Goal: Task Accomplishment & Management: Use online tool/utility

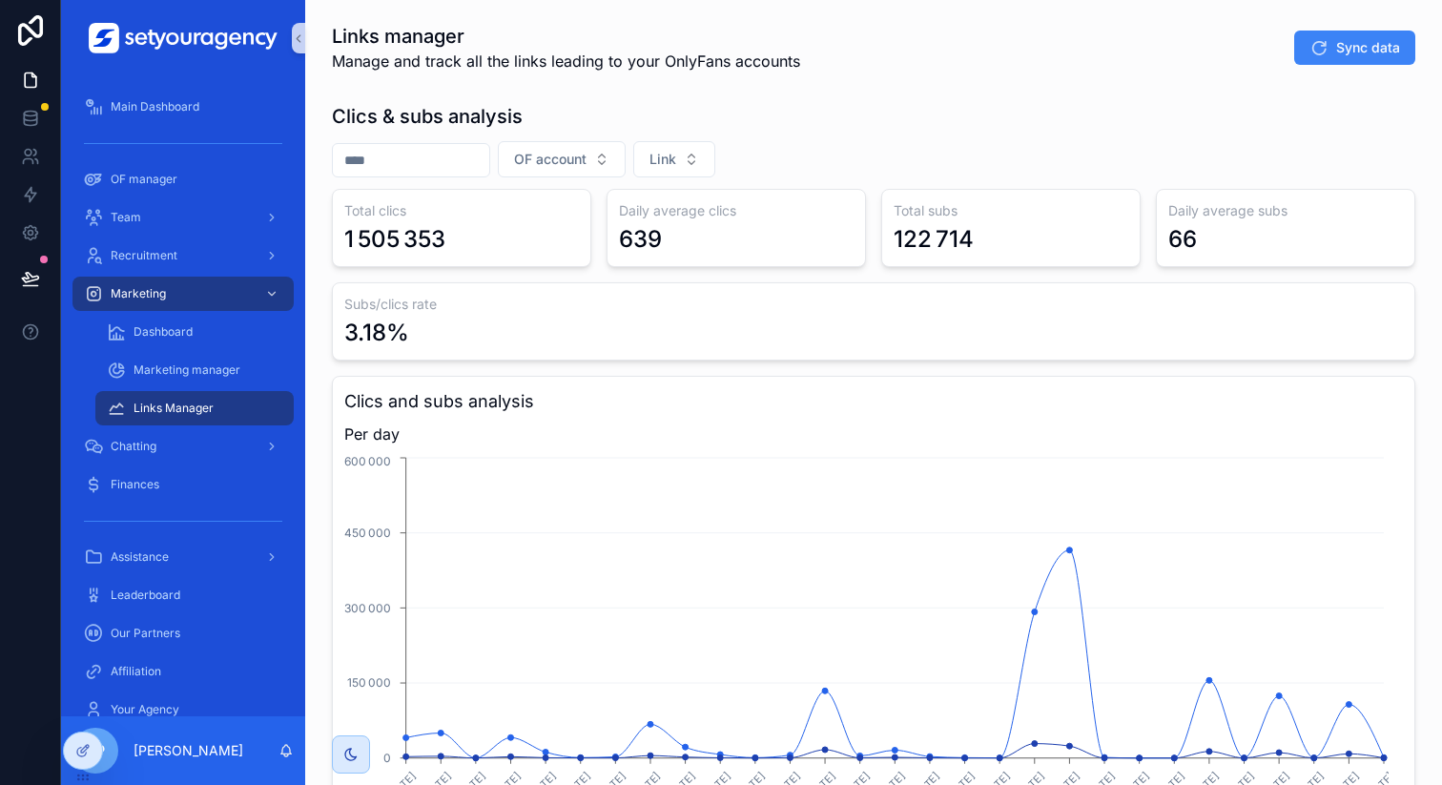
scroll to position [131, 0]
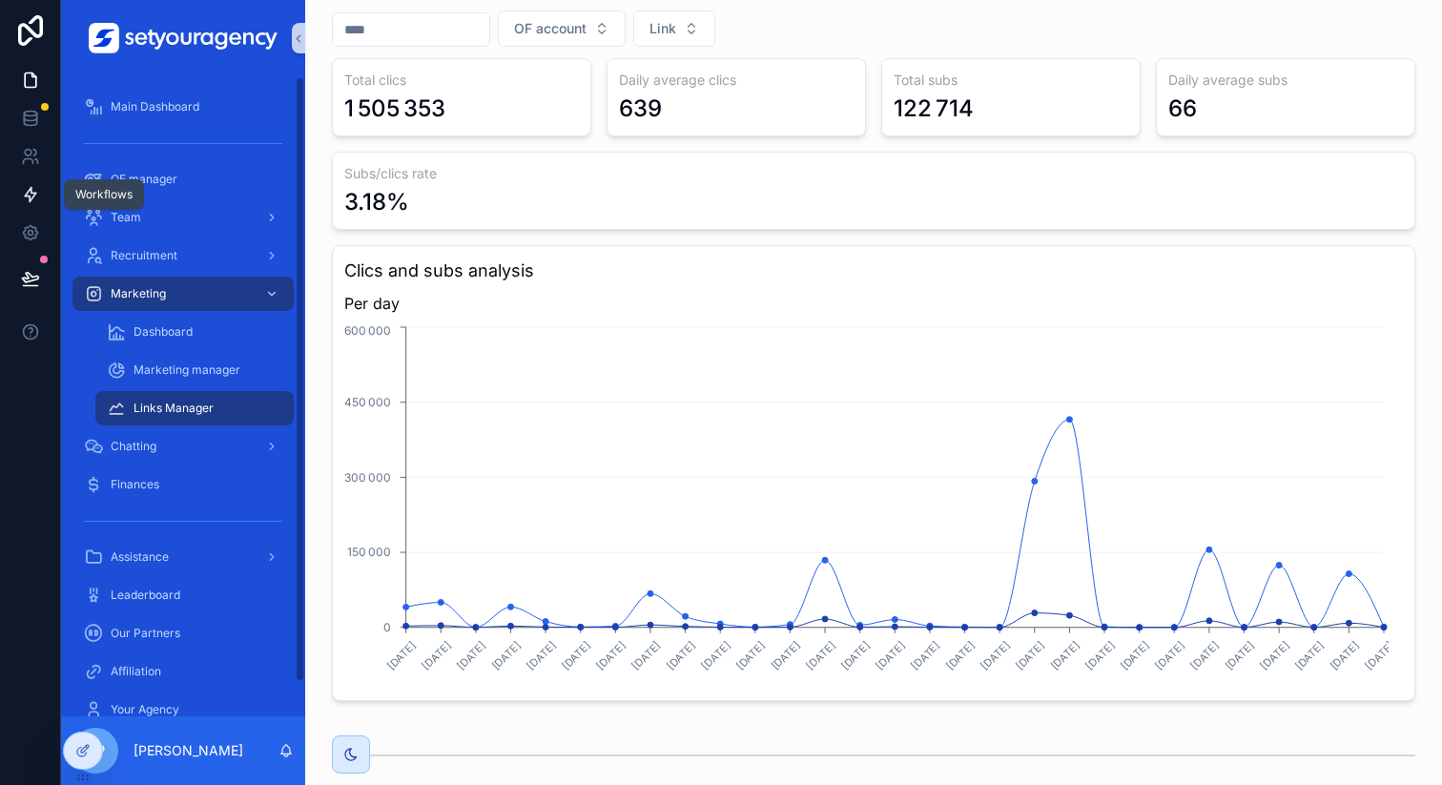
click at [32, 202] on icon at bounding box center [30, 194] width 19 height 19
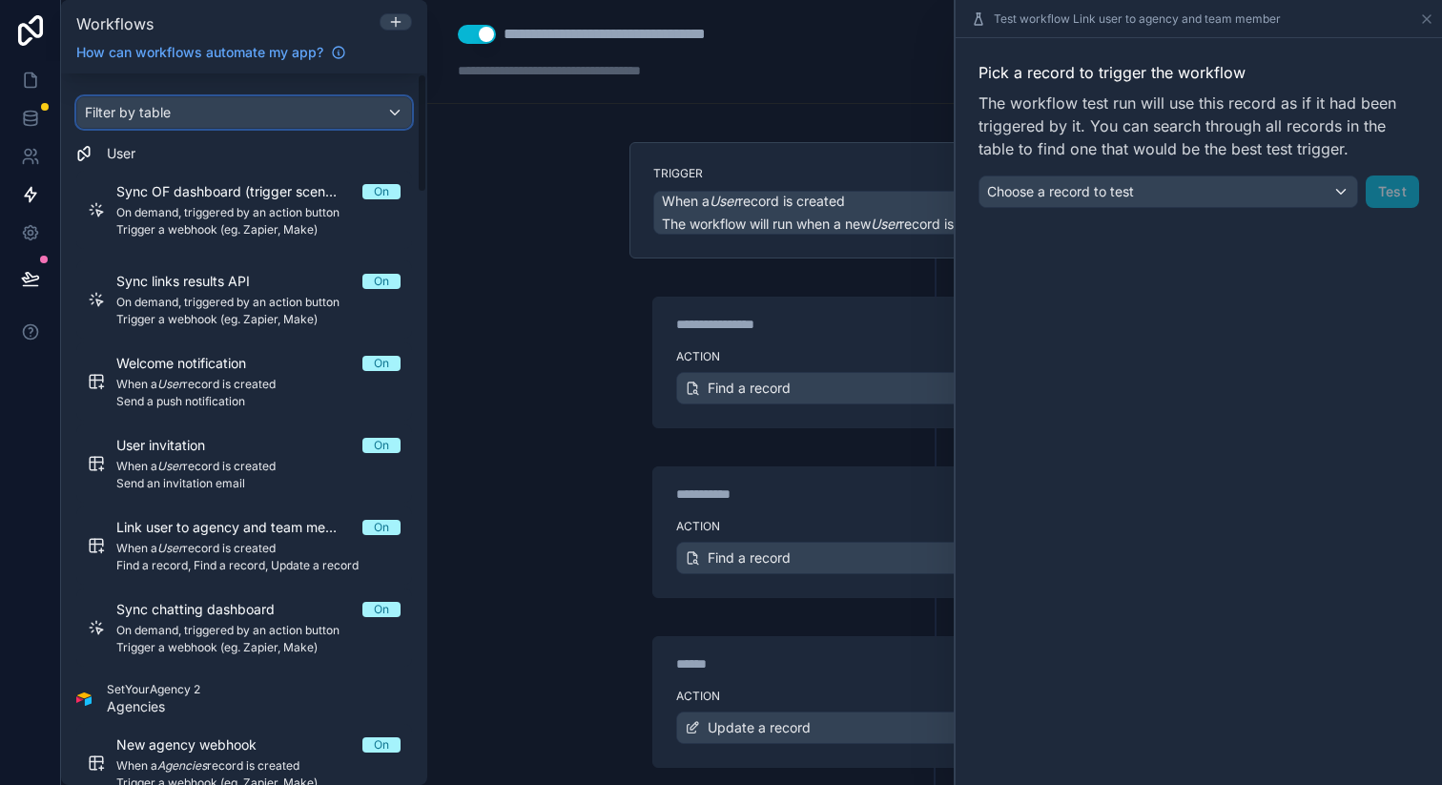
click at [238, 117] on div "Filter by table" at bounding box center [244, 112] width 334 height 31
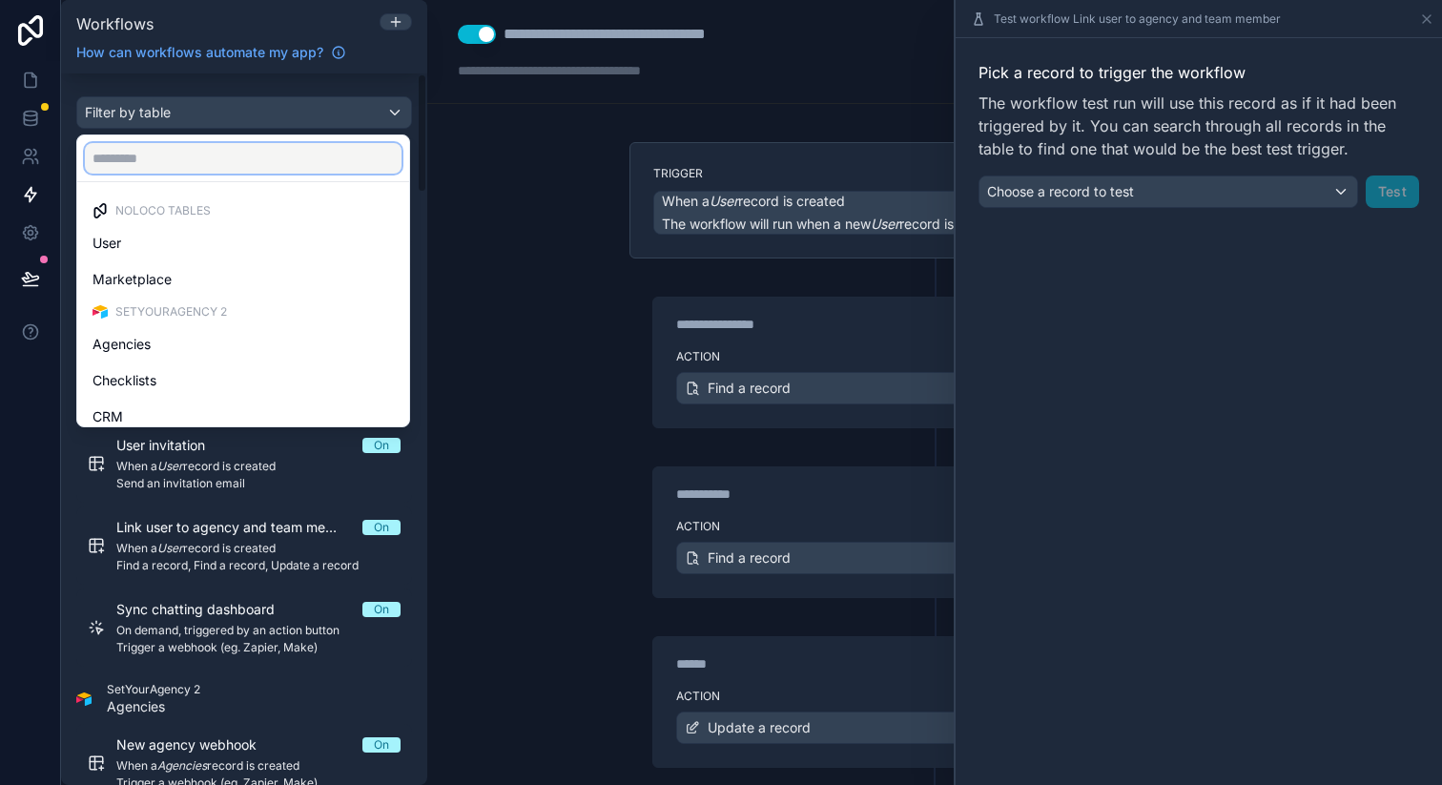
click at [200, 155] on input "text" at bounding box center [243, 158] width 317 height 31
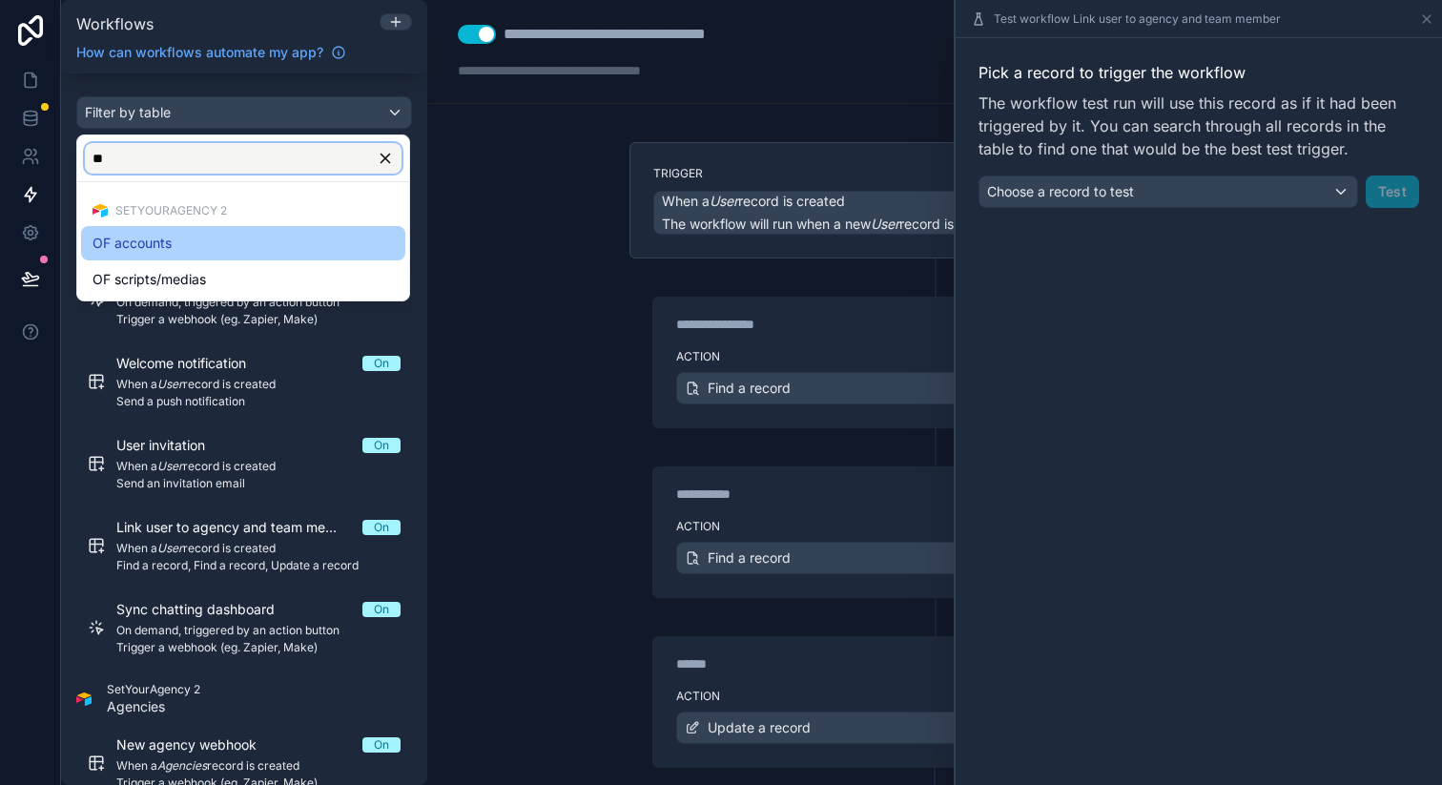
type input "**"
click at [186, 232] on div "OF accounts" at bounding box center [243, 243] width 301 height 23
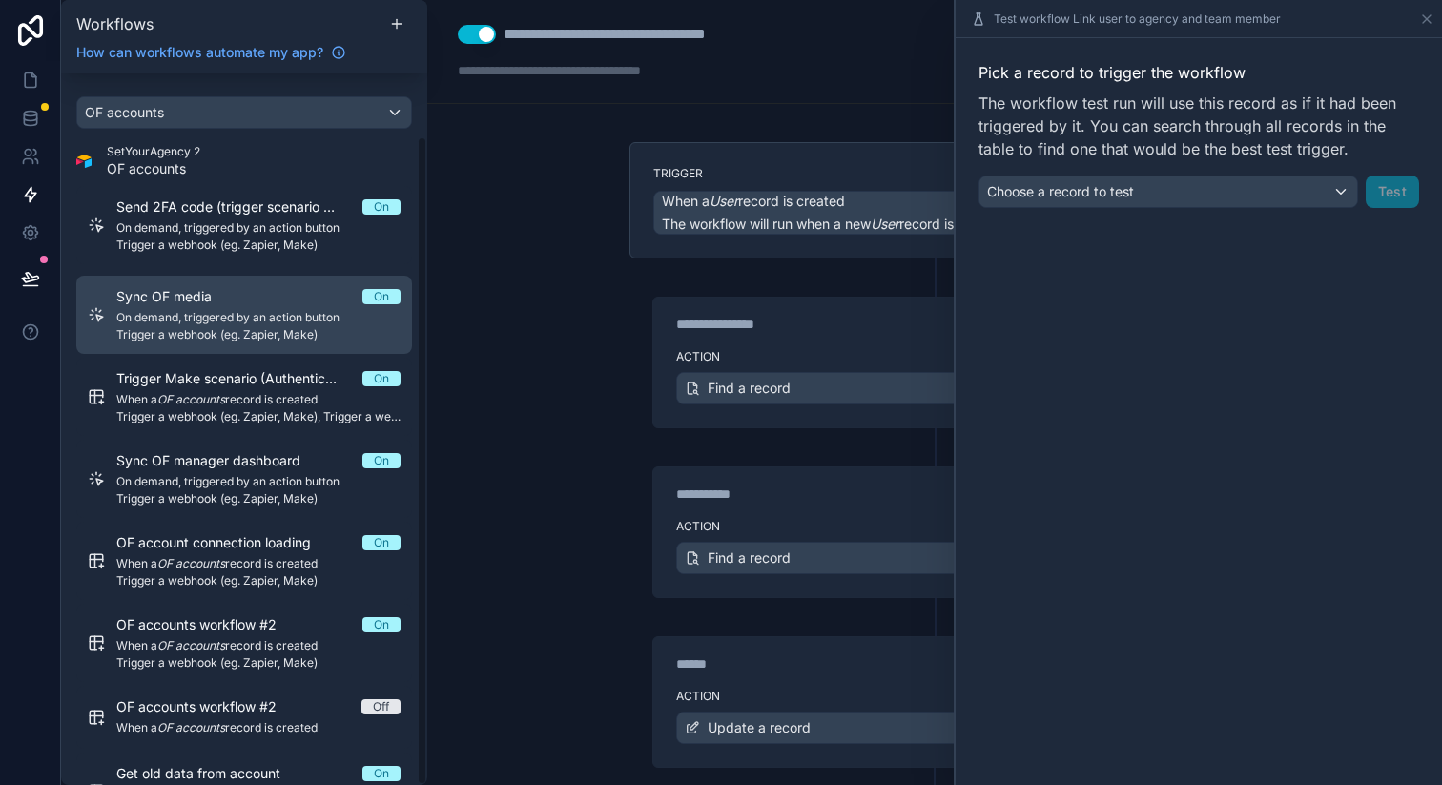
scroll to position [69, 0]
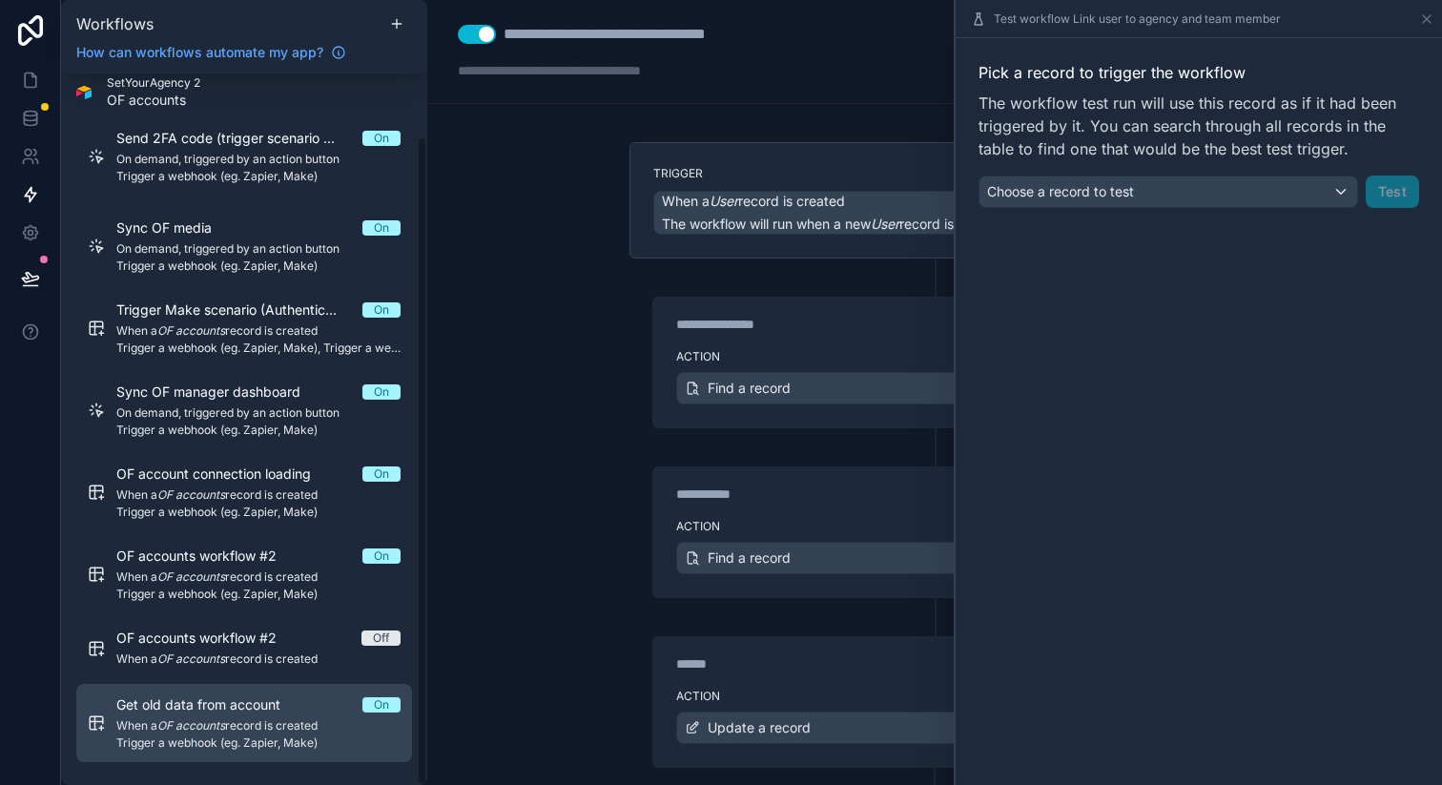
click at [251, 743] on span "Trigger a webhook (eg. Zapier, Make)" at bounding box center [258, 742] width 284 height 15
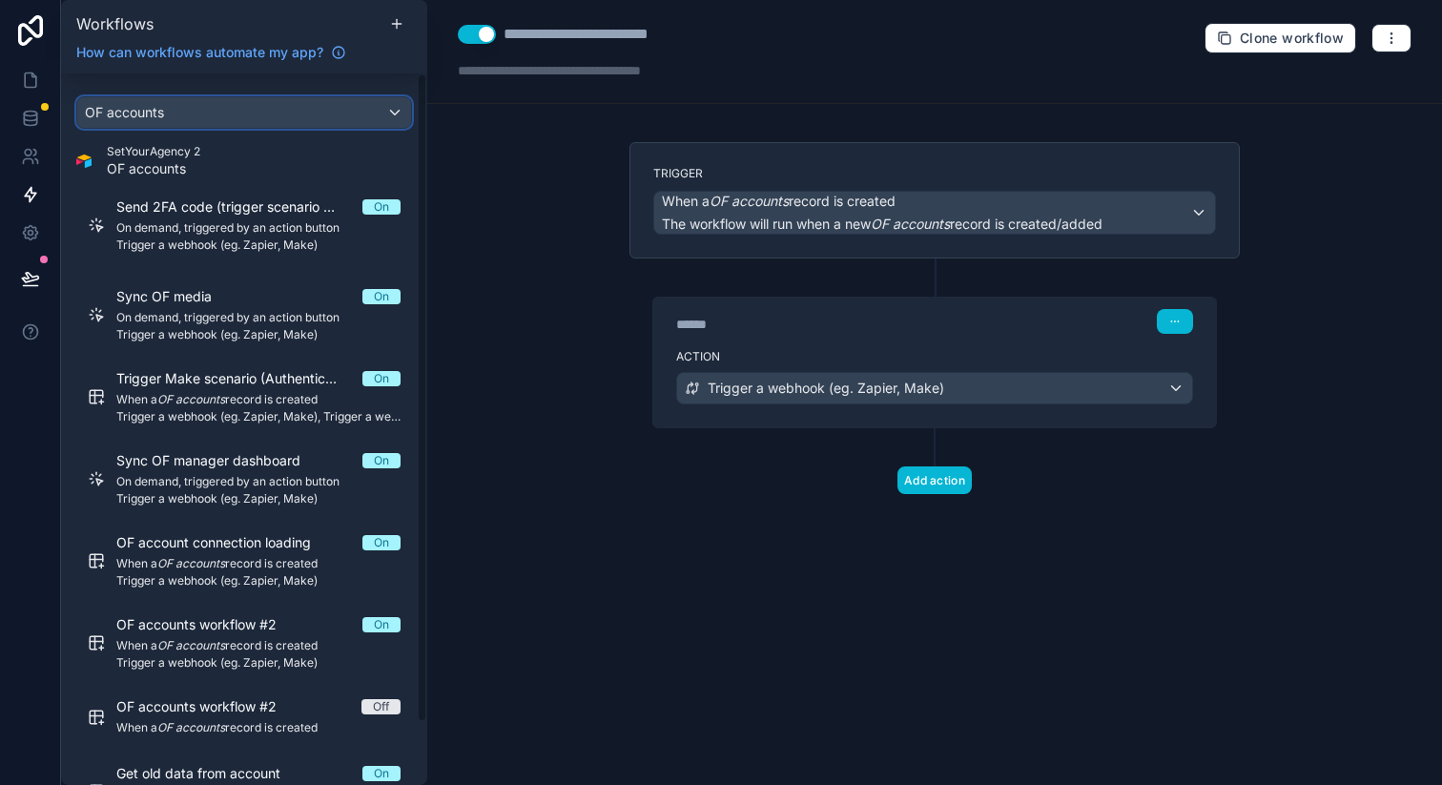
click at [231, 118] on div "OF accounts" at bounding box center [244, 112] width 334 height 31
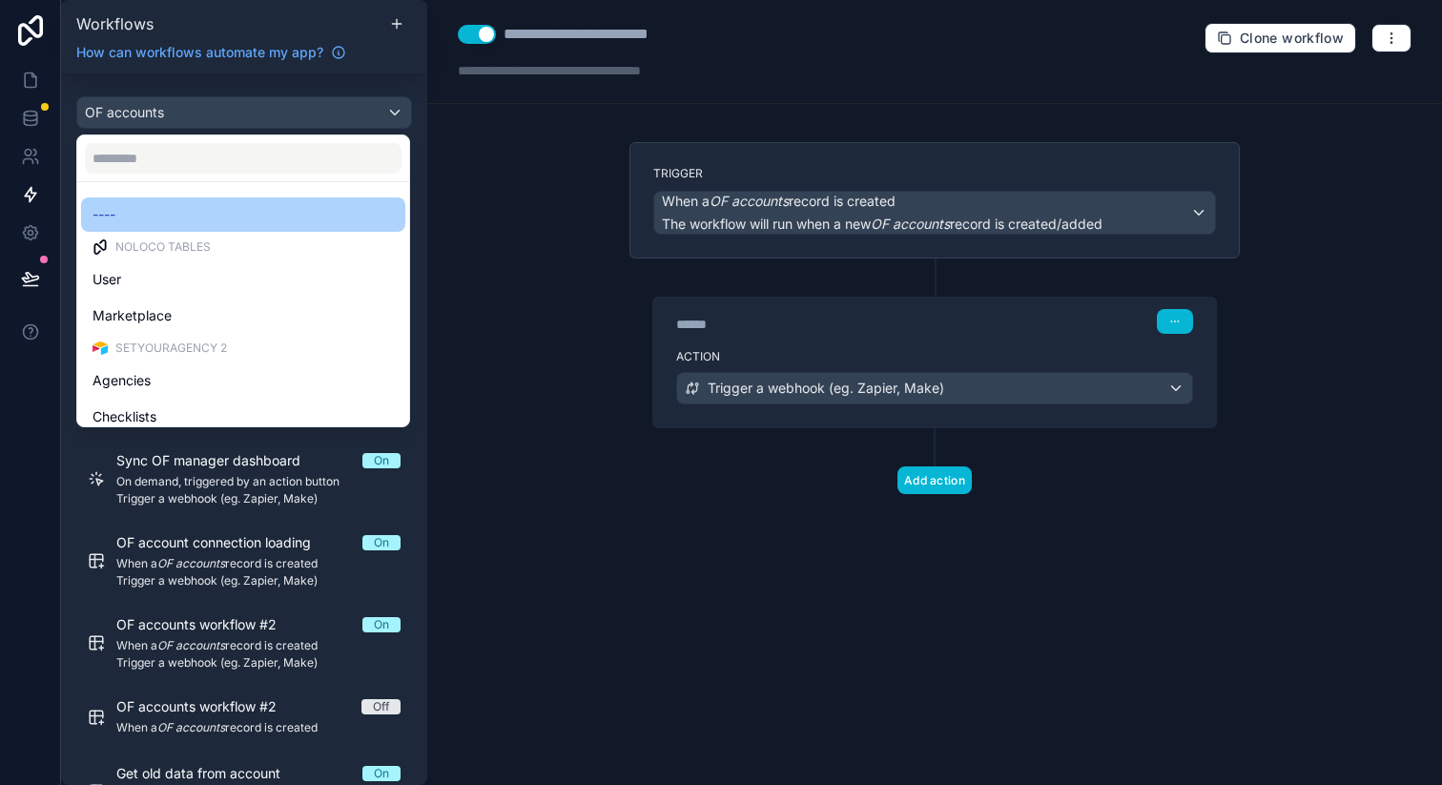
click at [141, 204] on div "----" at bounding box center [243, 214] width 301 height 23
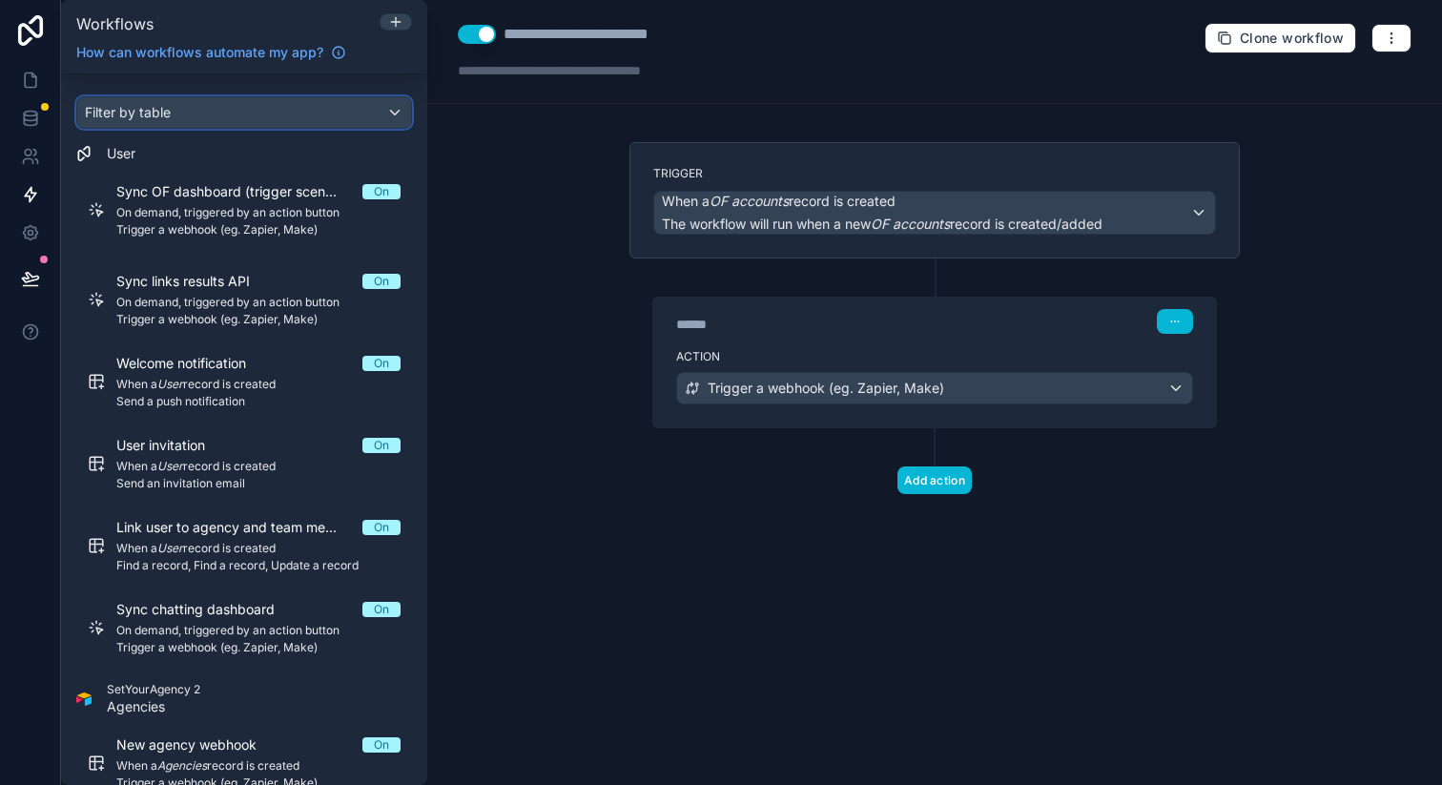
click at [261, 110] on div "Filter by table" at bounding box center [244, 112] width 334 height 31
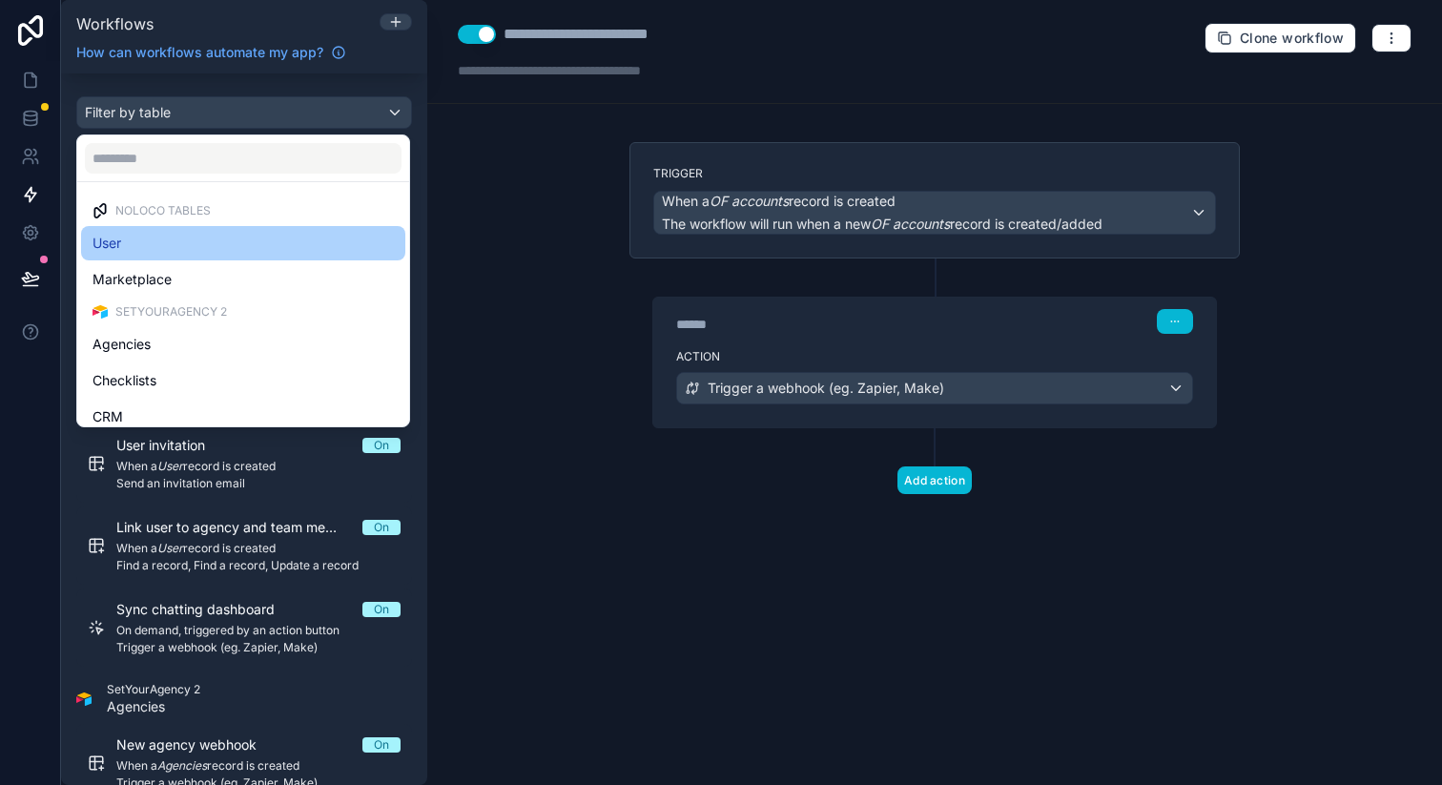
click at [180, 251] on div "User" at bounding box center [243, 243] width 301 height 23
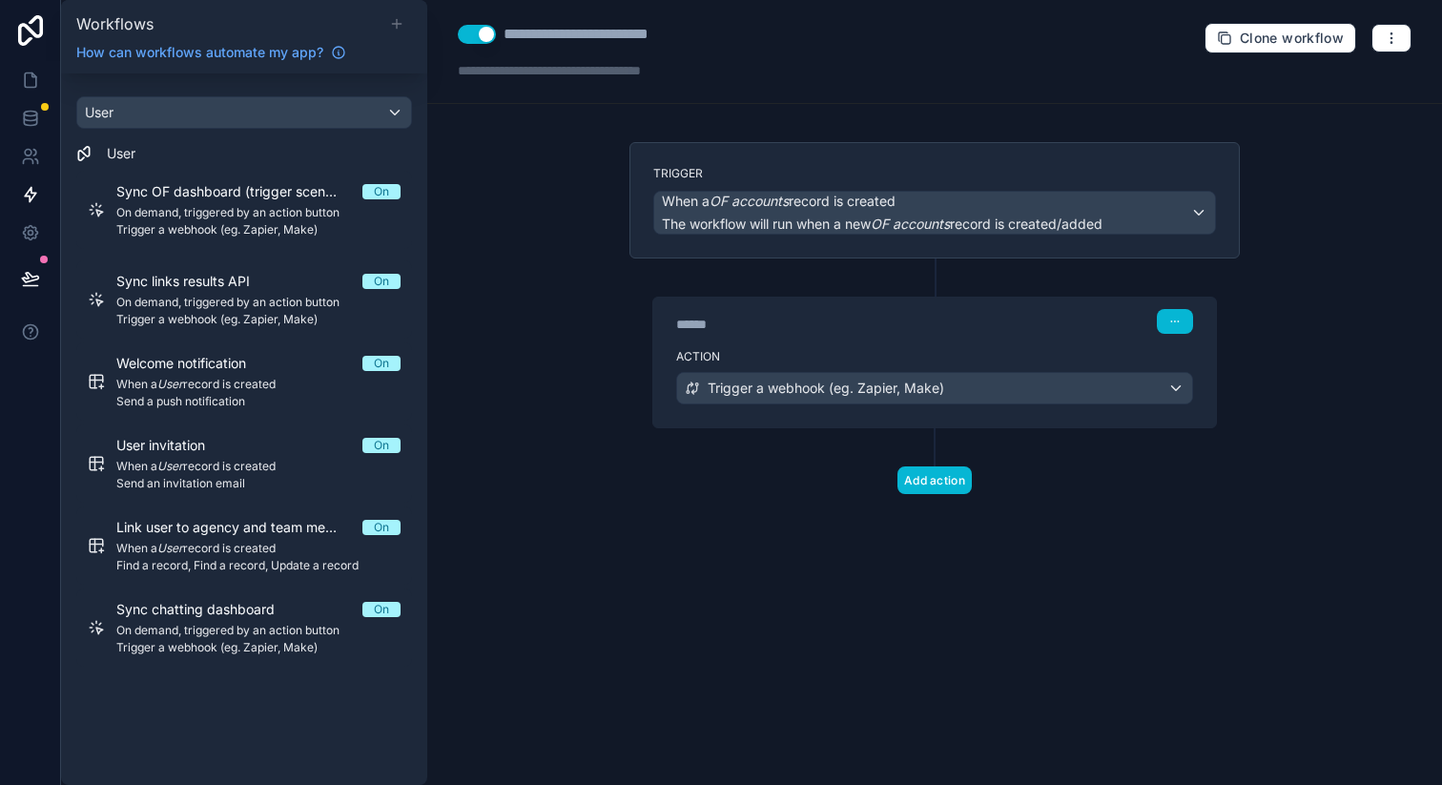
click at [393, 24] on icon at bounding box center [396, 23] width 15 height 15
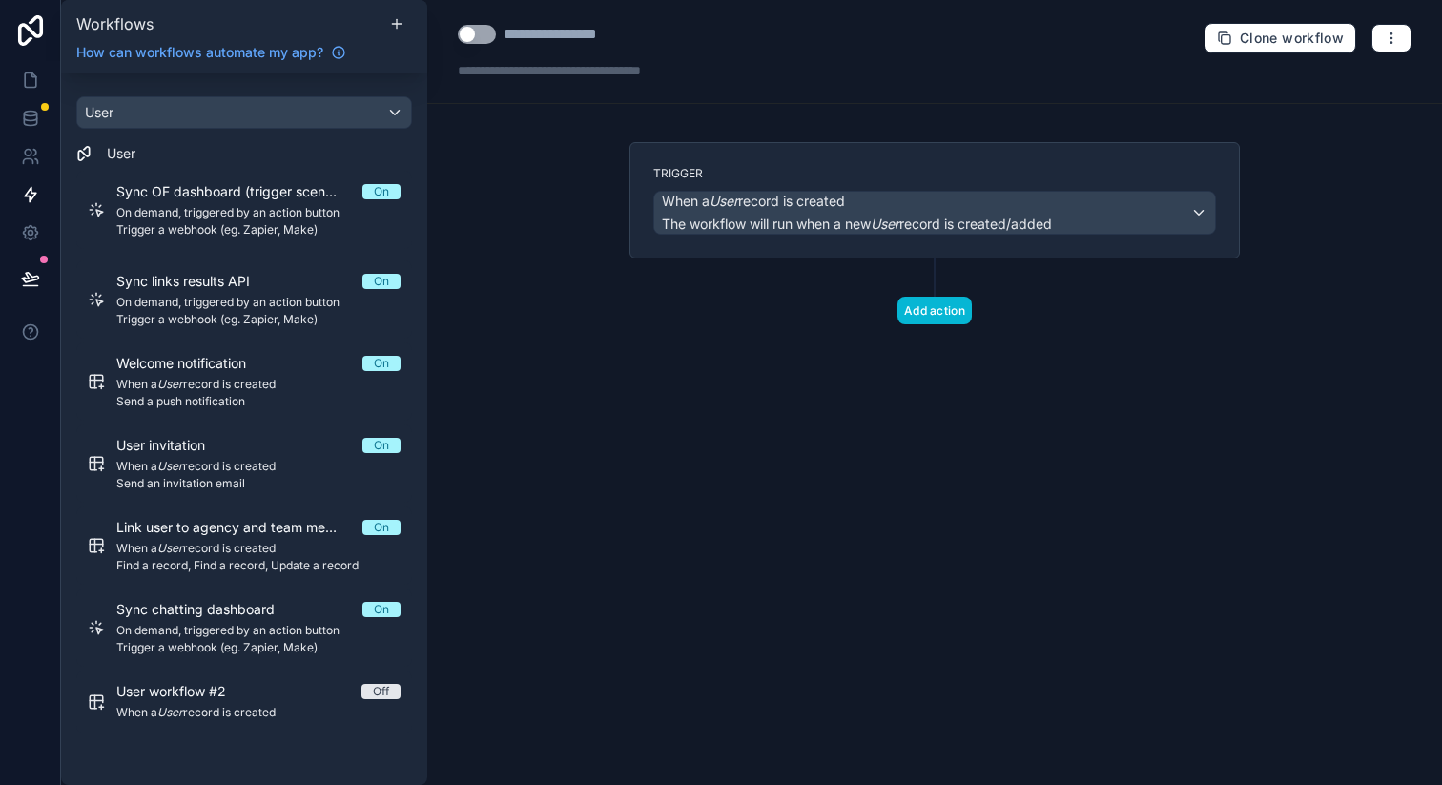
click at [558, 37] on div "**********" at bounding box center [575, 34] width 143 height 23
type div "**********"
click at [572, 165] on div "**********" at bounding box center [934, 392] width 1015 height 785
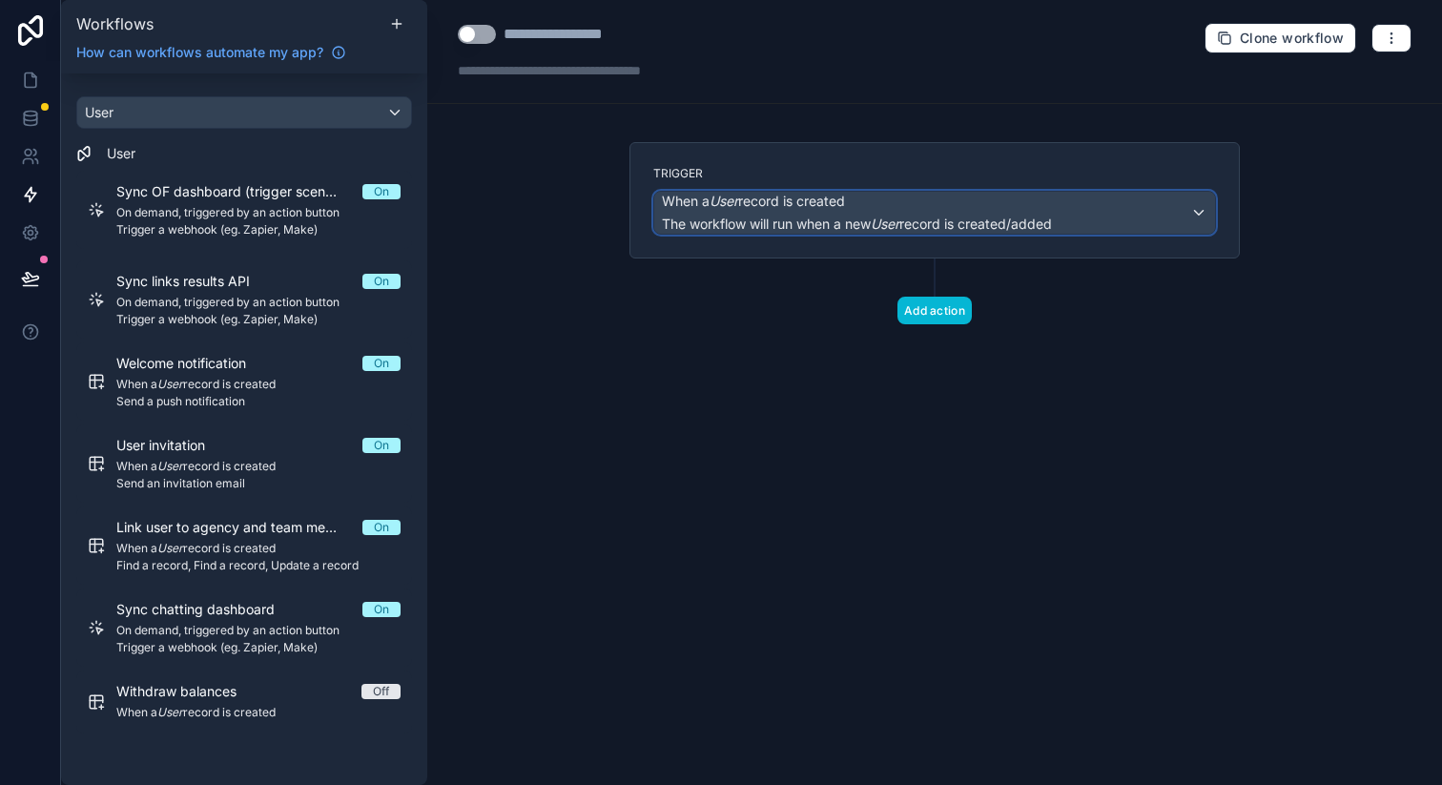
click at [704, 196] on span "When a User record is created" at bounding box center [753, 201] width 183 height 19
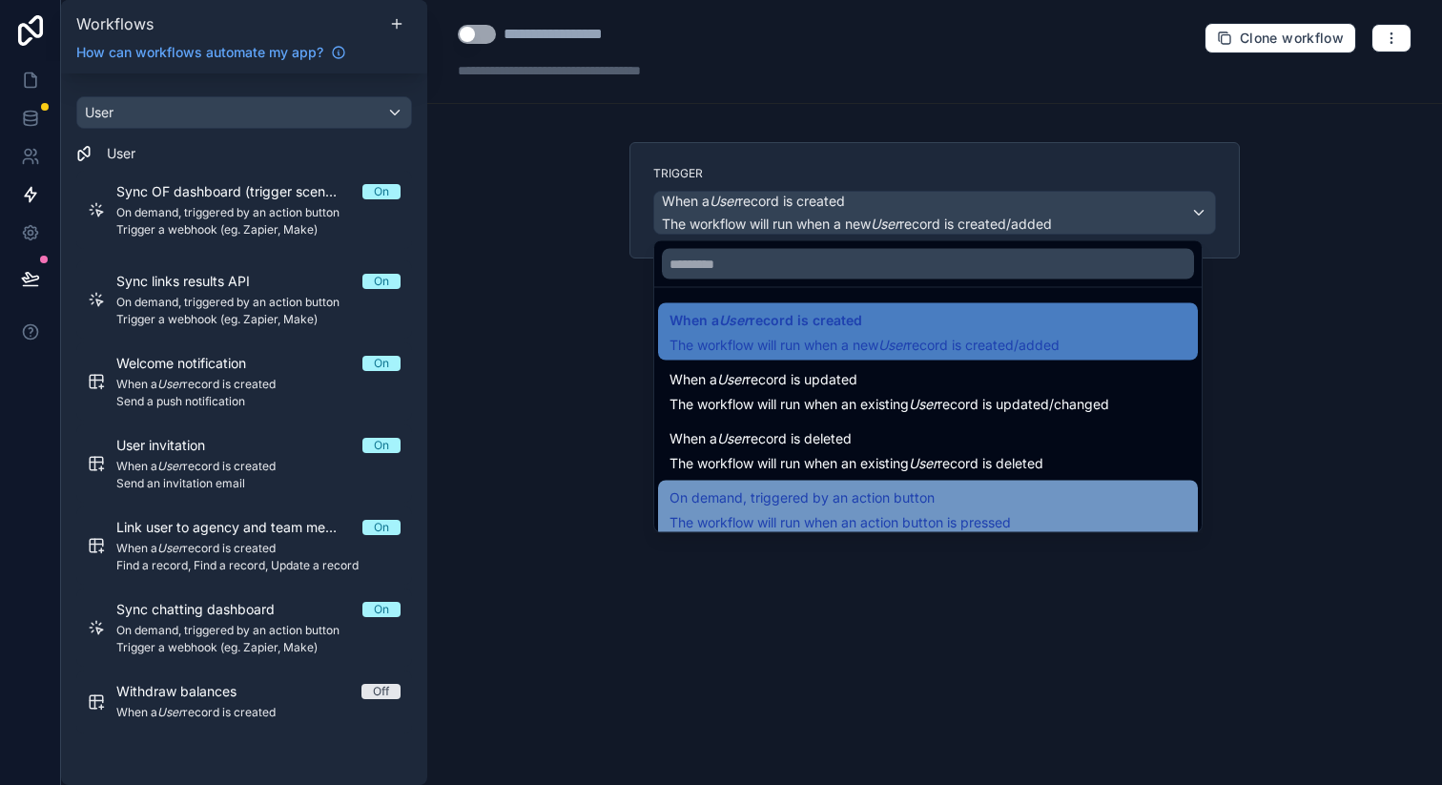
click at [817, 497] on span "On demand, triggered by an action button" at bounding box center [802, 497] width 265 height 23
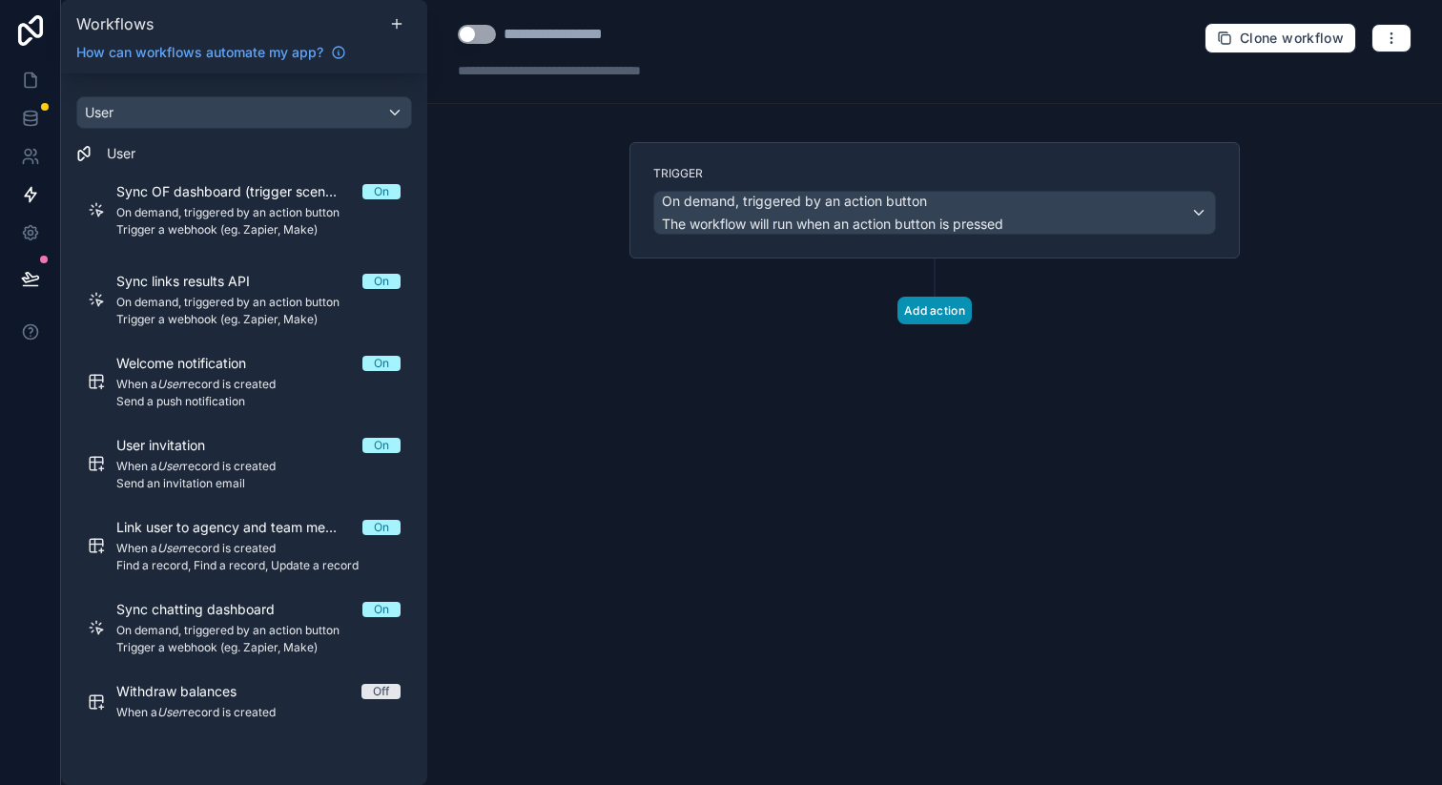
click at [926, 307] on button "Add action" at bounding box center [934, 311] width 74 height 28
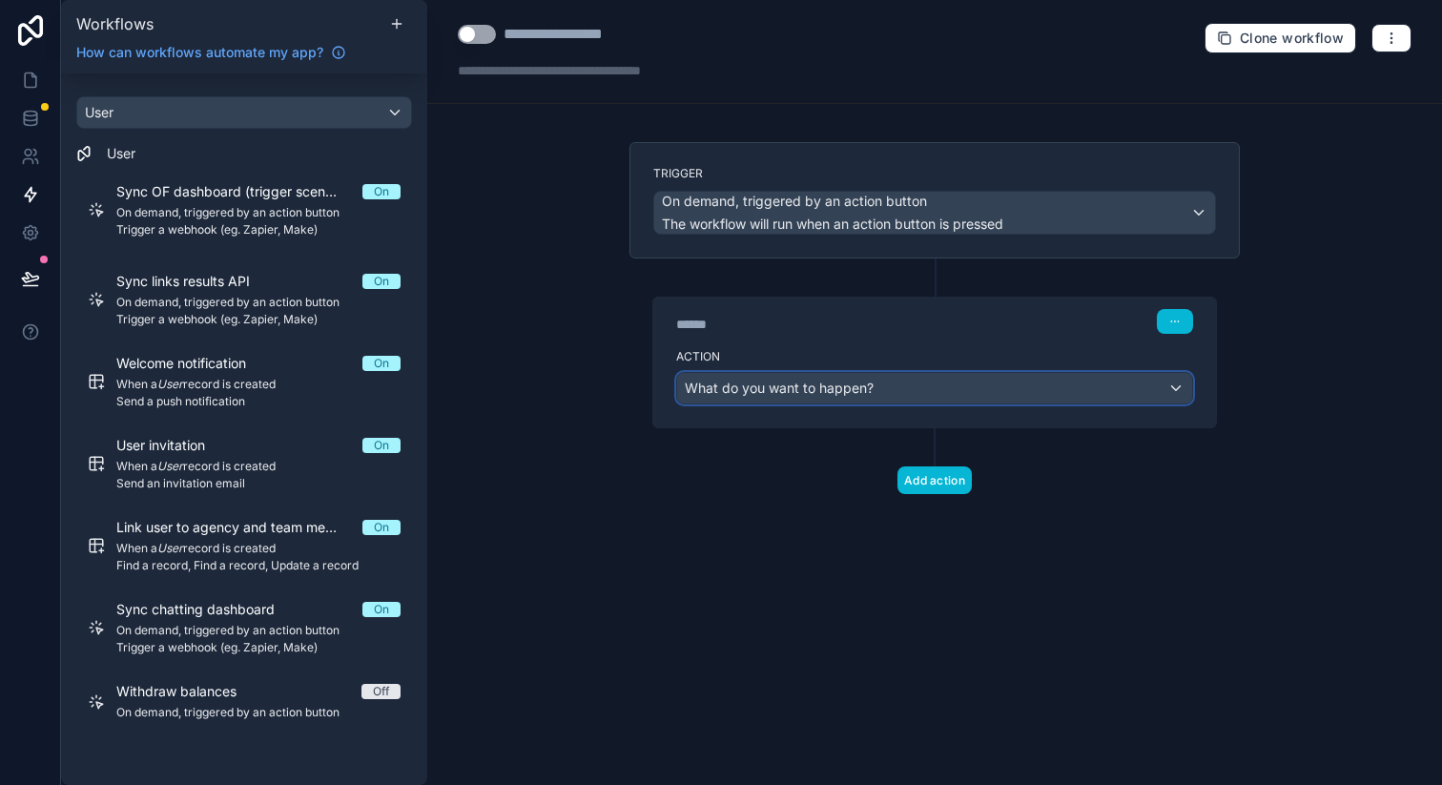
click at [1117, 392] on div "What do you want to happen?" at bounding box center [934, 388] width 515 height 31
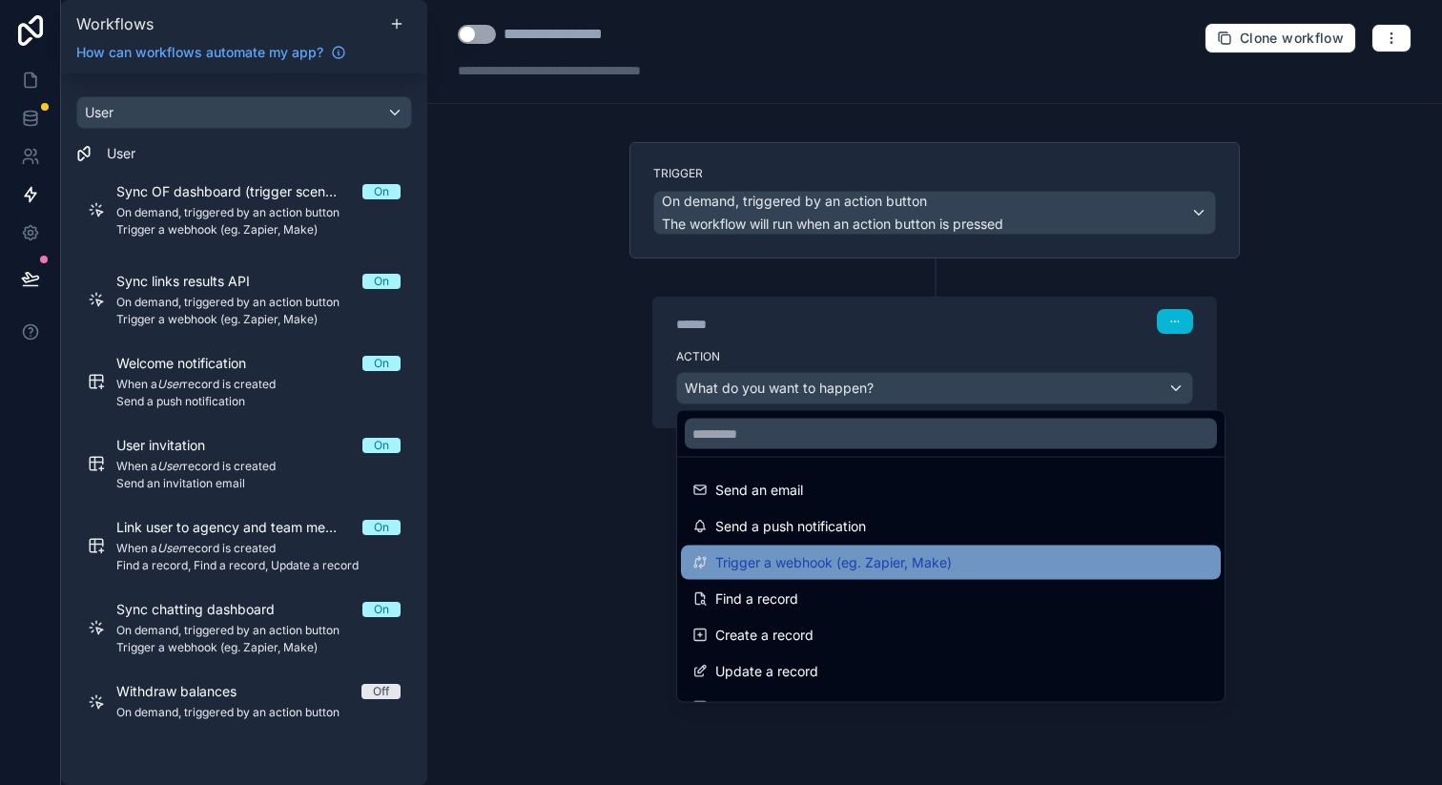
click at [807, 553] on span "Trigger a webhook (eg. Zapier, Make)" at bounding box center [833, 562] width 237 height 23
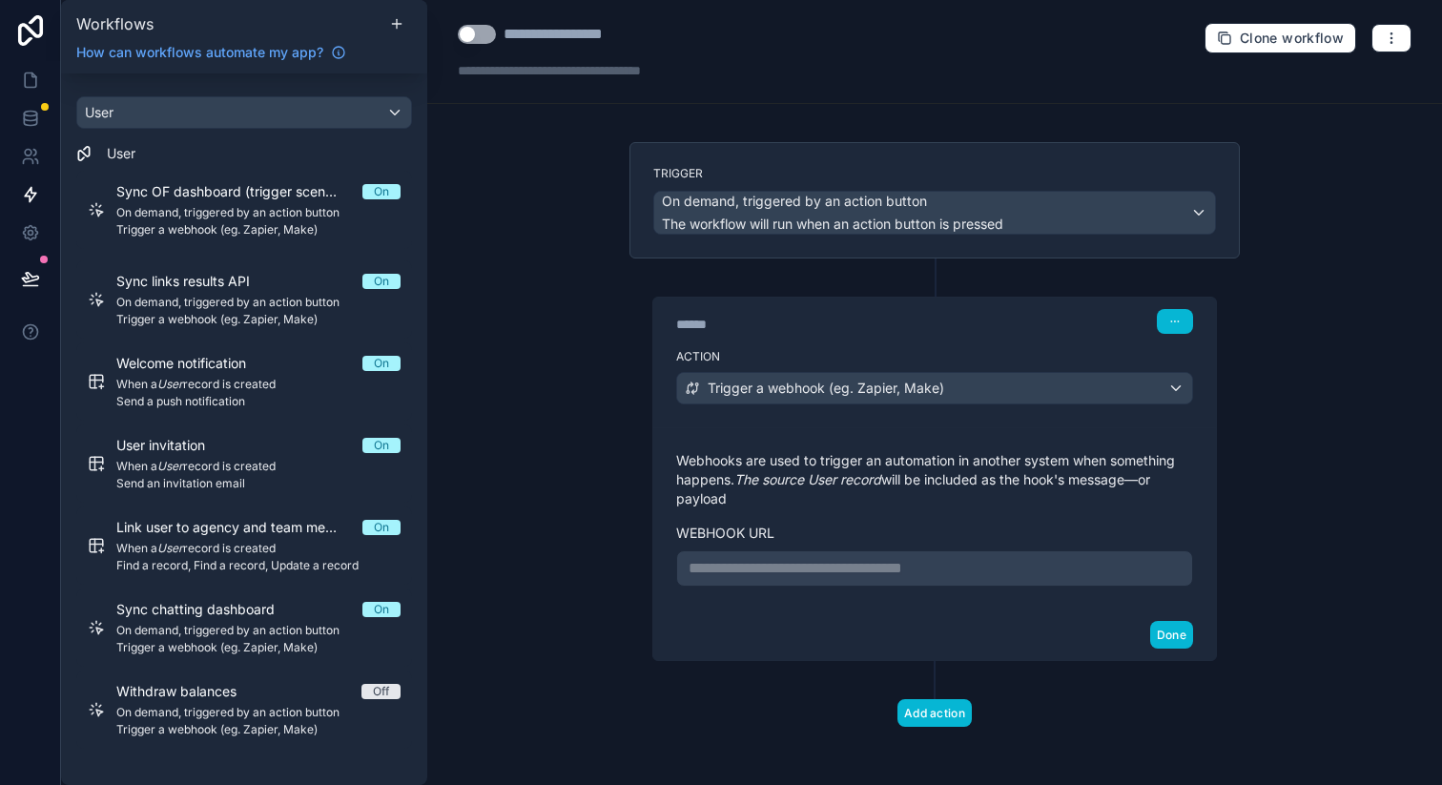
click at [774, 571] on p "**********" at bounding box center [935, 568] width 492 height 23
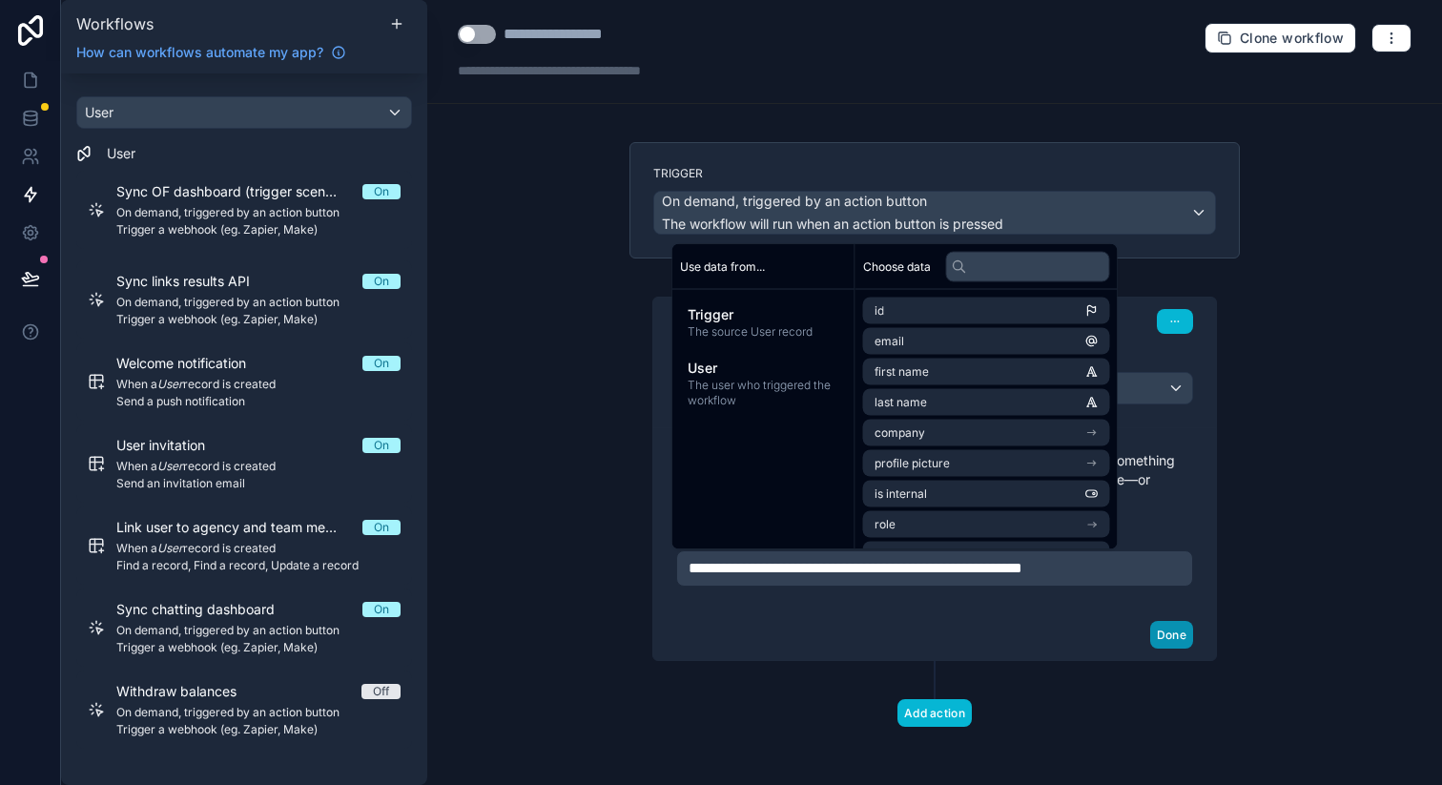
click at [1151, 629] on button "Done" at bounding box center [1171, 635] width 43 height 28
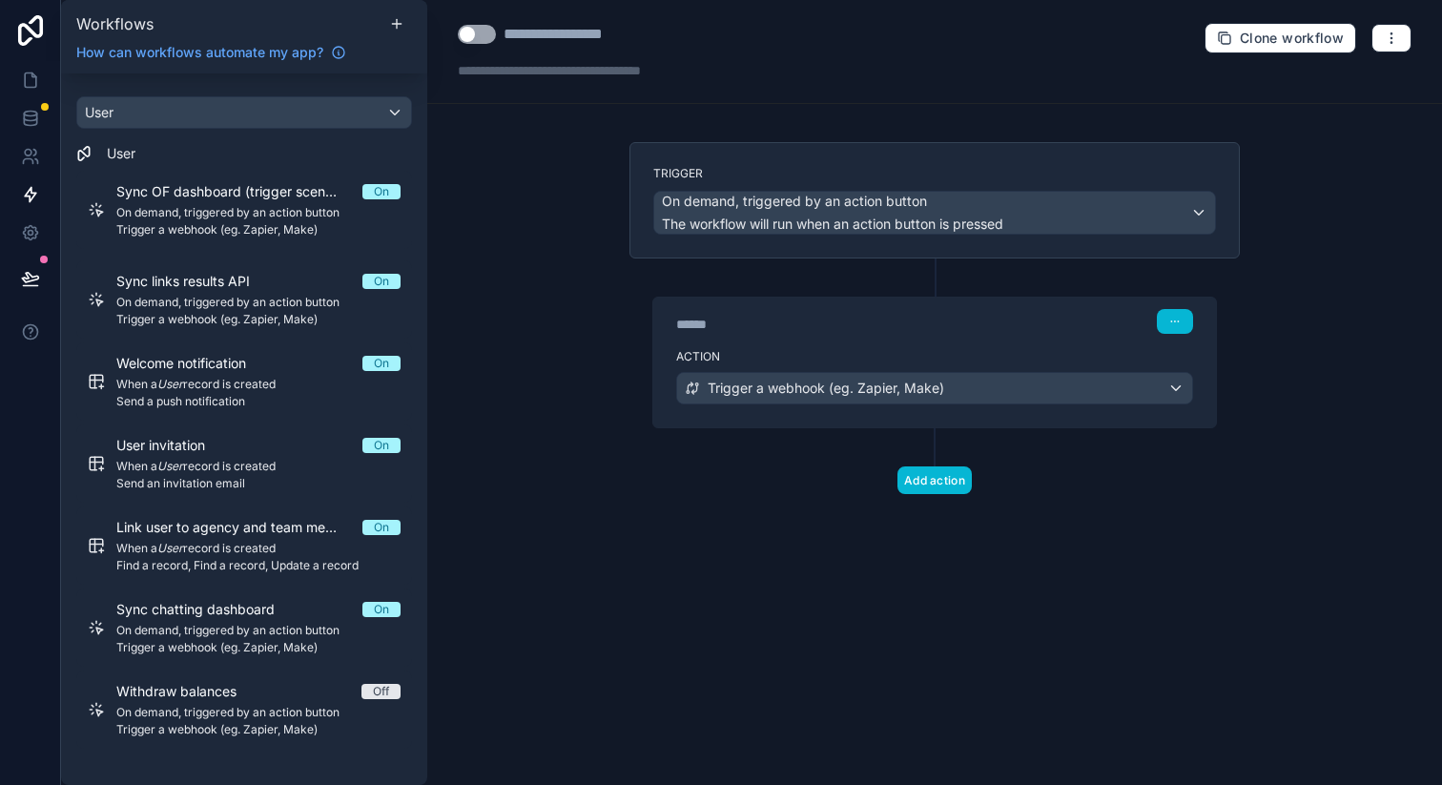
click at [466, 43] on button "Use setting" at bounding box center [477, 34] width 38 height 19
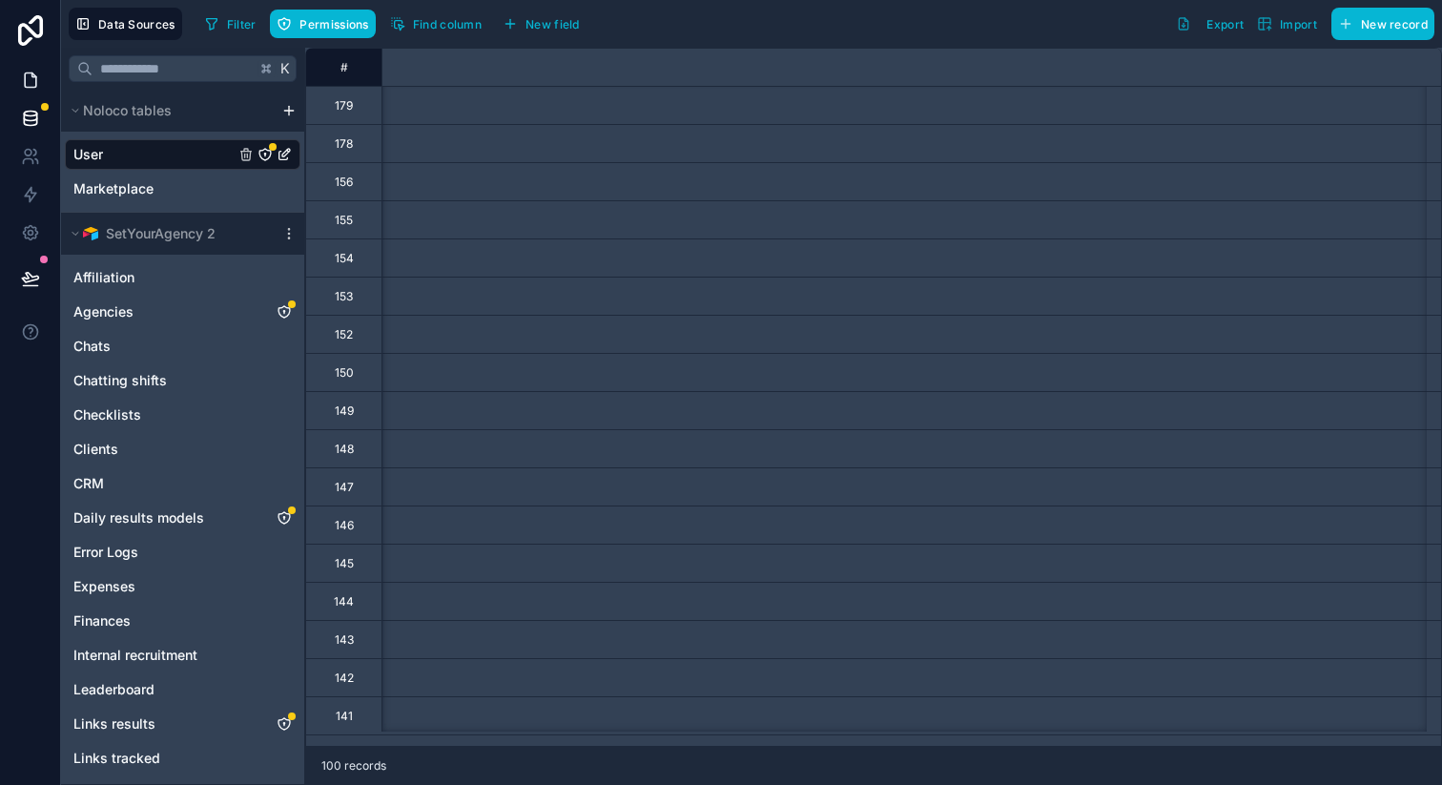
scroll to position [0, 1569]
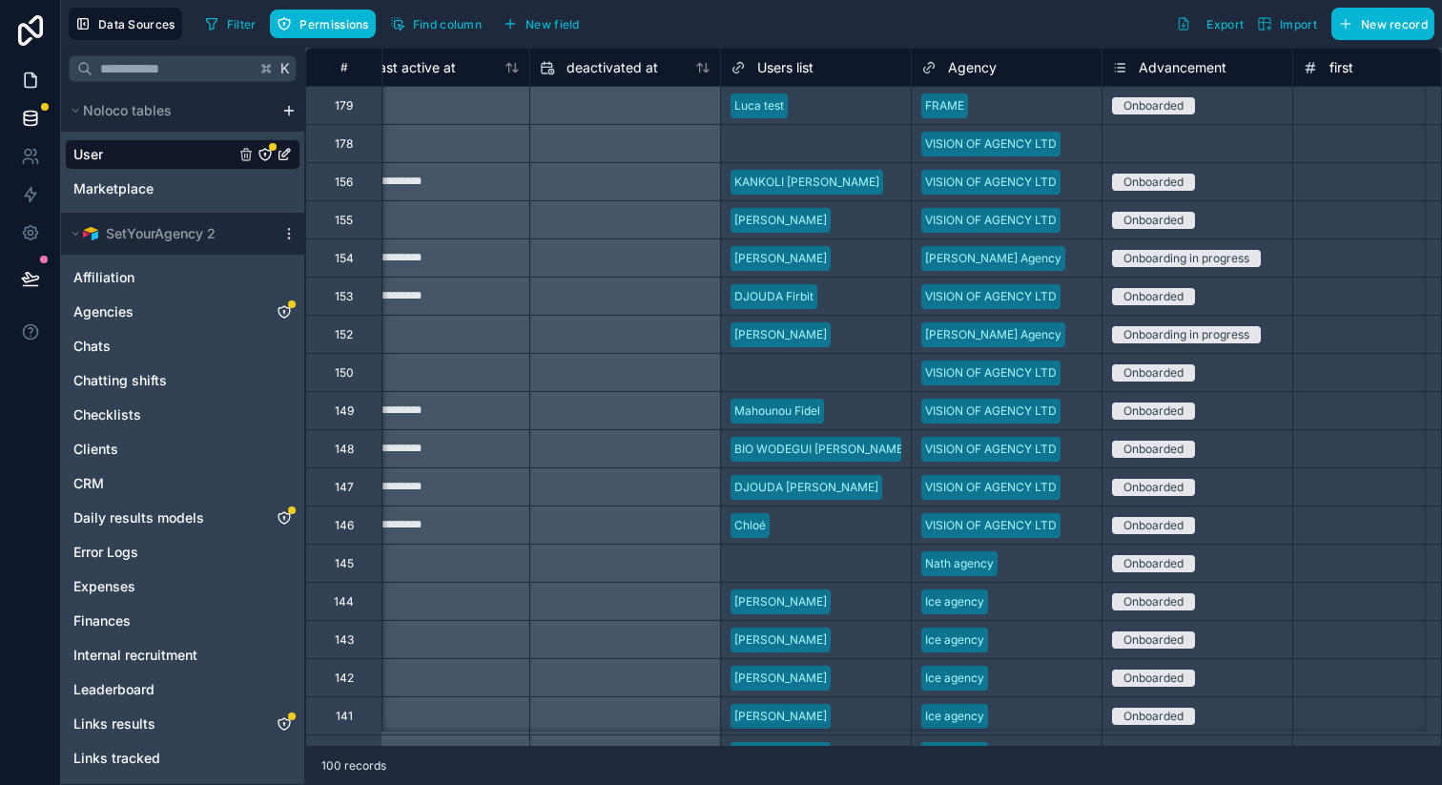
click at [19, 74] on link at bounding box center [30, 80] width 60 height 38
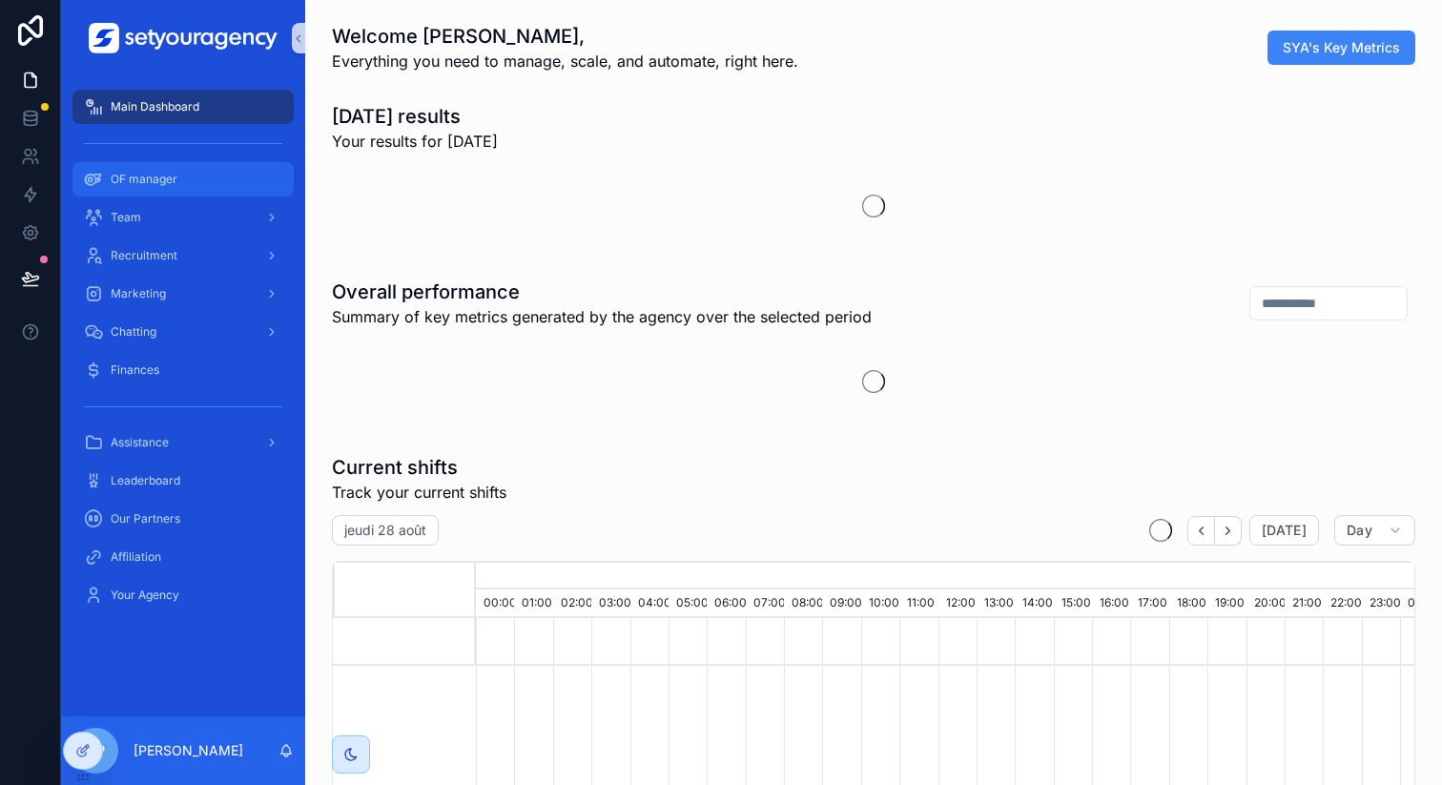
scroll to position [0, 6469]
click at [176, 187] on div "OF manager" at bounding box center [183, 179] width 198 height 31
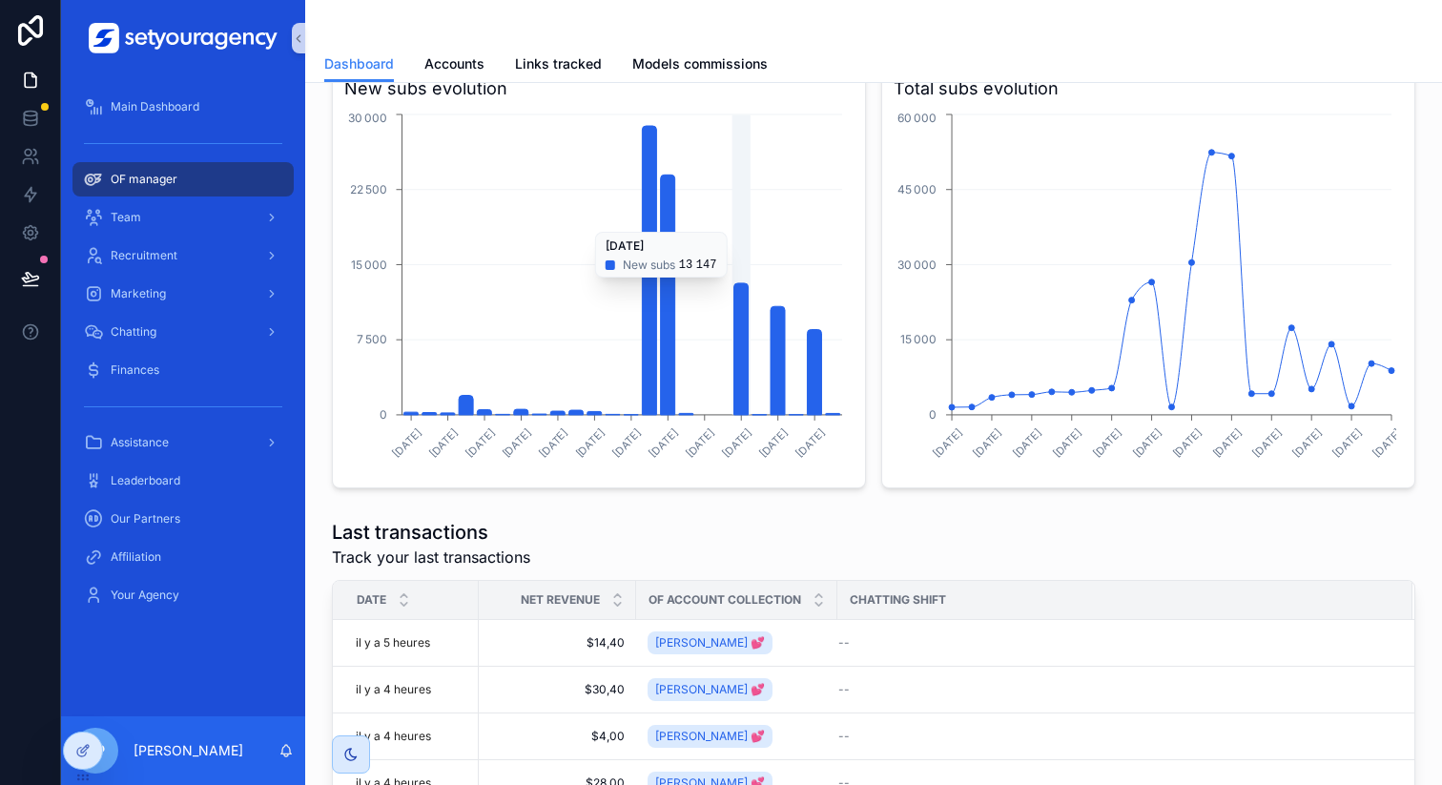
scroll to position [922, 0]
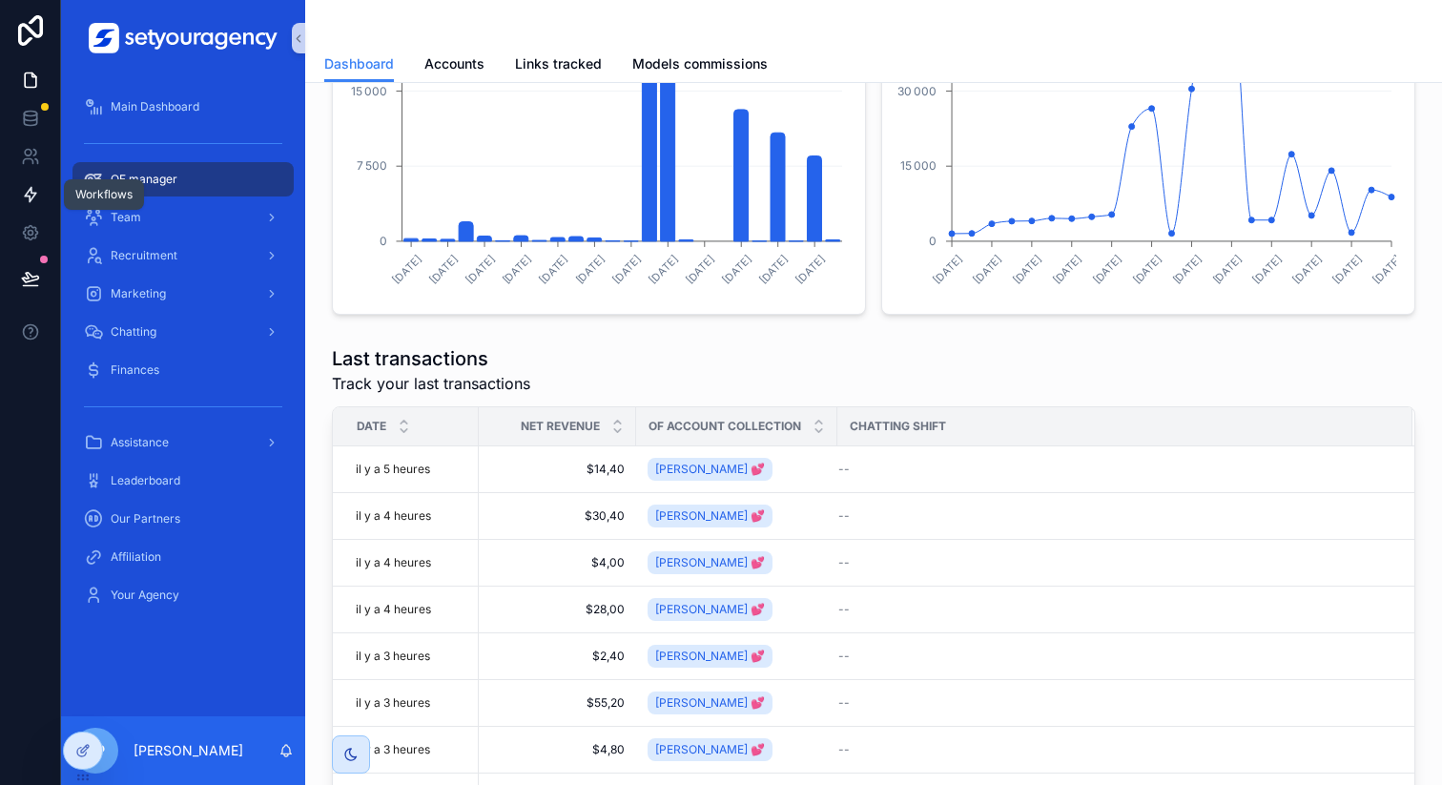
click at [26, 203] on icon at bounding box center [30, 194] width 19 height 19
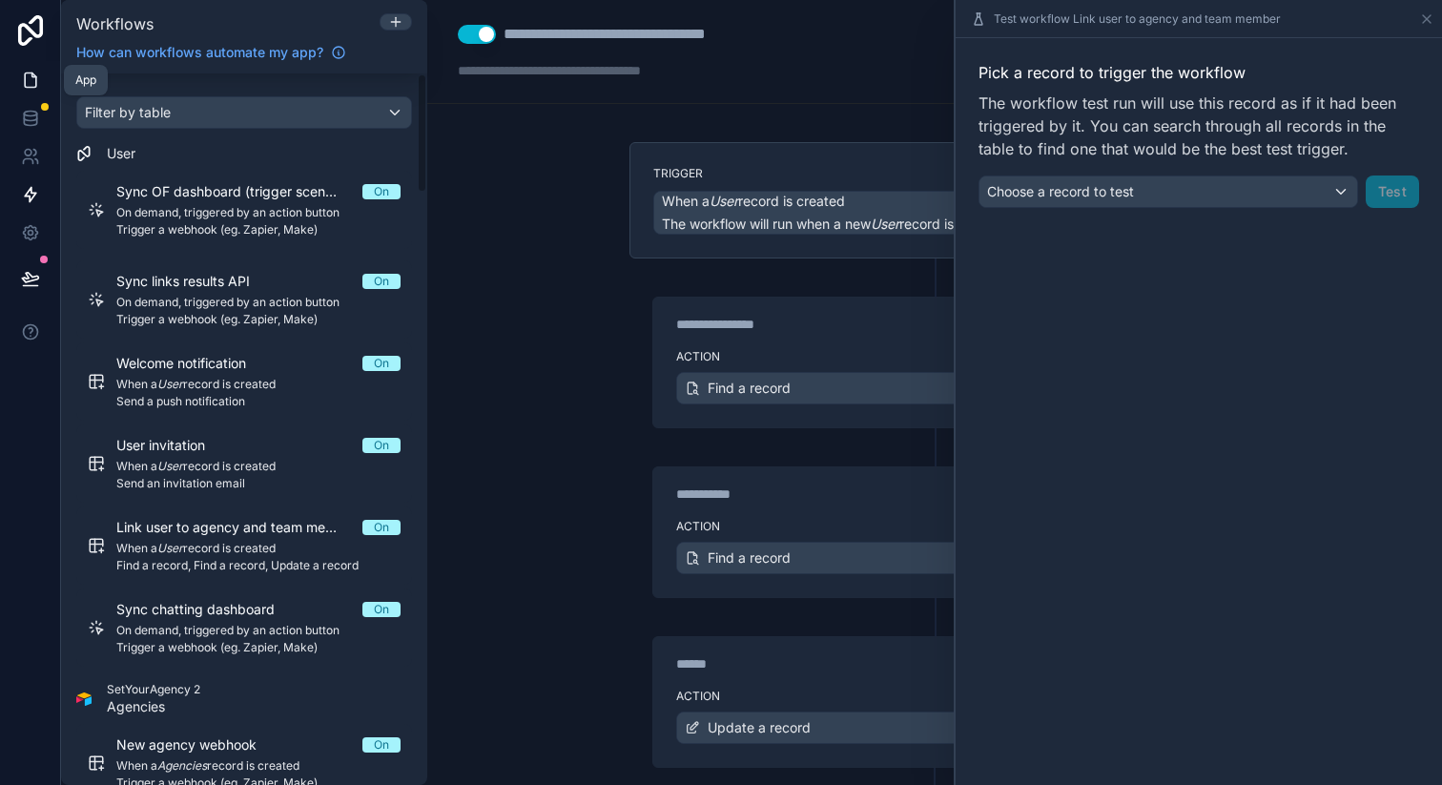
click at [29, 83] on icon at bounding box center [30, 80] width 19 height 19
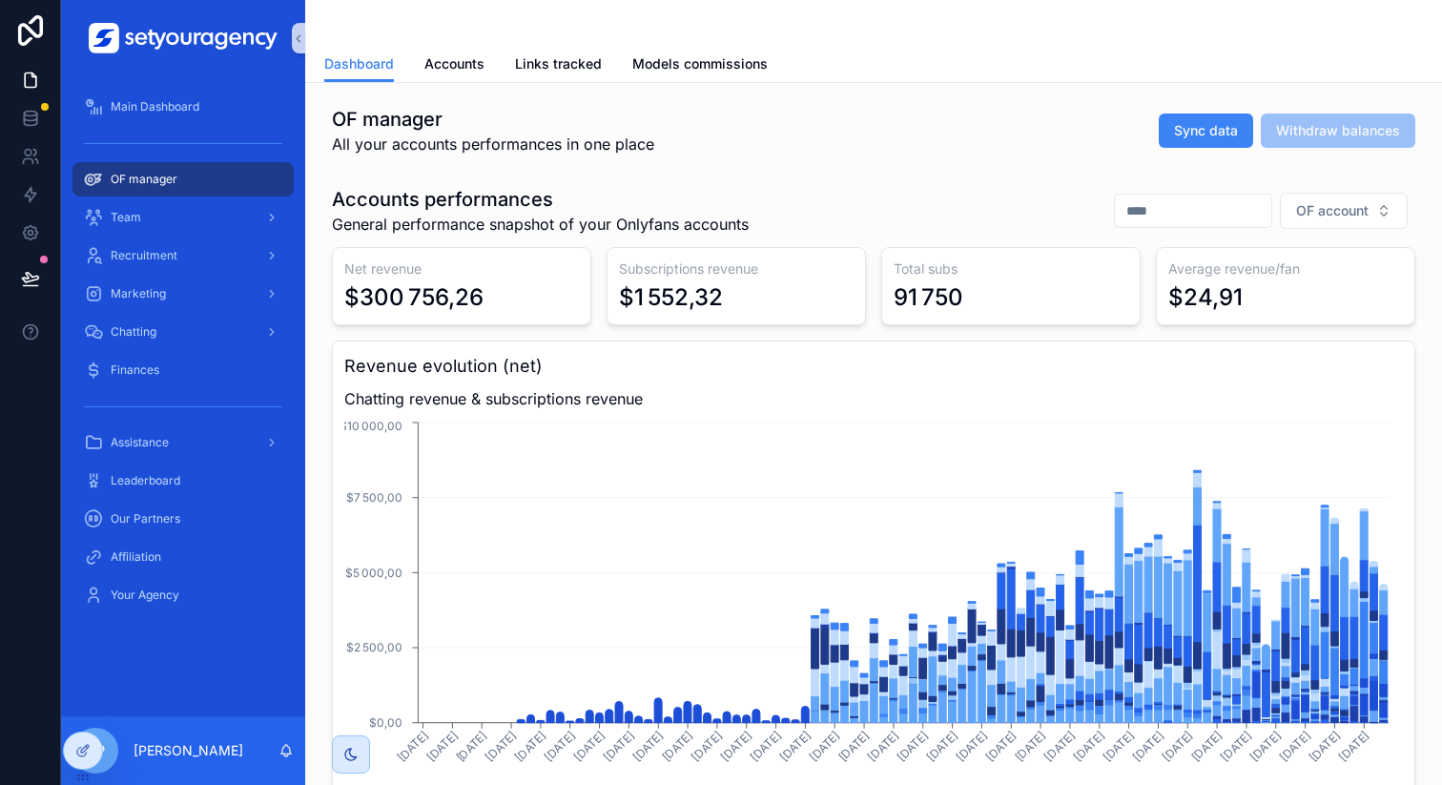
click at [1031, 107] on div "OF manager All your accounts performances in one place Sync data Withdraw balan…" at bounding box center [873, 131] width 1083 height 50
click at [84, 743] on icon at bounding box center [82, 750] width 15 height 15
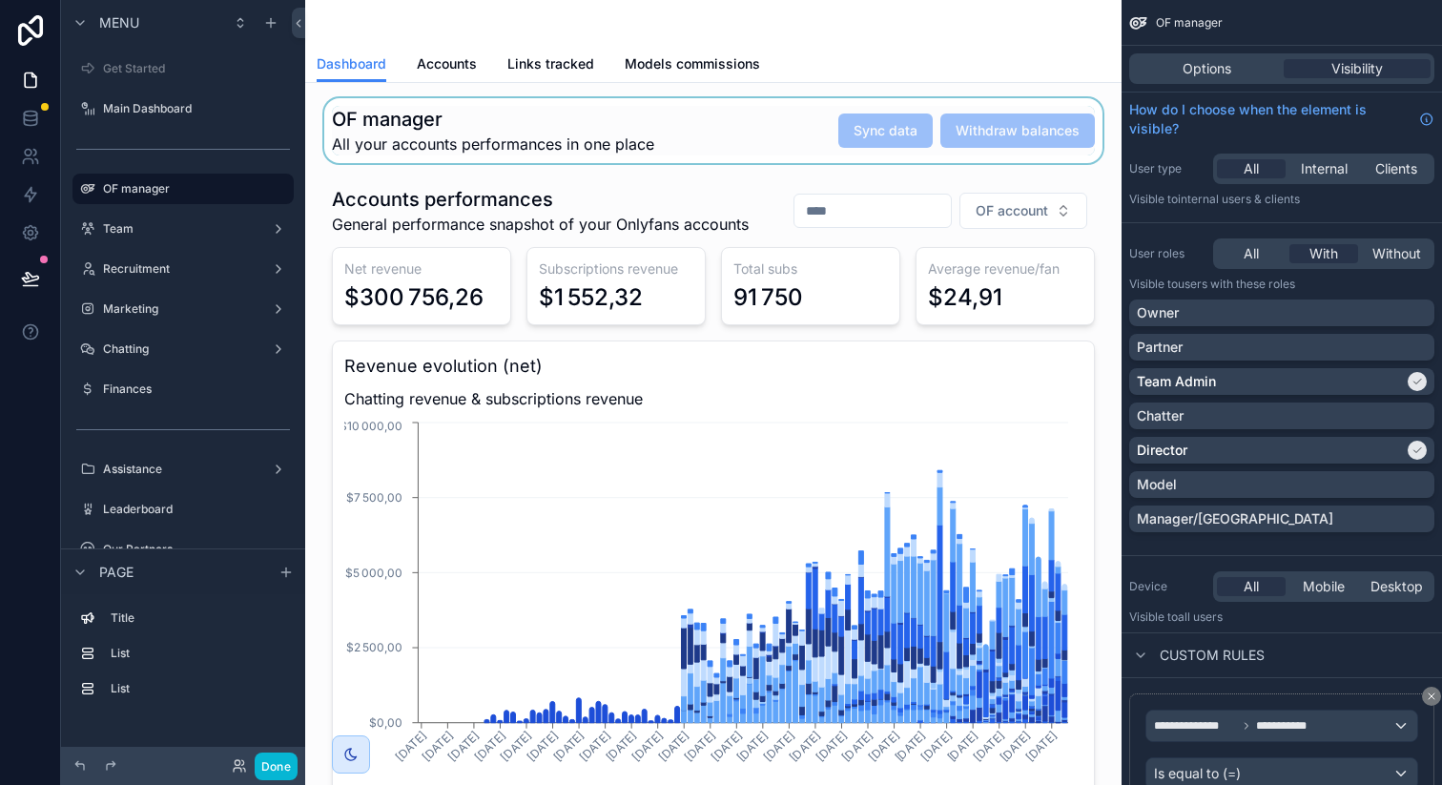
click at [1019, 126] on div "scrollable content" at bounding box center [713, 130] width 786 height 65
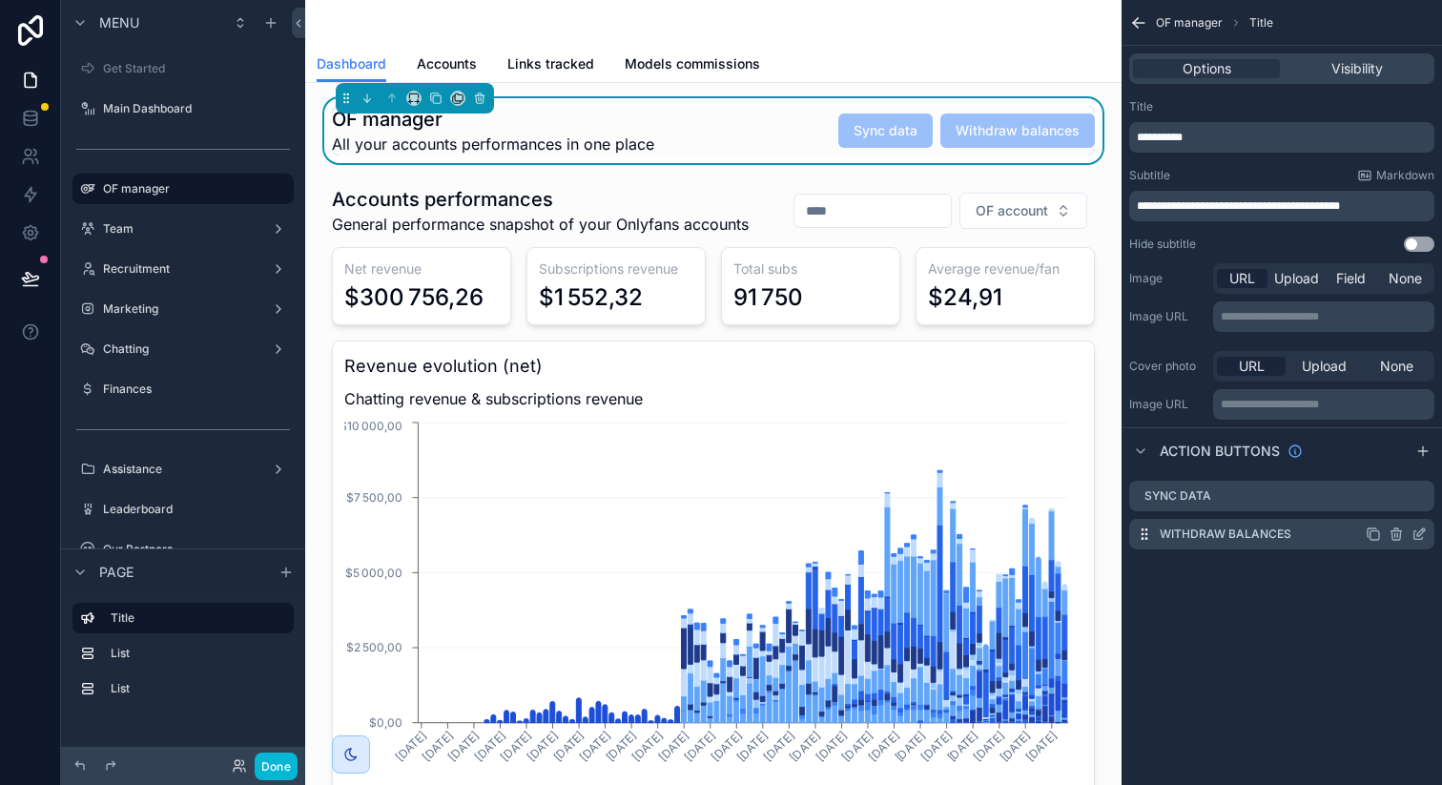
click at [1414, 534] on icon "scrollable content" at bounding box center [1418, 535] width 9 height 9
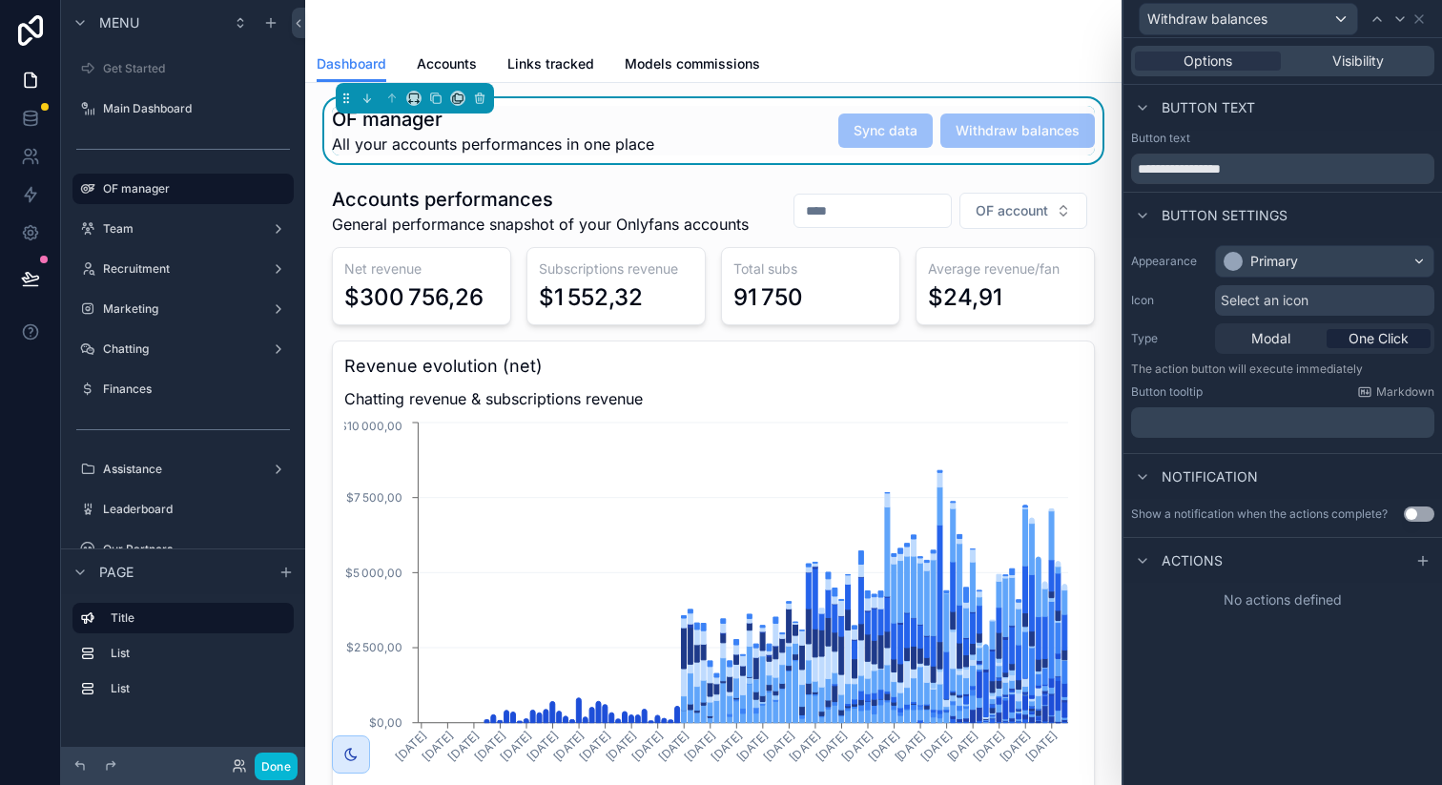
click at [1201, 429] on p "﻿" at bounding box center [1285, 422] width 292 height 19
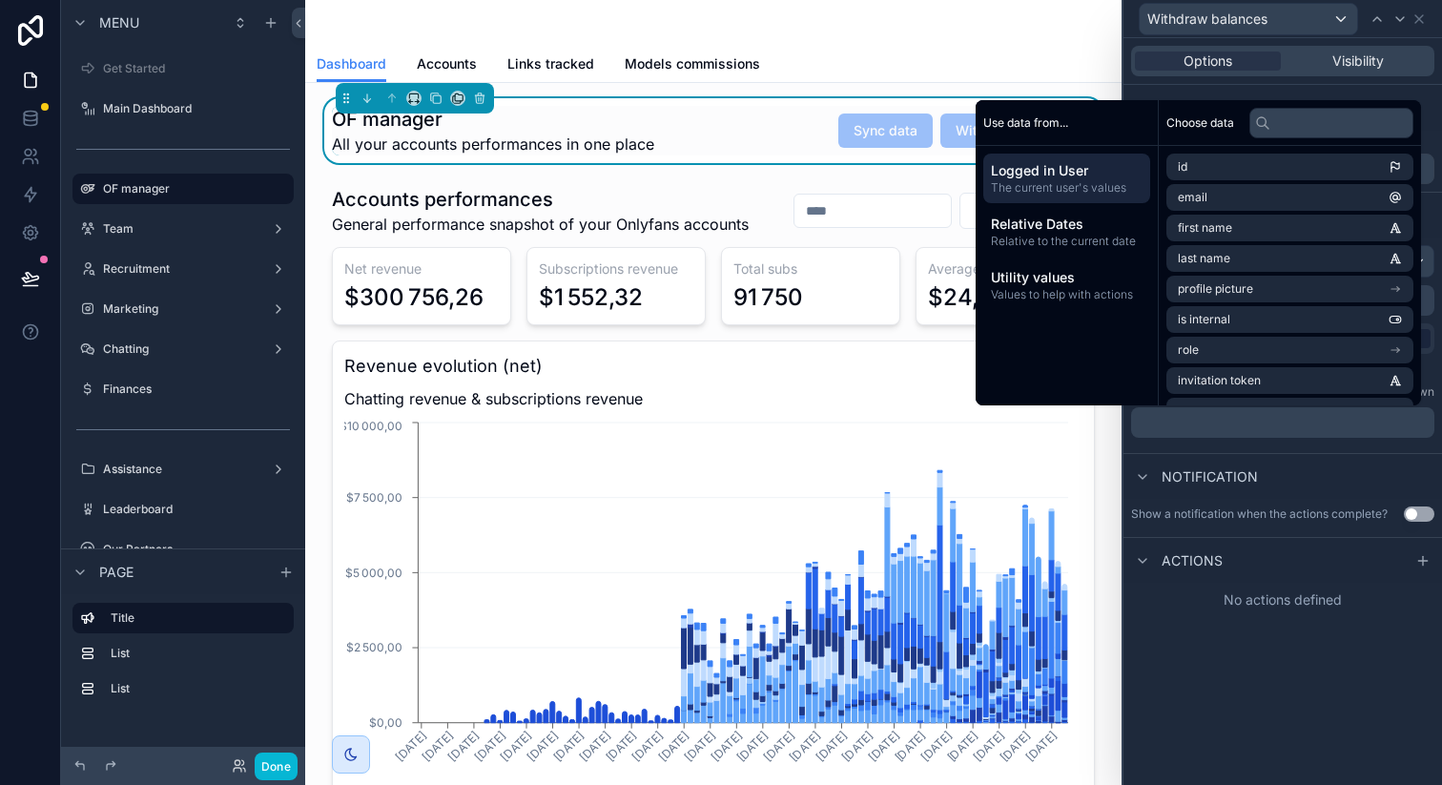
click at [1227, 704] on div "**********" at bounding box center [1282, 411] width 319 height 747
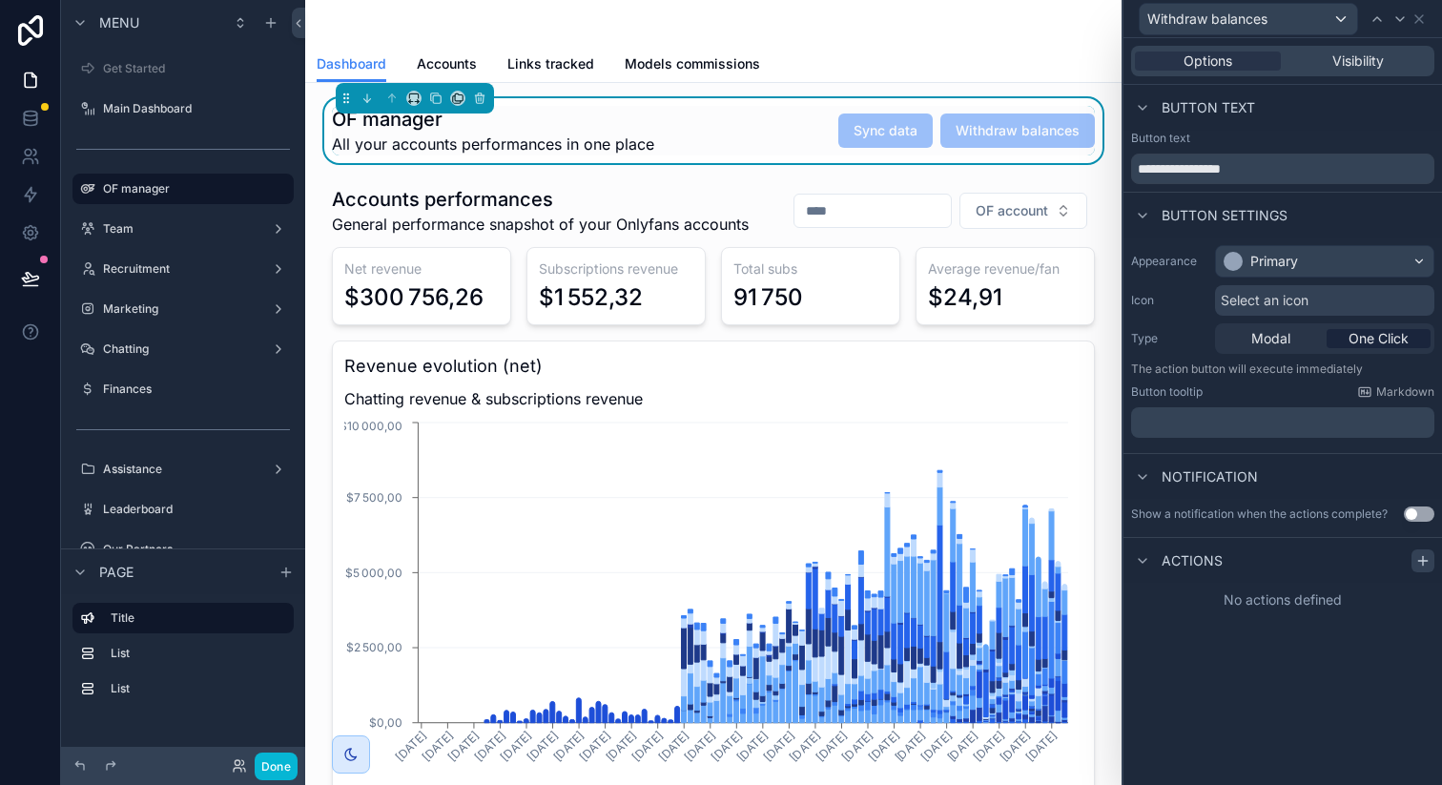
click at [1425, 556] on icon at bounding box center [1422, 560] width 15 height 15
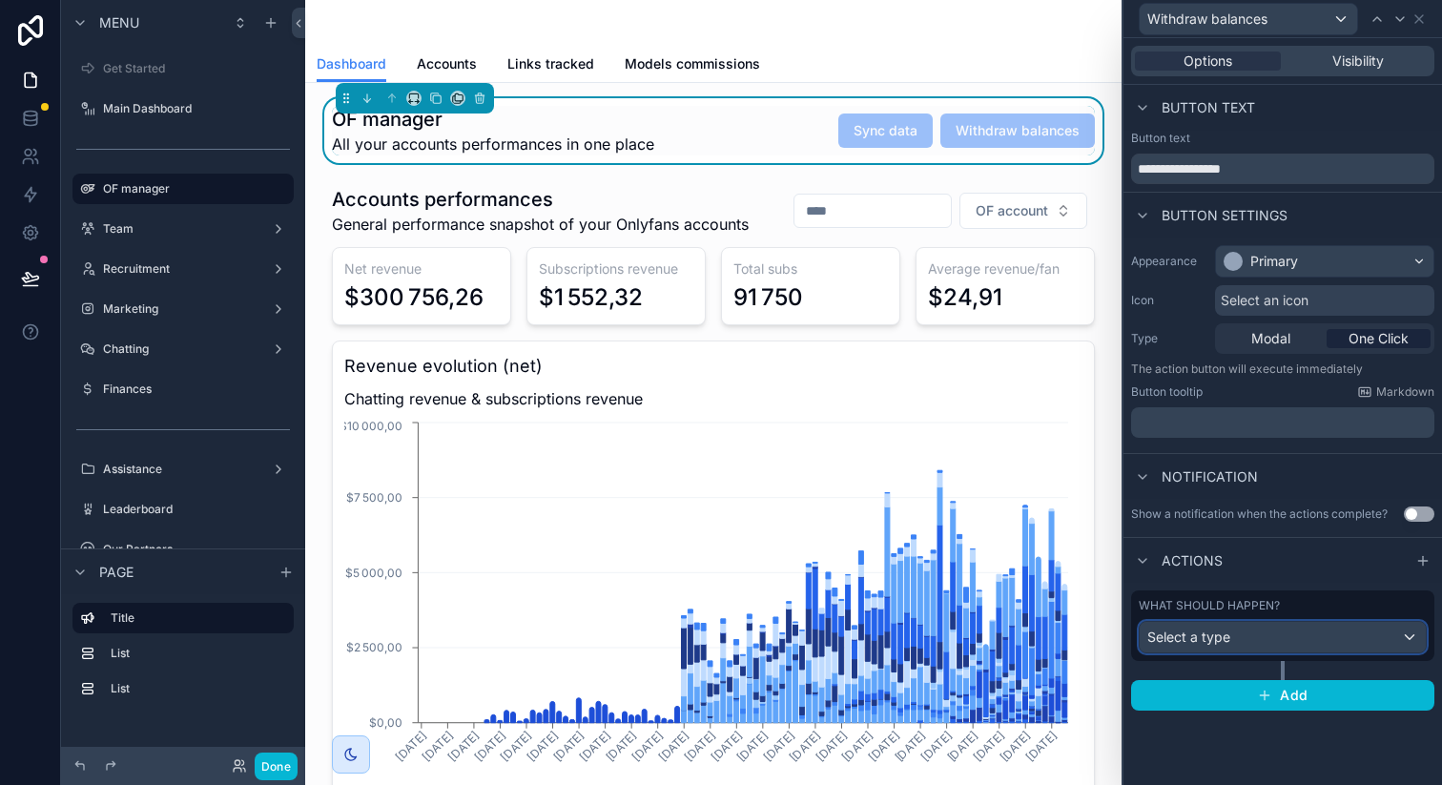
click at [1285, 627] on div "Select a type" at bounding box center [1283, 637] width 286 height 31
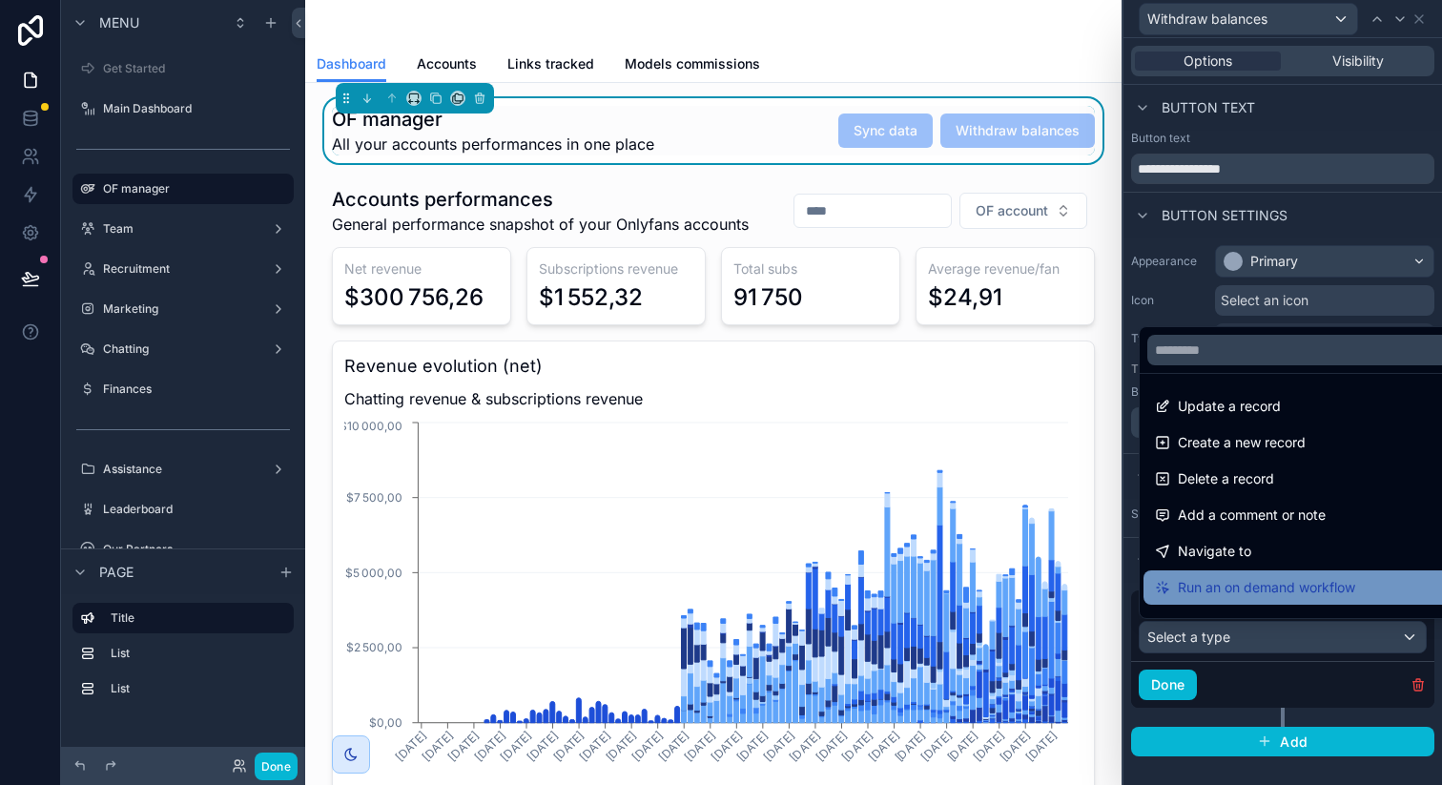
click at [1271, 592] on span "Run an on demand workflow" at bounding box center [1266, 587] width 177 height 23
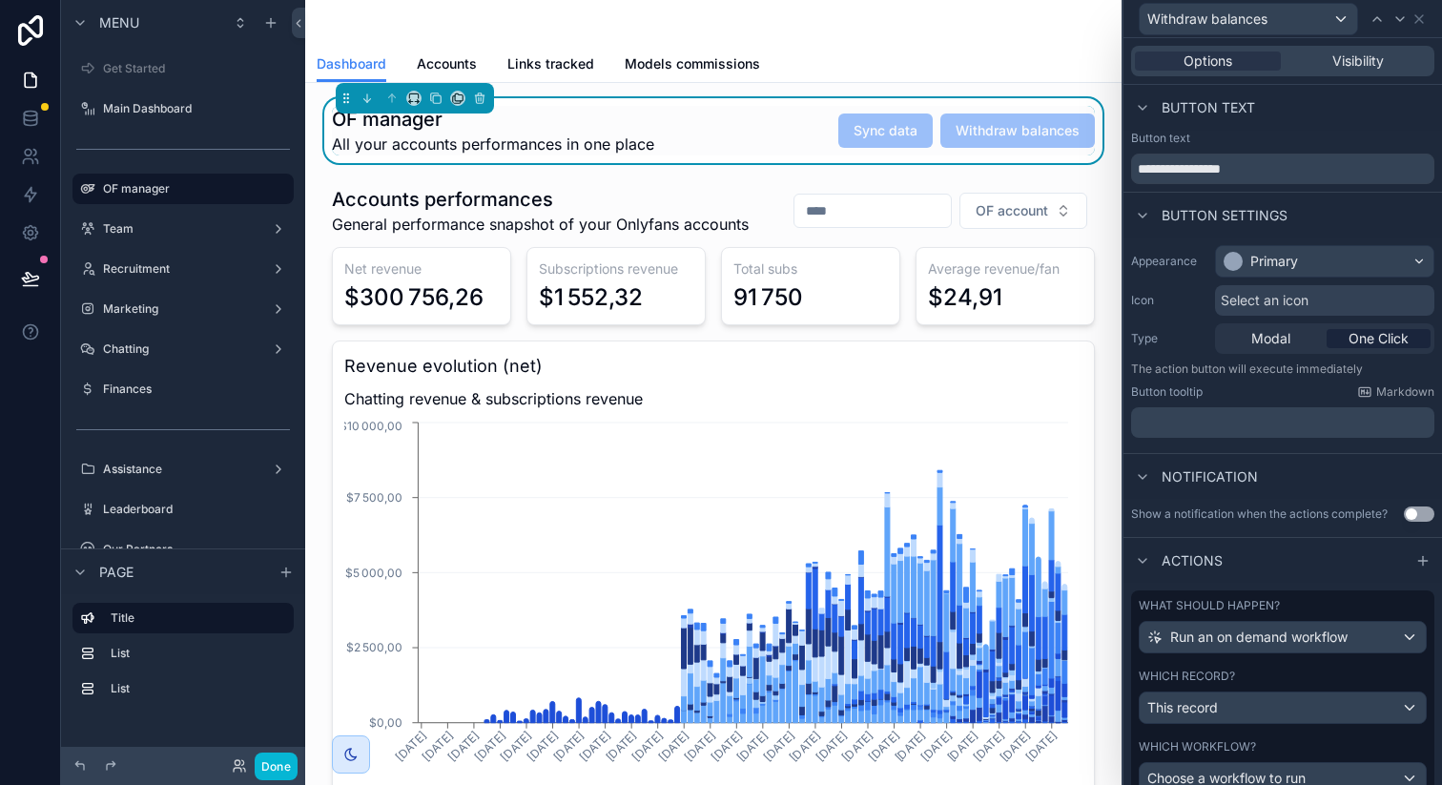
scroll to position [120, 0]
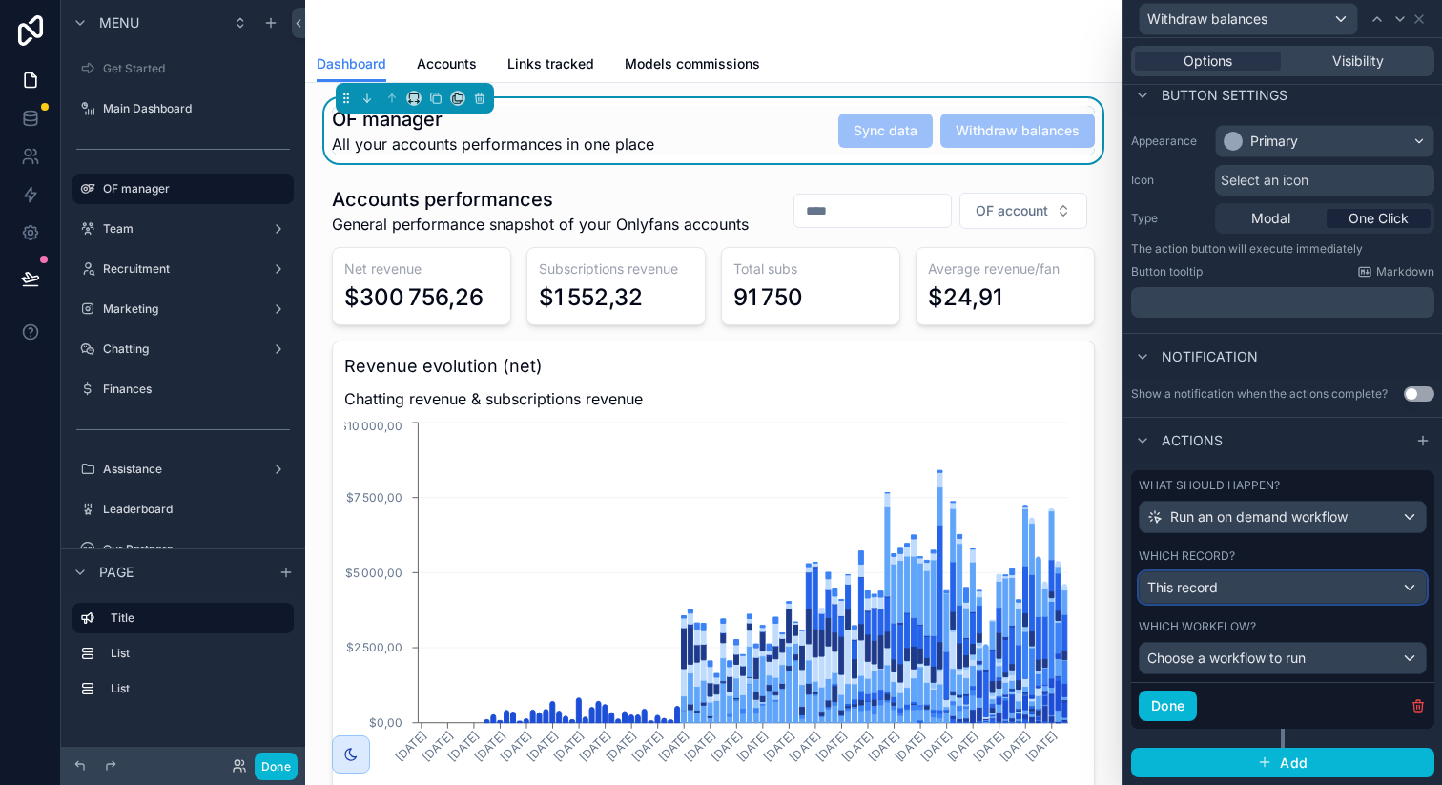
click at [1268, 596] on div "This record" at bounding box center [1283, 587] width 286 height 31
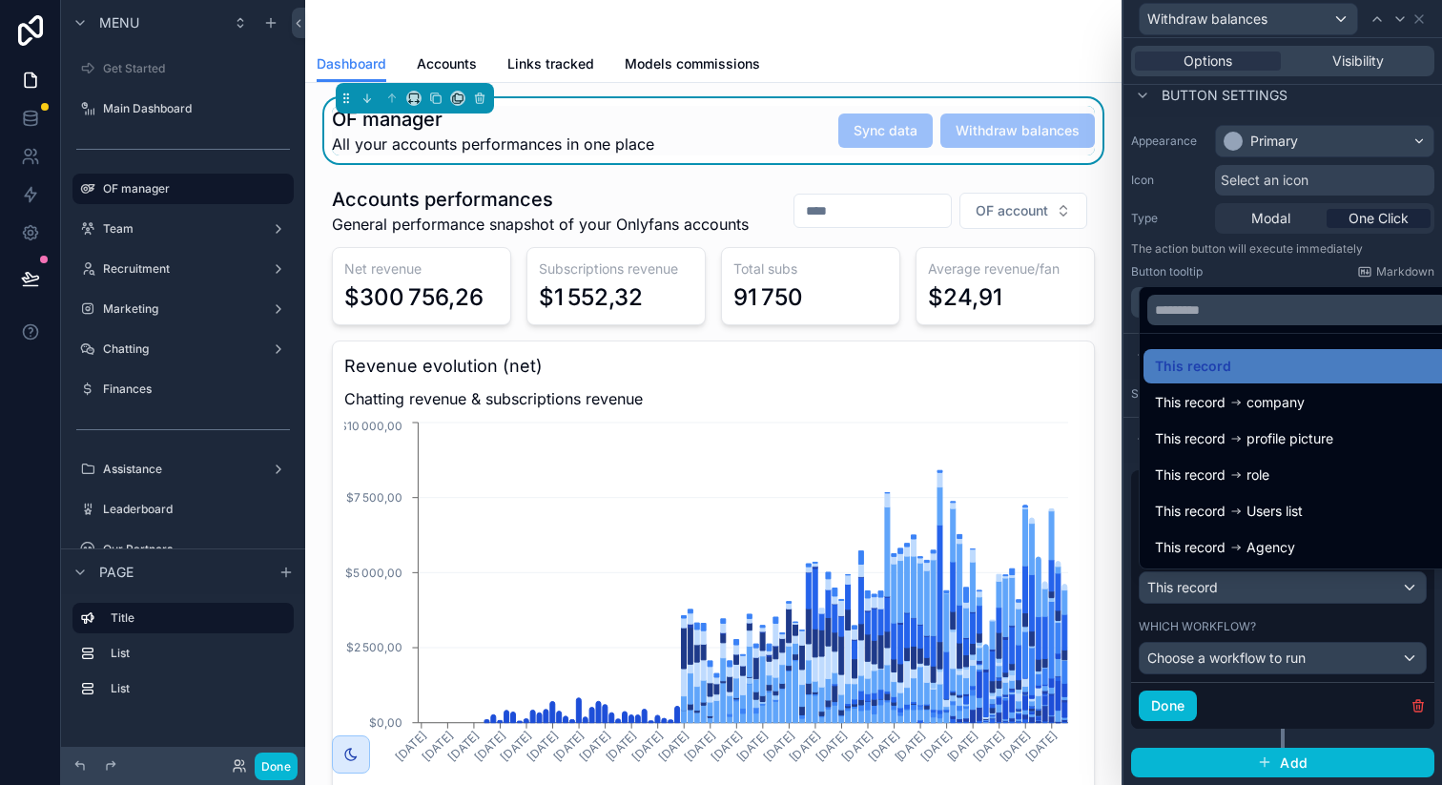
click at [1261, 589] on div at bounding box center [1282, 392] width 319 height 785
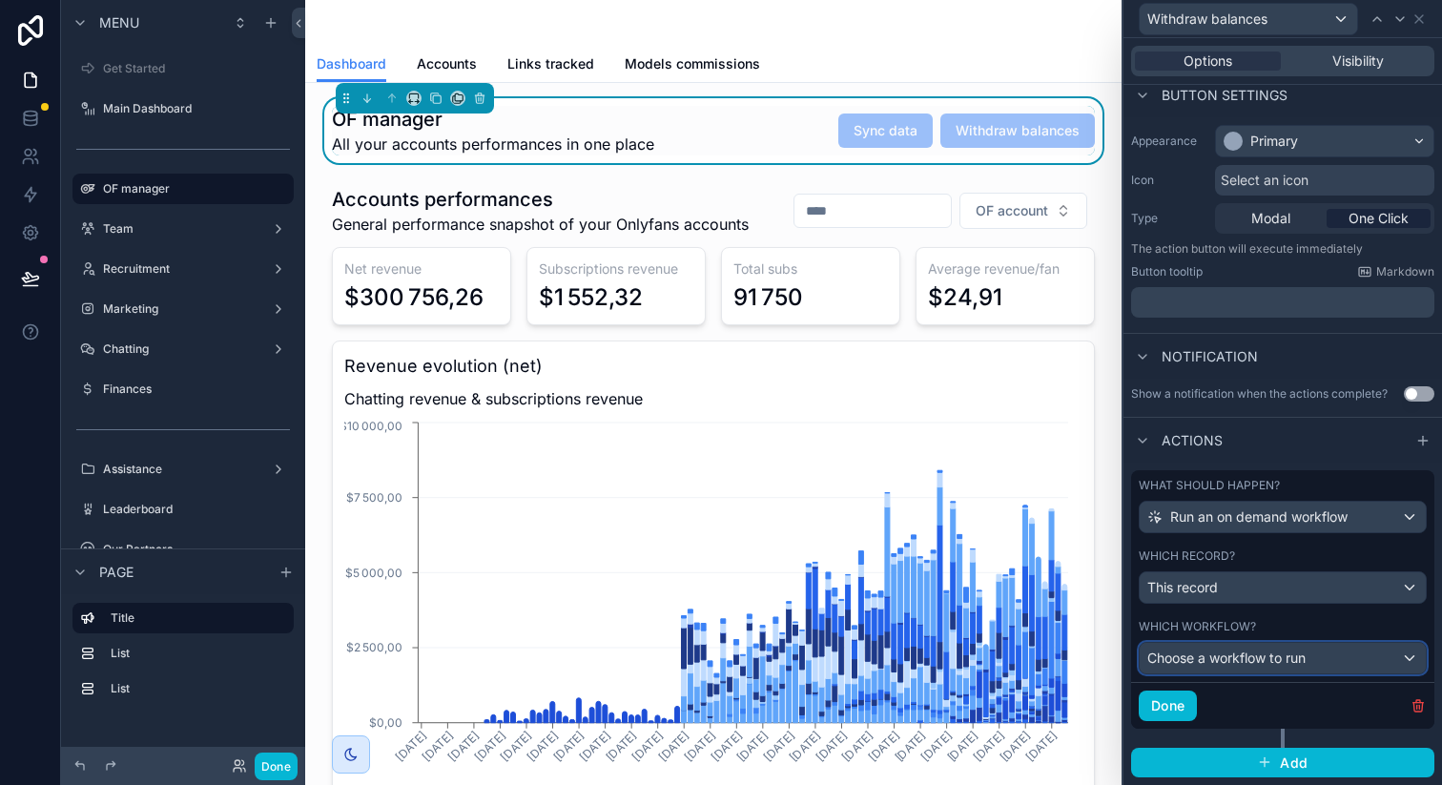
click at [1221, 660] on span "Choose a workflow to run" at bounding box center [1226, 657] width 158 height 16
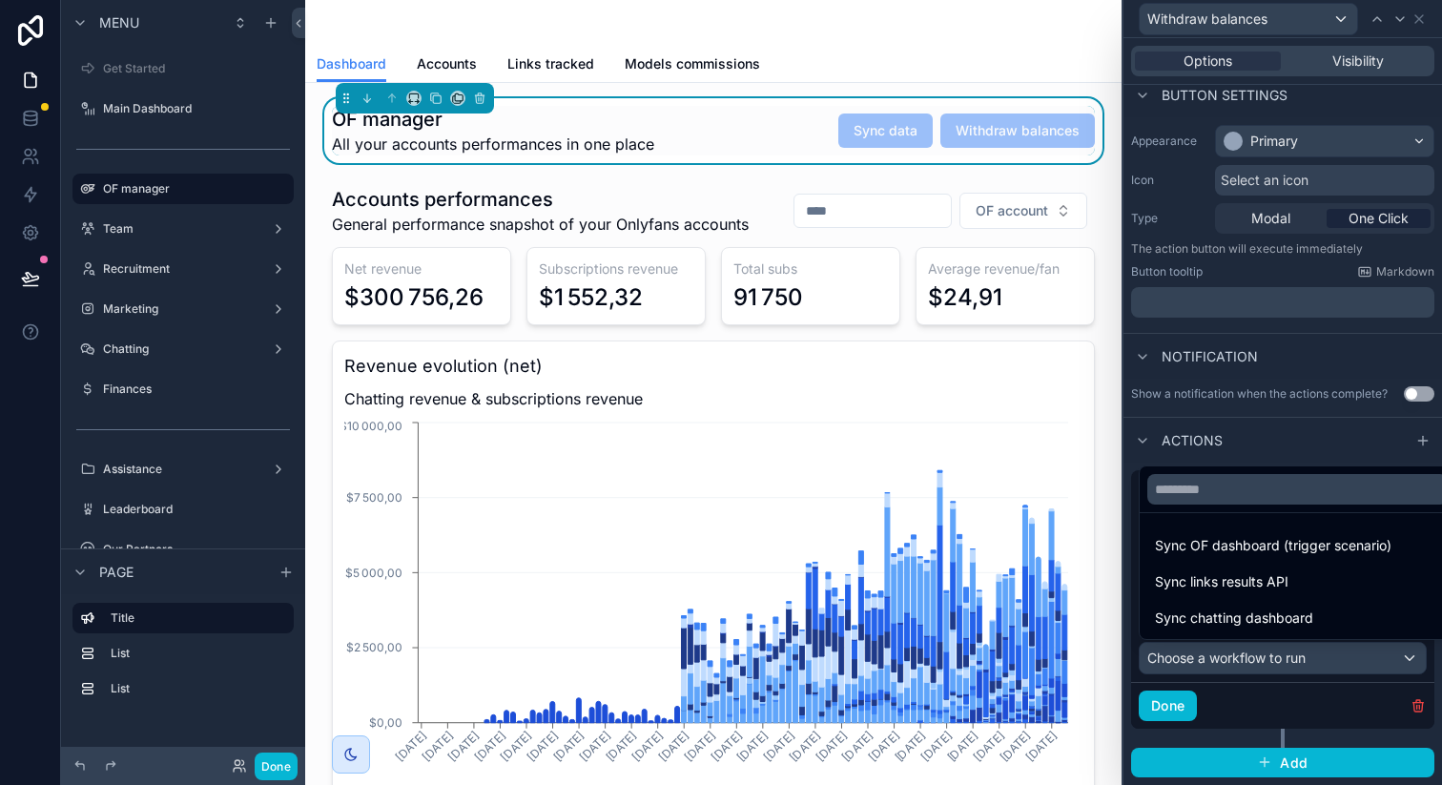
click at [1233, 653] on div at bounding box center [1282, 392] width 319 height 785
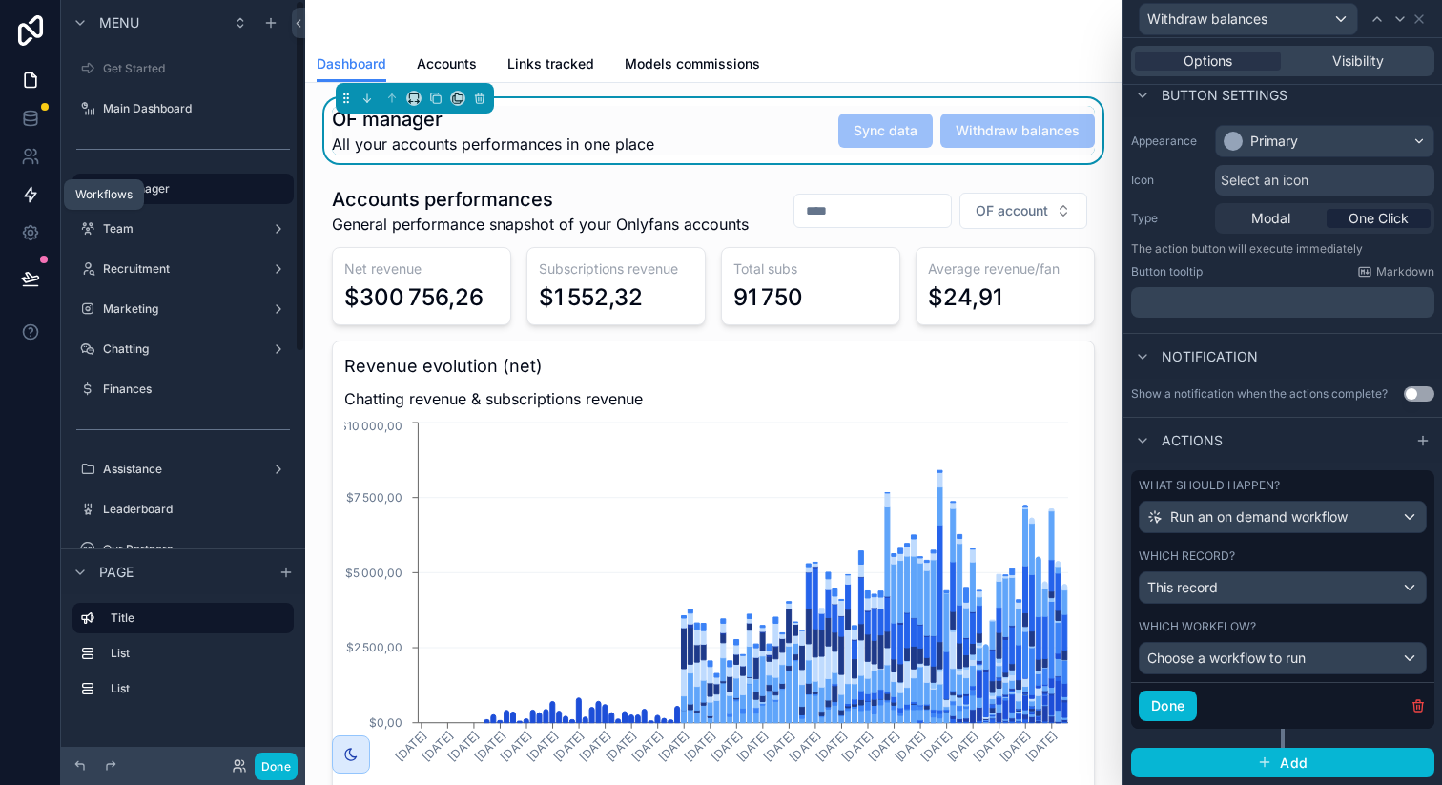
click at [25, 201] on icon at bounding box center [30, 194] width 19 height 19
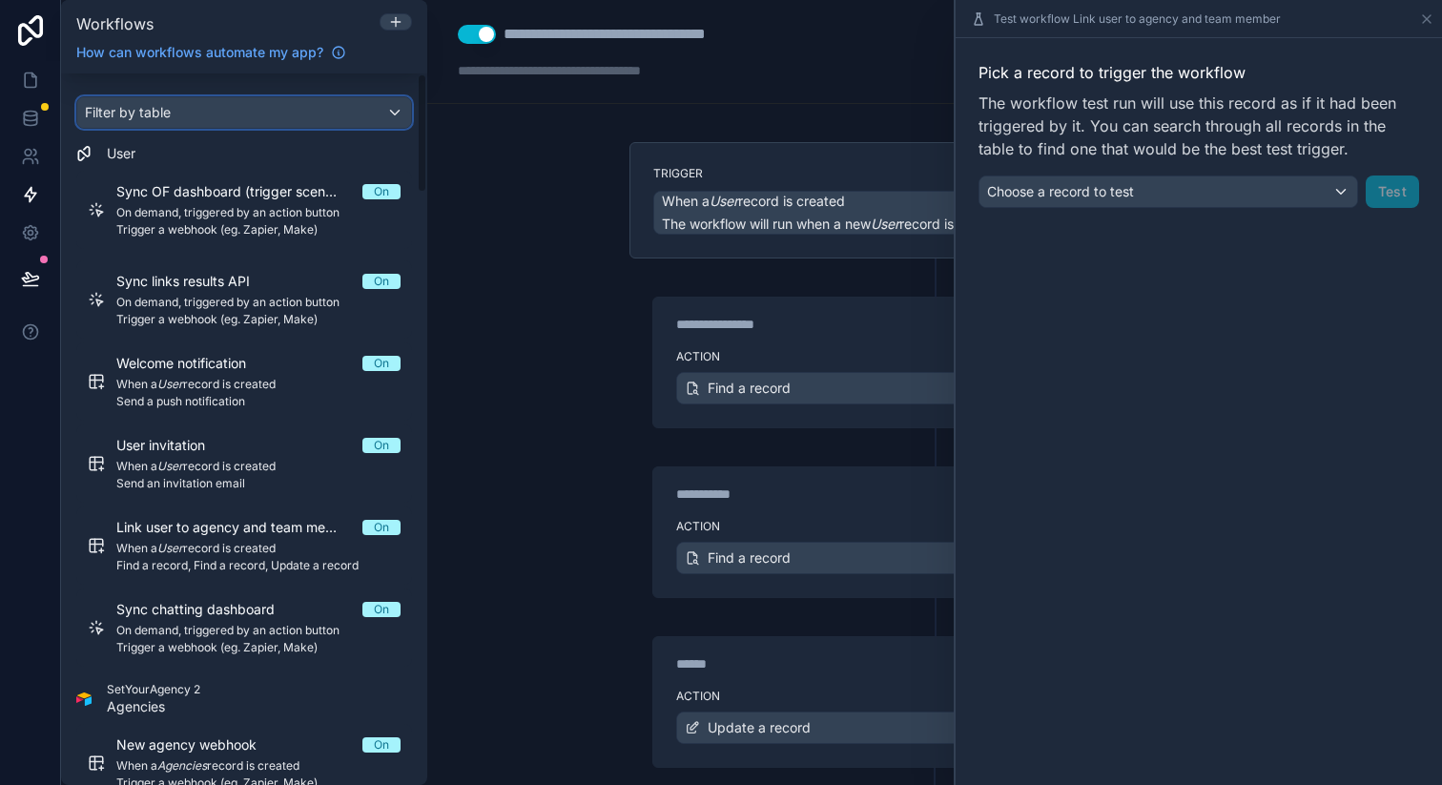
click at [173, 115] on div "Filter by table" at bounding box center [244, 112] width 334 height 31
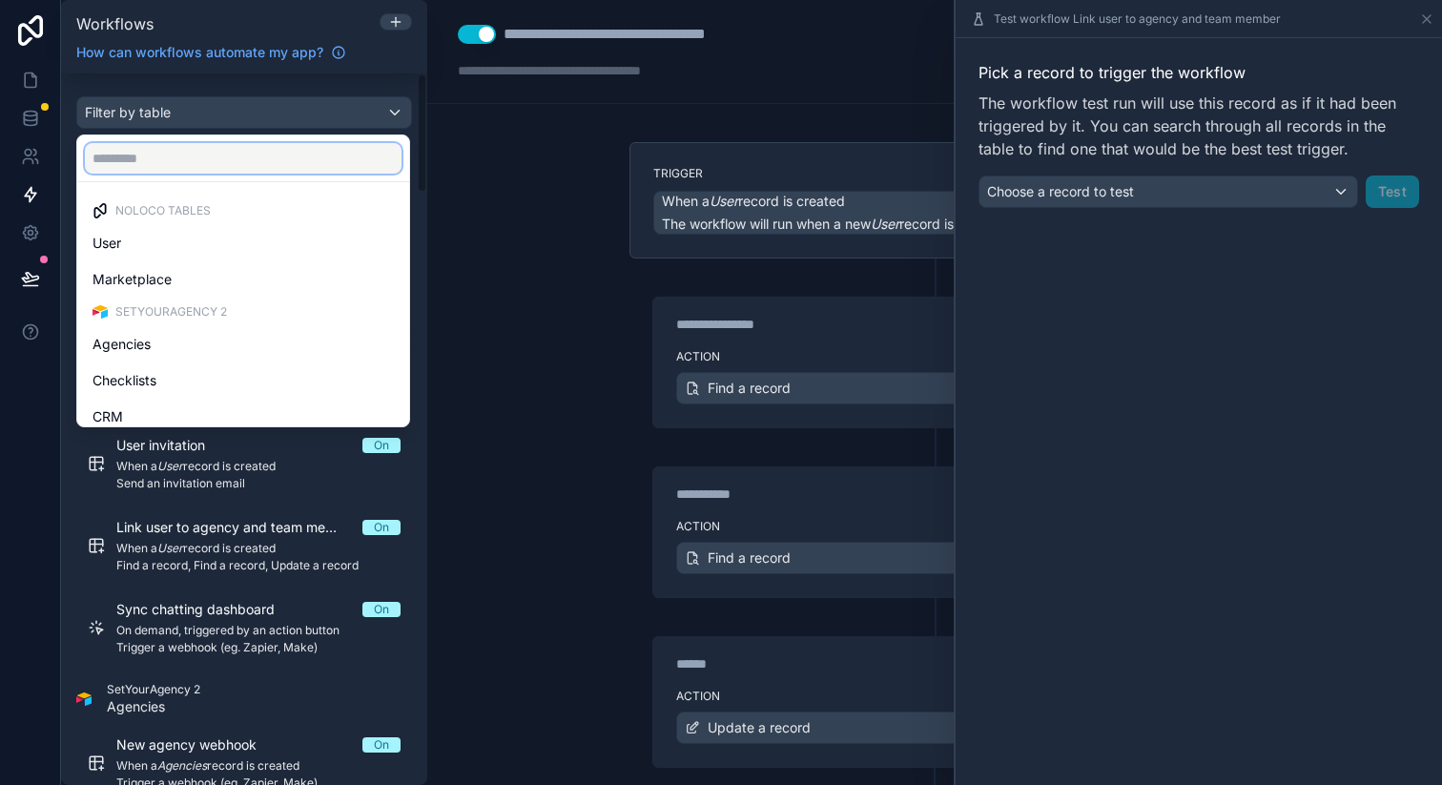
click at [184, 163] on input "text" at bounding box center [243, 158] width 317 height 31
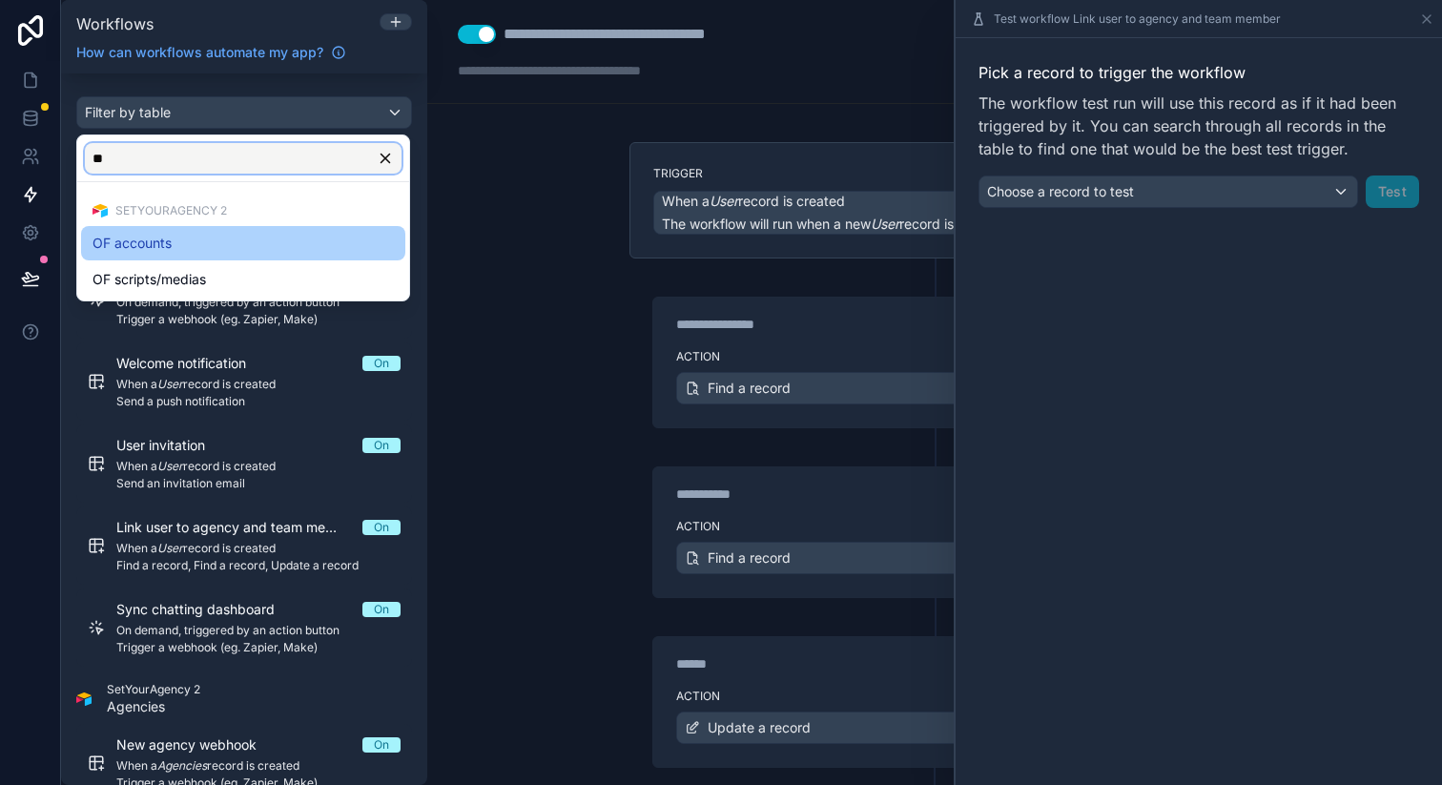
type input "**"
click at [181, 250] on div "OF accounts" at bounding box center [243, 243] width 301 height 23
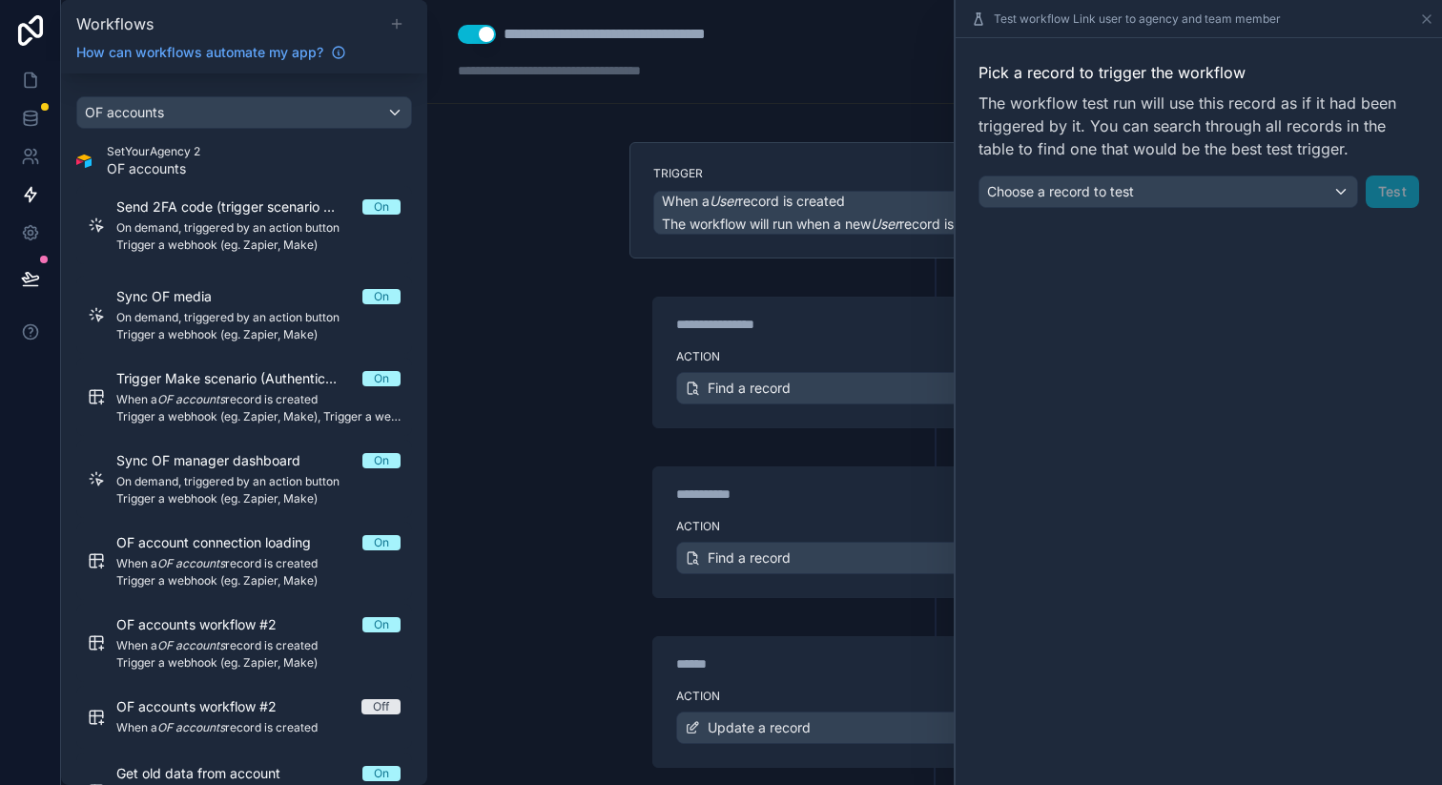
click at [399, 16] on icon at bounding box center [396, 23] width 15 height 15
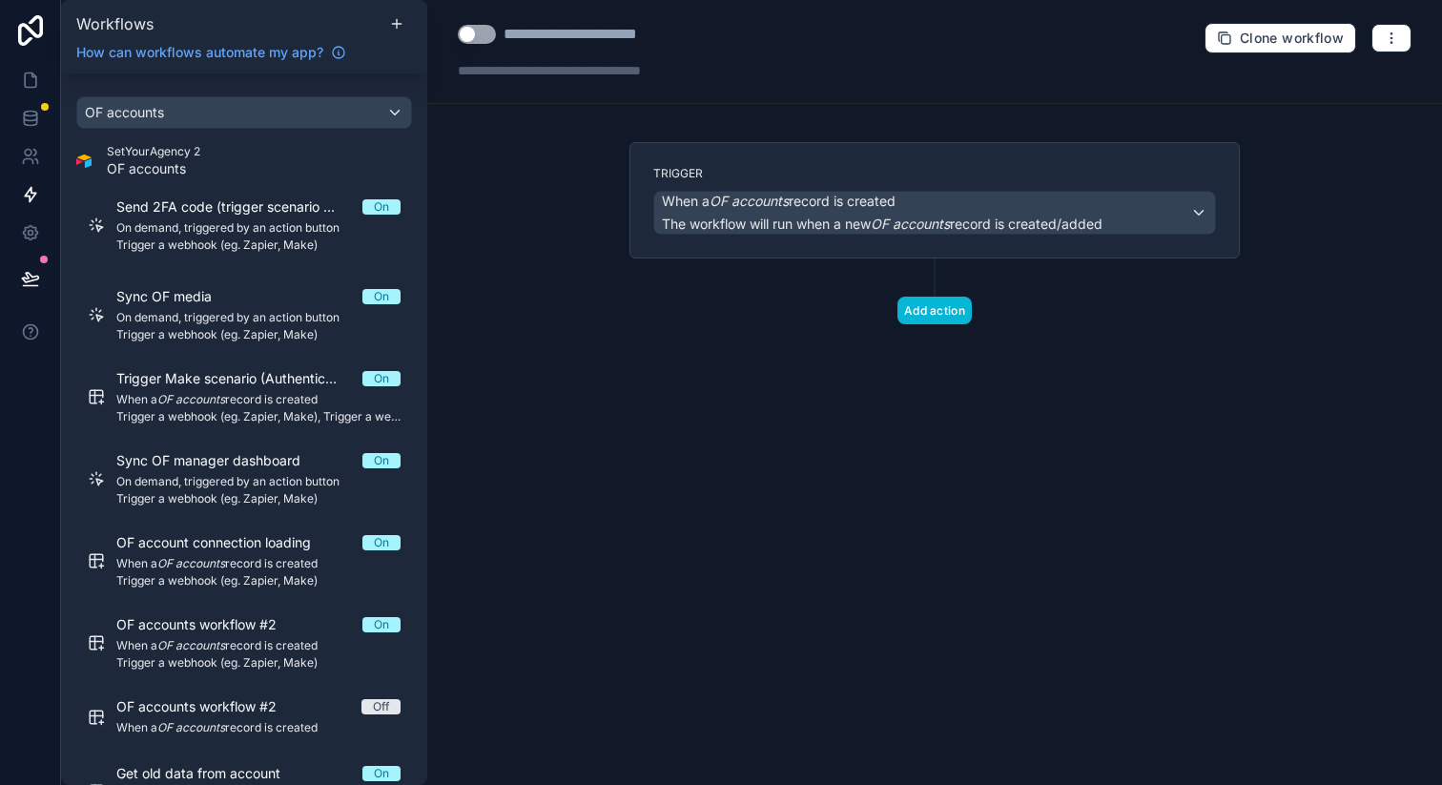
click at [601, 36] on div "**********" at bounding box center [604, 34] width 200 height 23
type div "**********"
click at [805, 60] on div "**********" at bounding box center [934, 52] width 1015 height 104
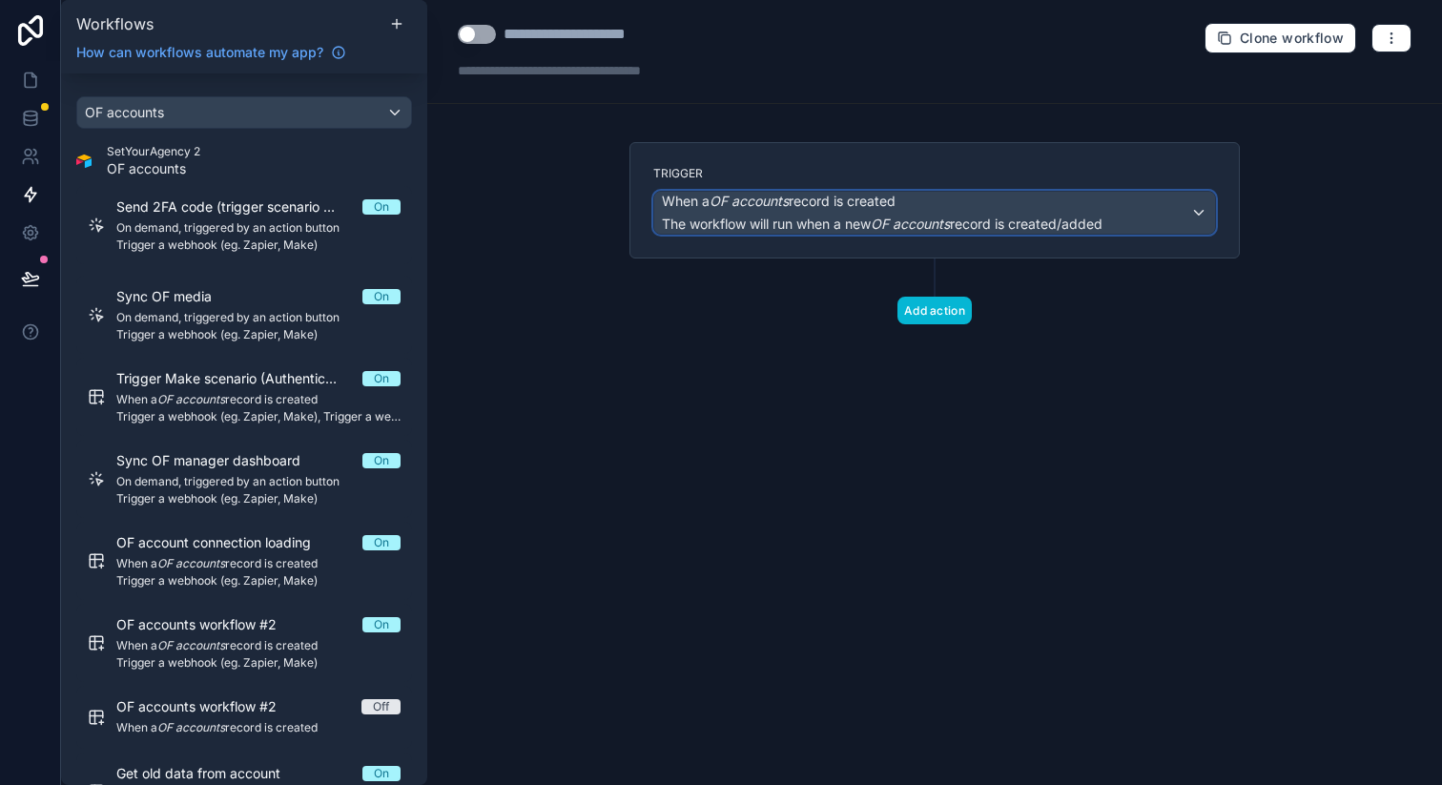
click at [796, 208] on span "When a OF accounts record is created" at bounding box center [779, 201] width 234 height 19
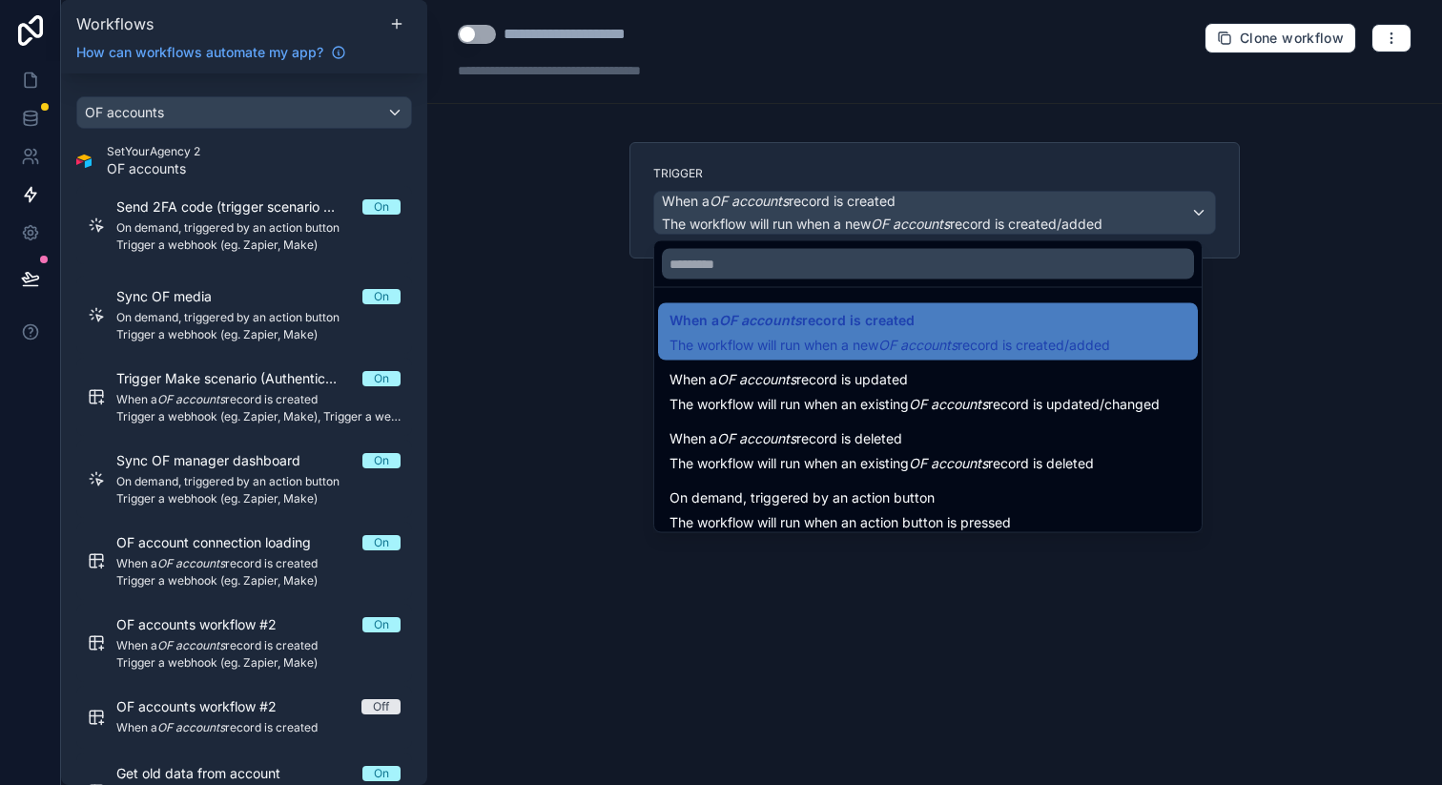
click at [796, 208] on div at bounding box center [721, 392] width 1442 height 785
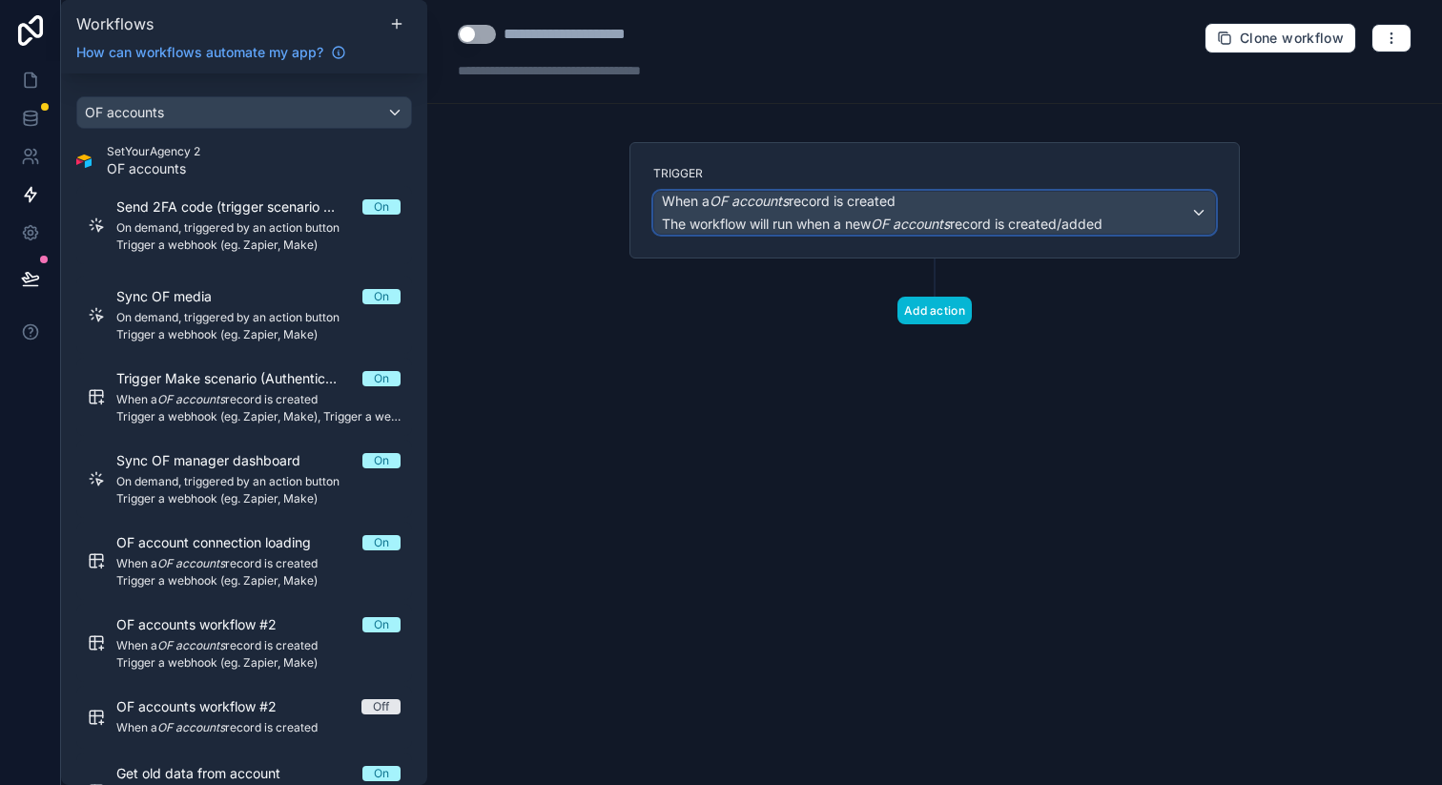
click at [816, 216] on span "The workflow will run when a new OF accounts record is created/added" at bounding box center [882, 224] width 441 height 16
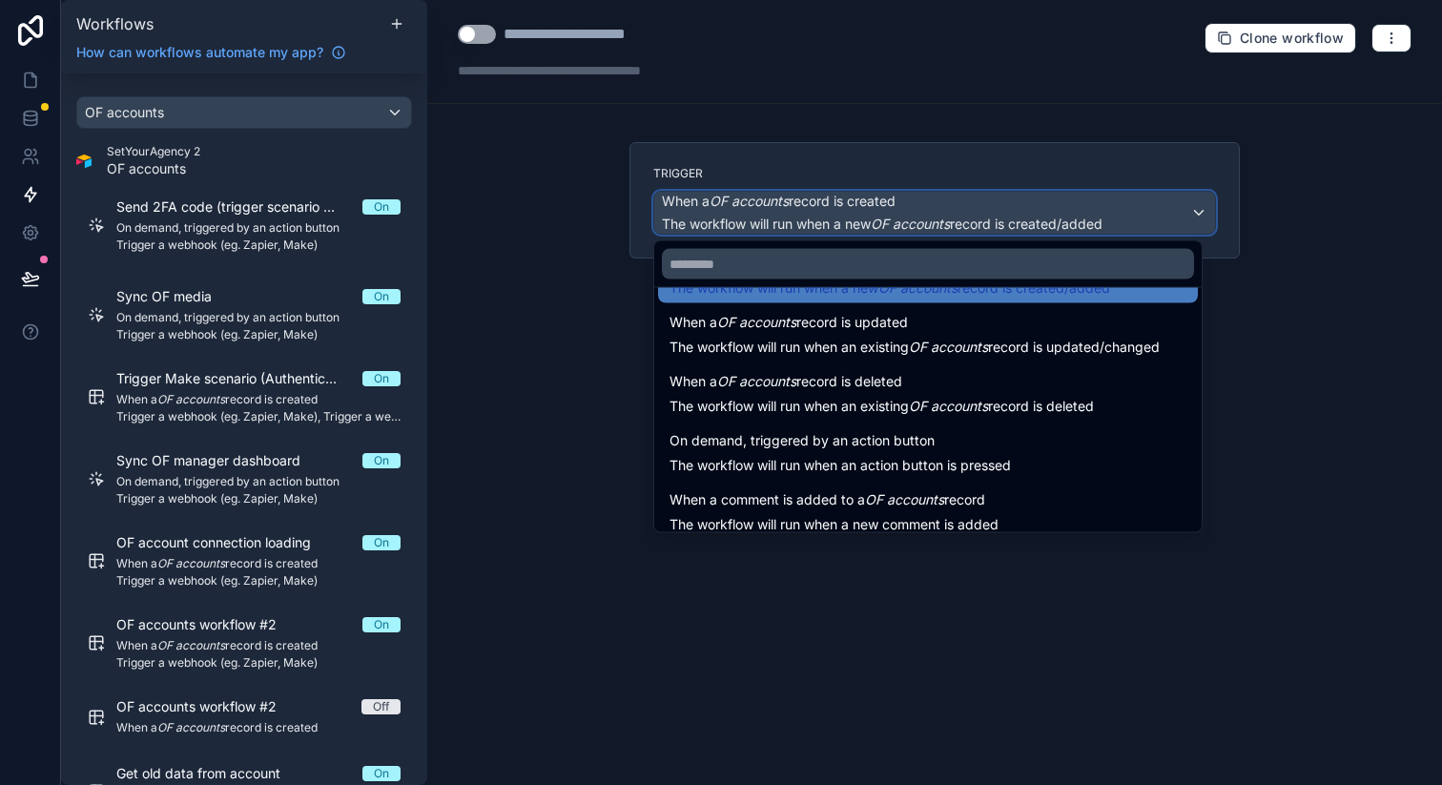
scroll to position [69, 0]
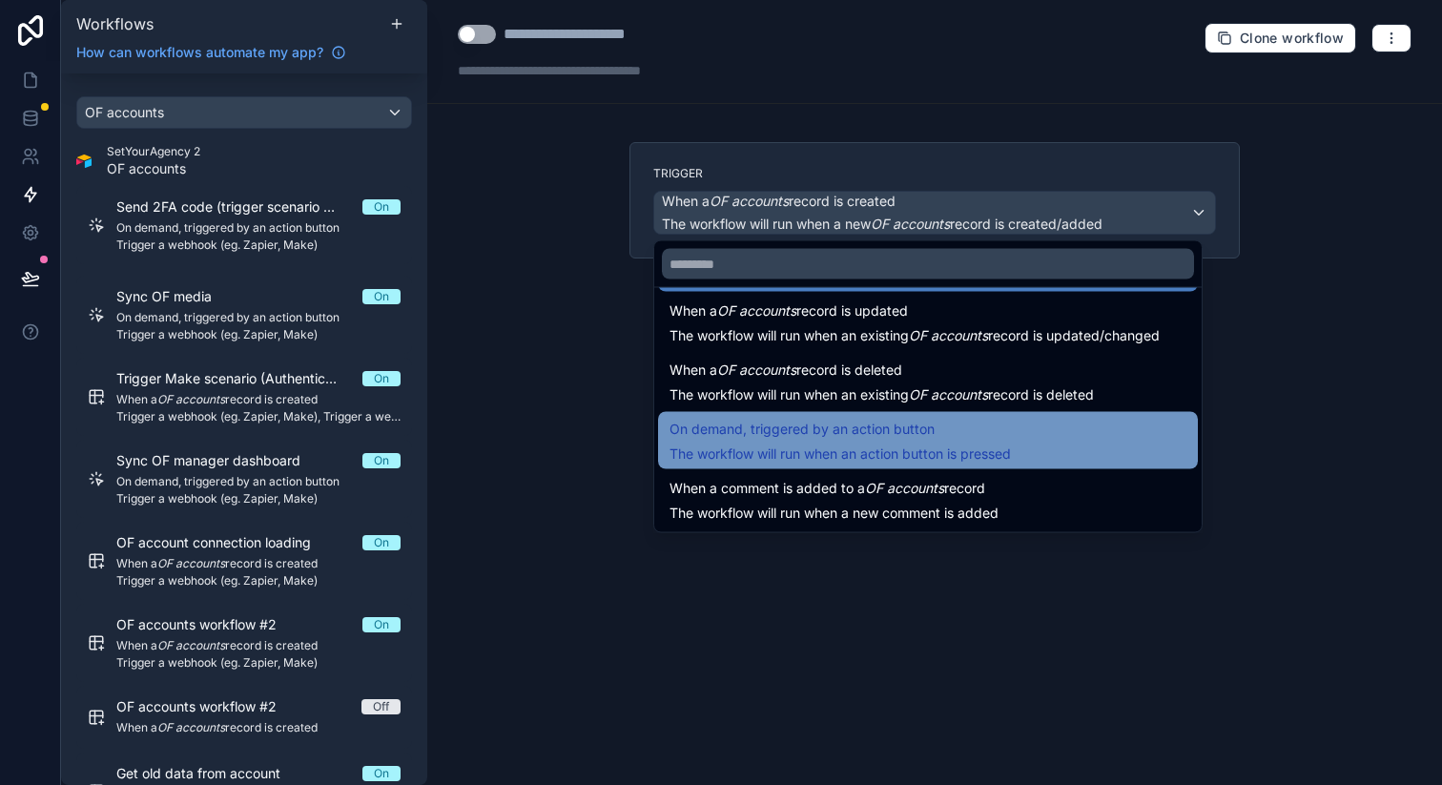
click at [840, 429] on span "On demand, triggered by an action button" at bounding box center [802, 429] width 265 height 23
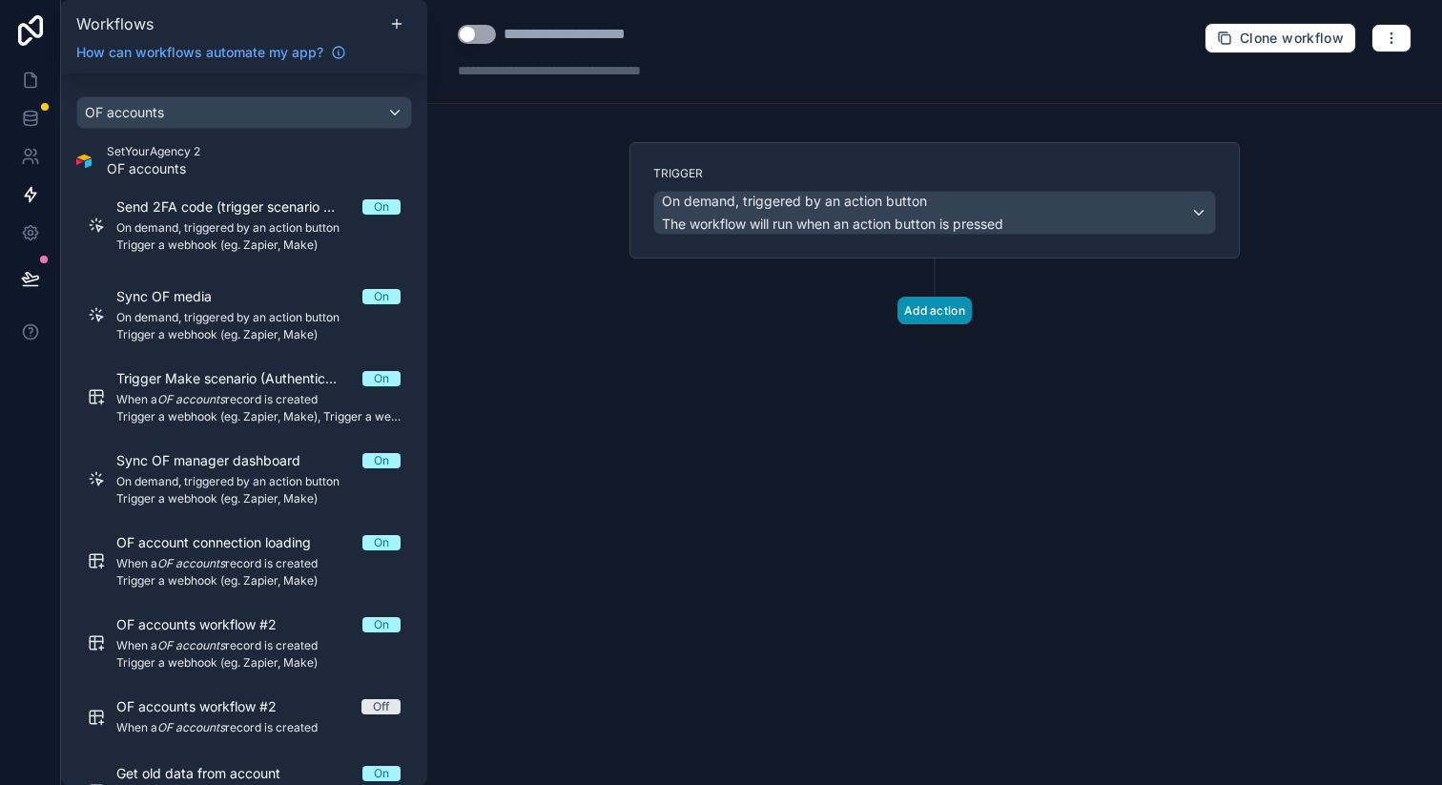
click at [935, 308] on button "Add action" at bounding box center [934, 311] width 74 height 28
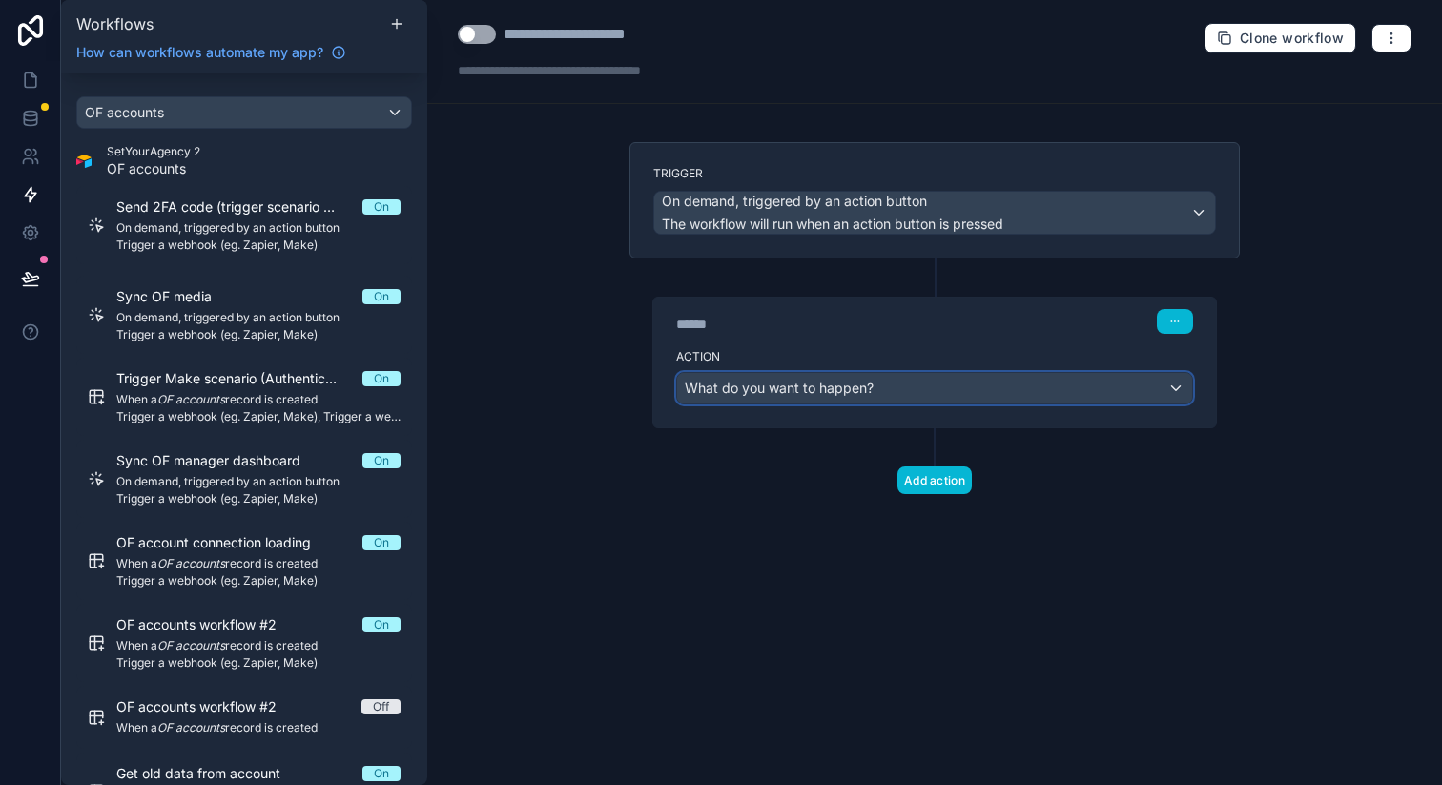
click at [815, 380] on span "What do you want to happen?" at bounding box center [779, 388] width 189 height 16
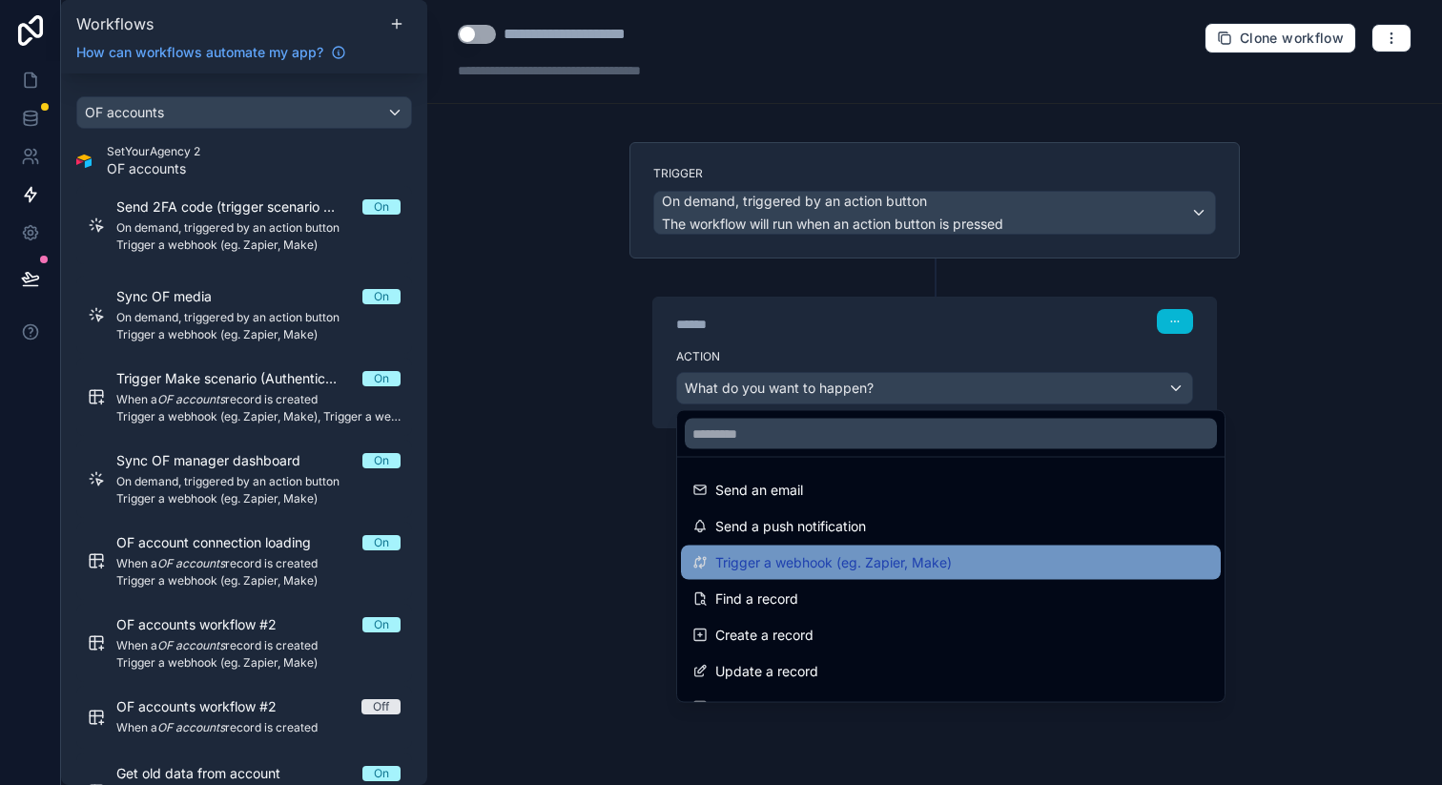
click at [787, 551] on span "Trigger a webhook (eg. Zapier, Make)" at bounding box center [833, 562] width 237 height 23
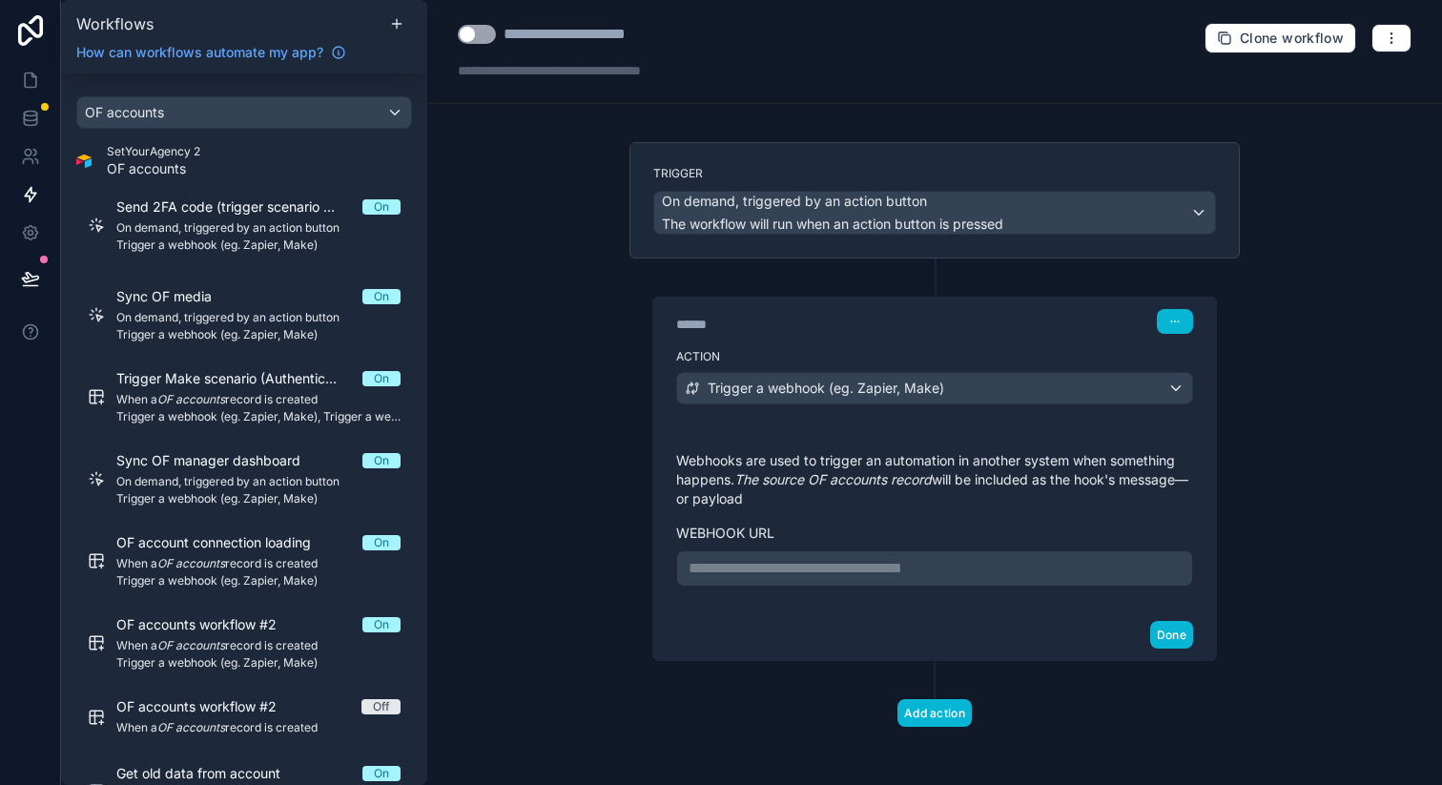
click at [853, 574] on p "**********" at bounding box center [935, 568] width 492 height 23
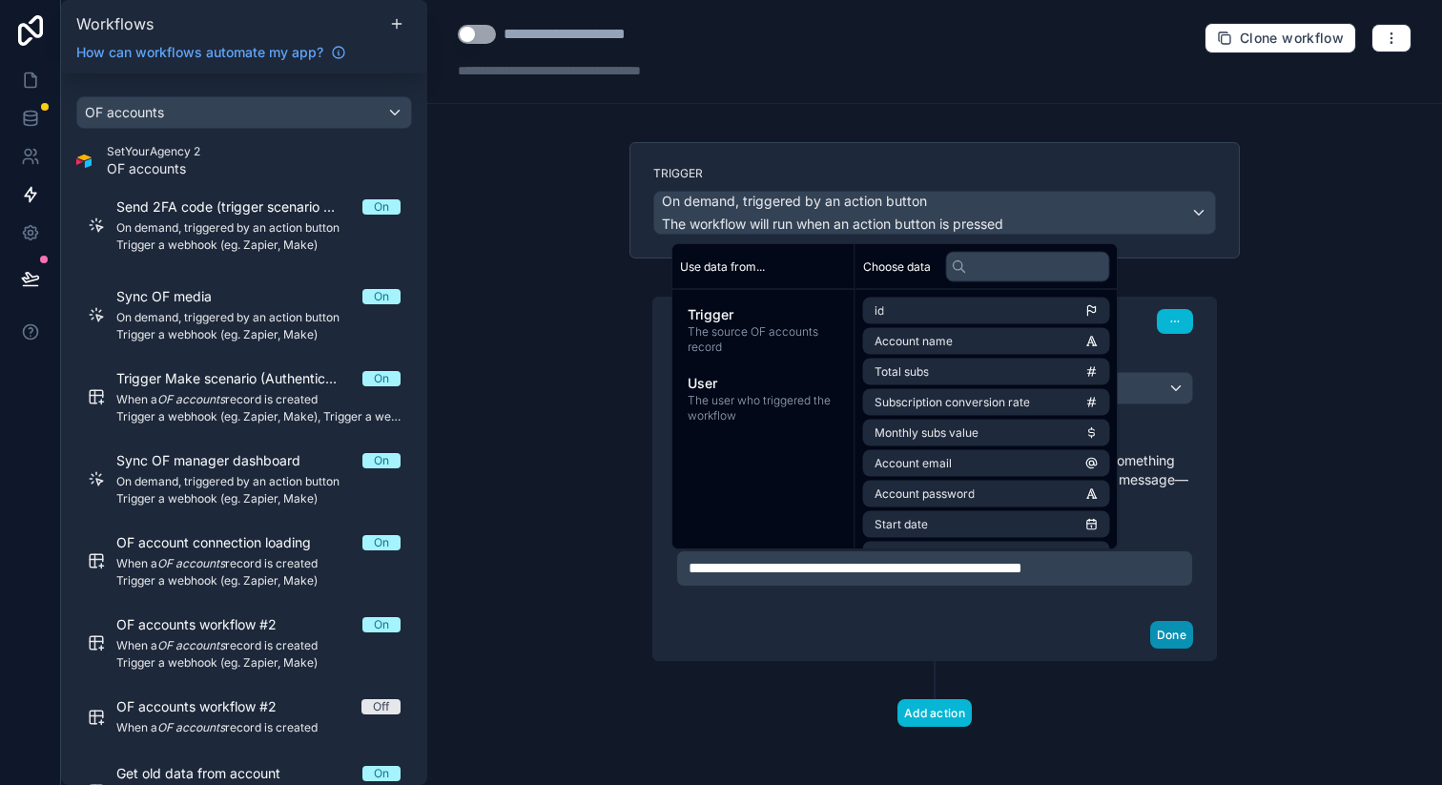
click at [1155, 633] on button "Done" at bounding box center [1171, 635] width 43 height 28
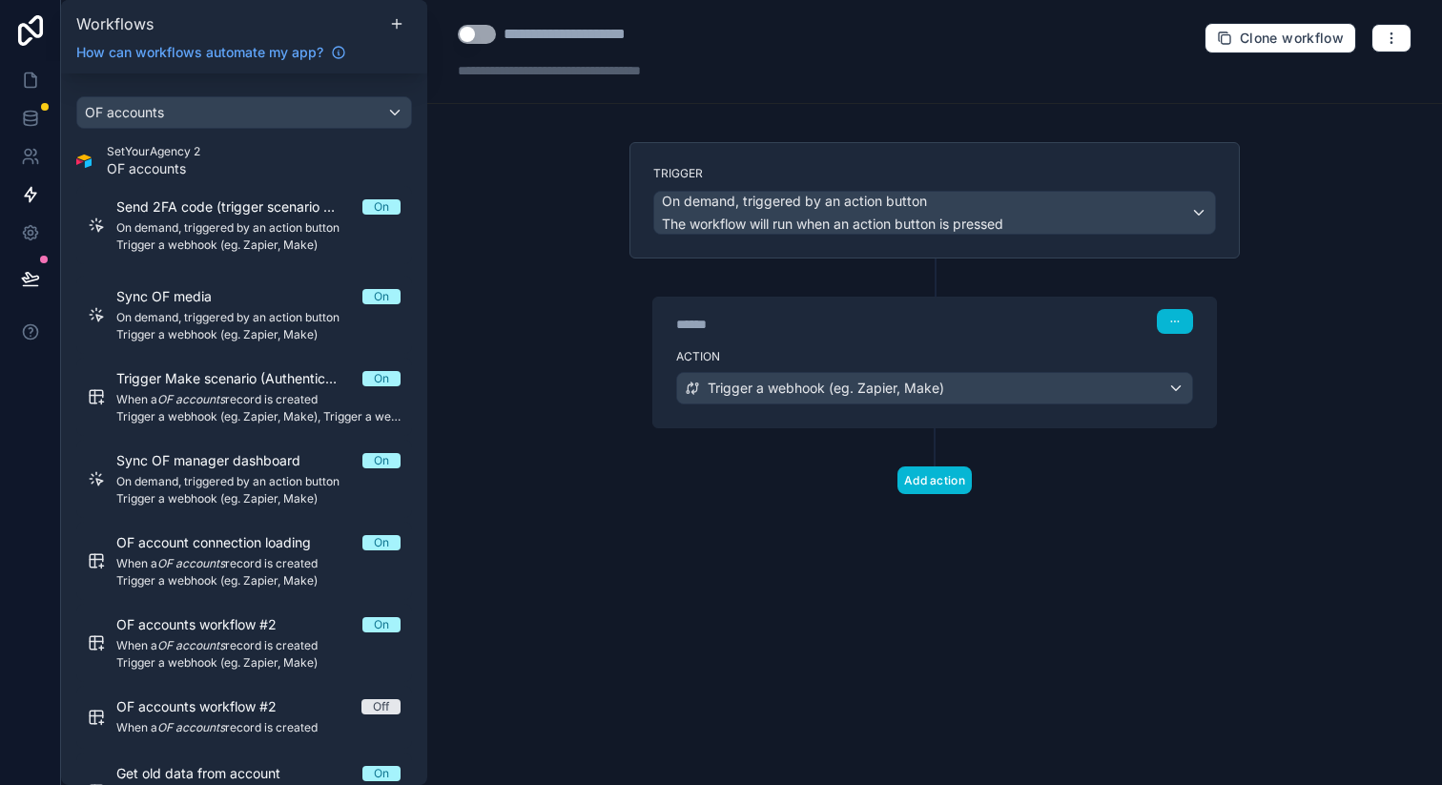
click at [476, 39] on button "Use setting" at bounding box center [477, 34] width 38 height 19
click at [27, 80] on icon at bounding box center [30, 80] width 19 height 19
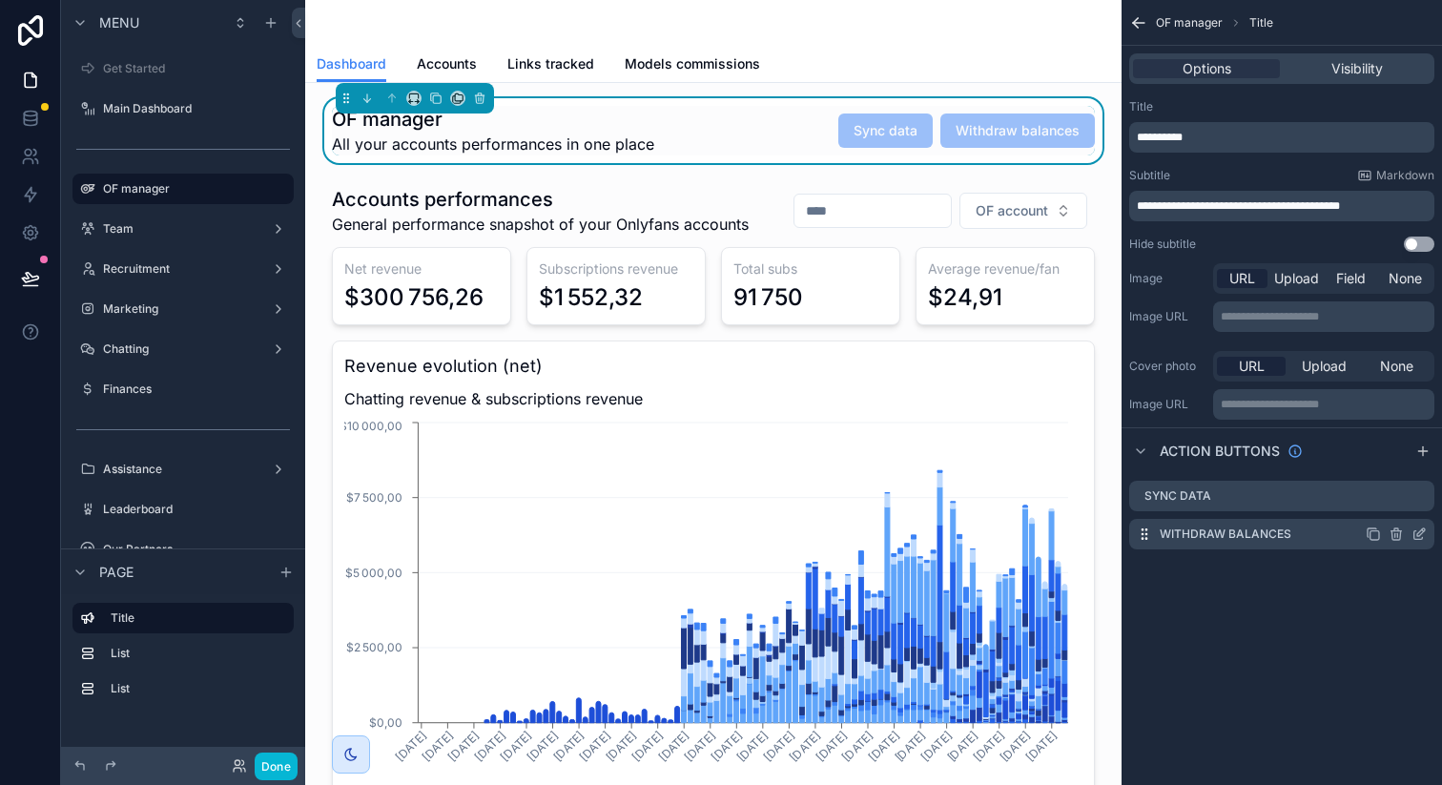
click at [1422, 536] on icon "scrollable content" at bounding box center [1419, 533] width 15 height 15
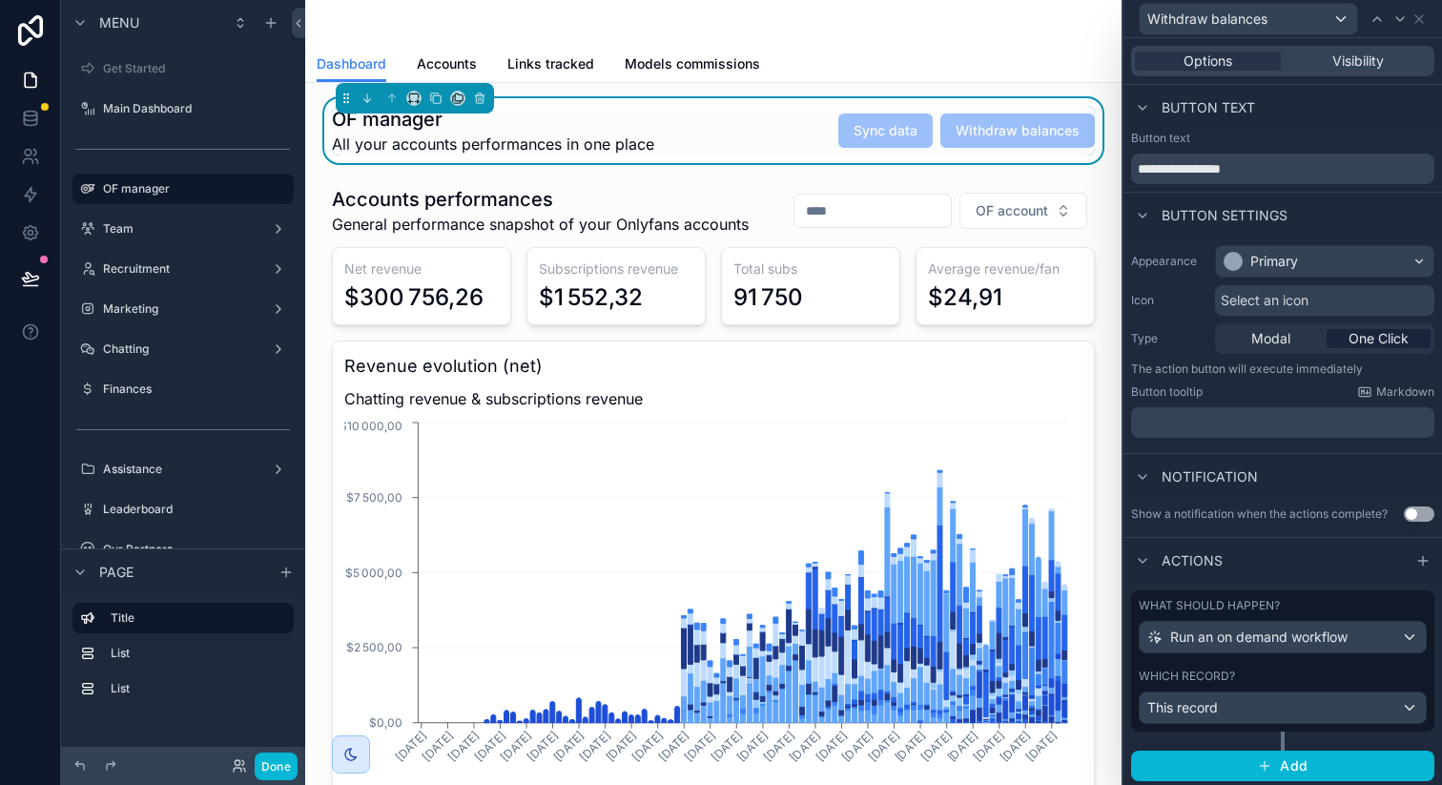
scroll to position [3, 0]
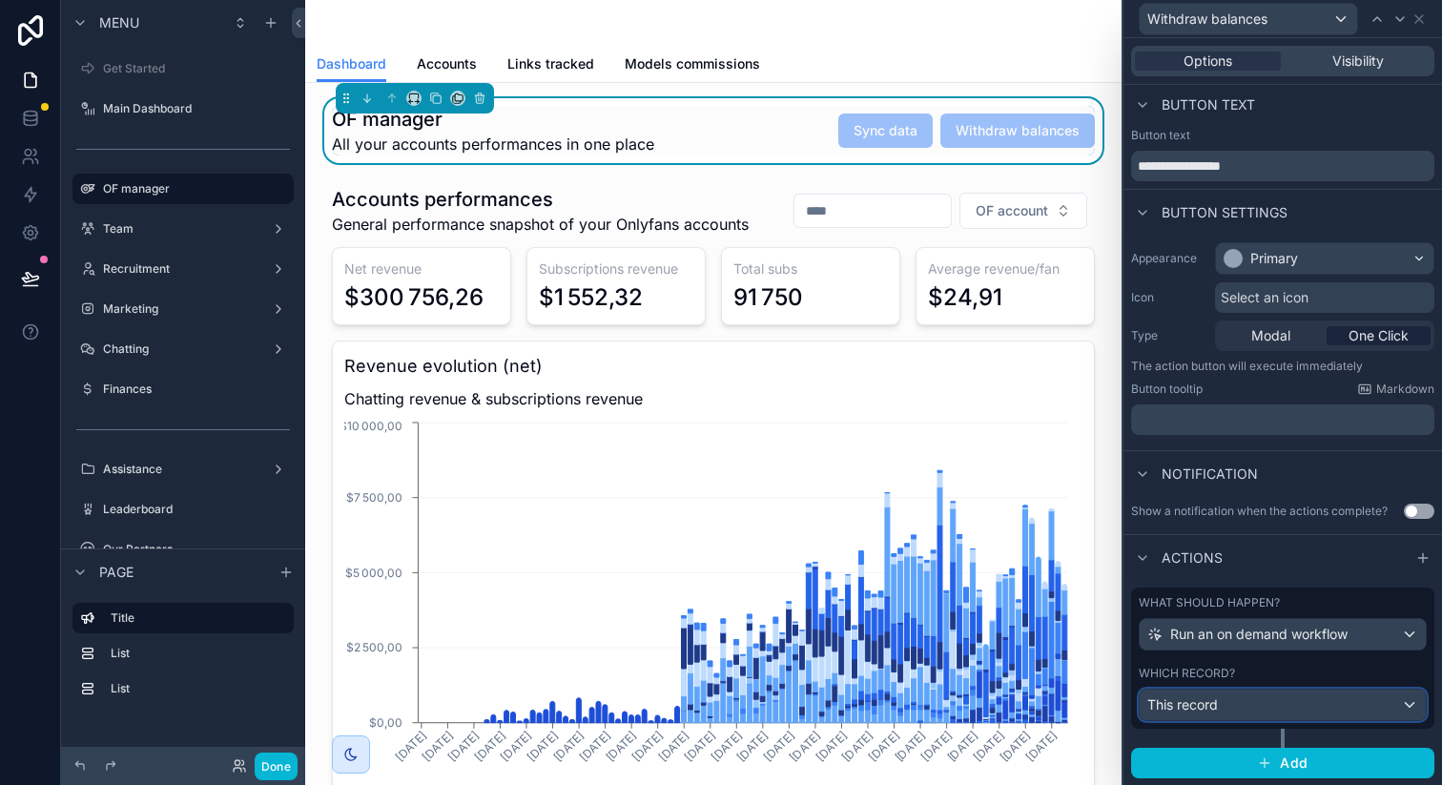
click at [1228, 690] on div "This record" at bounding box center [1283, 705] width 286 height 31
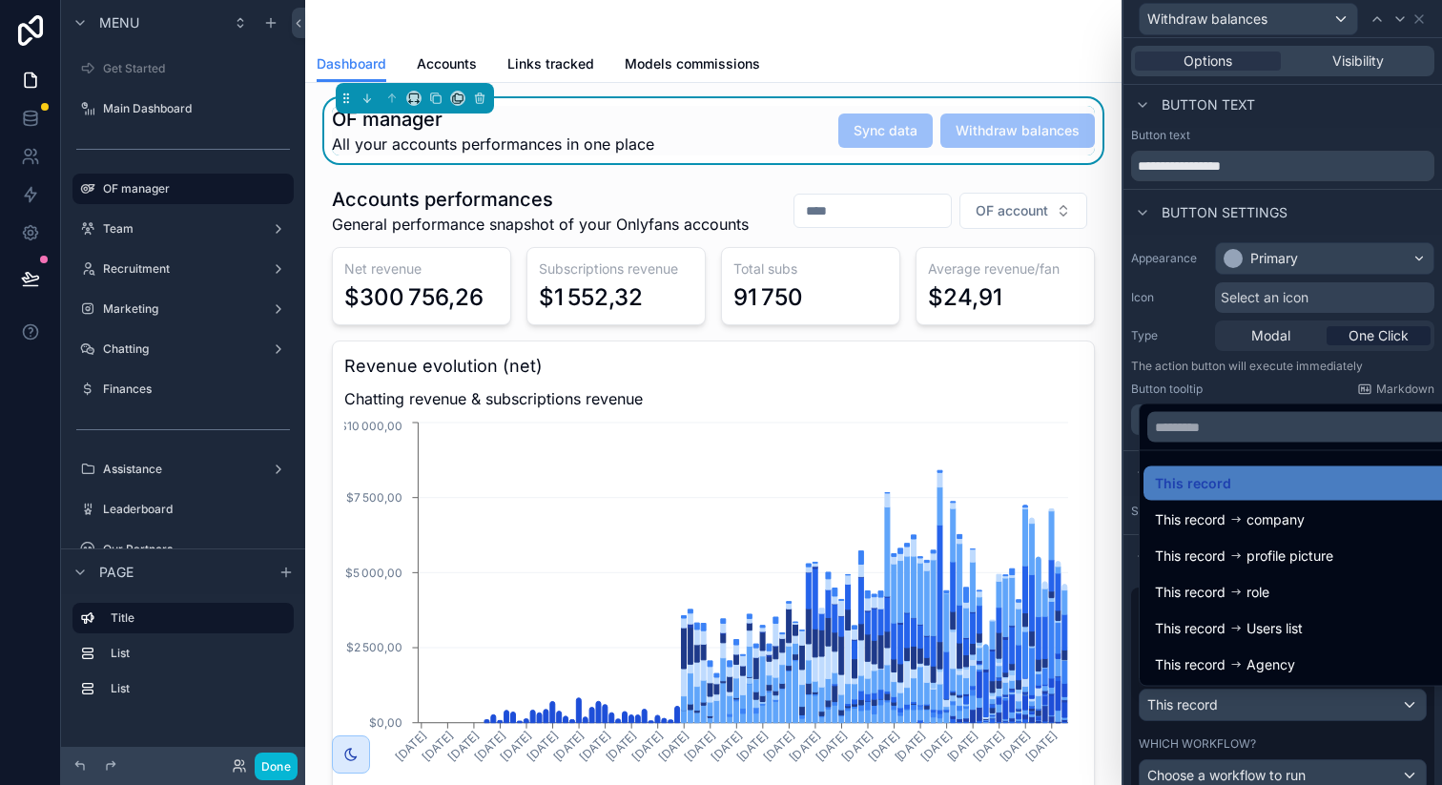
click at [1228, 691] on div at bounding box center [1282, 392] width 319 height 785
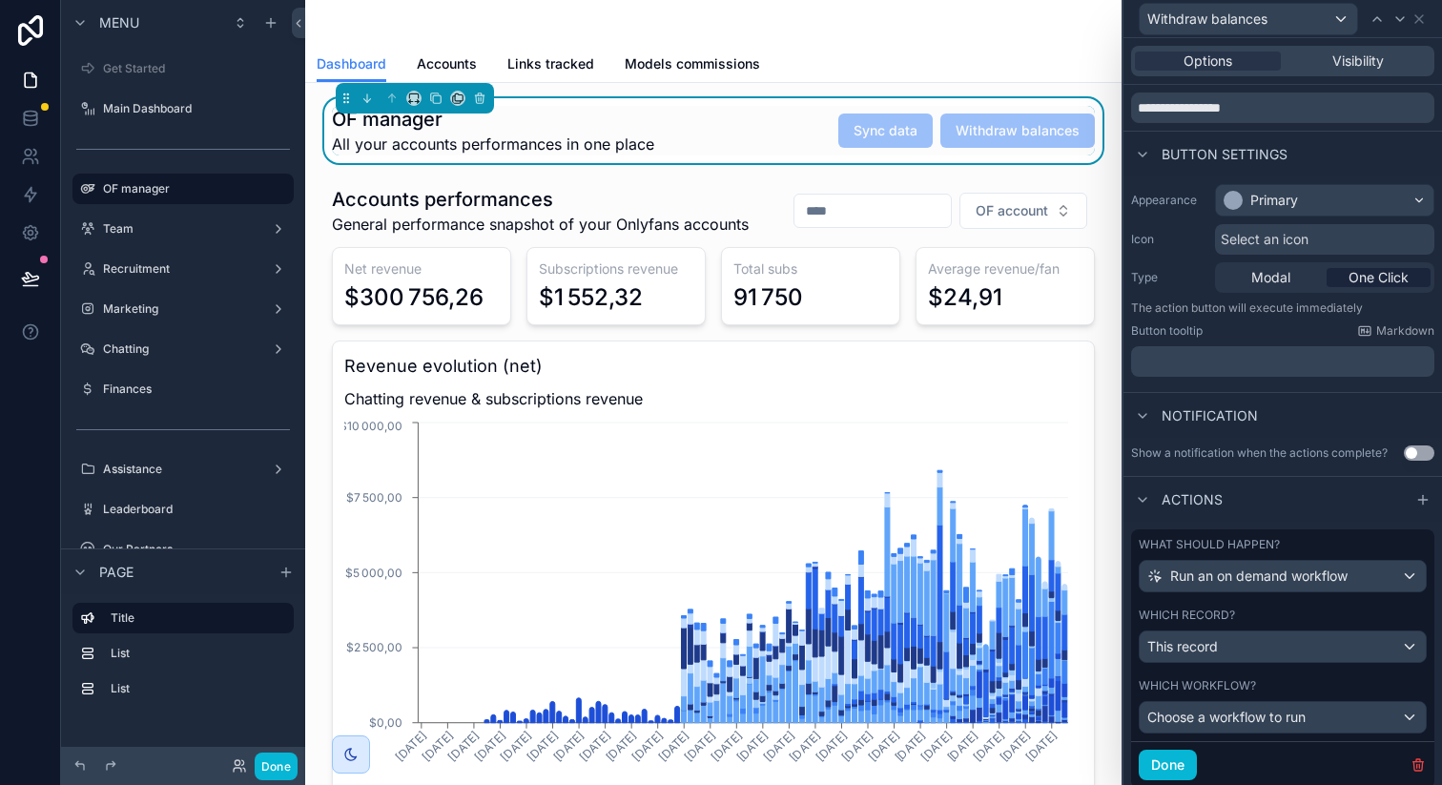
scroll to position [120, 0]
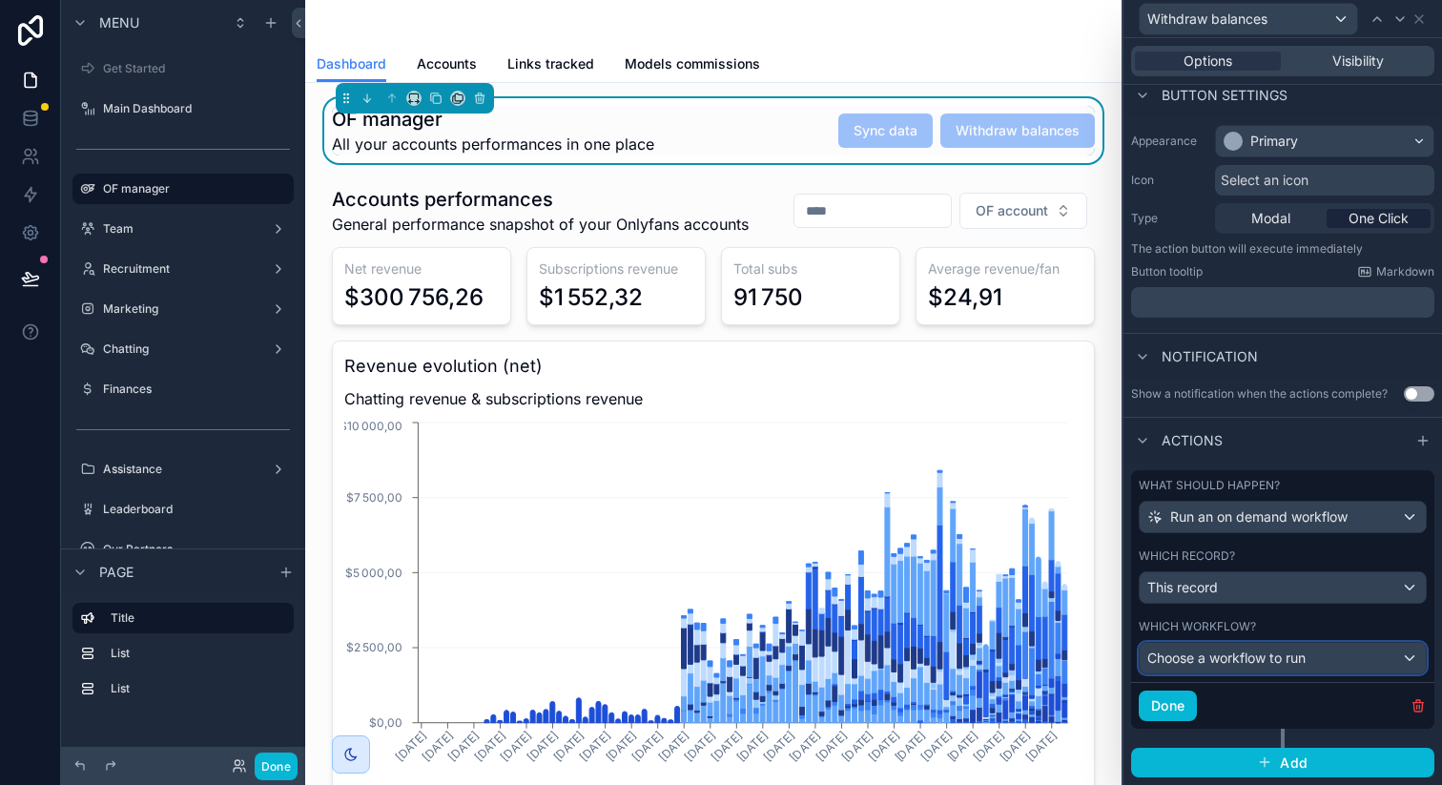
click at [1239, 656] on span "Choose a workflow to run" at bounding box center [1226, 657] width 158 height 16
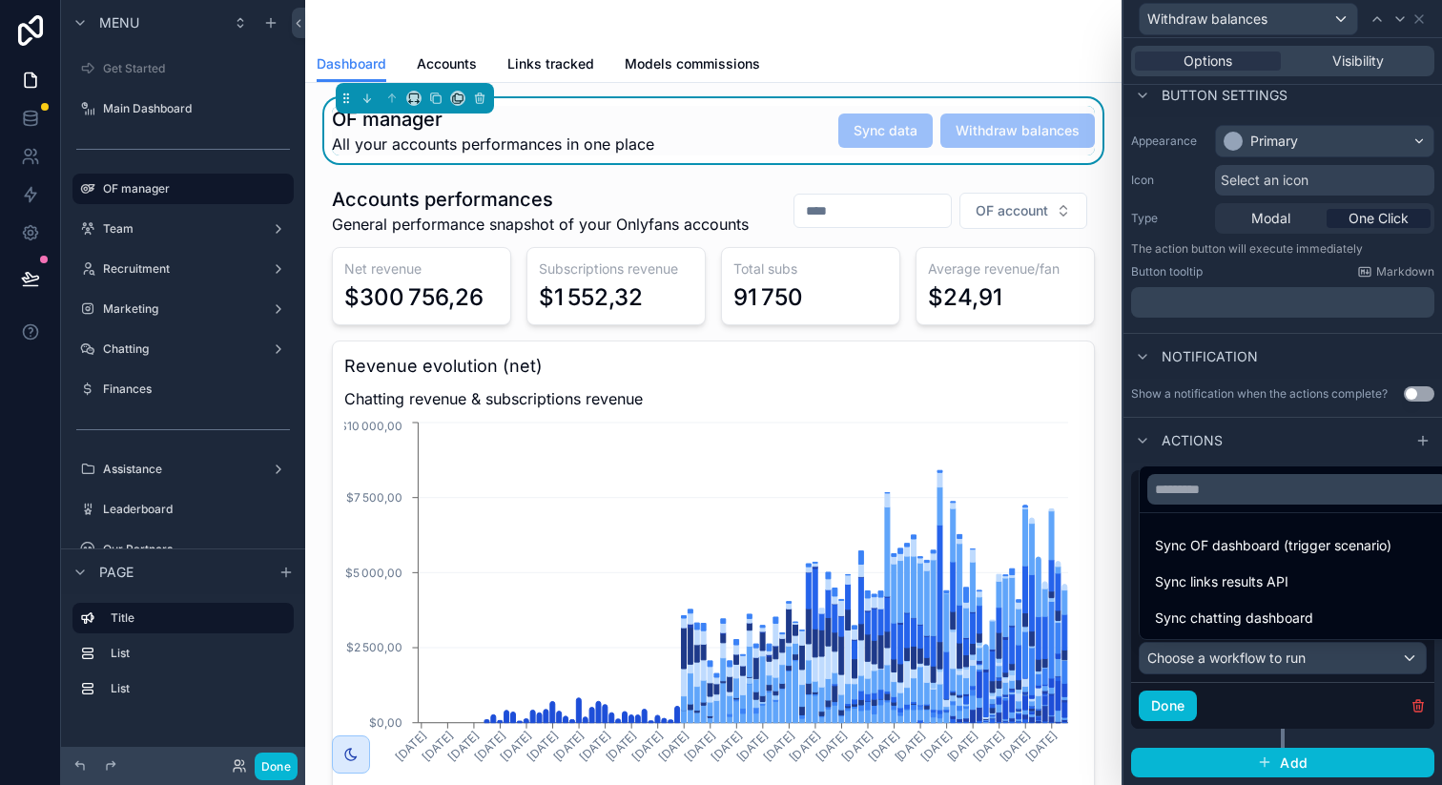
click at [1239, 656] on div at bounding box center [1282, 392] width 319 height 785
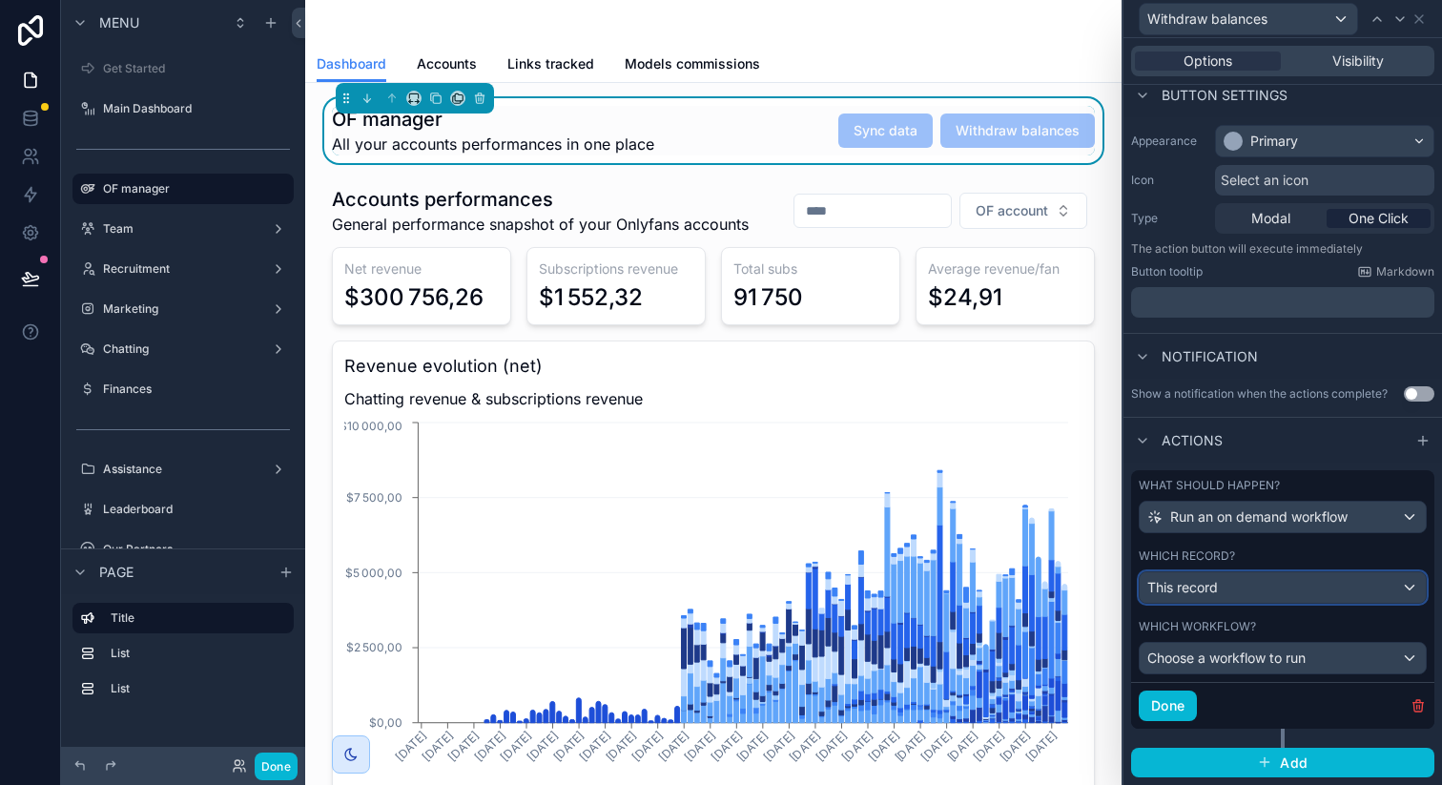
click at [1251, 587] on div "This record" at bounding box center [1283, 587] width 286 height 31
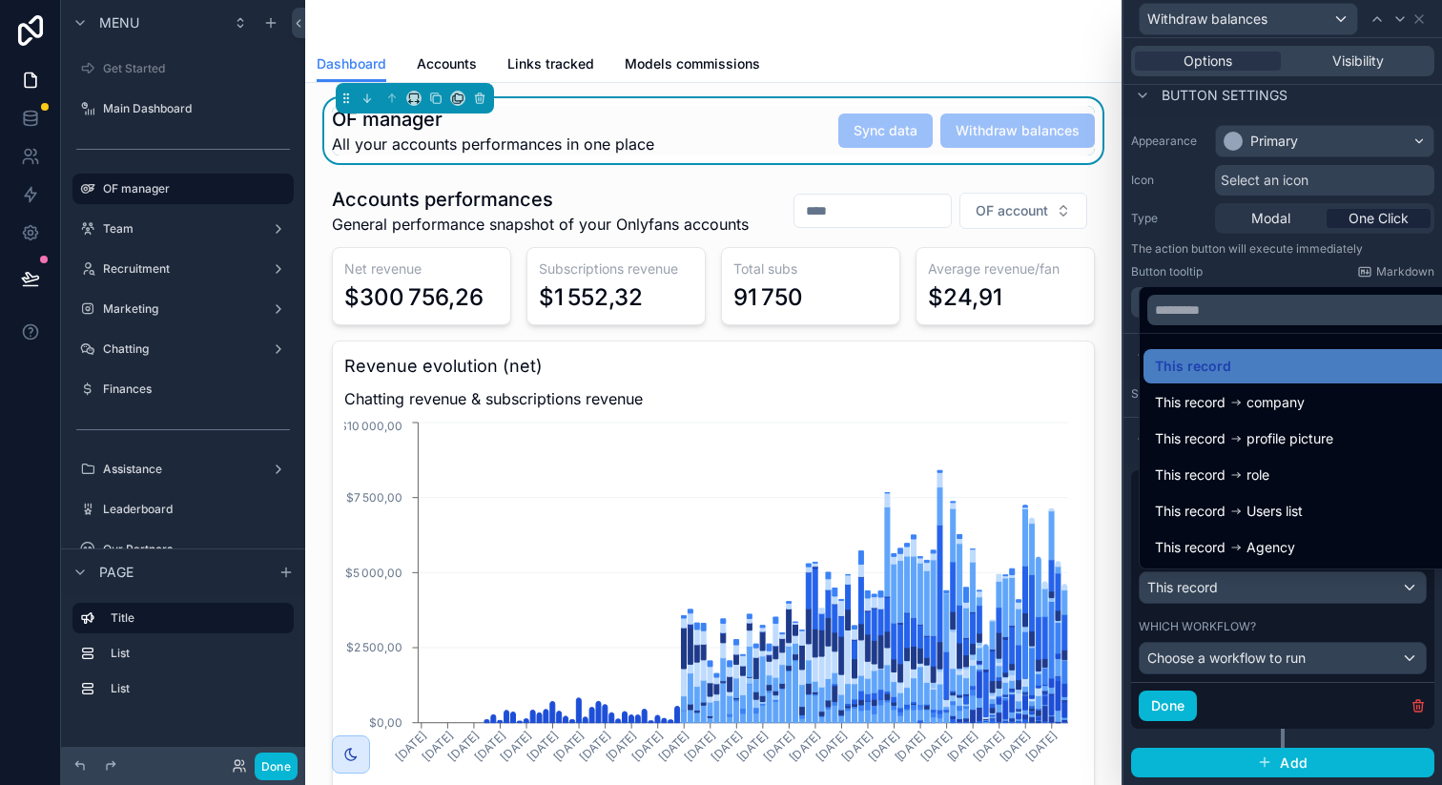
click at [1248, 584] on div at bounding box center [1282, 392] width 319 height 785
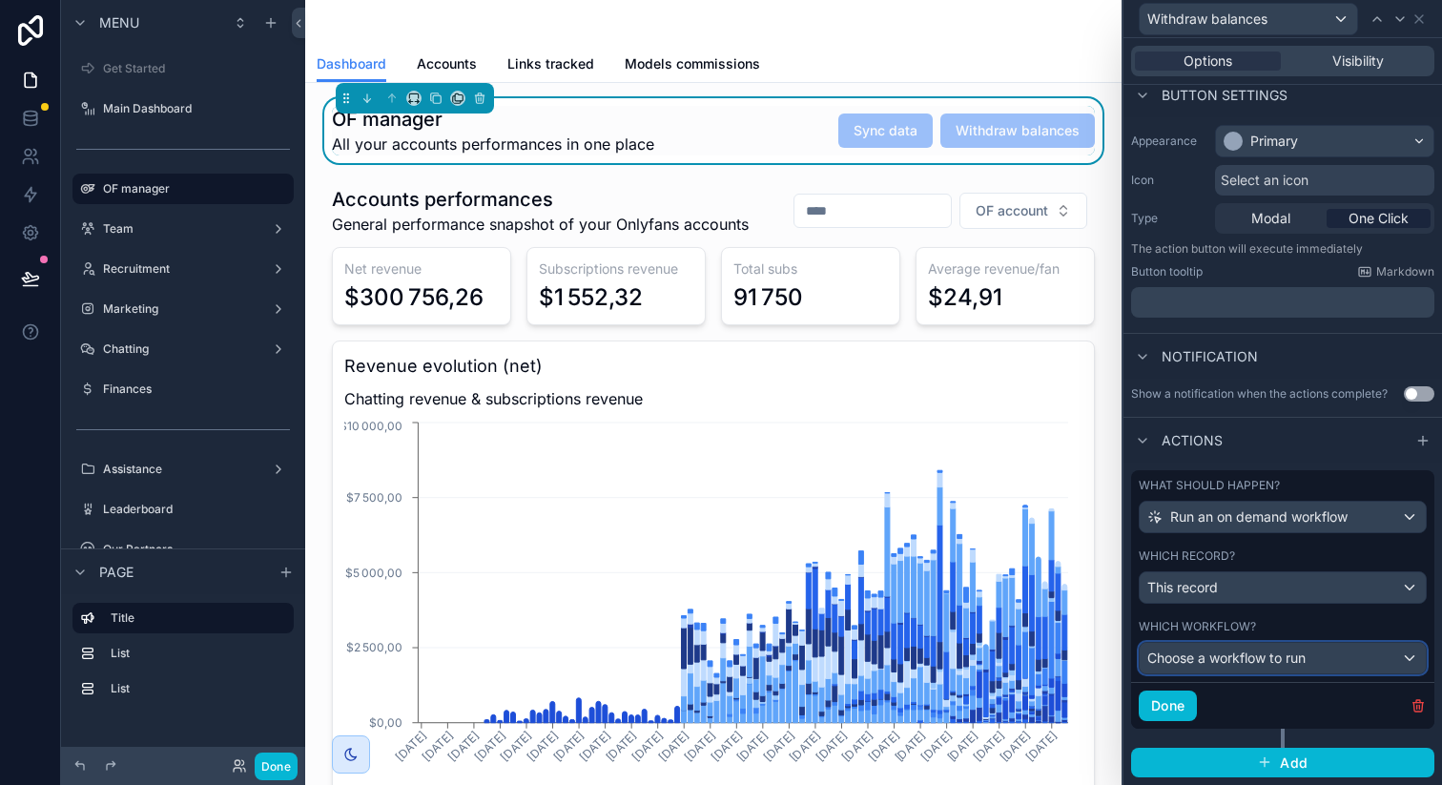
click at [1241, 654] on span "Choose a workflow to run" at bounding box center [1226, 657] width 158 height 16
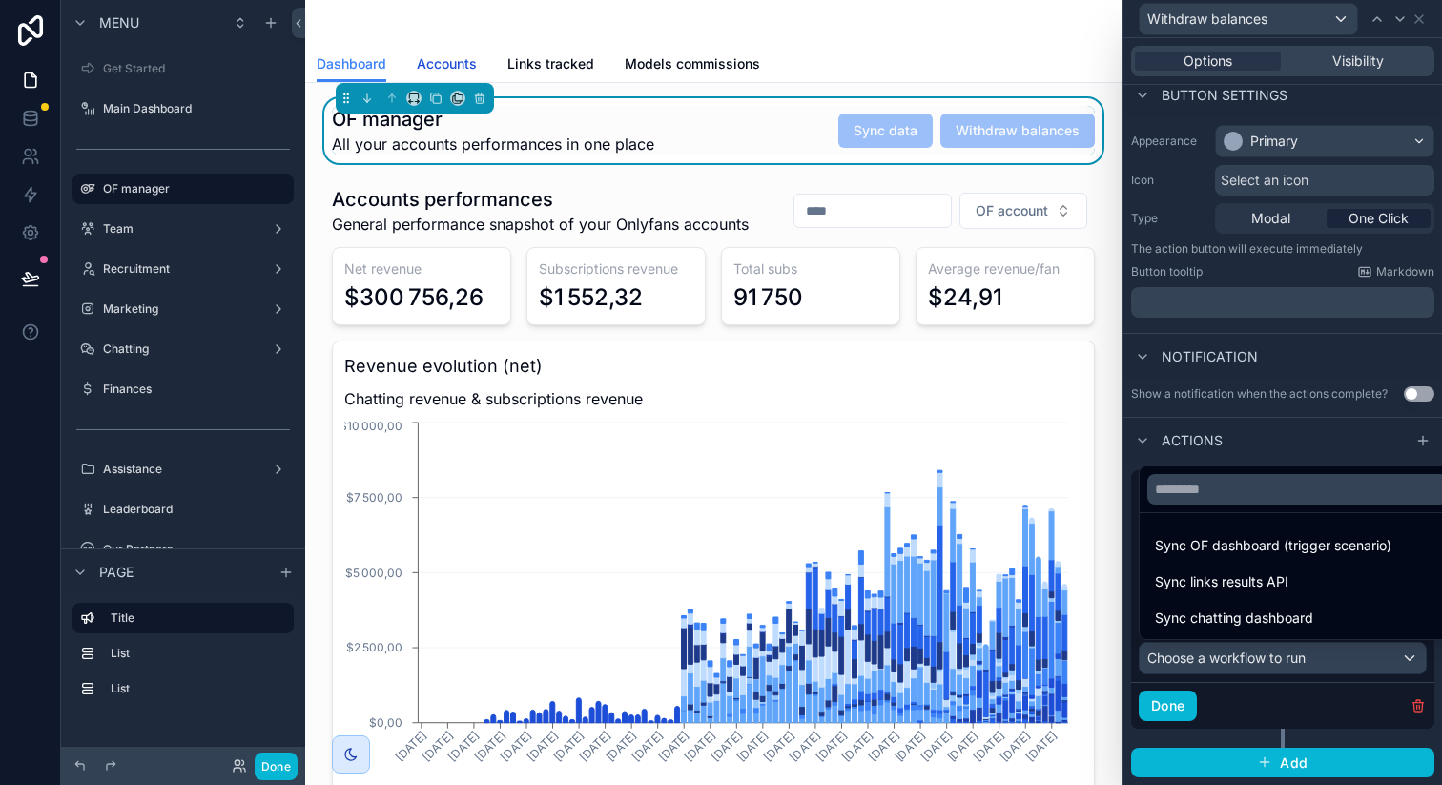
click at [452, 55] on span "Accounts" at bounding box center [447, 63] width 60 height 19
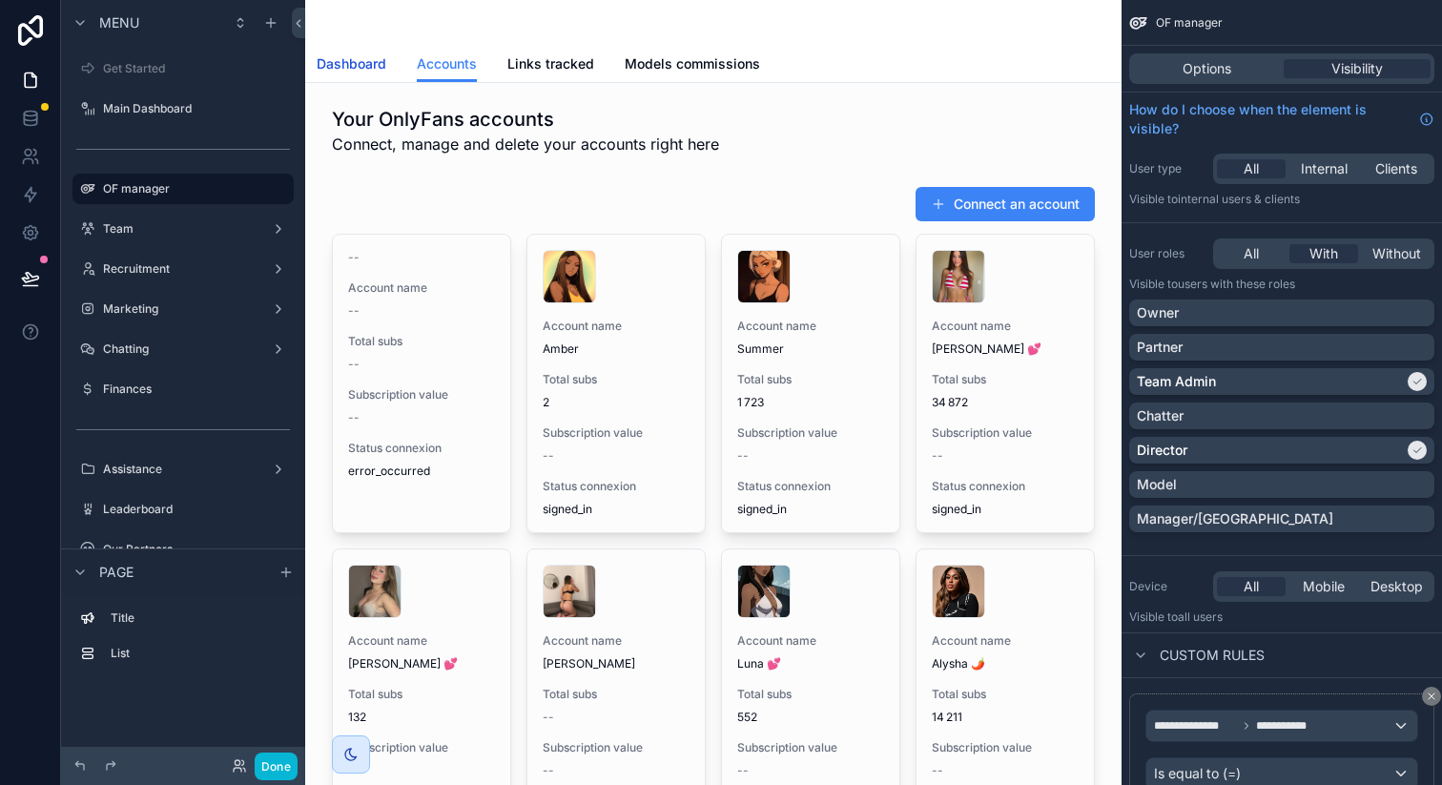
click at [349, 67] on span "Dashboard" at bounding box center [352, 63] width 70 height 19
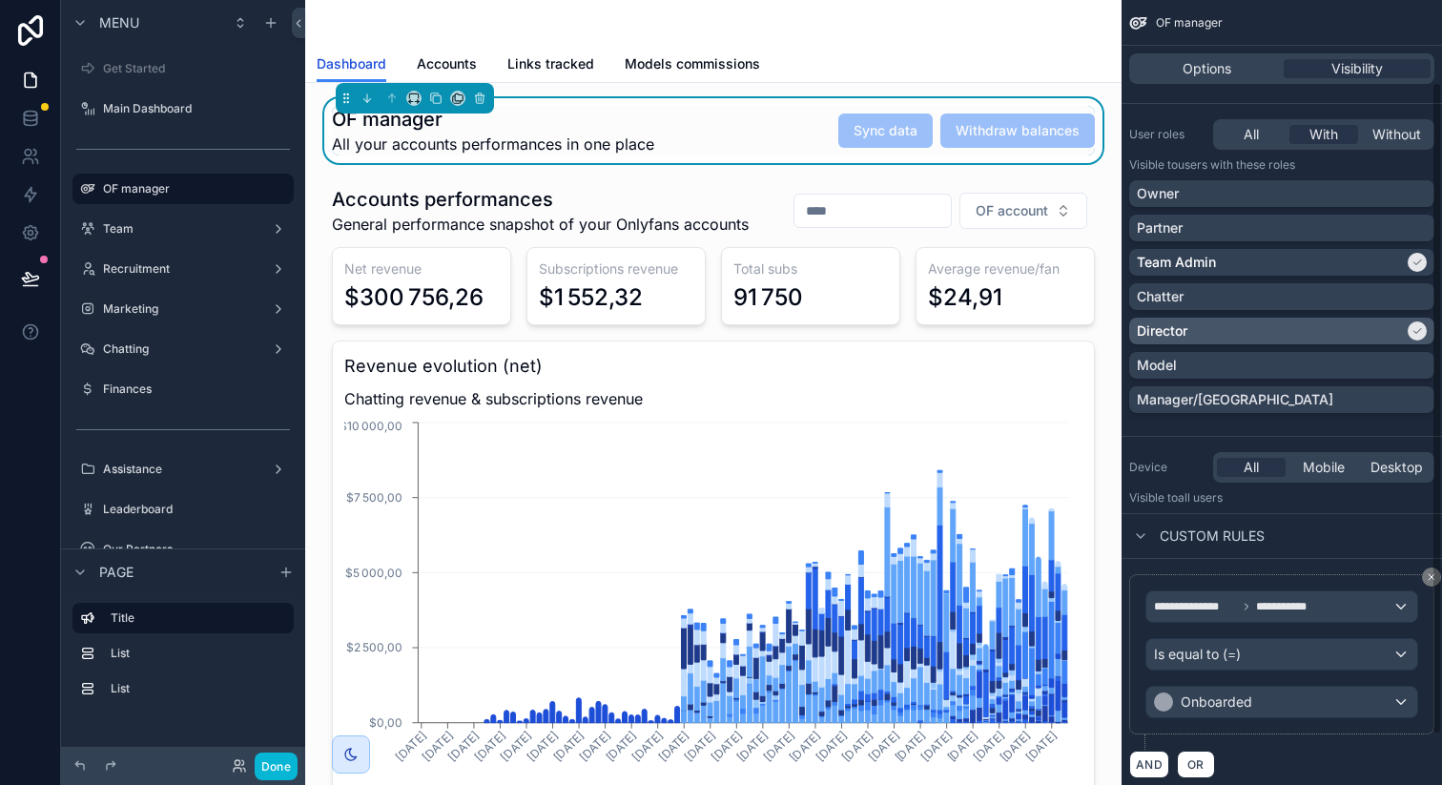
scroll to position [158, 0]
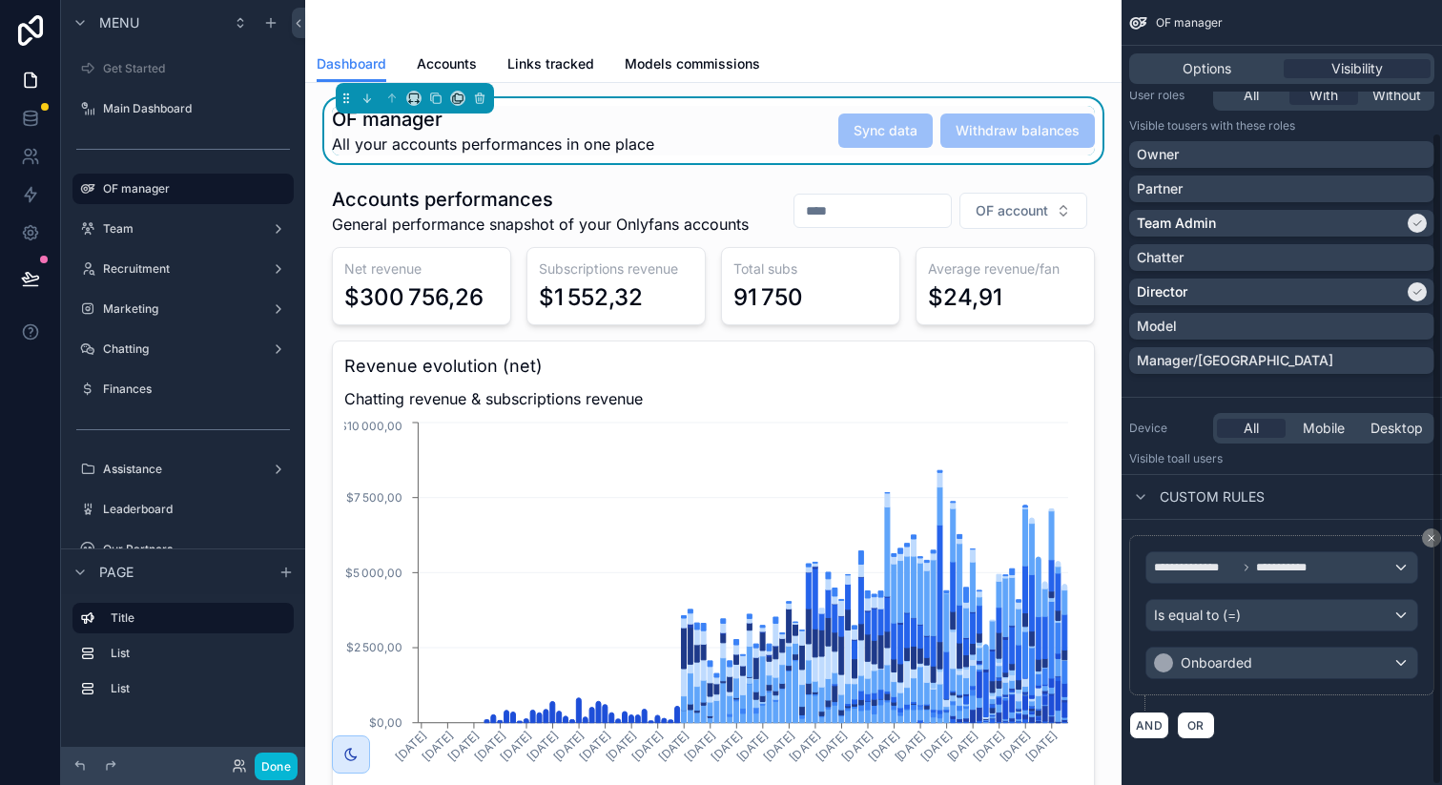
click at [712, 122] on div "OF manager All your accounts performances in one place Sync data Withdraw balan…" at bounding box center [713, 131] width 763 height 50
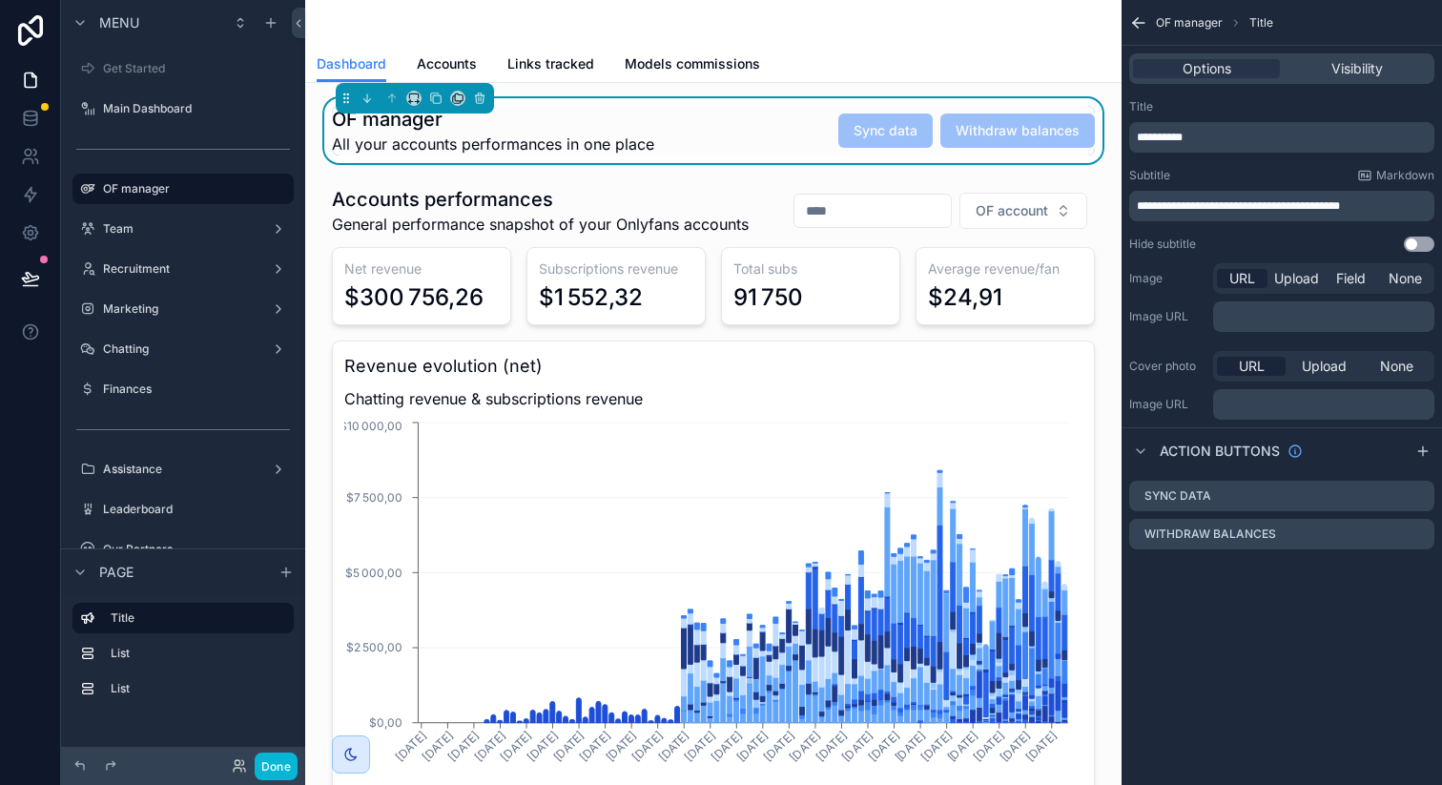
scroll to position [0, 0]
click at [238, 770] on icon at bounding box center [239, 765] width 15 height 15
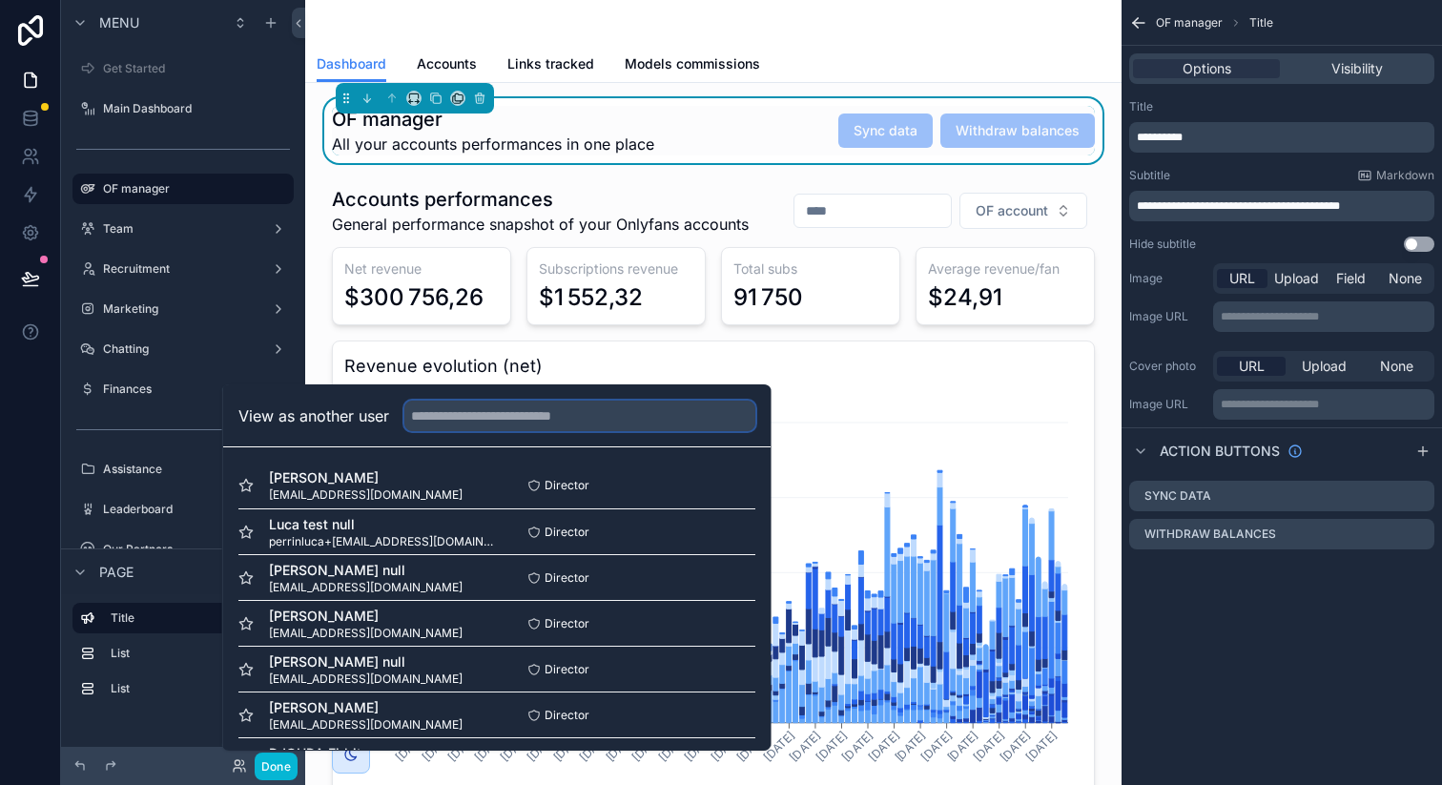
click at [571, 414] on input "text" at bounding box center [579, 416] width 351 height 31
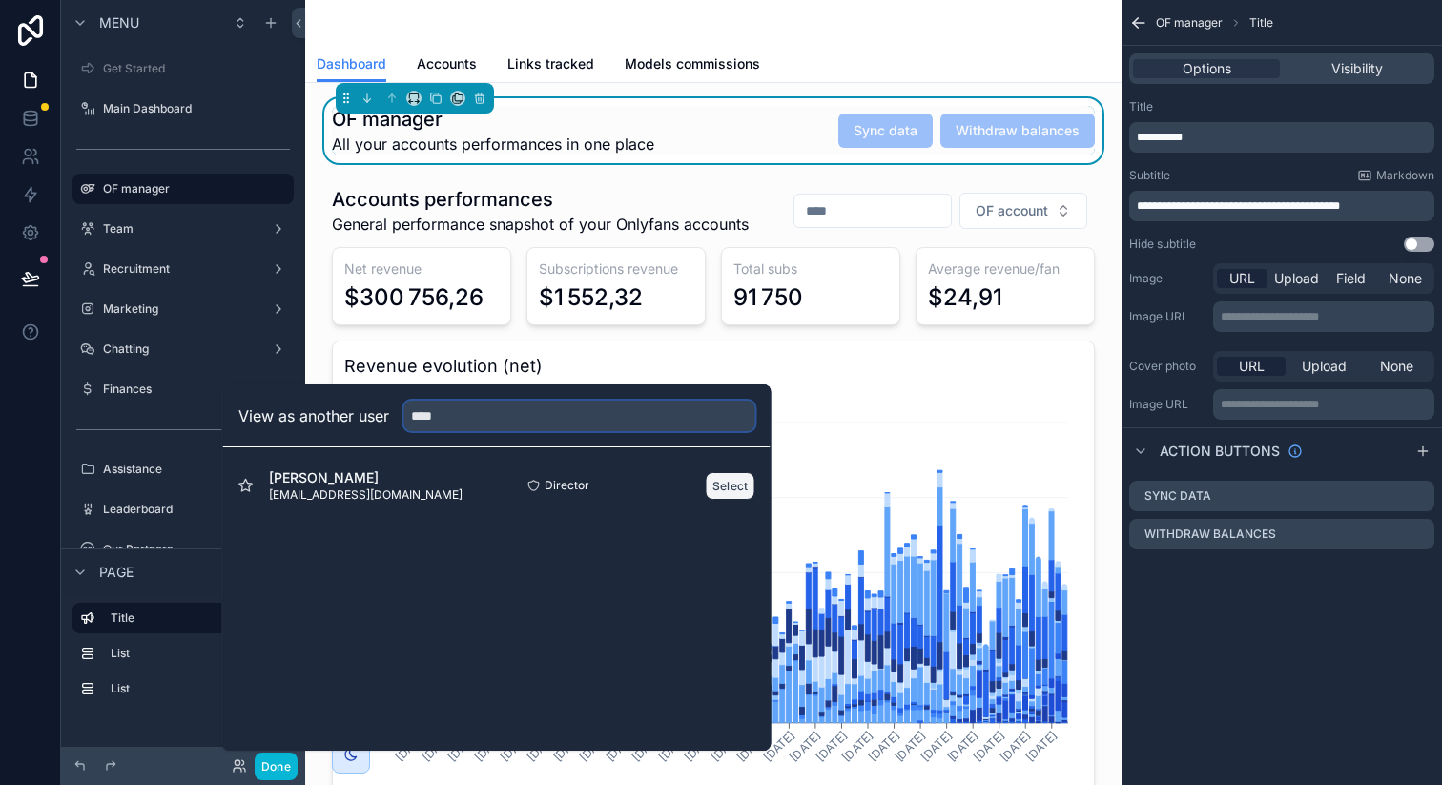
type input "****"
click at [738, 477] on button "Select" at bounding box center [731, 486] width 50 height 28
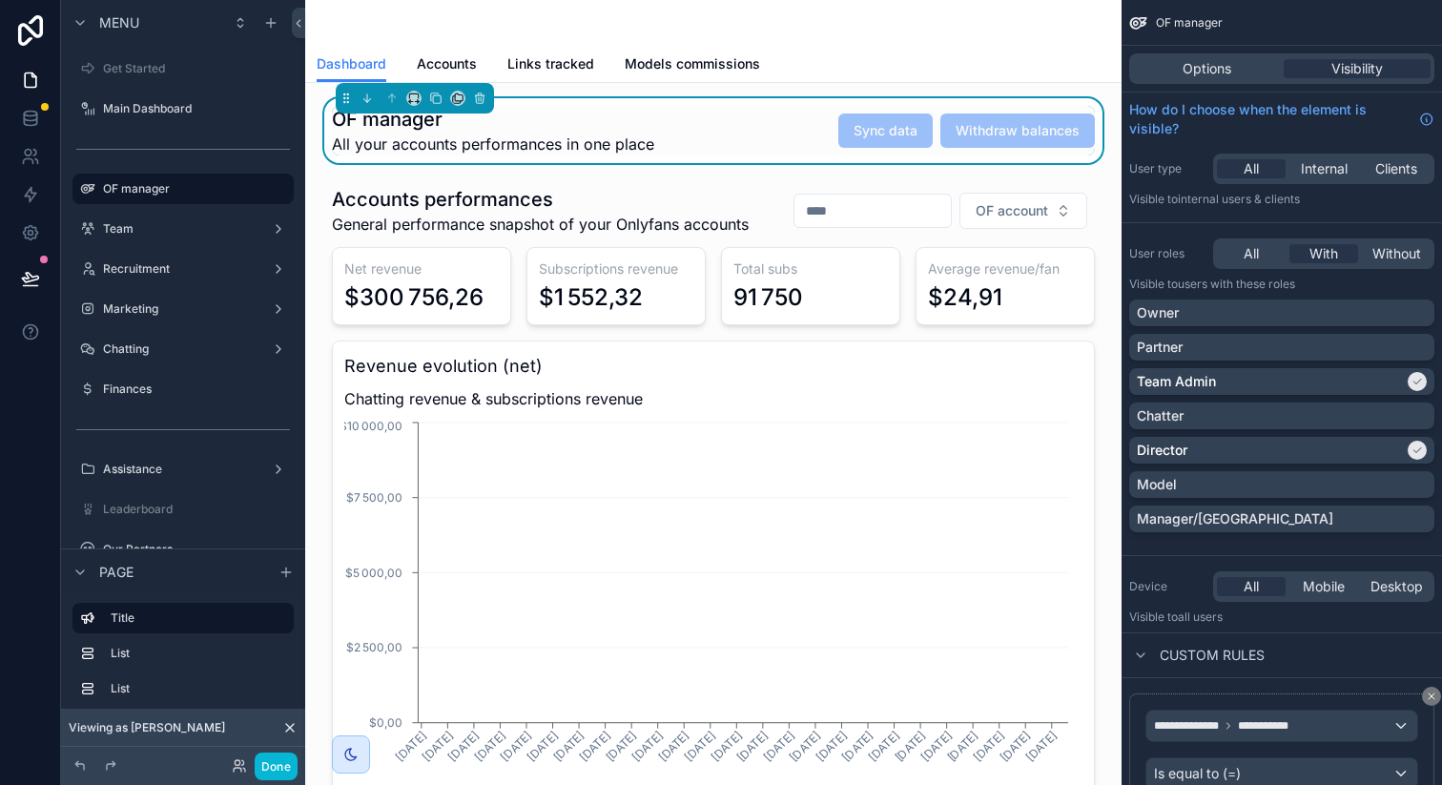
click at [782, 141] on div "OF manager All your accounts performances in one place Sync data Withdraw balan…" at bounding box center [713, 131] width 763 height 50
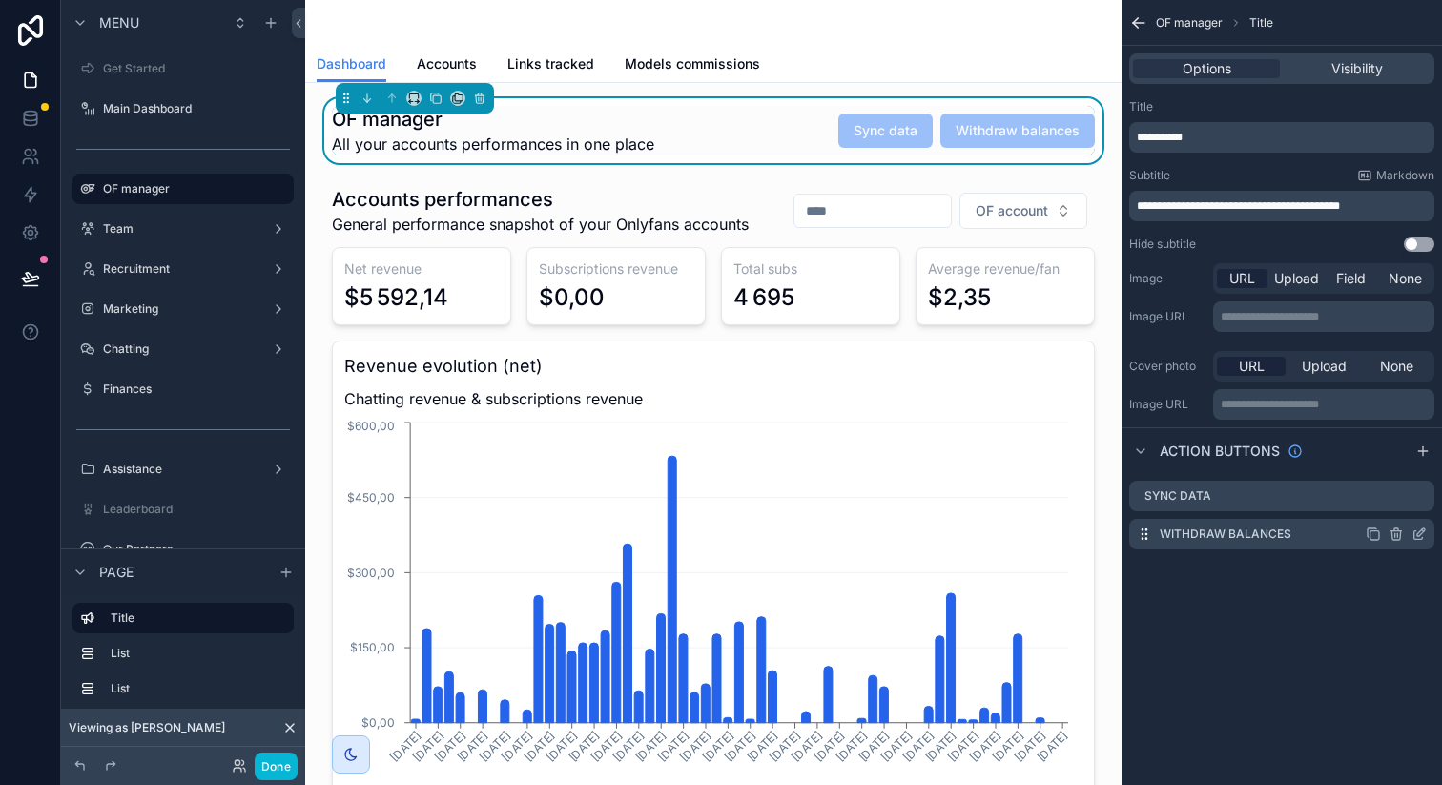
click at [1414, 535] on icon "scrollable content" at bounding box center [1418, 535] width 9 height 9
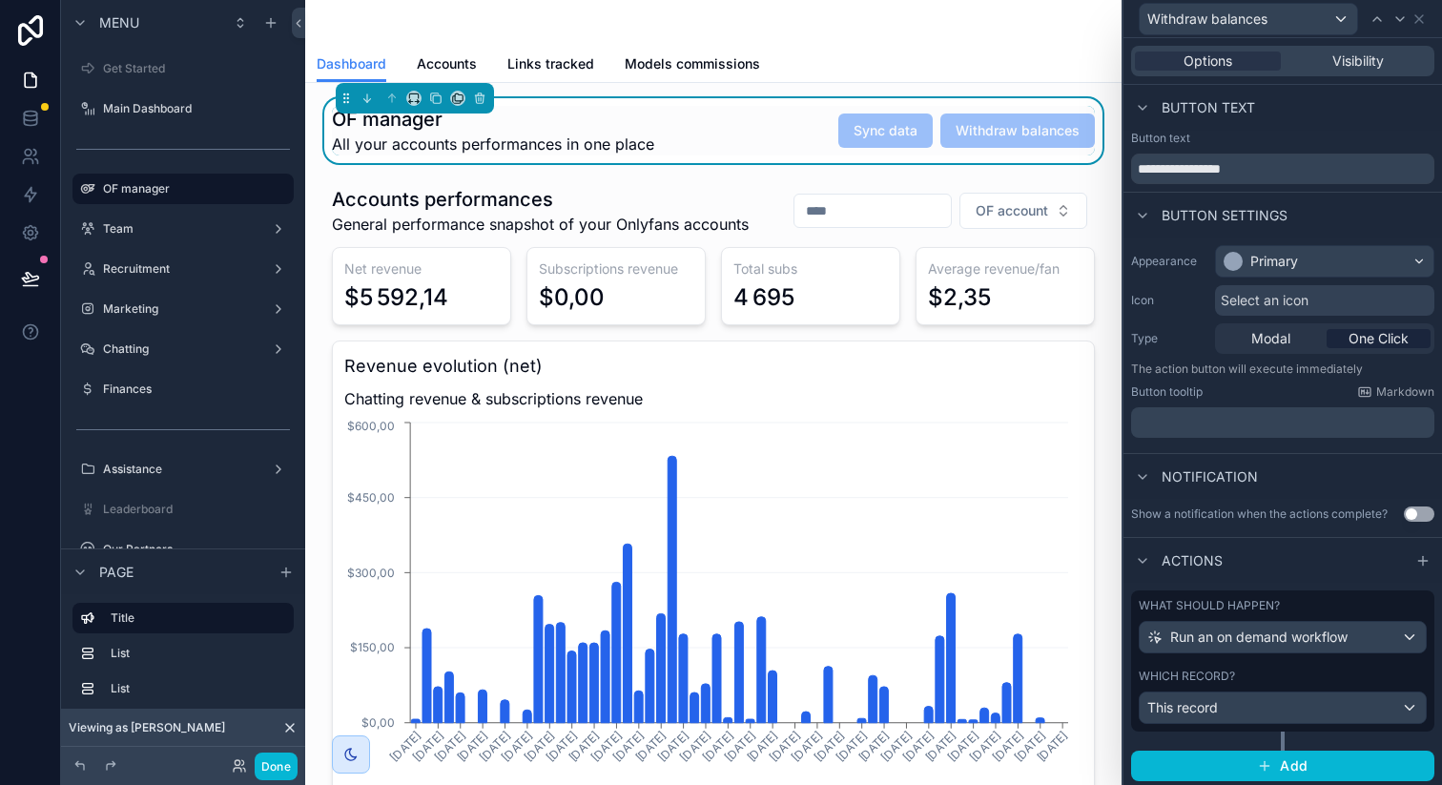
scroll to position [3, 0]
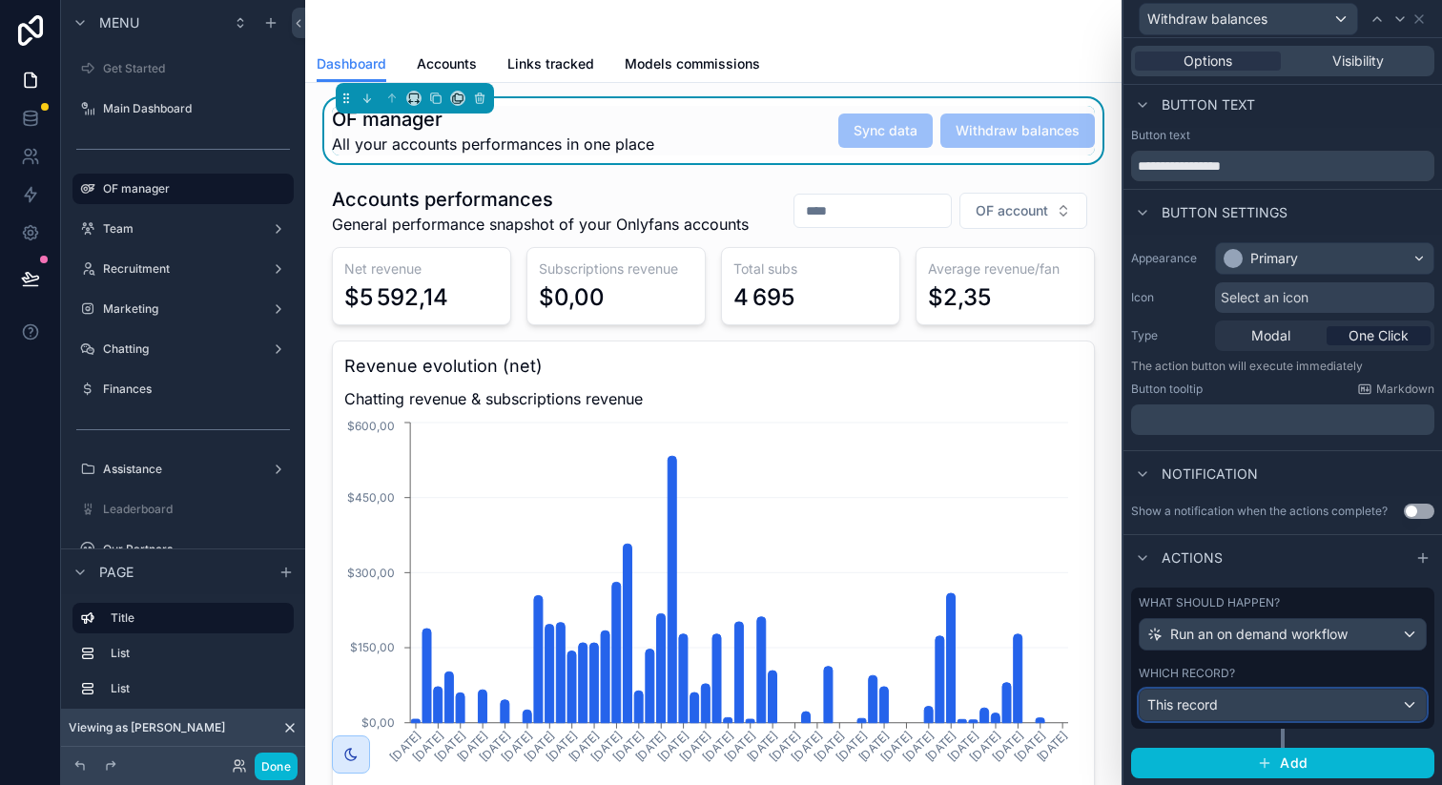
click at [1252, 709] on div "This record" at bounding box center [1283, 705] width 286 height 31
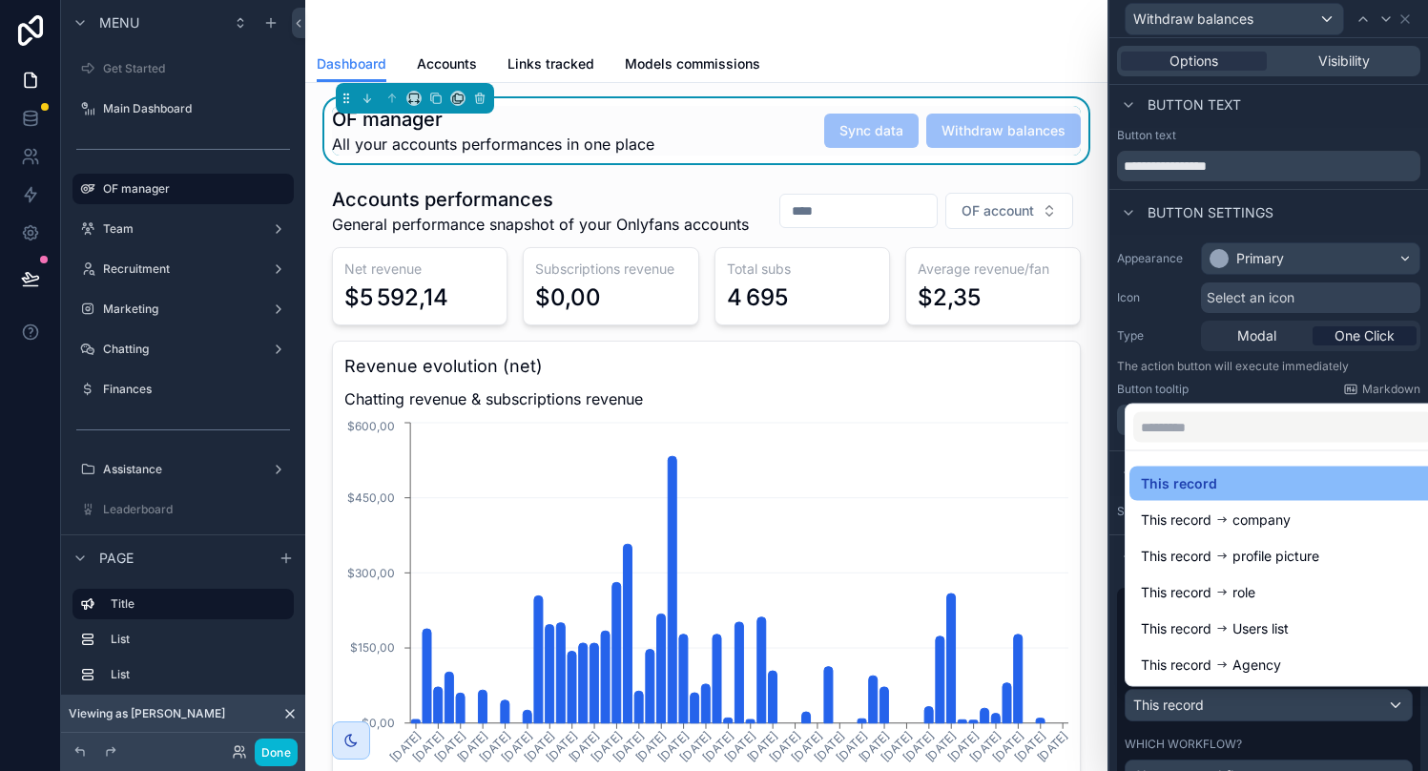
click at [1252, 701] on div at bounding box center [1268, 385] width 319 height 771
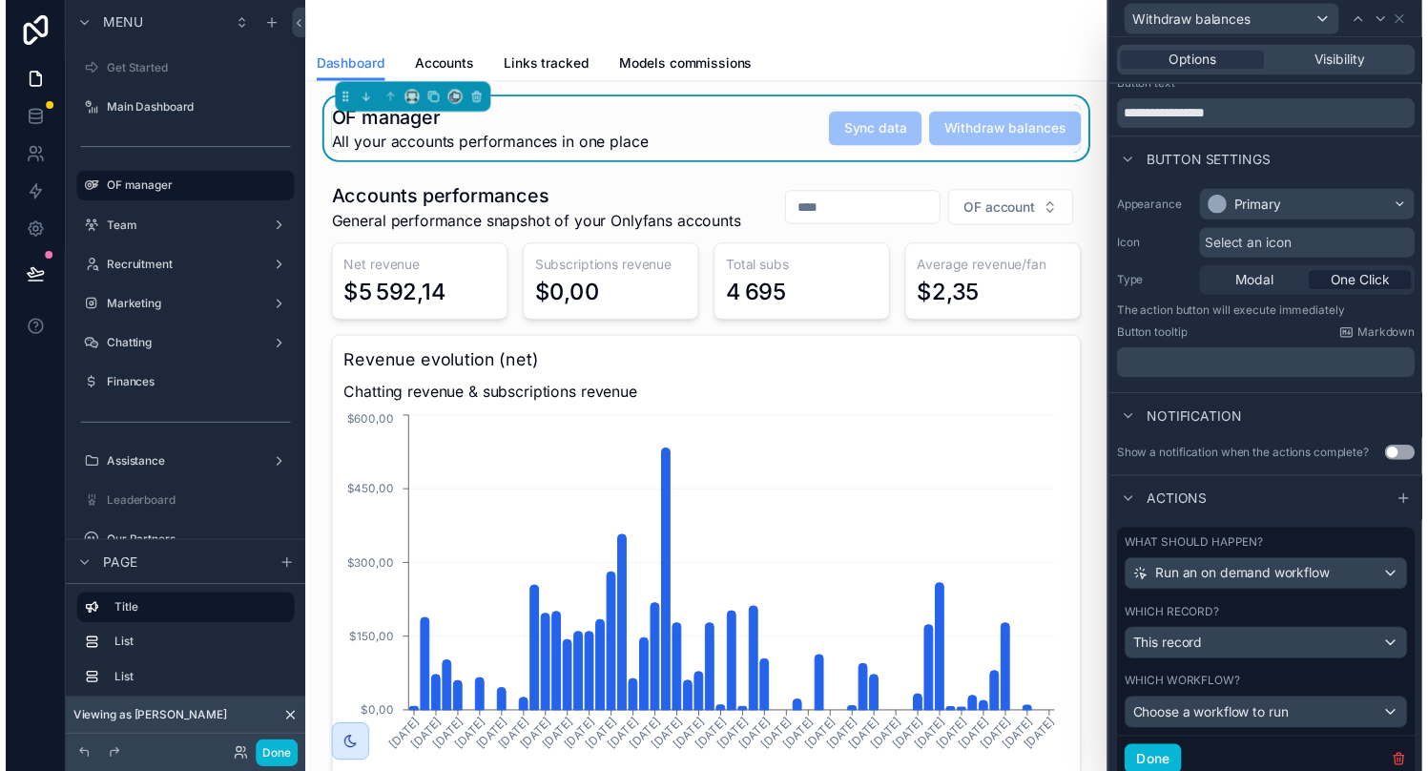
scroll to position [120, 0]
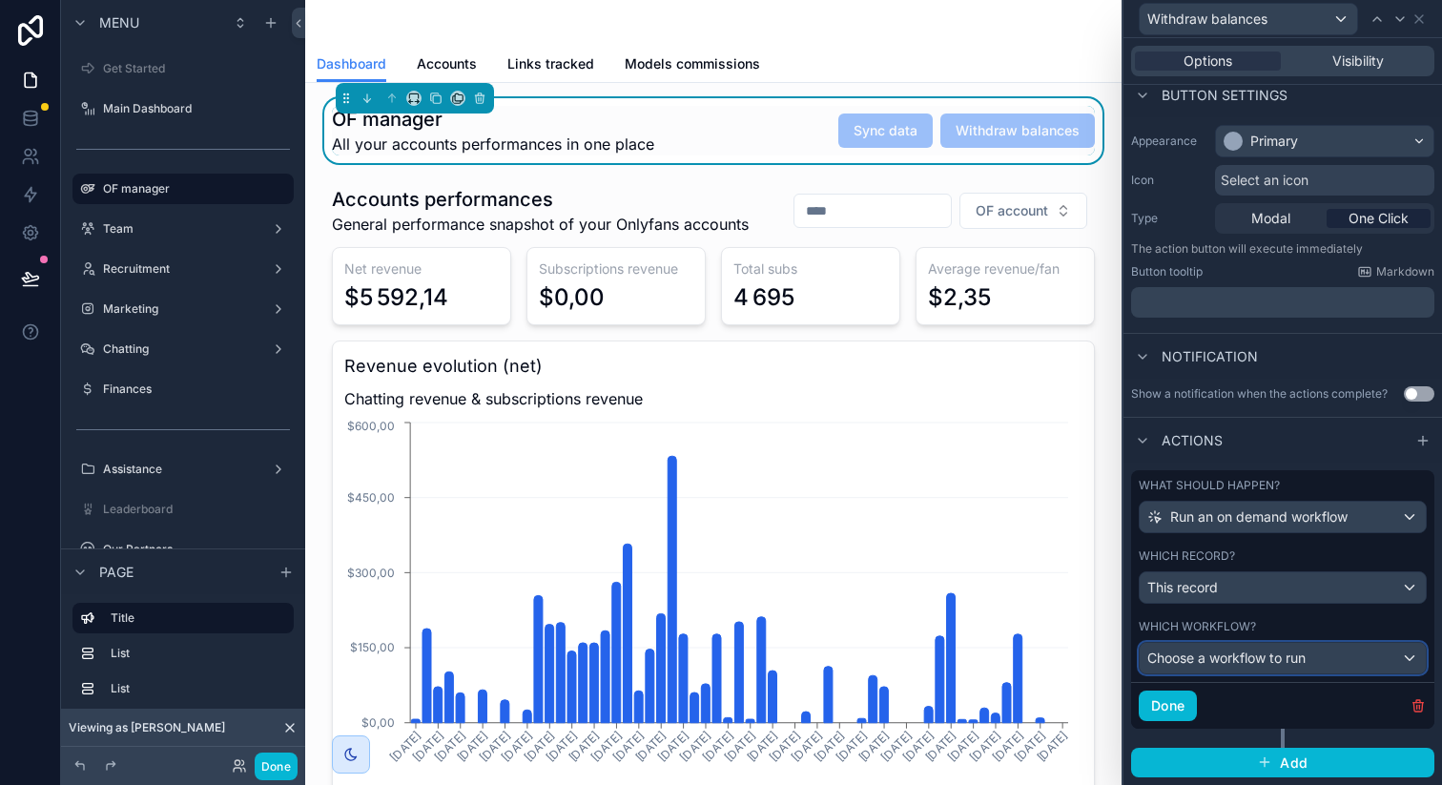
click at [1273, 659] on span "Choose a workflow to run" at bounding box center [1226, 657] width 158 height 16
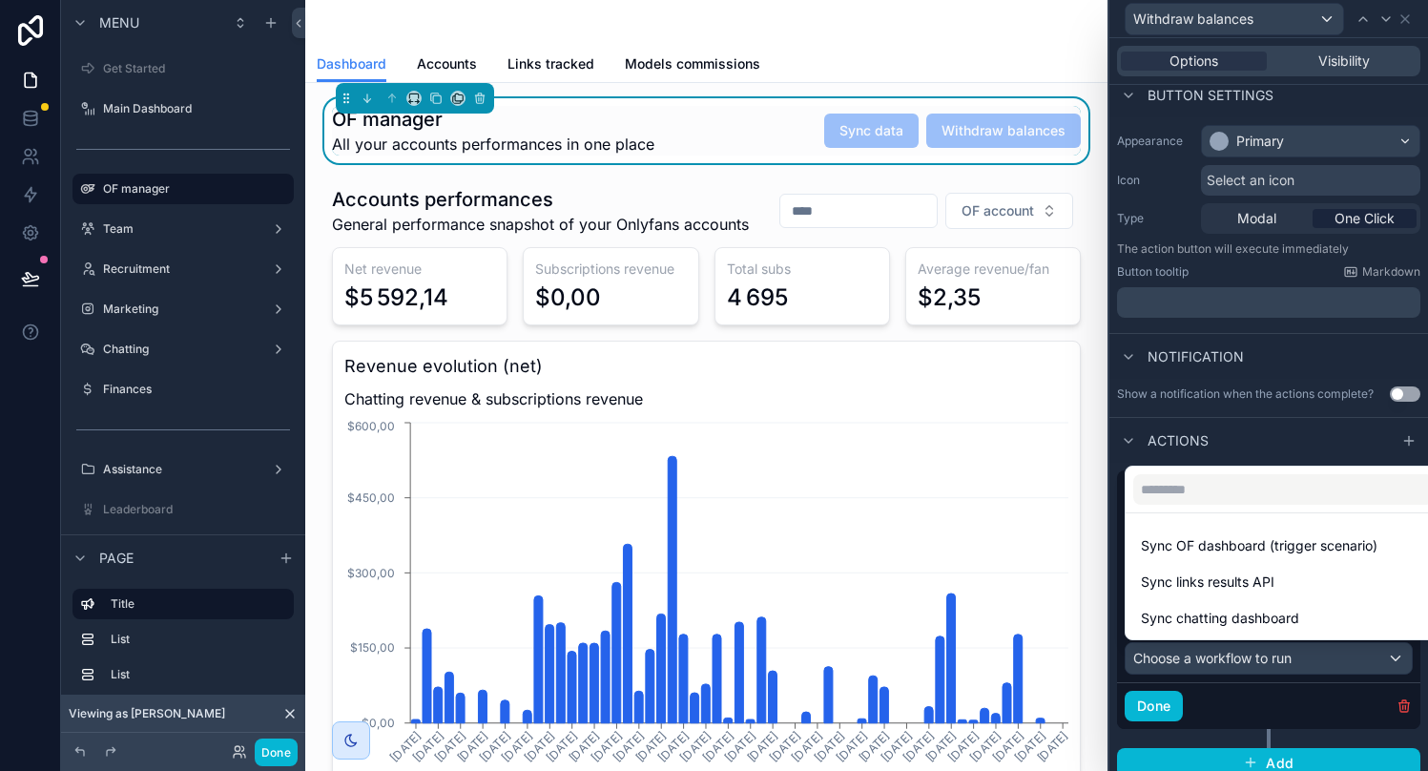
click at [1261, 659] on div at bounding box center [1268, 385] width 319 height 771
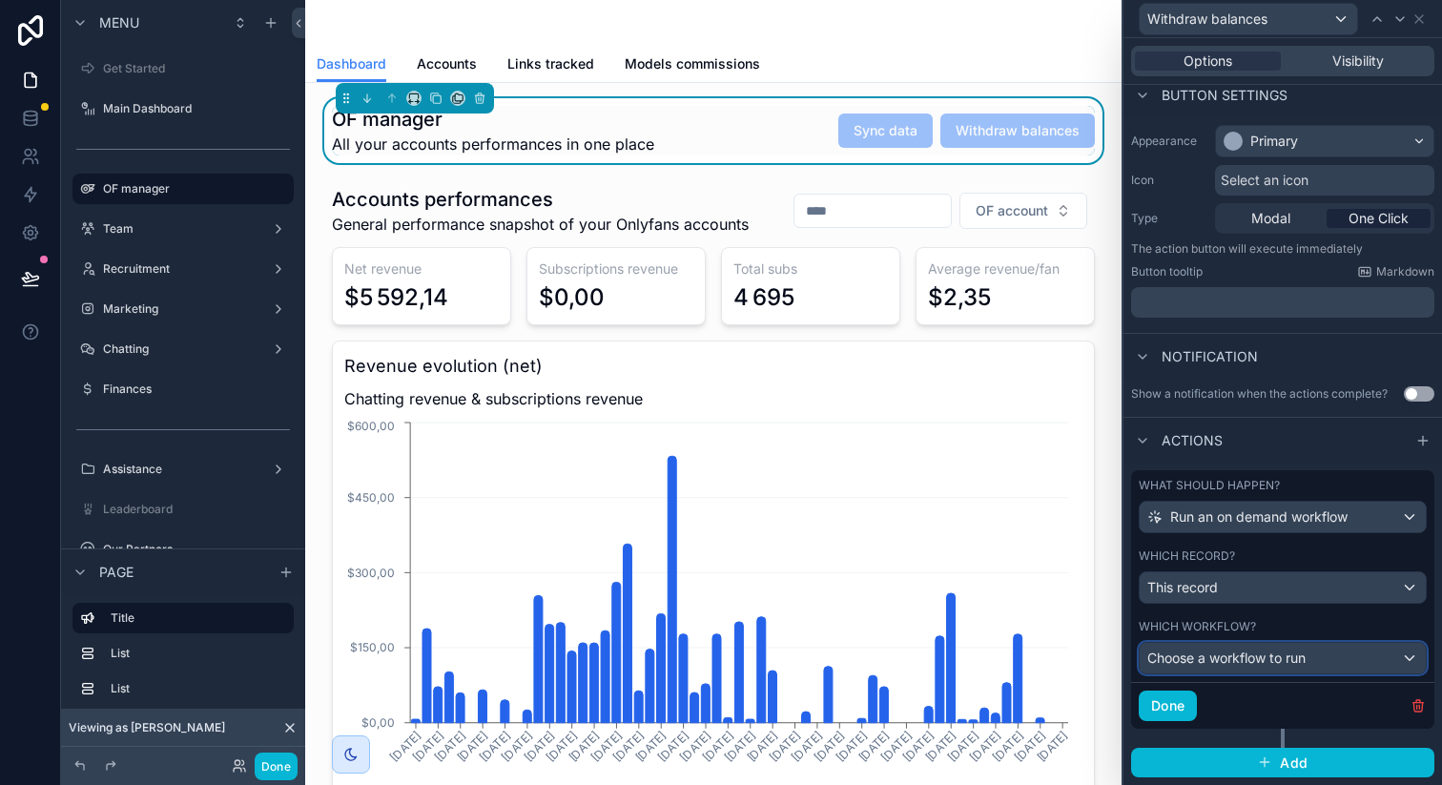
click at [1191, 657] on span "Choose a workflow to run" at bounding box center [1226, 657] width 158 height 16
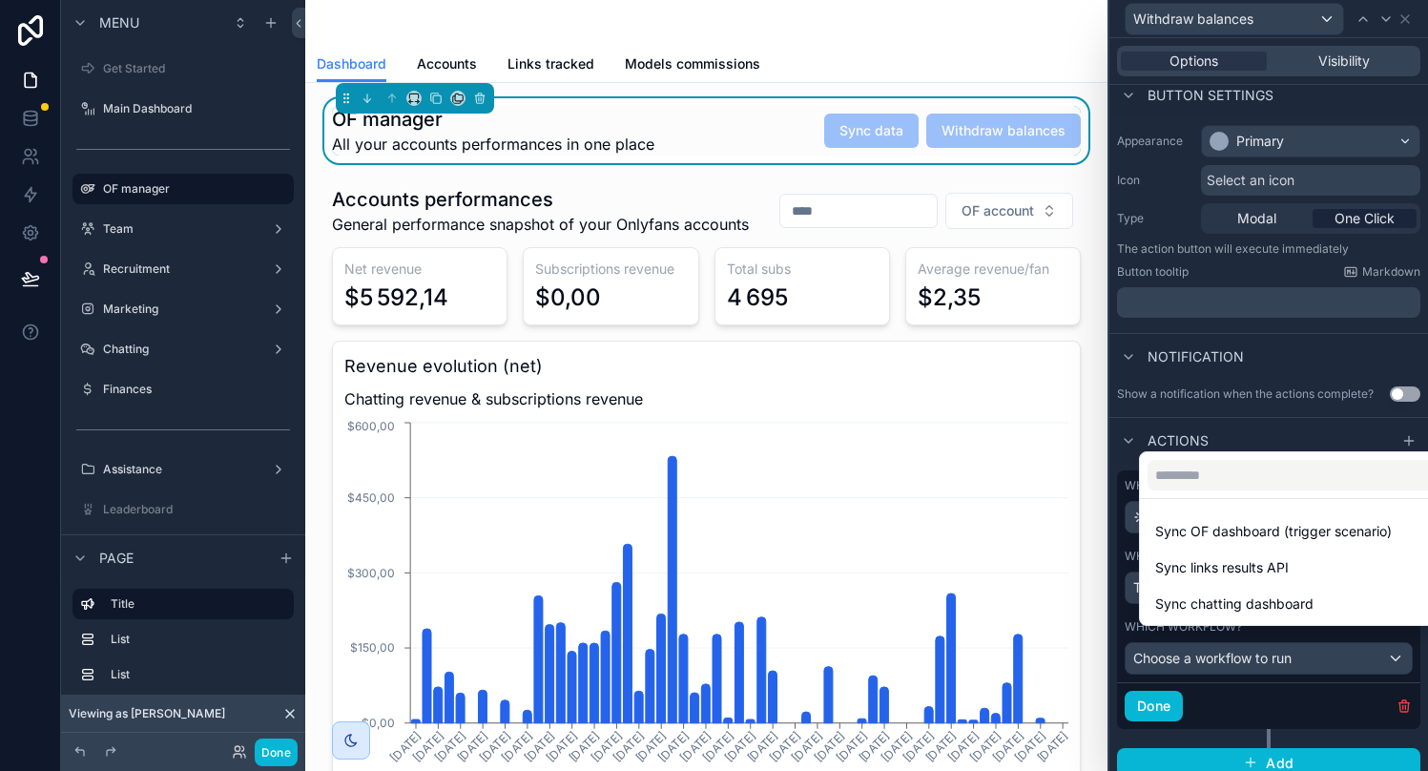
click at [1191, 657] on div at bounding box center [1268, 385] width 319 height 771
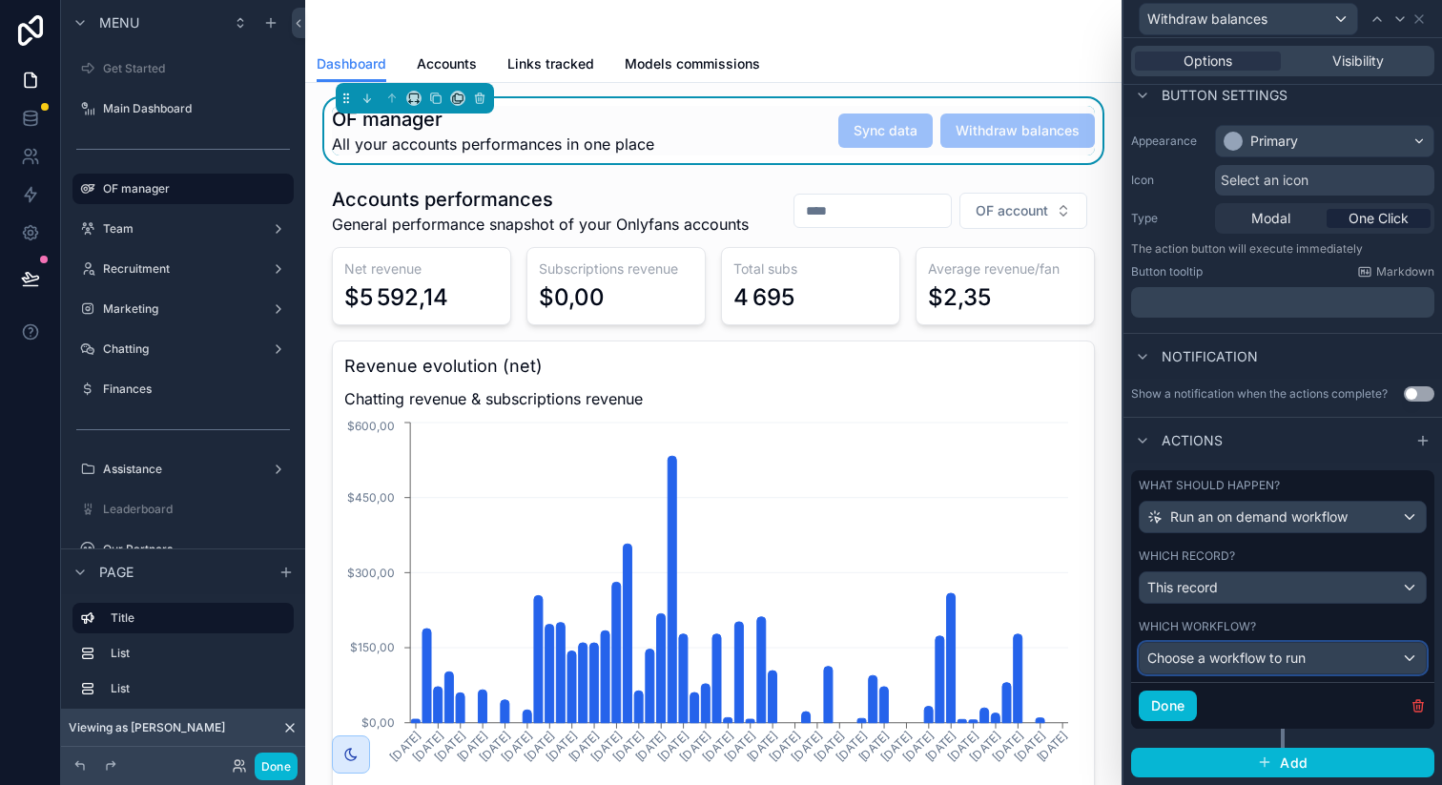
click at [1191, 657] on span "Choose a workflow to run" at bounding box center [1226, 657] width 158 height 16
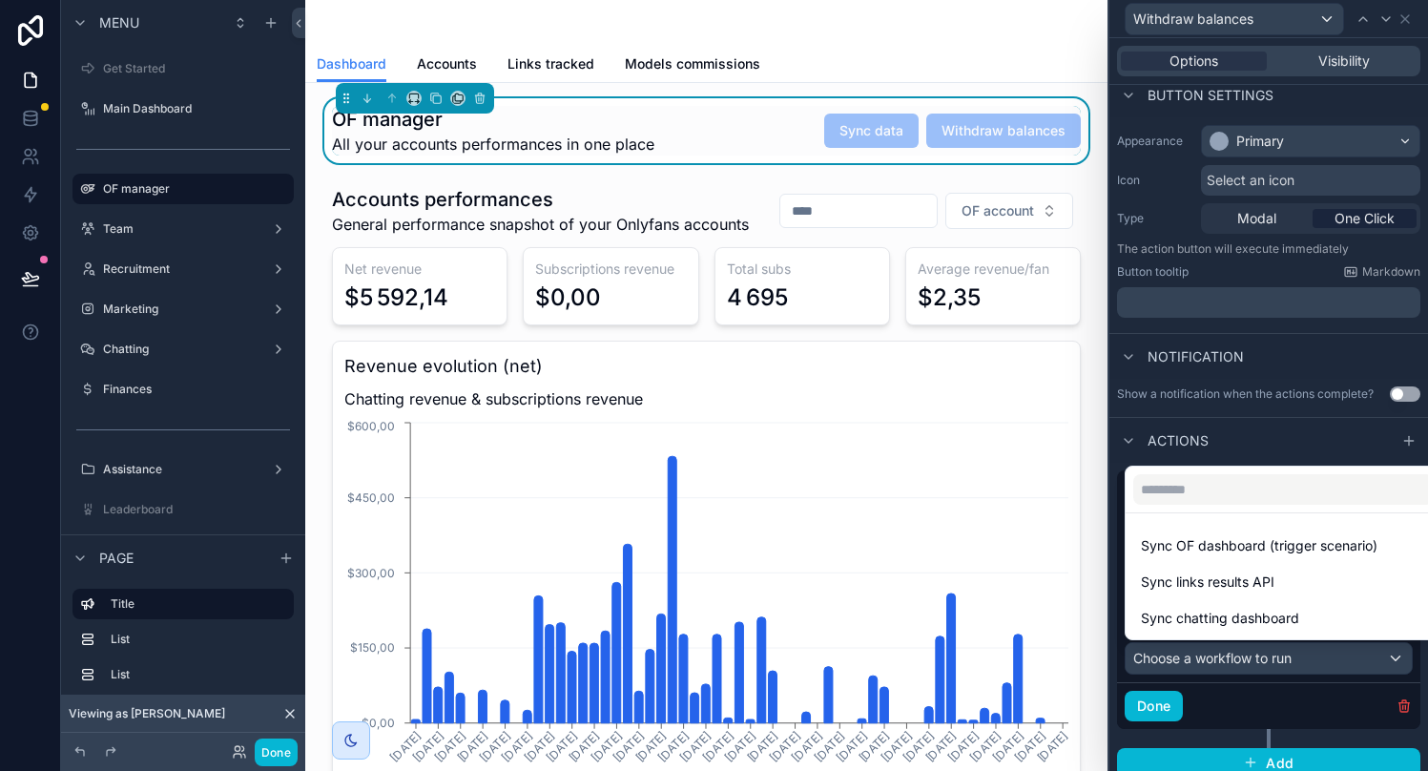
click at [1191, 657] on div at bounding box center [1268, 385] width 319 height 771
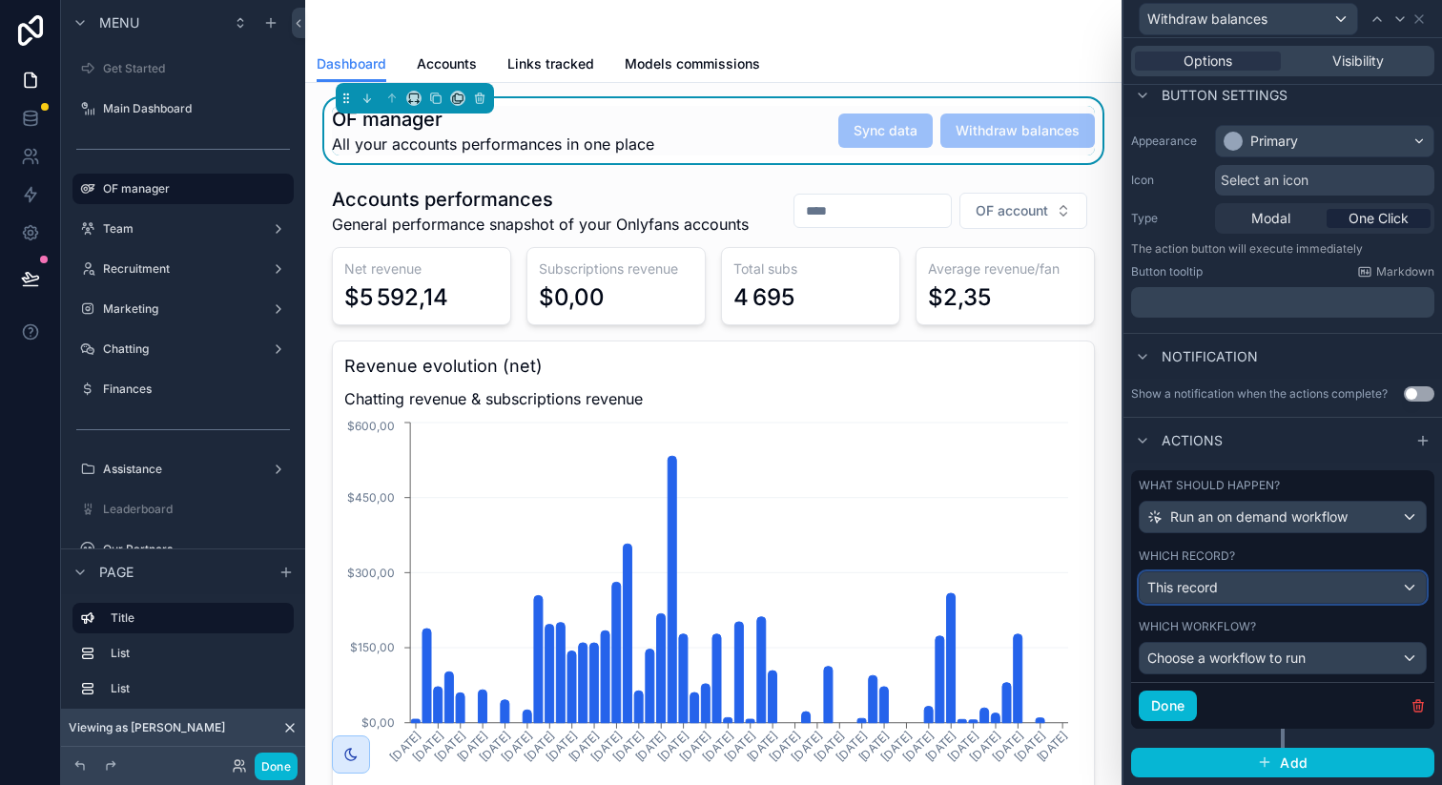
click at [1192, 592] on span "This record" at bounding box center [1182, 587] width 71 height 19
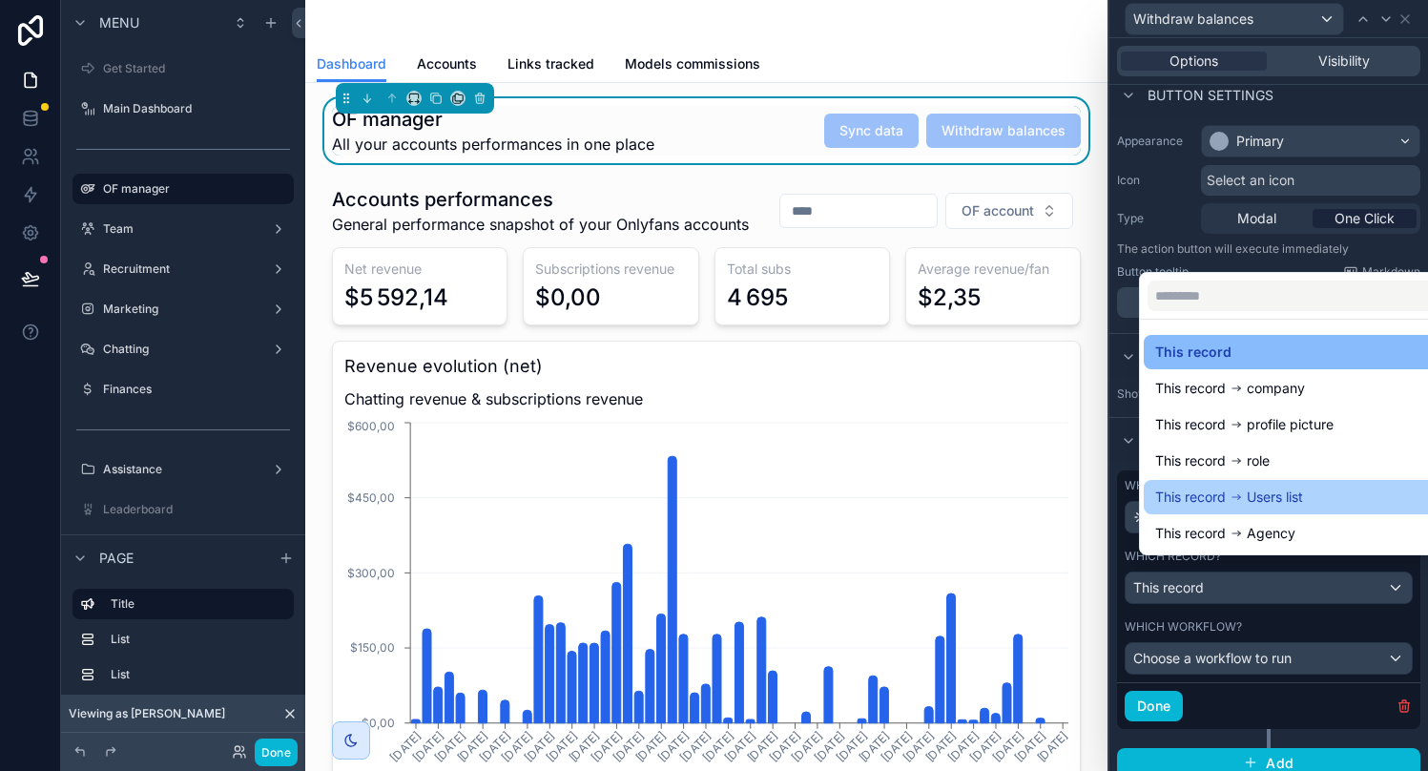
drag, startPoint x: 1226, startPoint y: 470, endPoint x: 1232, endPoint y: 501, distance: 31.1
click at [1232, 501] on ul "This record This record company This record profile picture This record role Th…" at bounding box center [1298, 436] width 316 height 235
click at [1232, 501] on icon at bounding box center [1235, 496] width 13 height 13
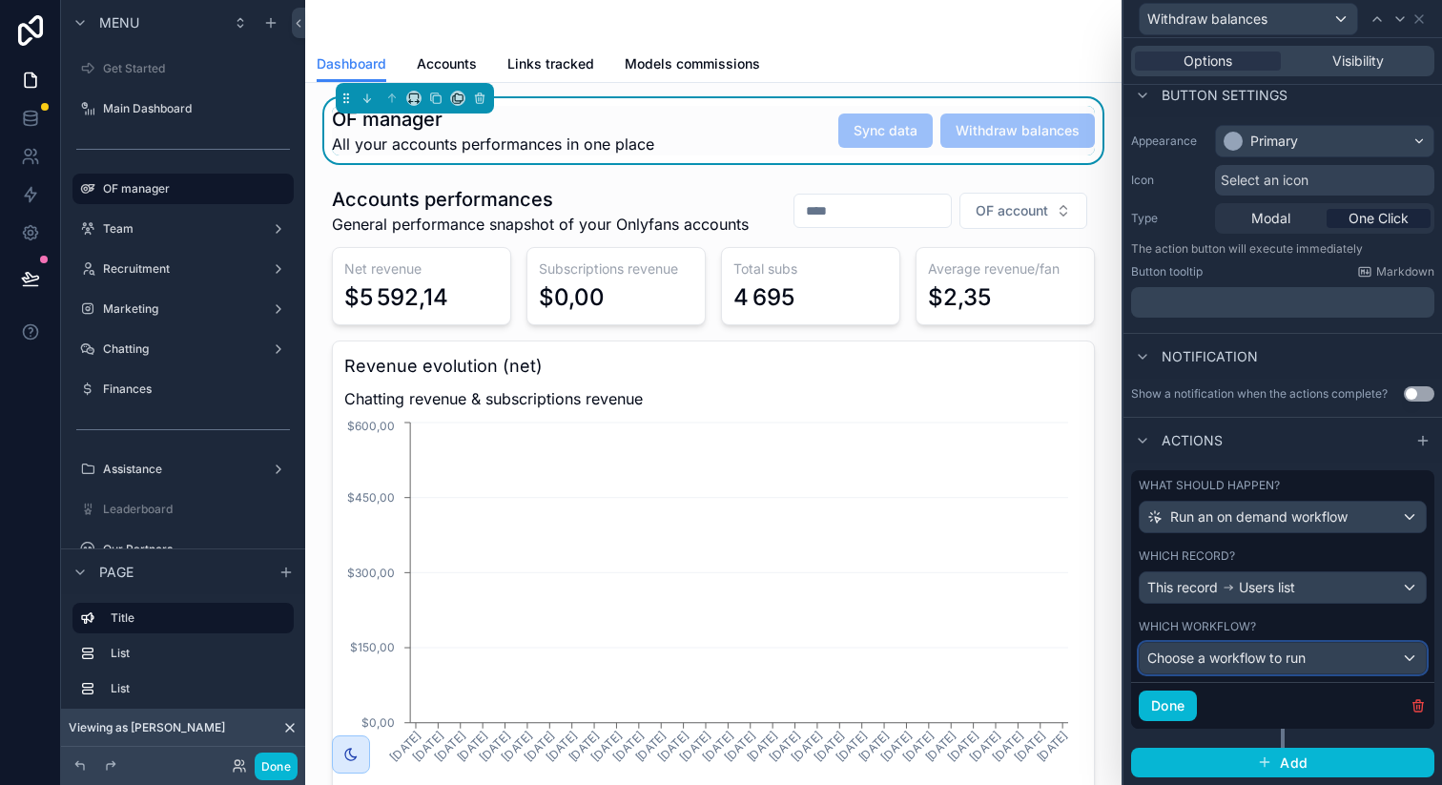
click at [1215, 660] on span "Choose a workflow to run" at bounding box center [1226, 657] width 158 height 16
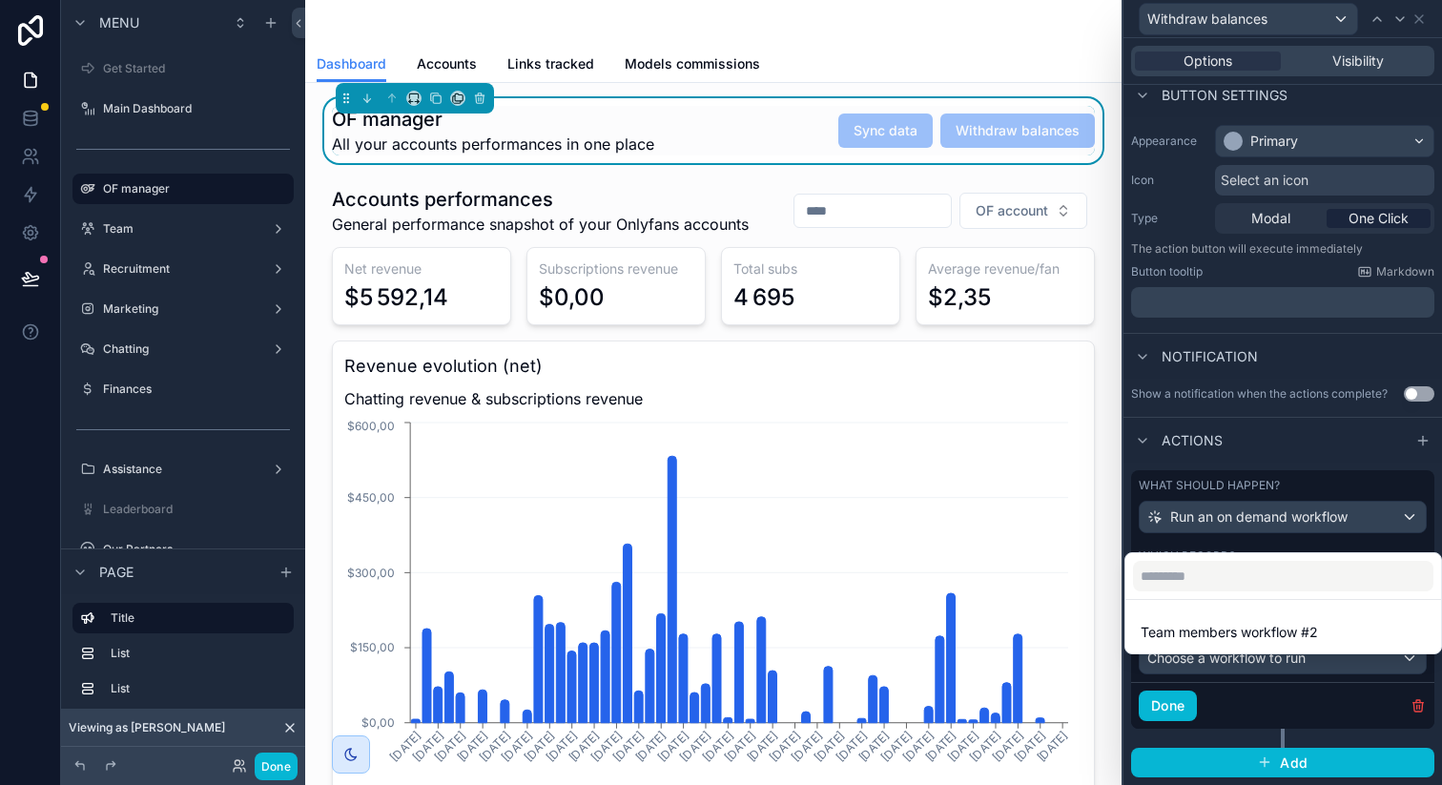
click at [1219, 661] on div at bounding box center [1282, 392] width 319 height 785
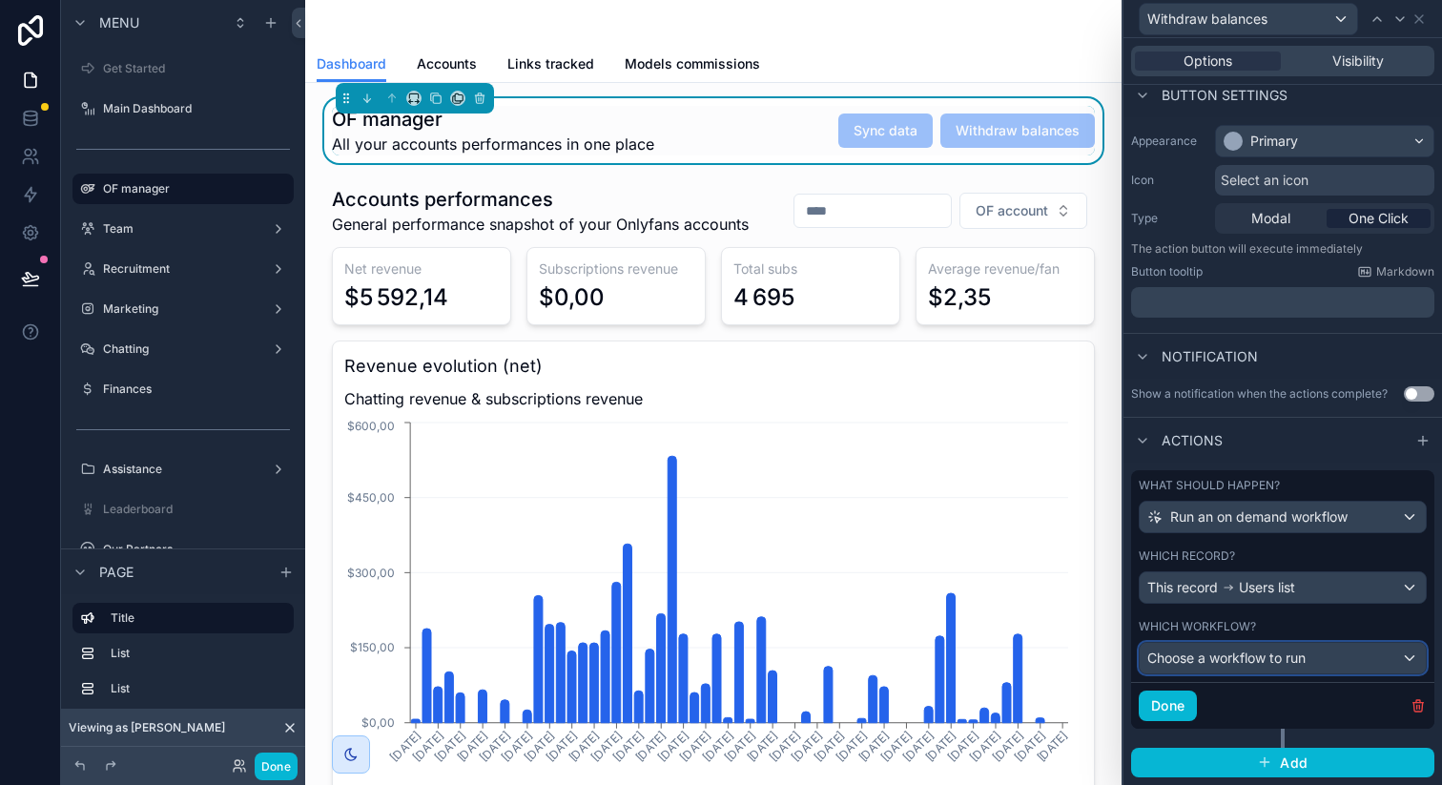
click at [1234, 650] on span "Choose a workflow to run" at bounding box center [1226, 657] width 158 height 16
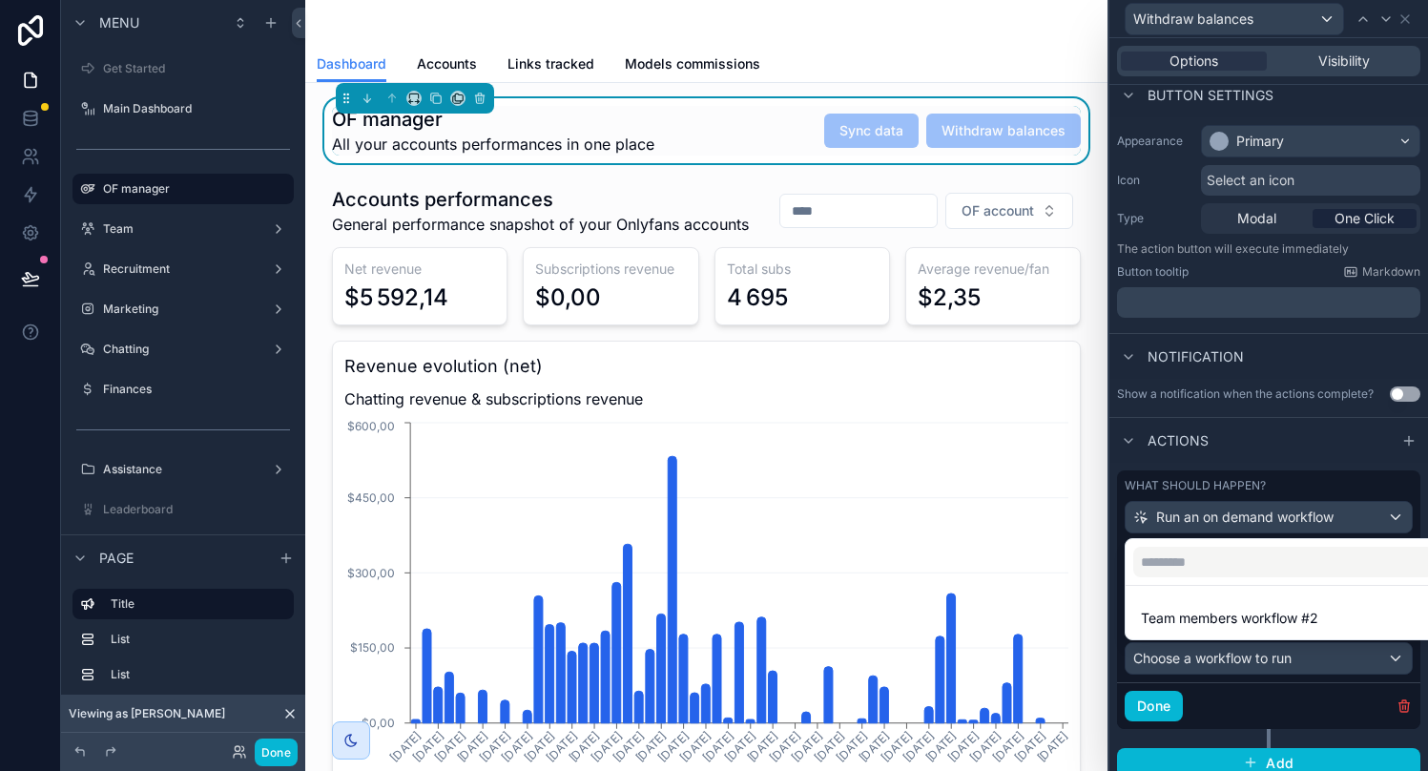
click at [1224, 585] on div at bounding box center [1283, 562] width 316 height 46
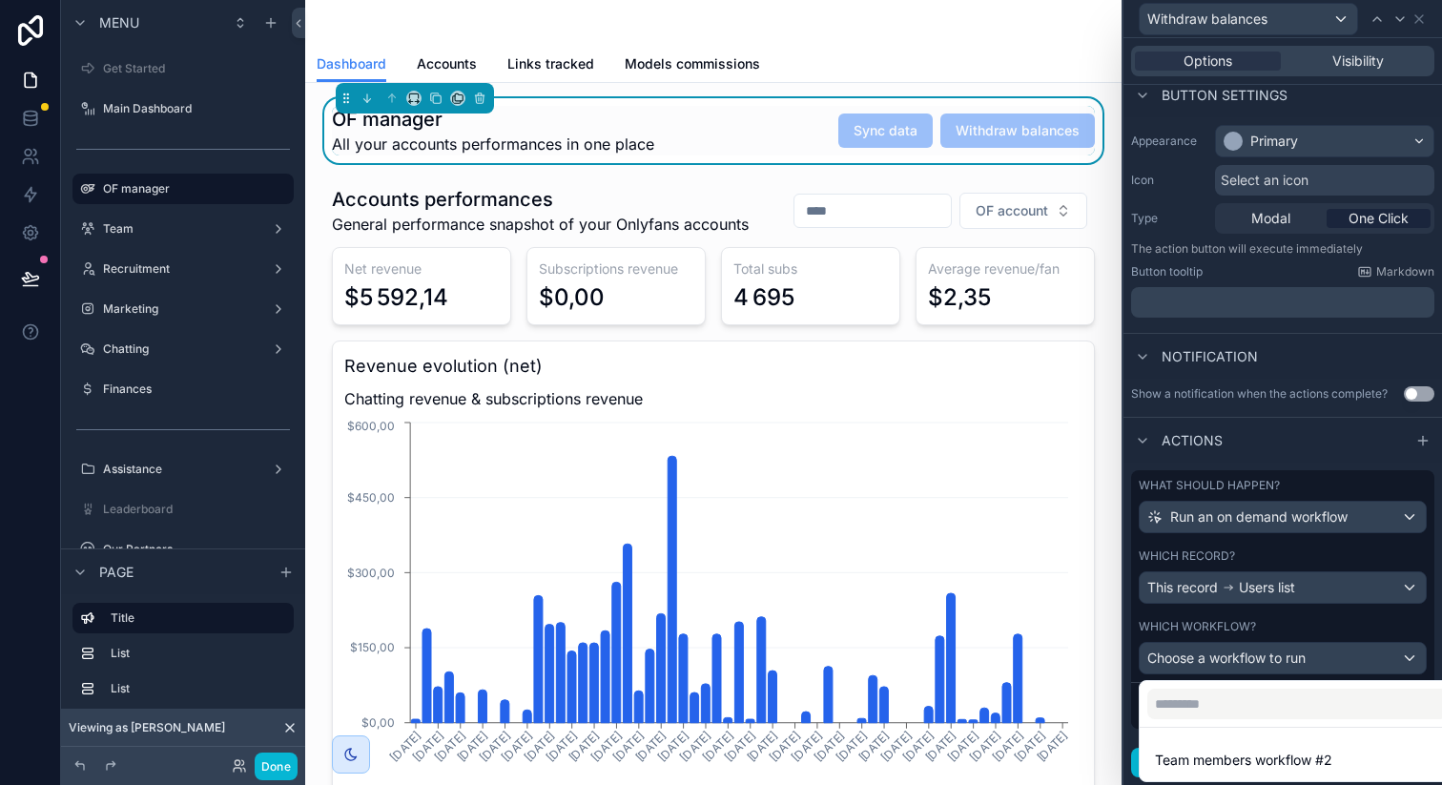
click at [1229, 656] on div at bounding box center [1282, 392] width 319 height 785
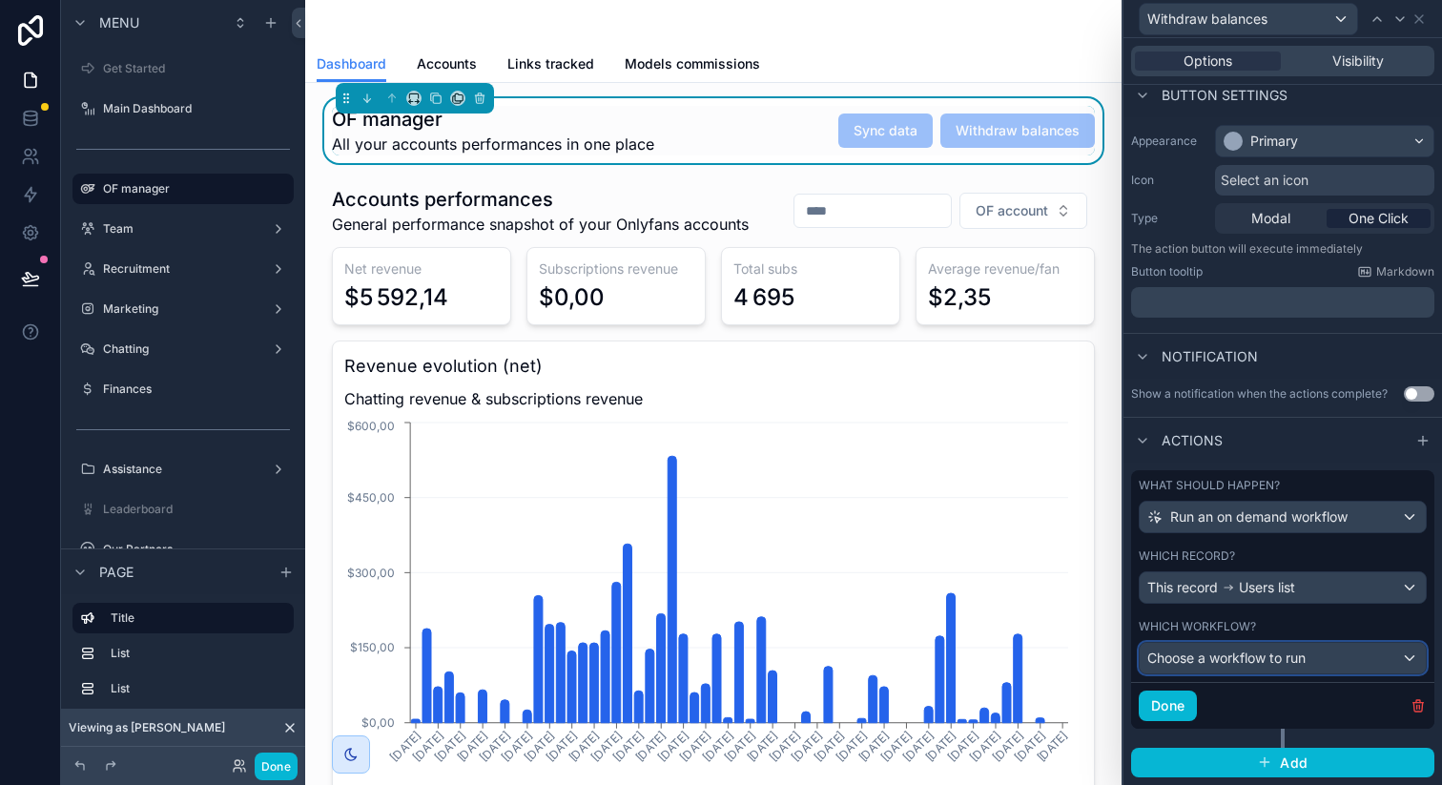
click at [1229, 656] on span "Choose a workflow to run" at bounding box center [1226, 657] width 158 height 16
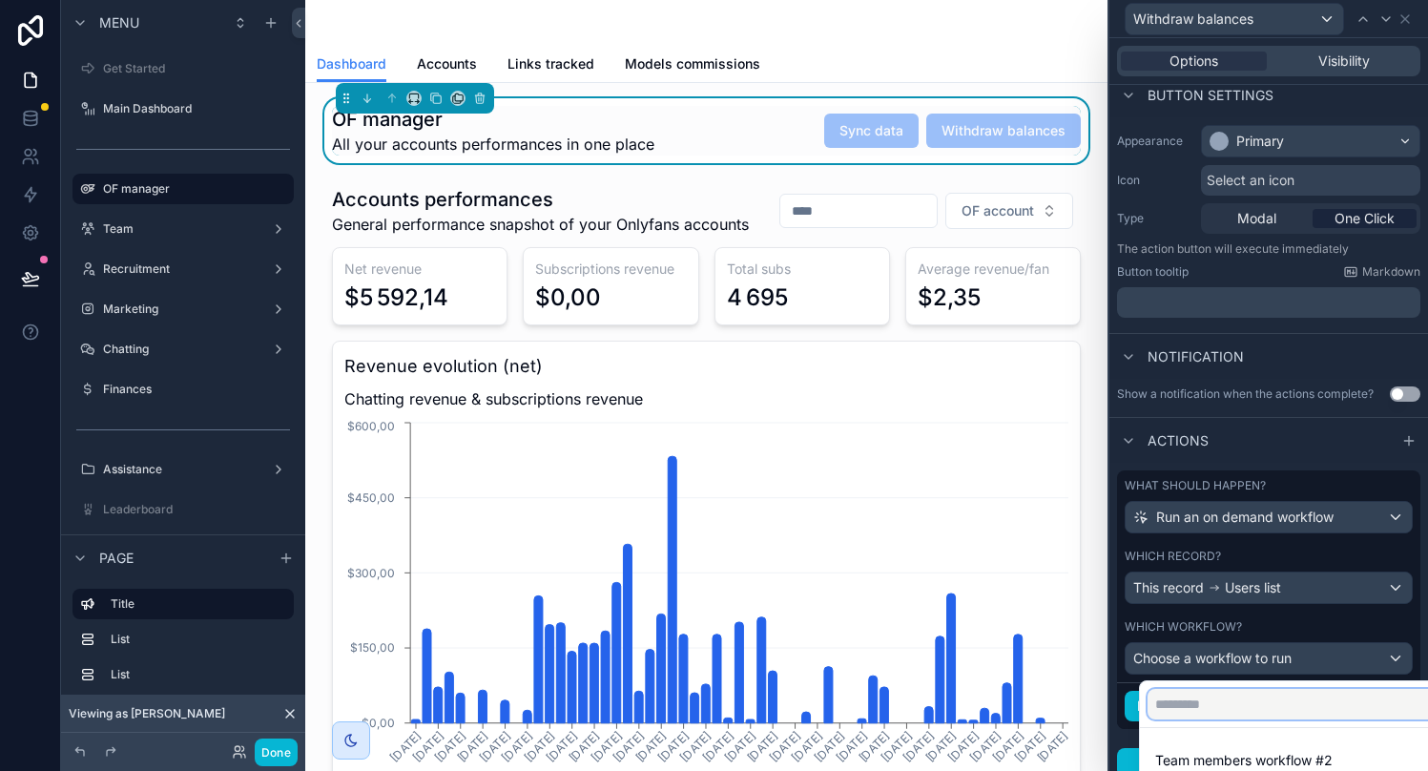
click at [1219, 696] on input "text" at bounding box center [1297, 704] width 300 height 31
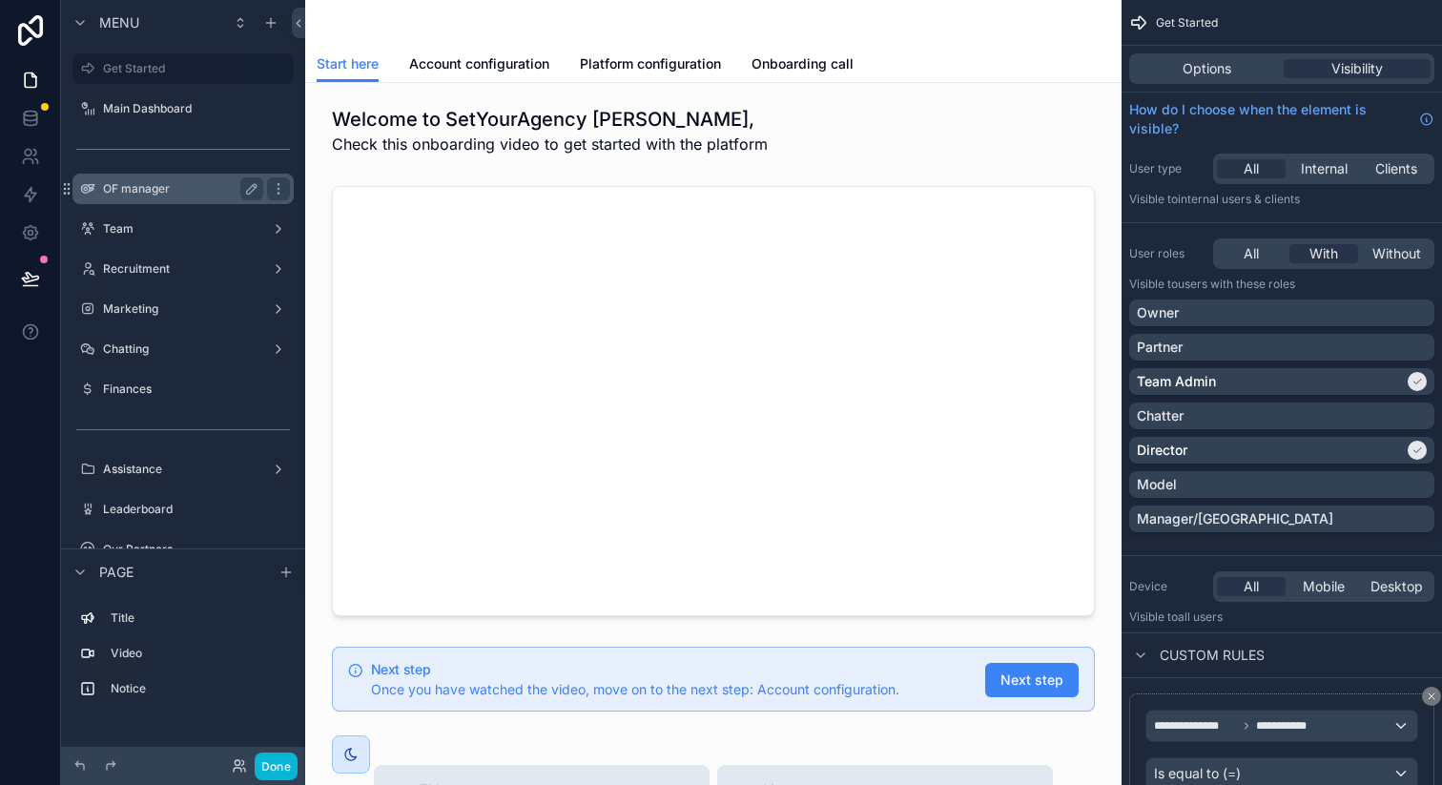
click at [172, 189] on label "OF manager" at bounding box center [179, 188] width 153 height 15
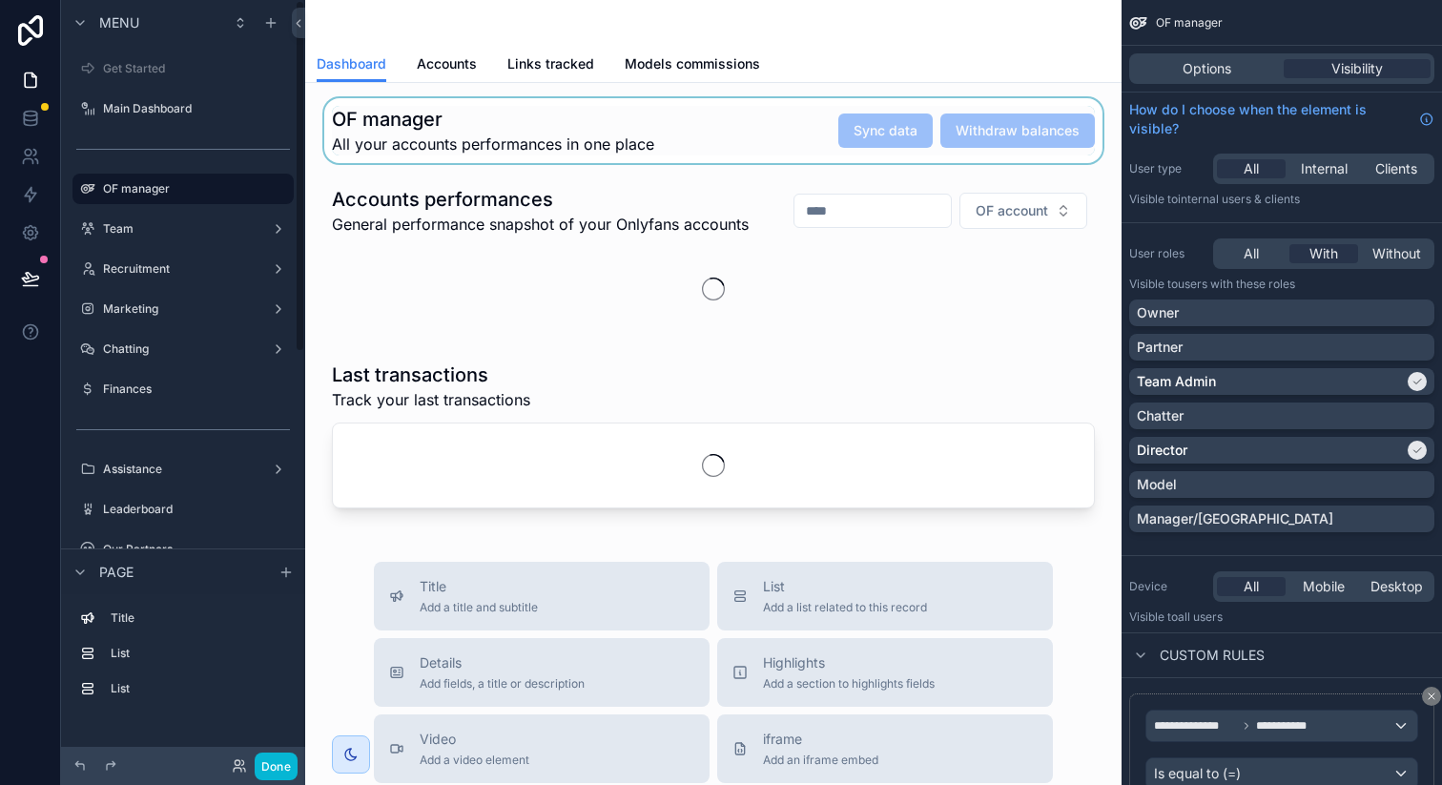
click at [807, 117] on div "scrollable content" at bounding box center [713, 130] width 786 height 65
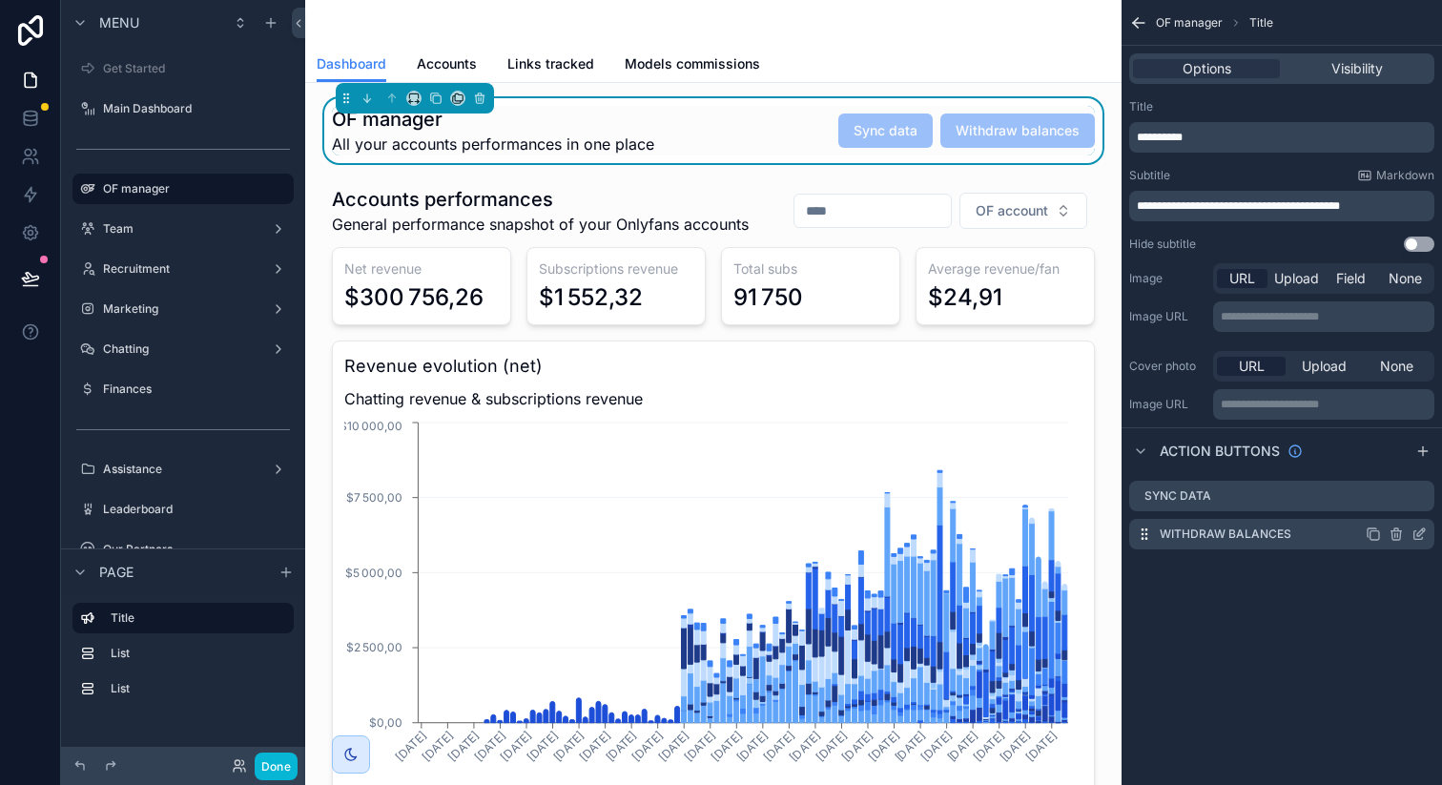
click at [1421, 532] on icon "scrollable content" at bounding box center [1421, 532] width 8 height 8
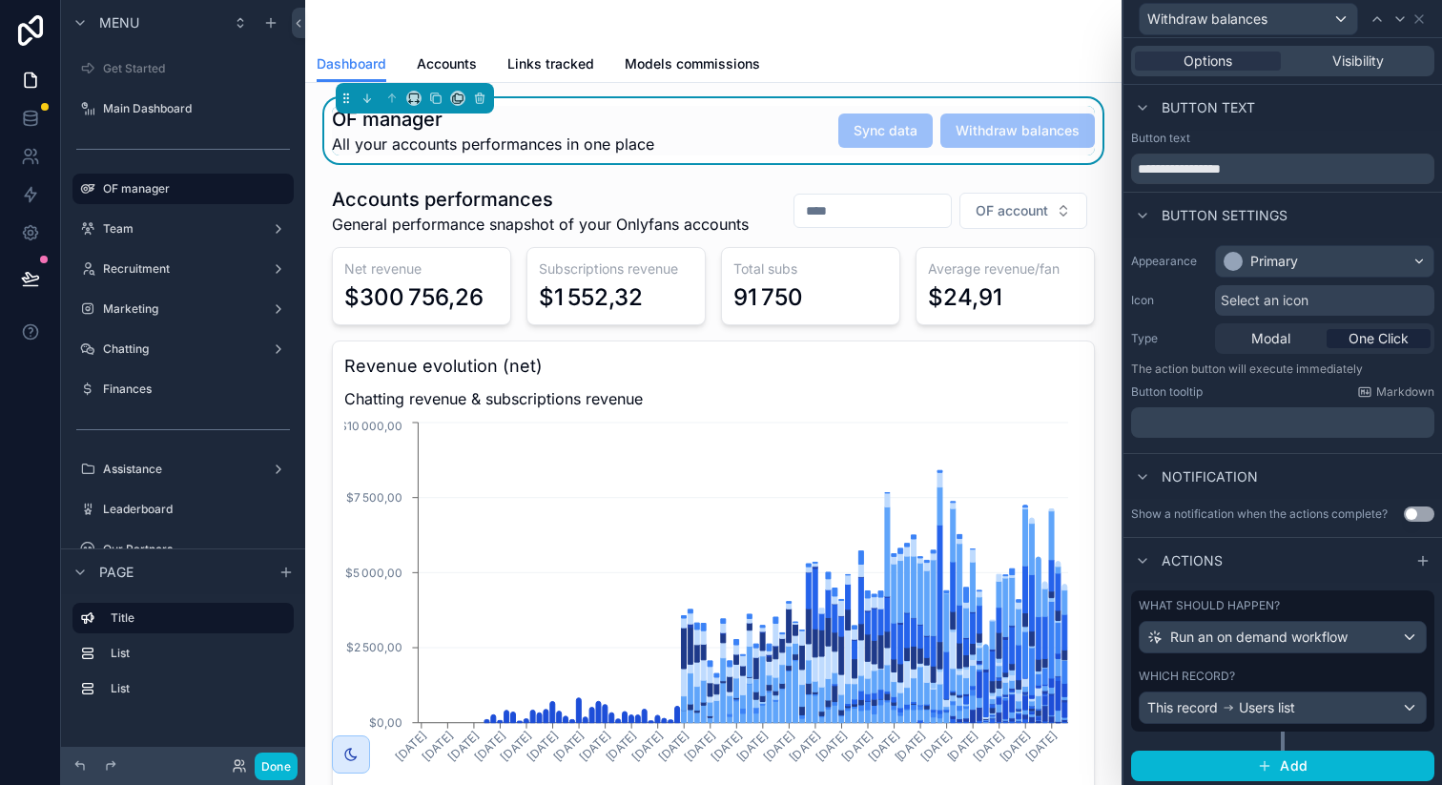
scroll to position [3, 0]
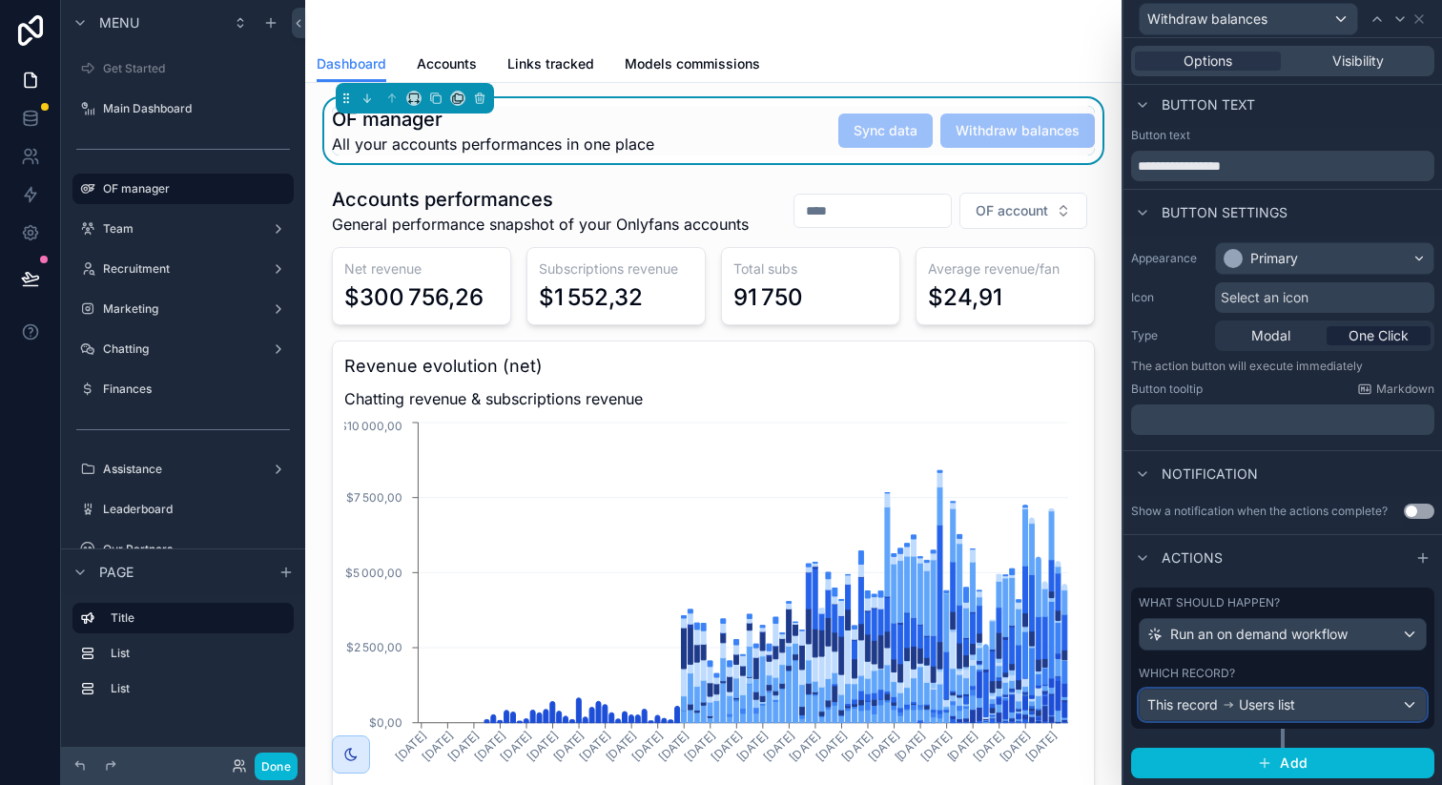
click at [1255, 696] on span "Users list" at bounding box center [1267, 704] width 56 height 19
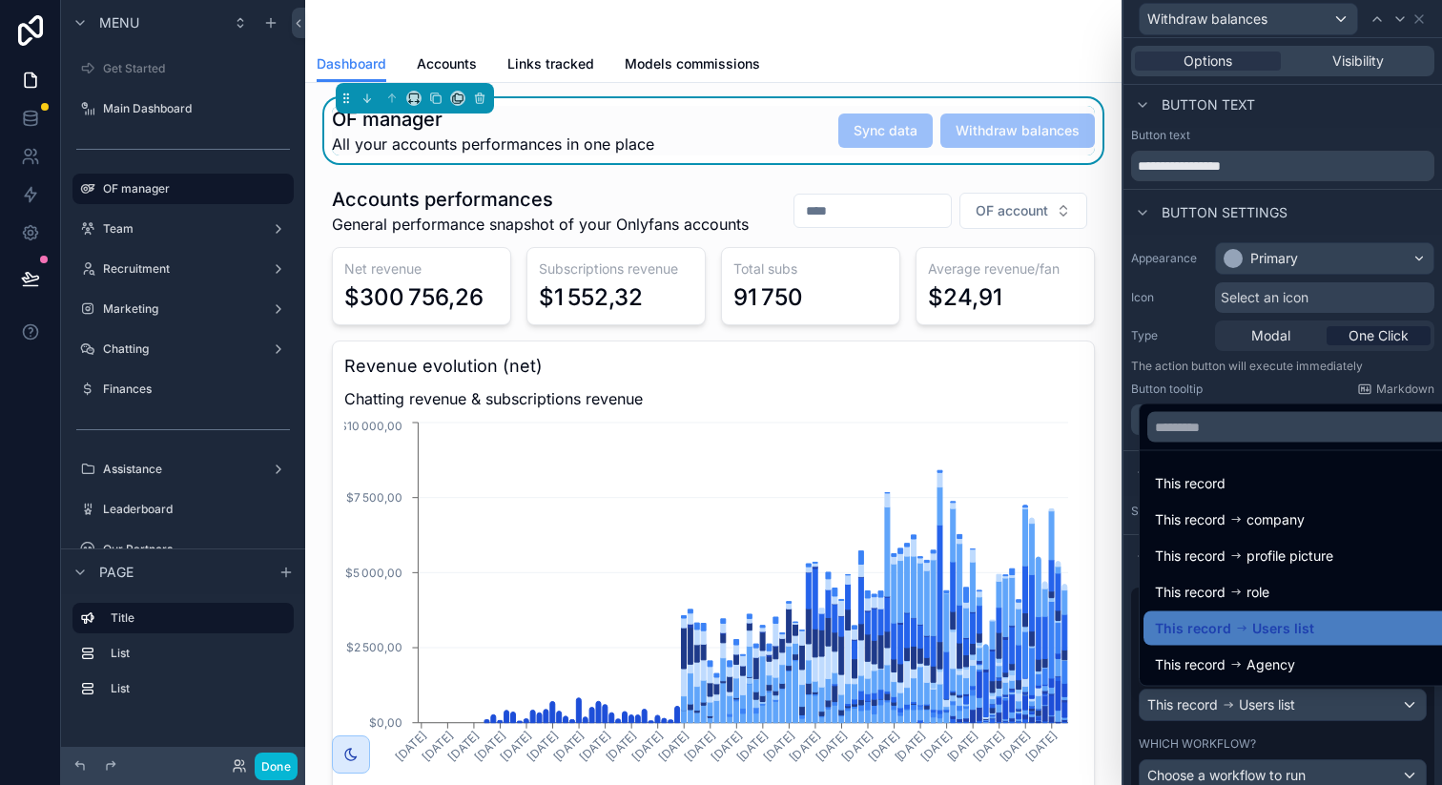
click at [1255, 696] on div at bounding box center [1282, 392] width 319 height 785
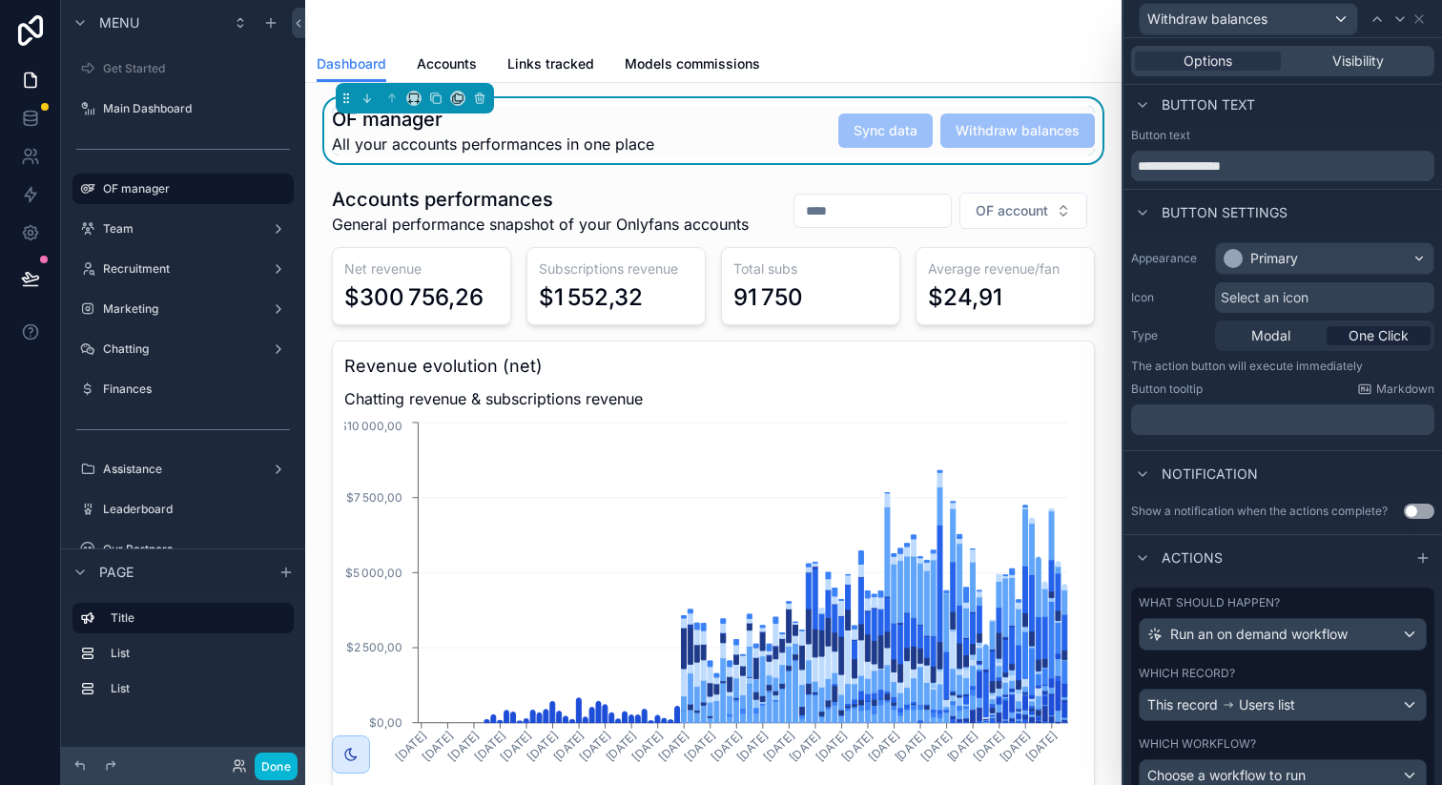
scroll to position [120, 0]
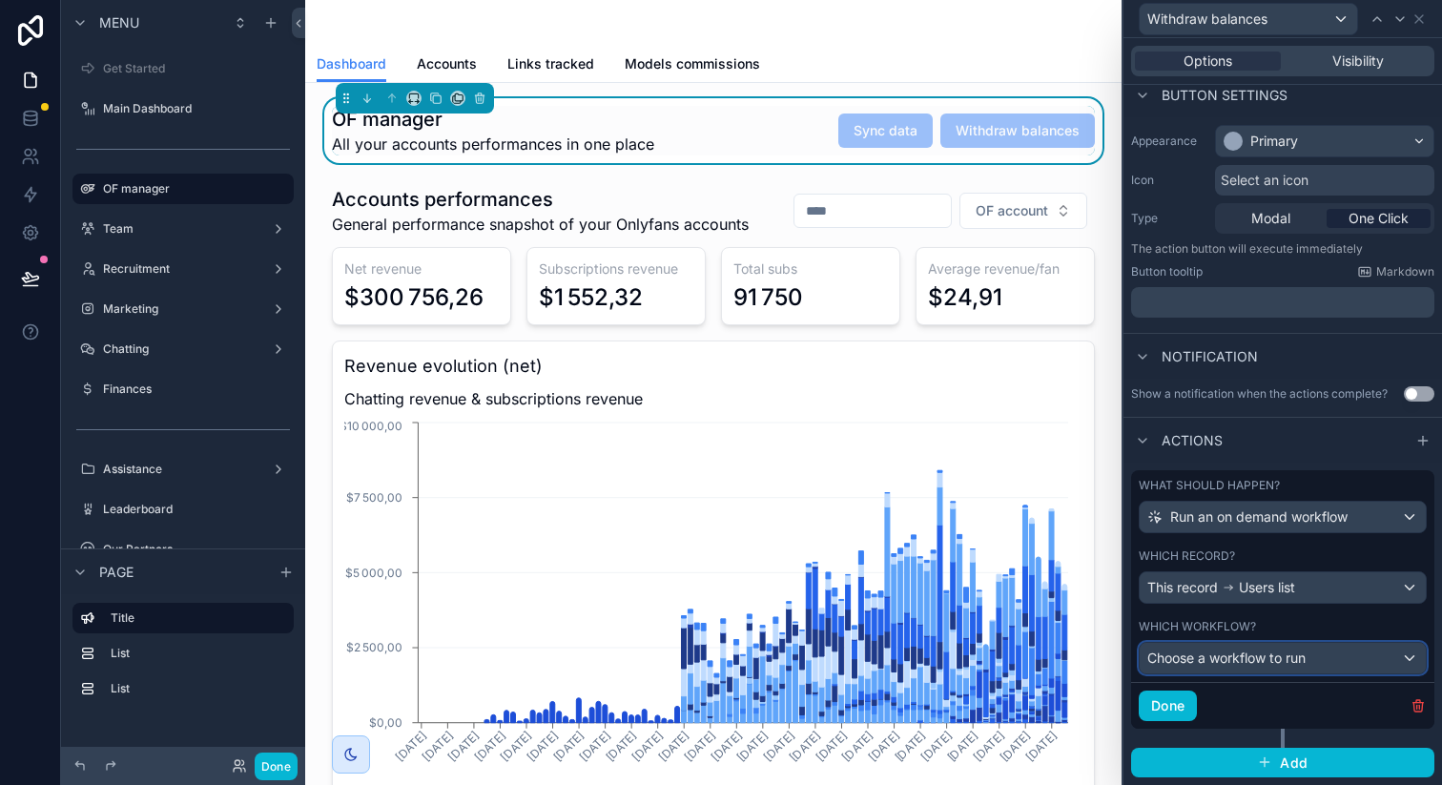
click at [1252, 659] on span "Choose a workflow to run" at bounding box center [1226, 657] width 158 height 16
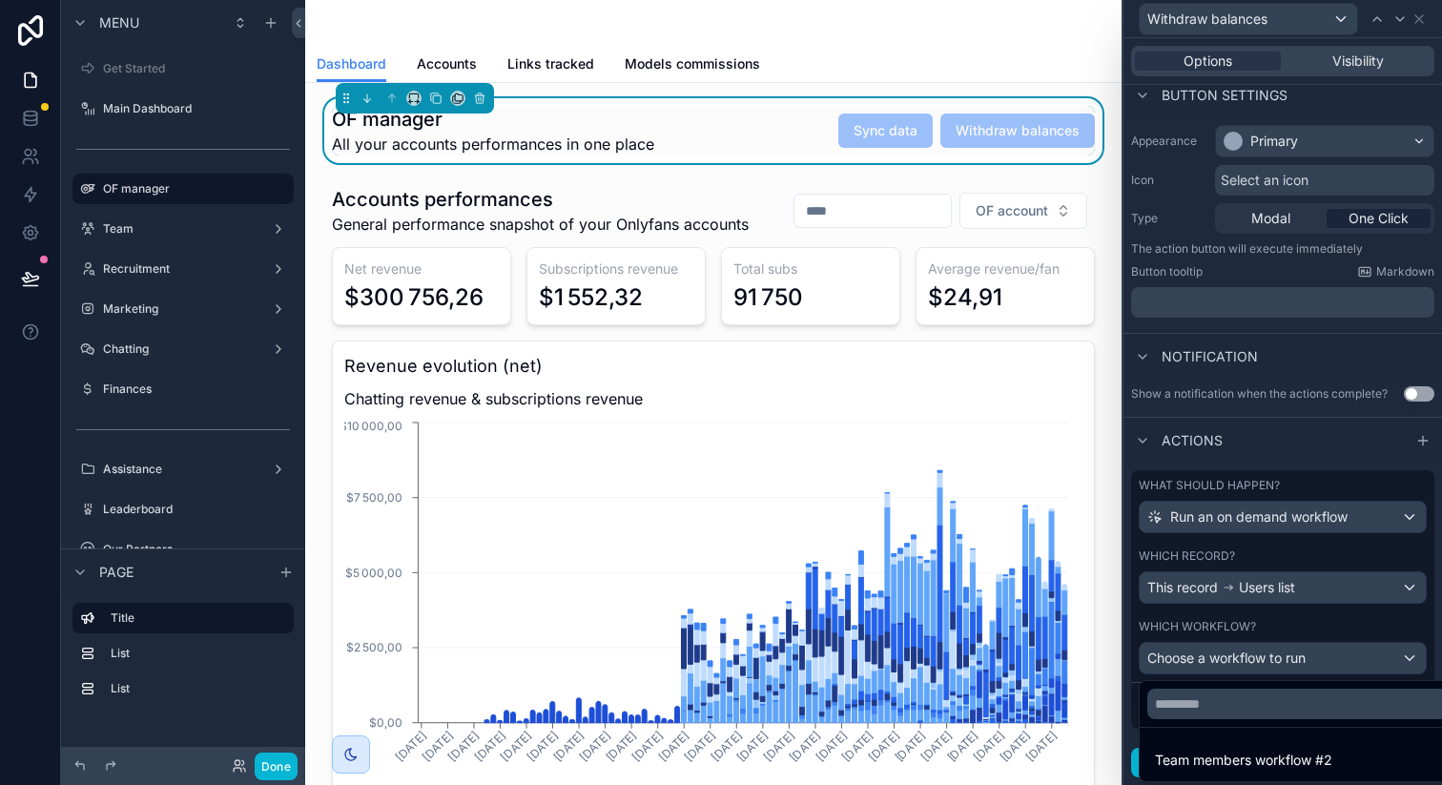
click at [1252, 648] on div at bounding box center [1282, 392] width 319 height 785
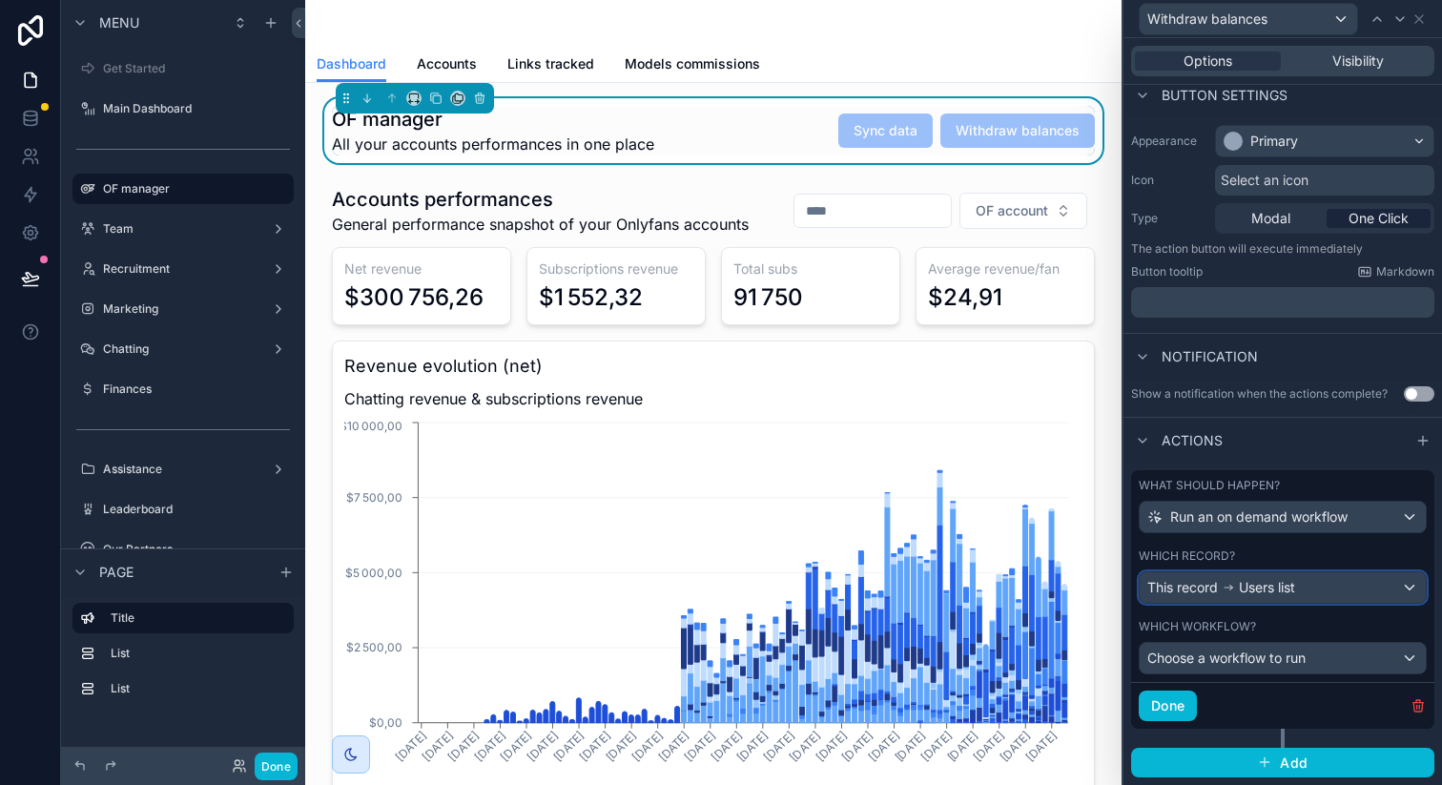
click at [1251, 584] on span "Users list" at bounding box center [1267, 587] width 56 height 19
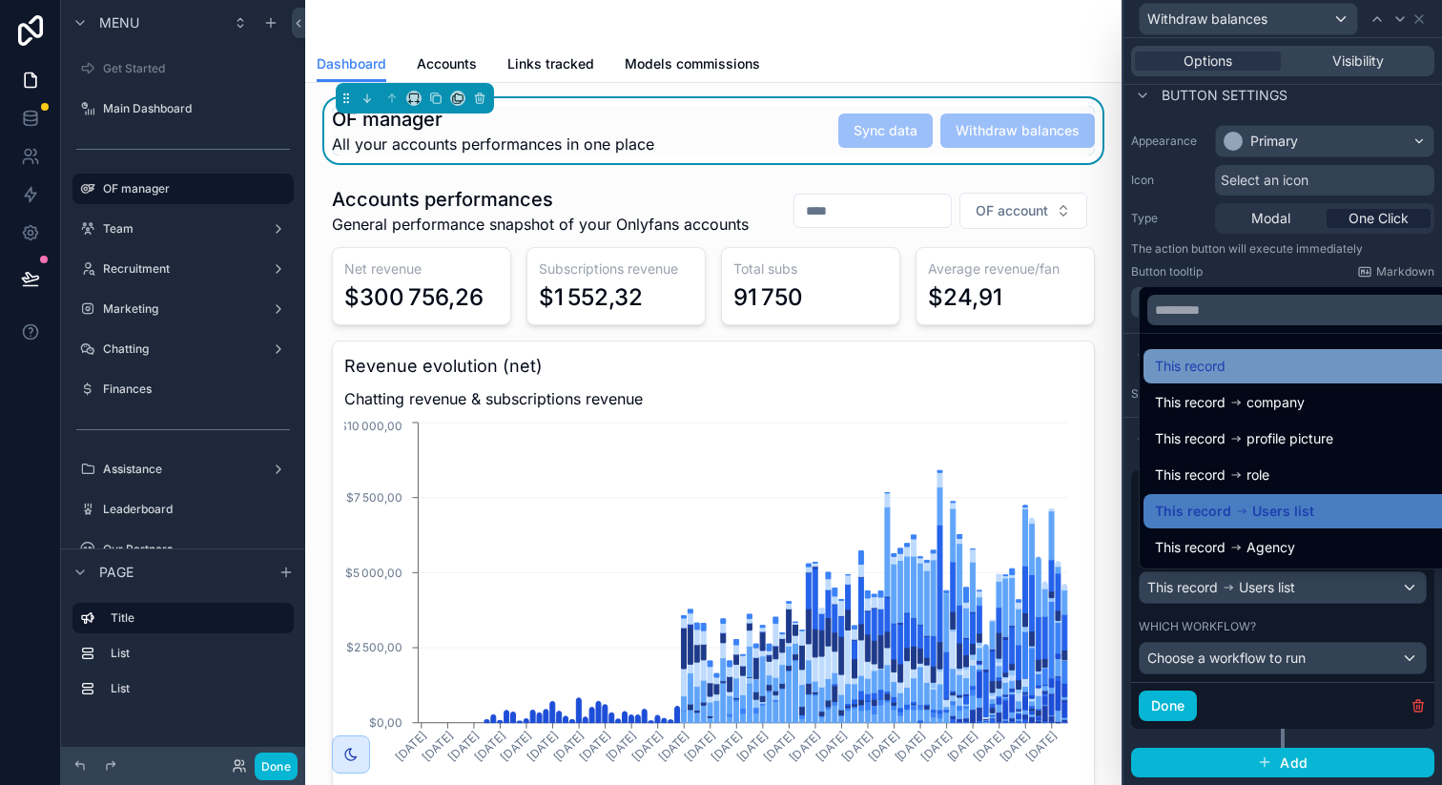
click at [1223, 351] on div "This record" at bounding box center [1298, 366] width 308 height 34
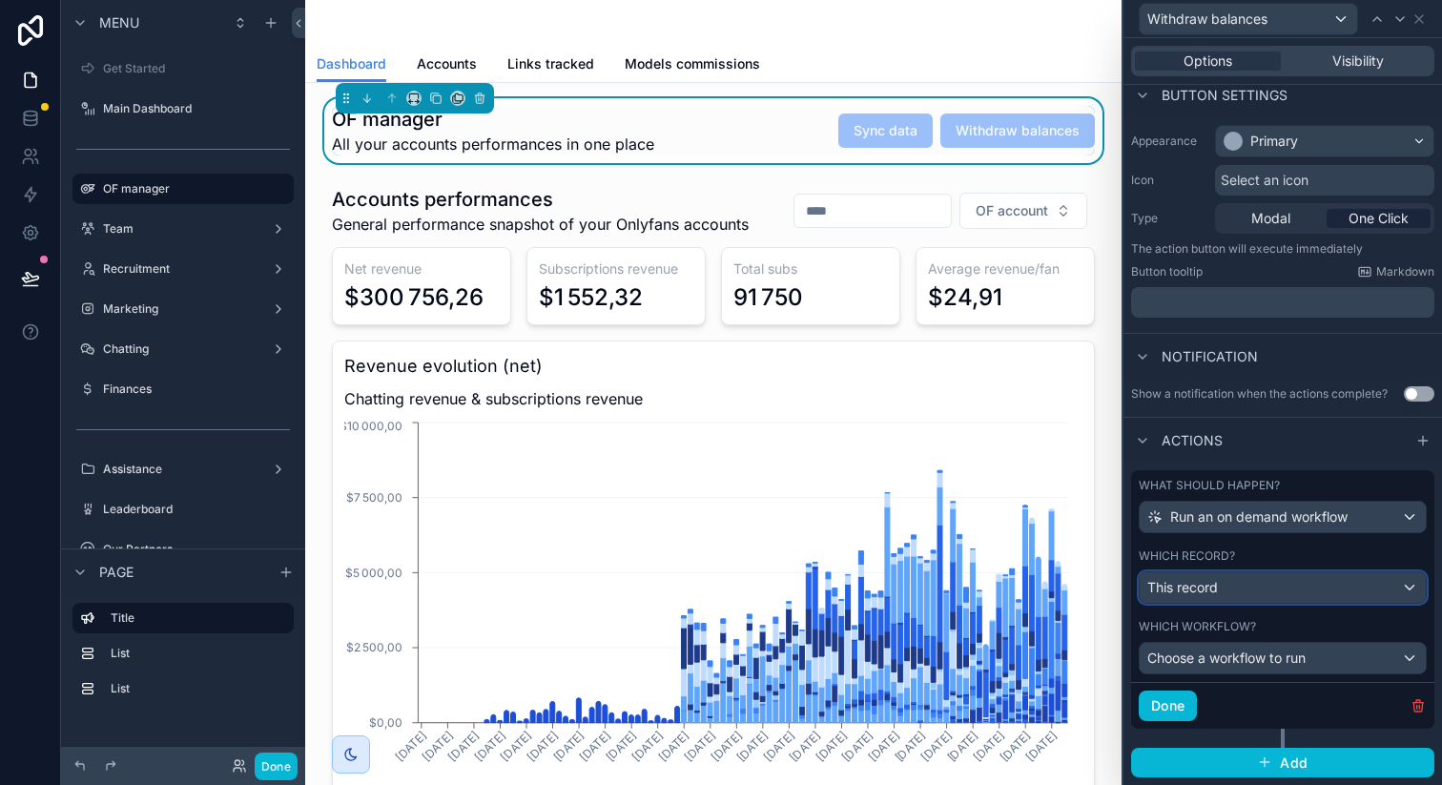
click at [1249, 587] on div "This record" at bounding box center [1283, 587] width 286 height 31
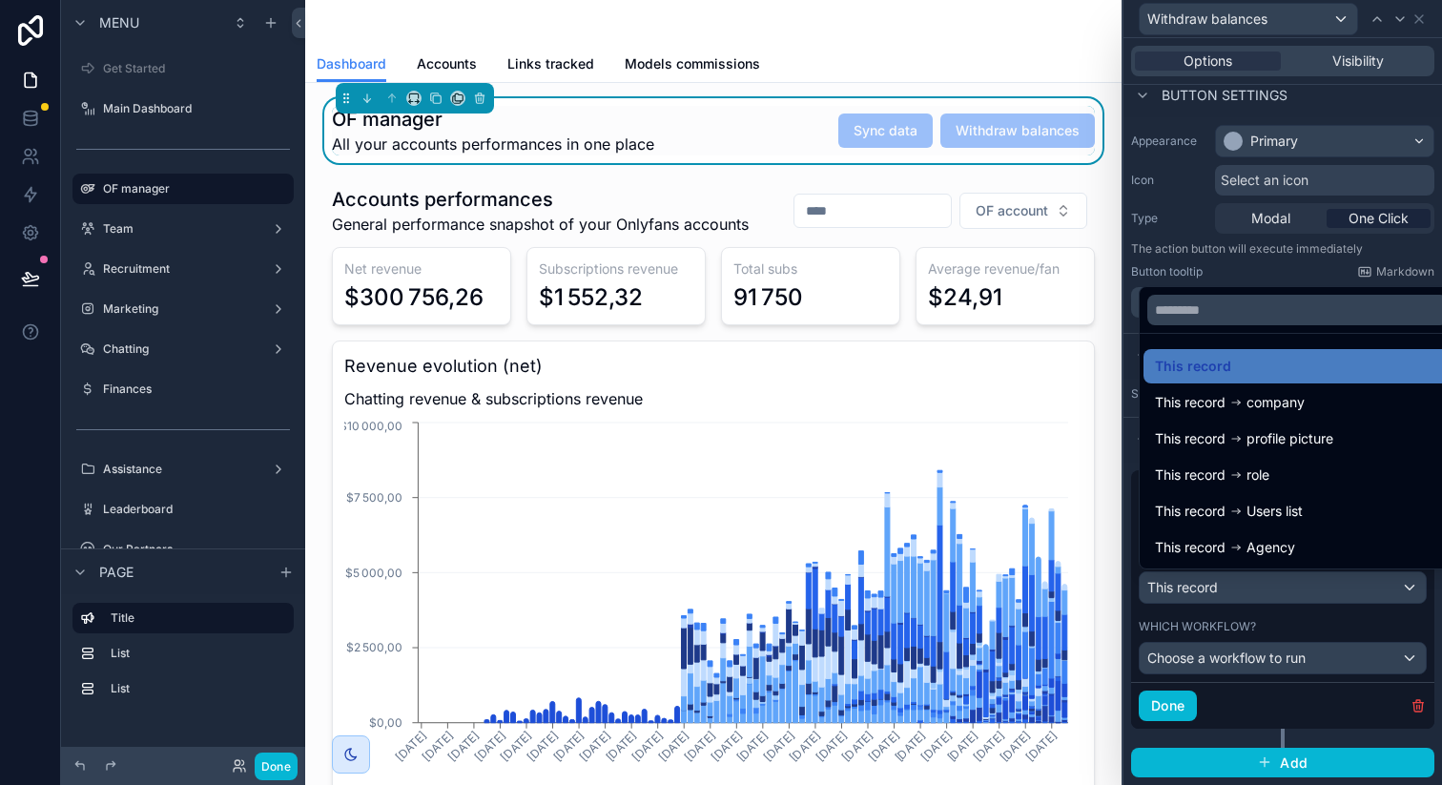
click at [1249, 586] on div at bounding box center [1282, 392] width 319 height 785
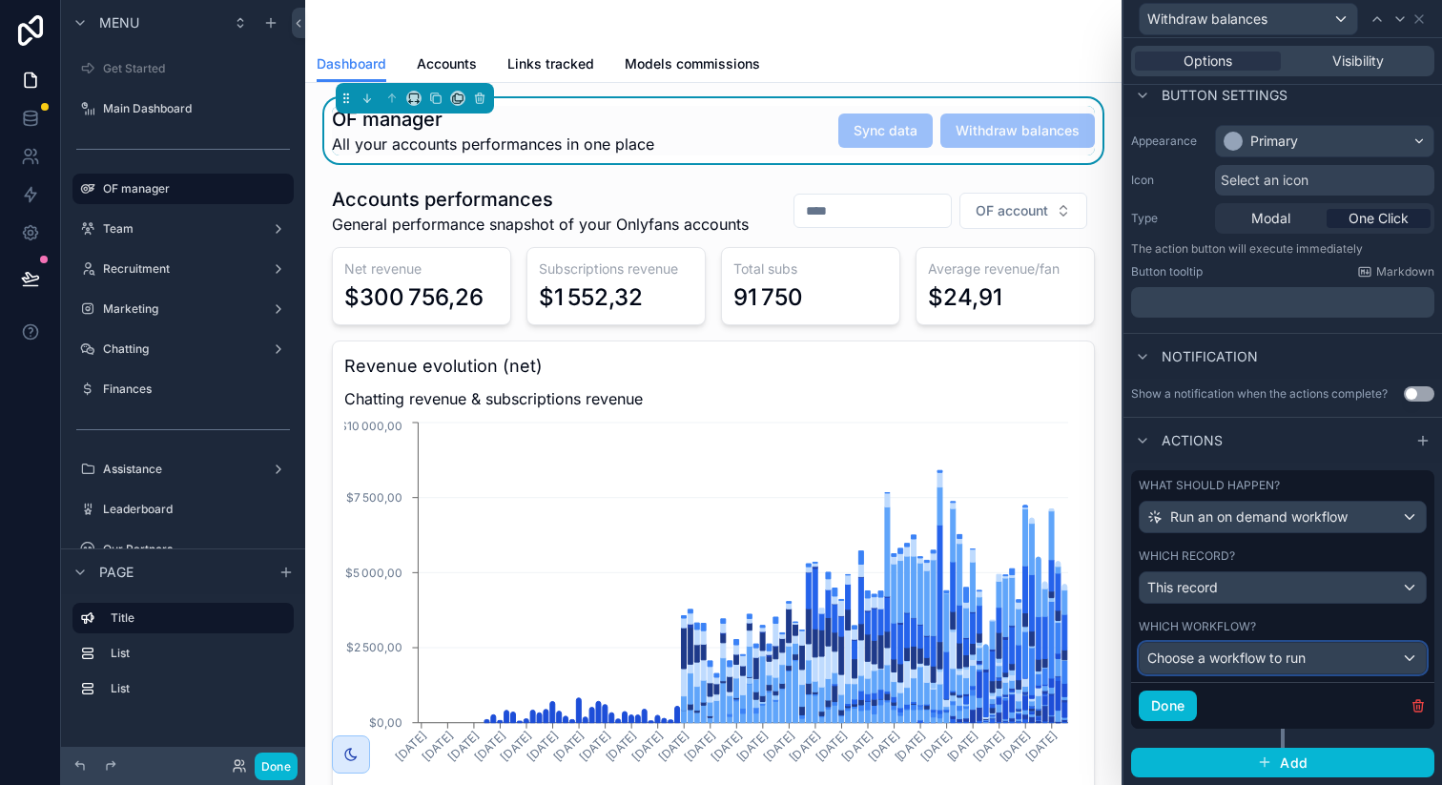
click at [1248, 646] on div "Choose a workflow to run" at bounding box center [1283, 658] width 286 height 31
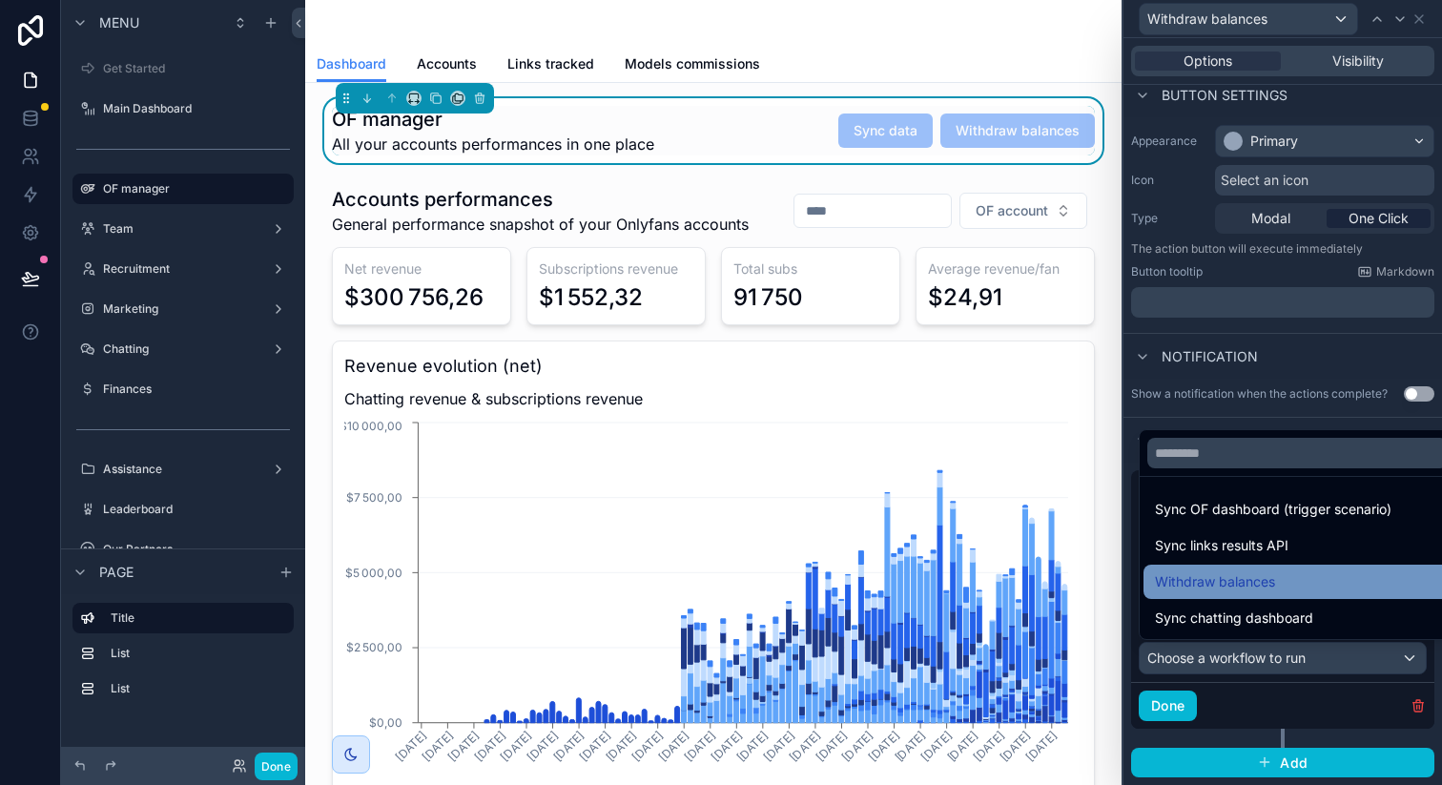
click at [1243, 576] on span "Withdraw balances" at bounding box center [1215, 581] width 120 height 23
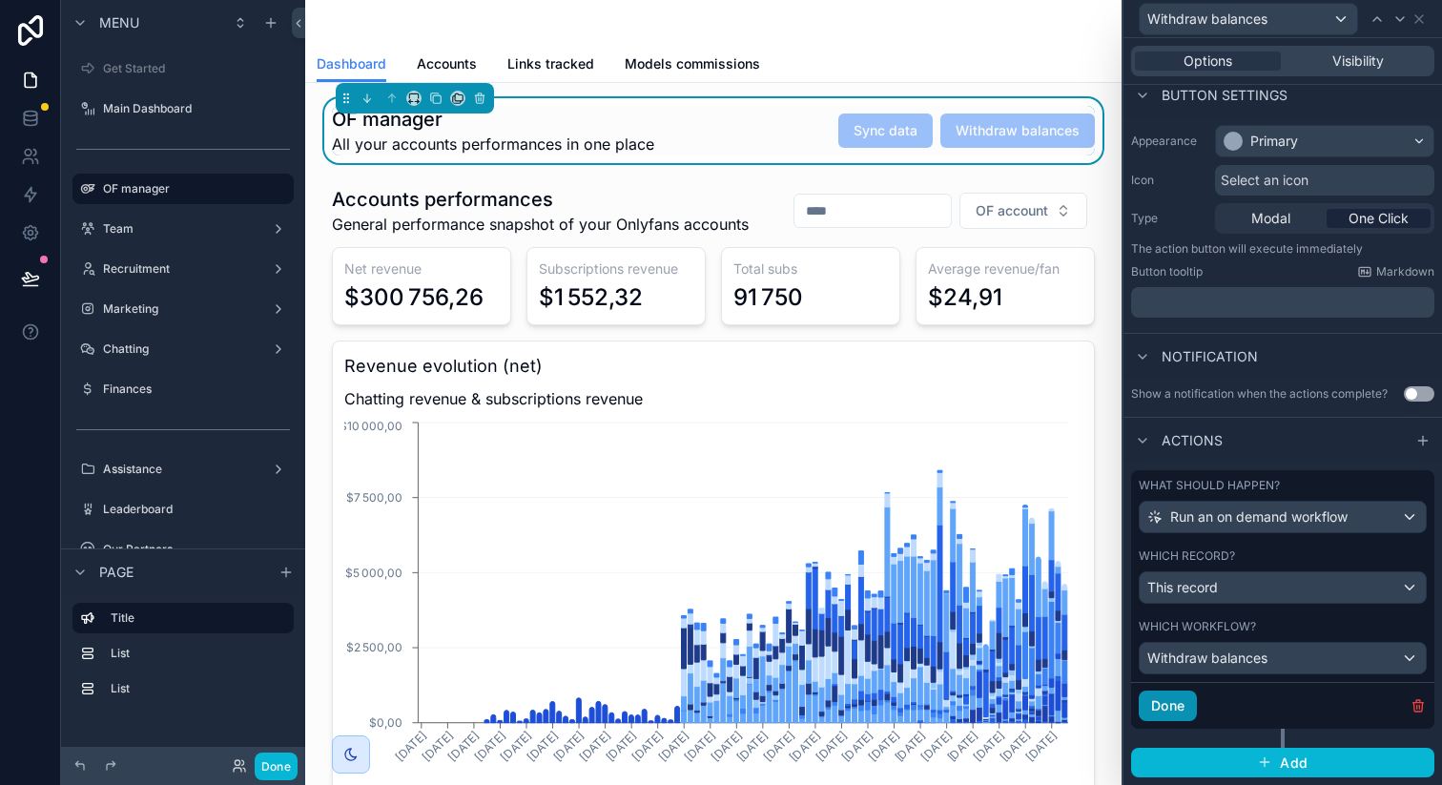
click at [1171, 698] on button "Done" at bounding box center [1168, 705] width 58 height 31
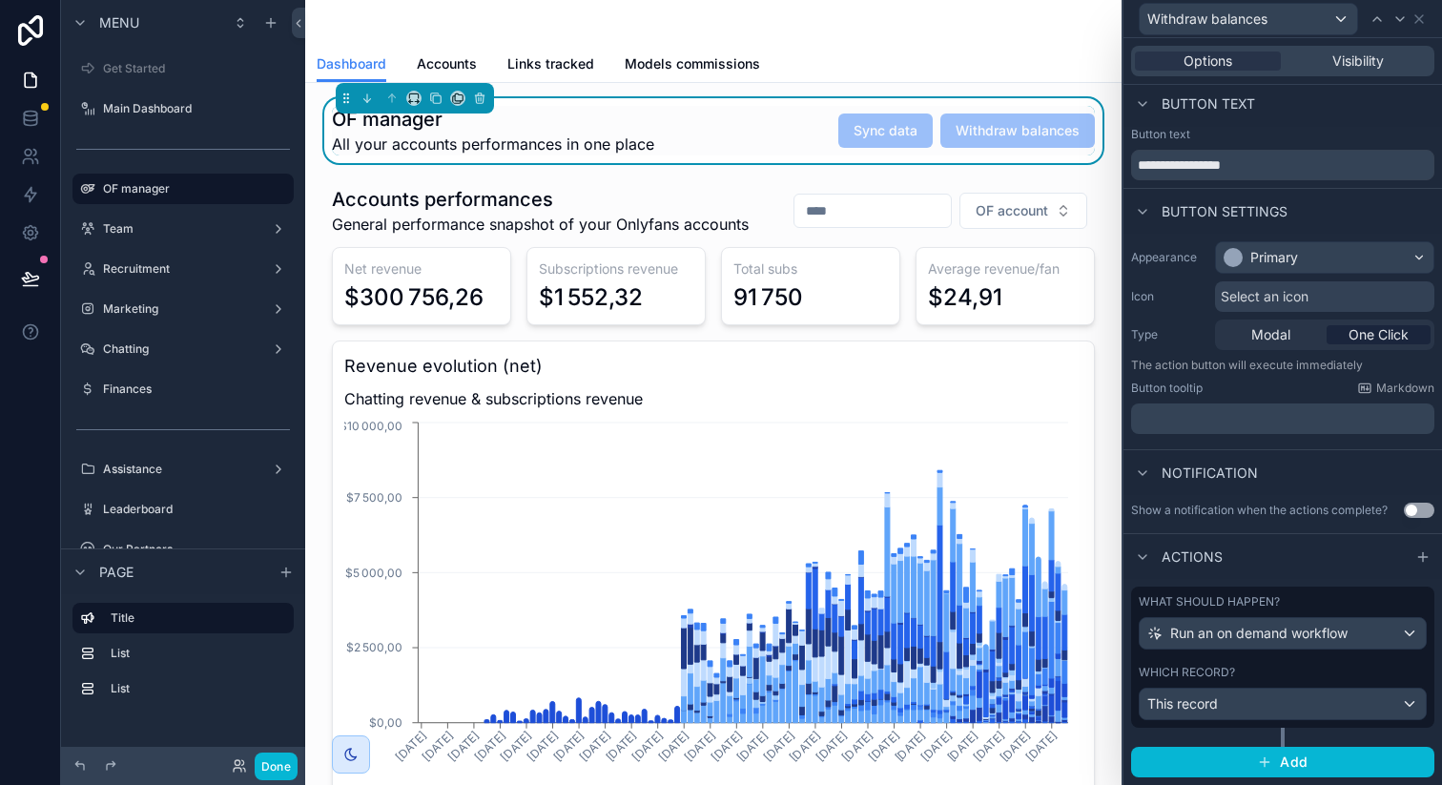
scroll to position [3, 0]
click at [30, 185] on icon at bounding box center [30, 194] width 19 height 19
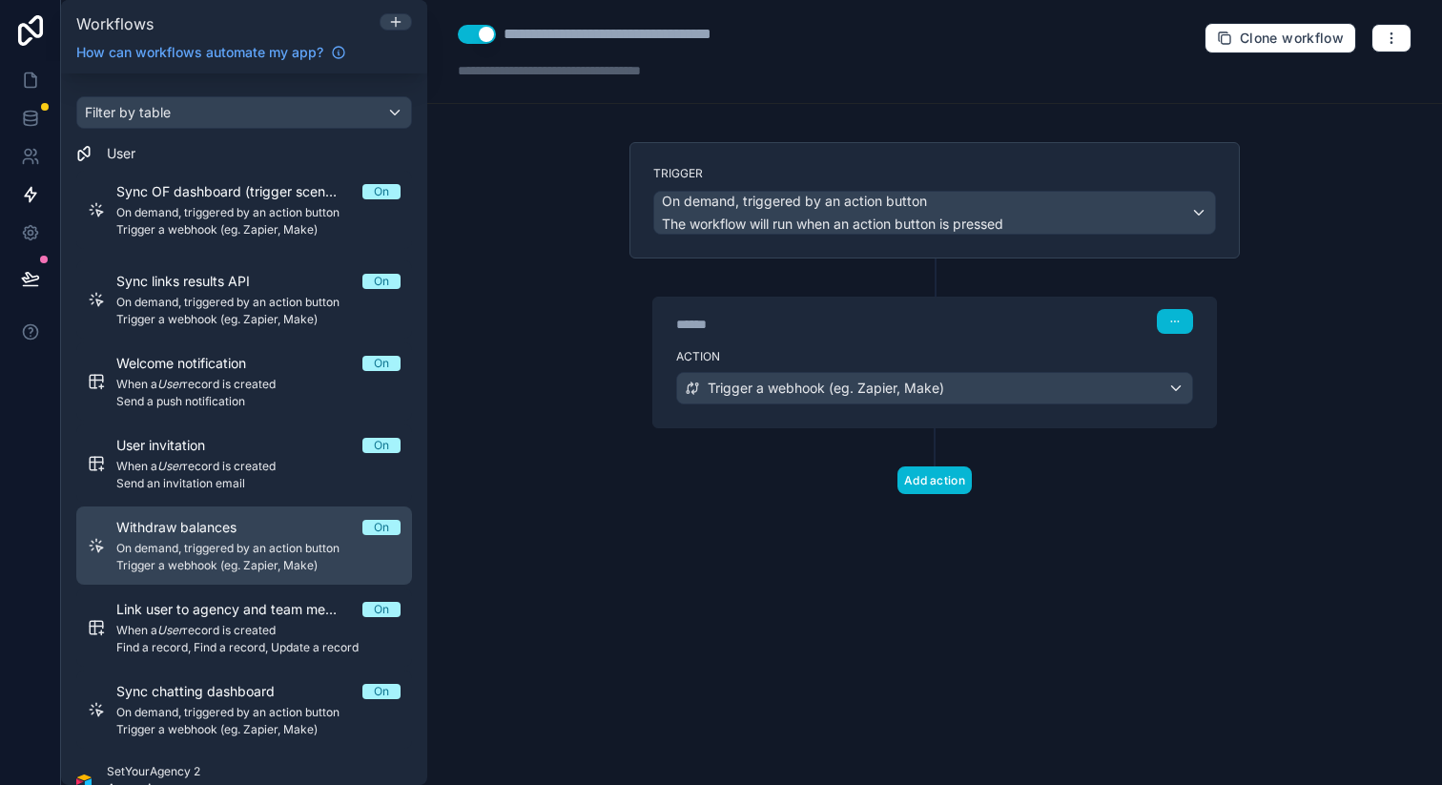
click at [242, 511] on link "Withdraw balances On On demand, triggered by an action button Trigger a webhook…" at bounding box center [244, 545] width 336 height 78
click at [333, 540] on div "Withdraw balances On On demand, triggered by an action button Trigger a webhook…" at bounding box center [258, 545] width 284 height 55
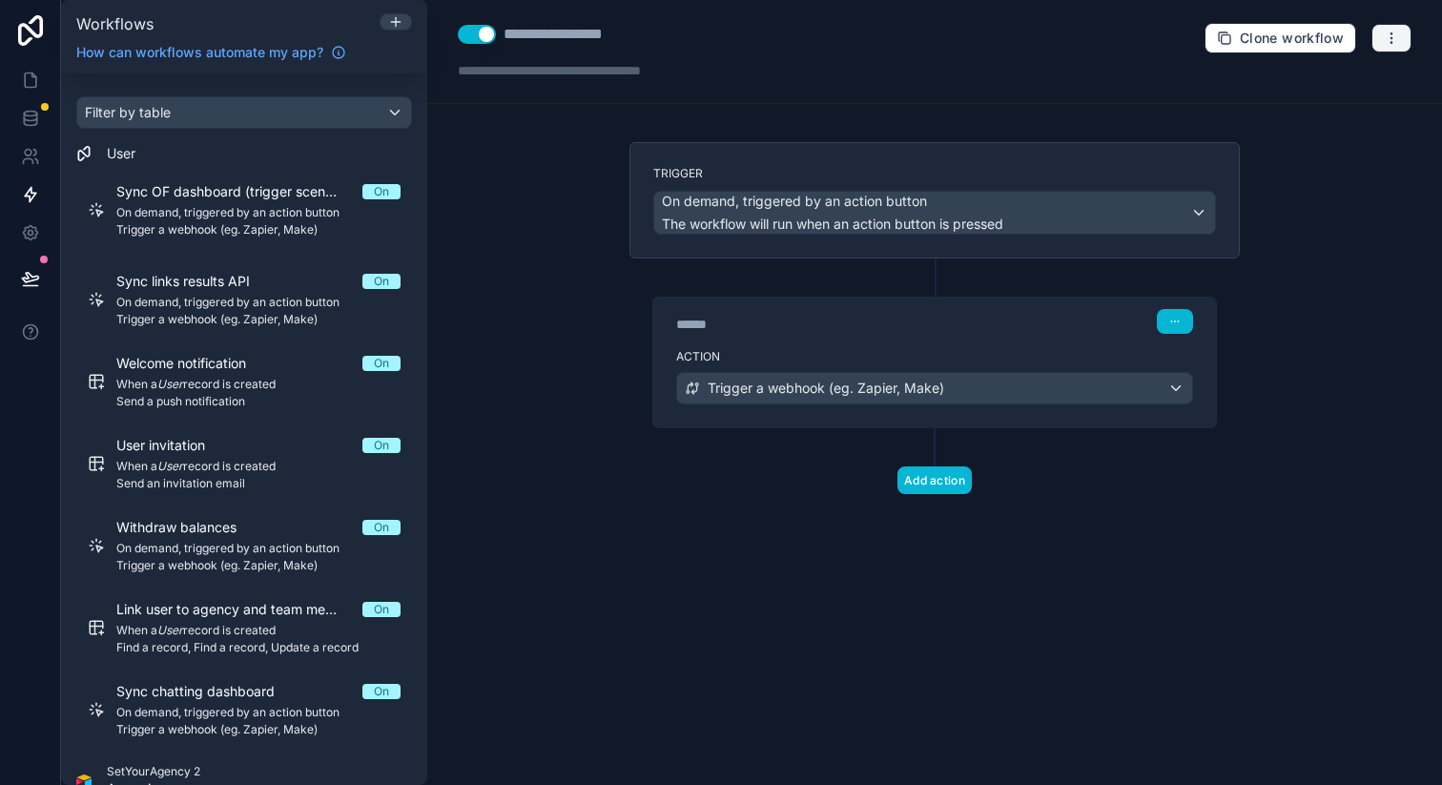
click at [1403, 36] on button "button" at bounding box center [1391, 38] width 40 height 29
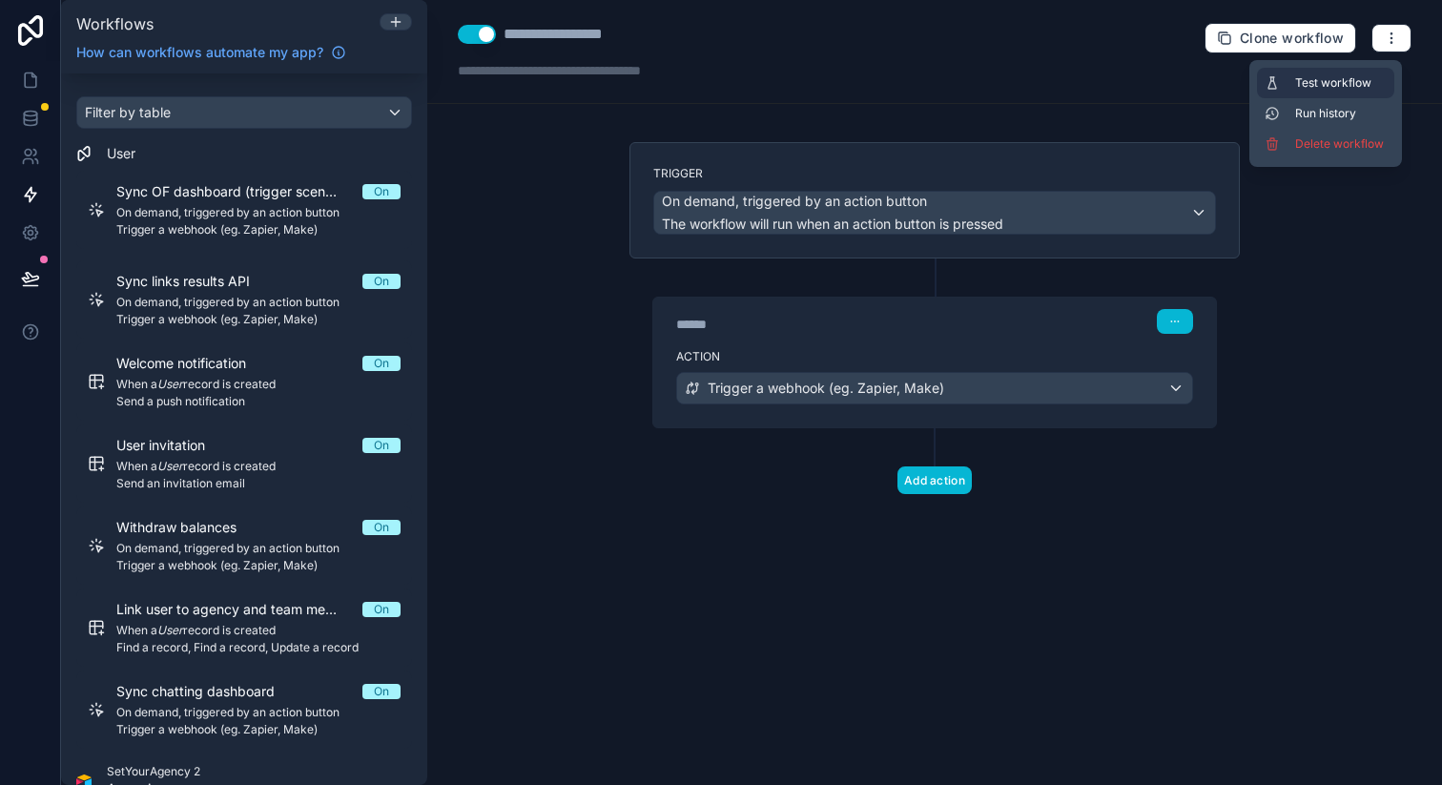
click at [1324, 85] on span "Test workflow" at bounding box center [1341, 82] width 92 height 15
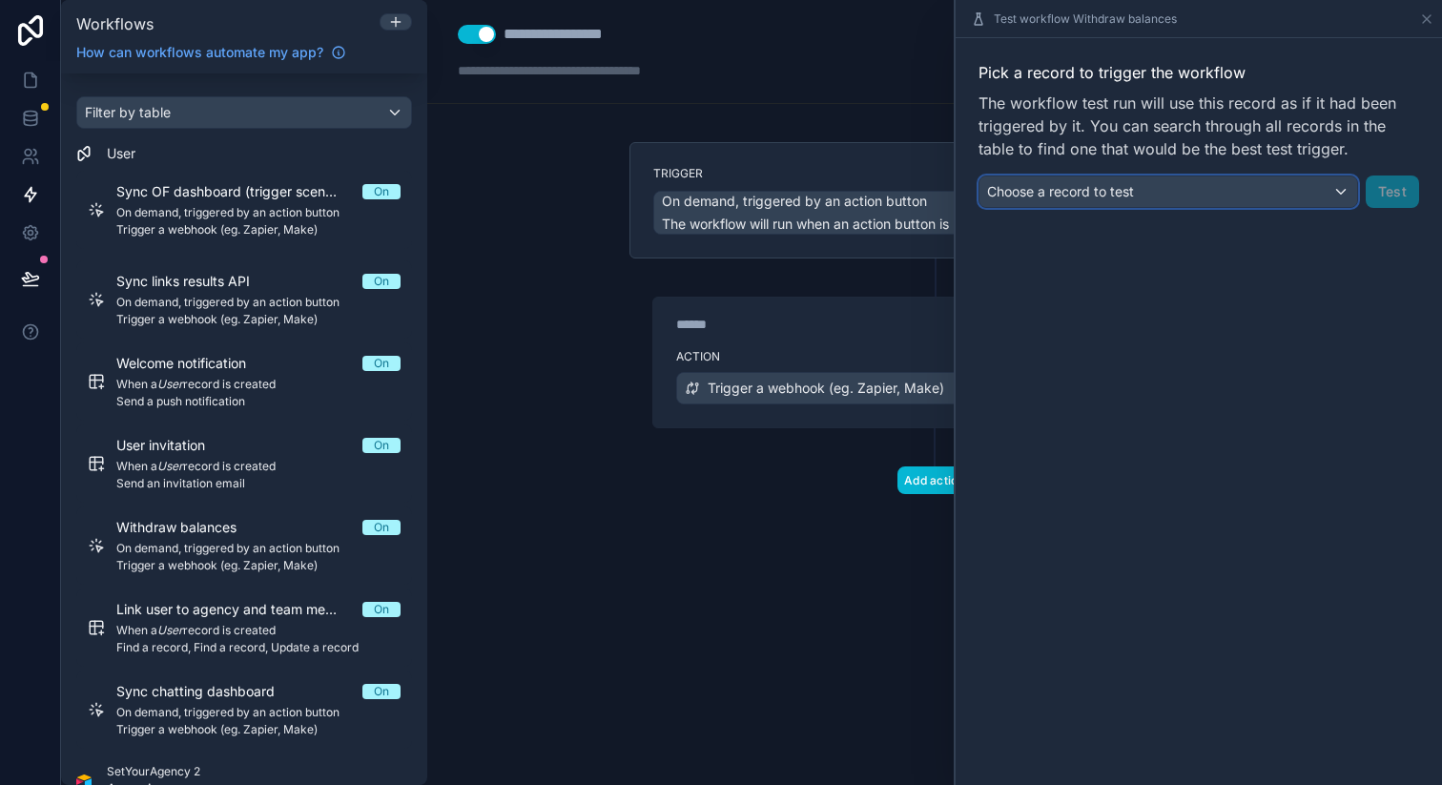
click at [1147, 186] on div "Choose a record to test" at bounding box center [1168, 191] width 378 height 31
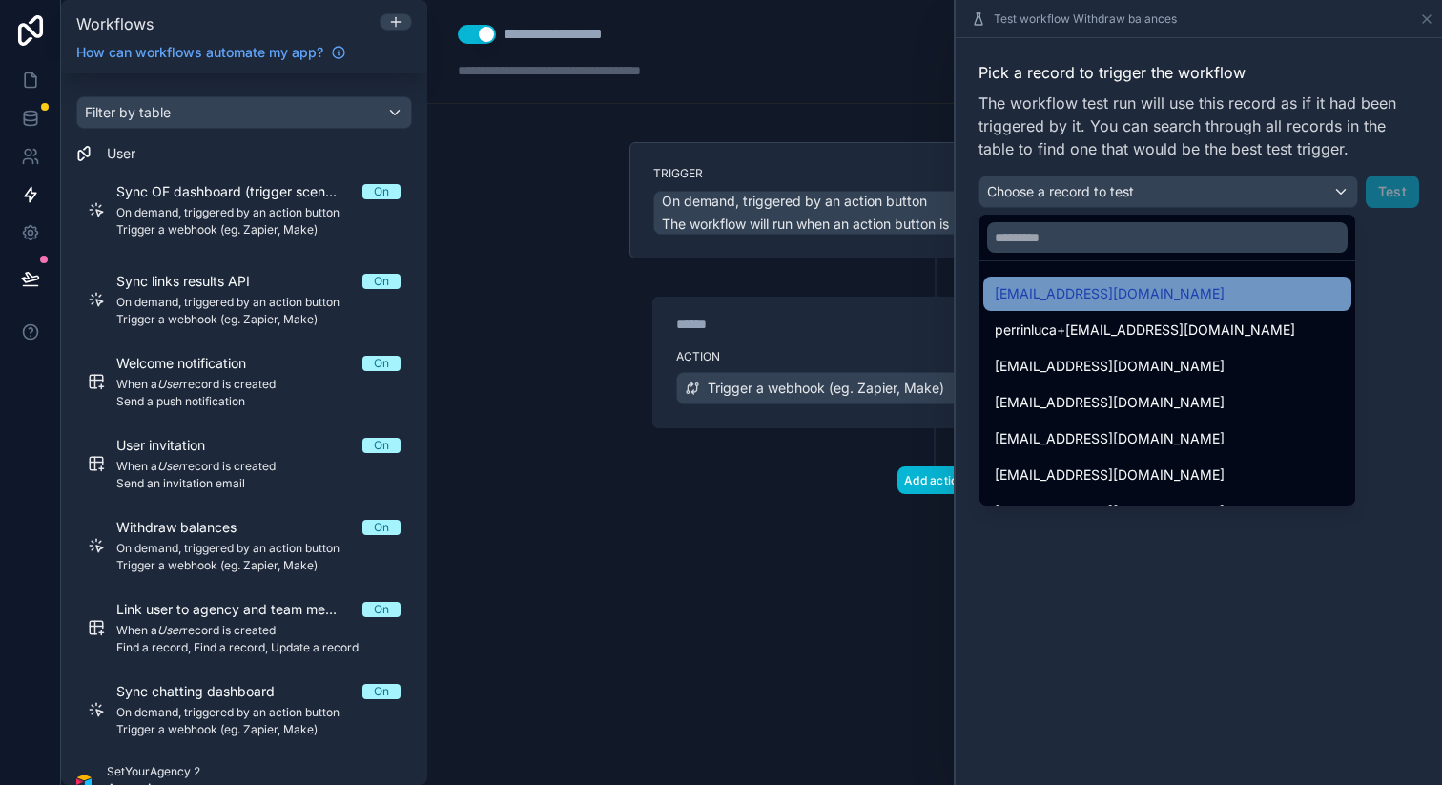
click at [1117, 291] on span "streaming.zone001@outlook.com" at bounding box center [1110, 293] width 230 height 23
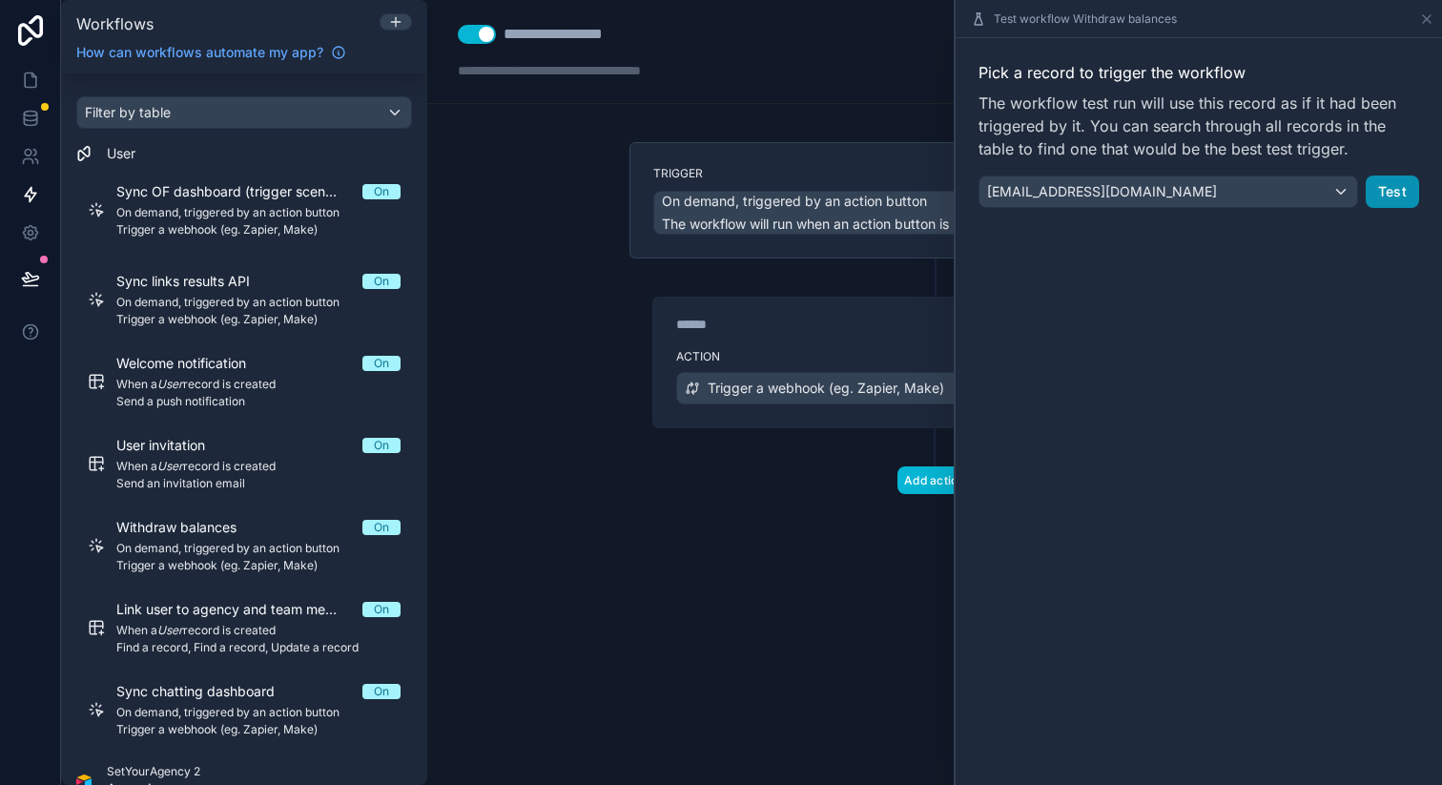
click at [1399, 179] on button "Test" at bounding box center [1392, 191] width 53 height 32
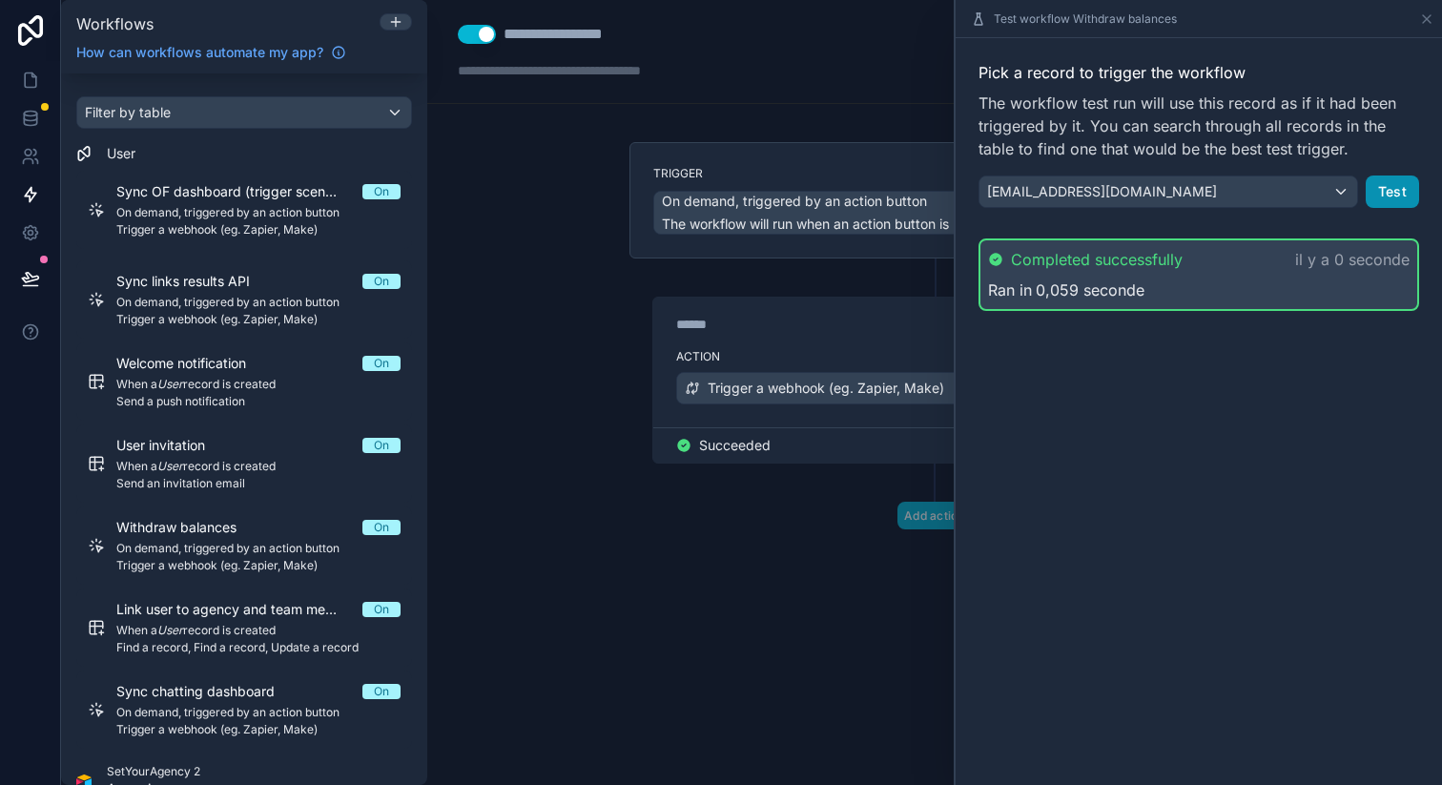
click at [1391, 187] on button "Test" at bounding box center [1392, 191] width 53 height 32
click at [1044, 184] on span "streaming.zone001@outlook.com" at bounding box center [1102, 191] width 230 height 19
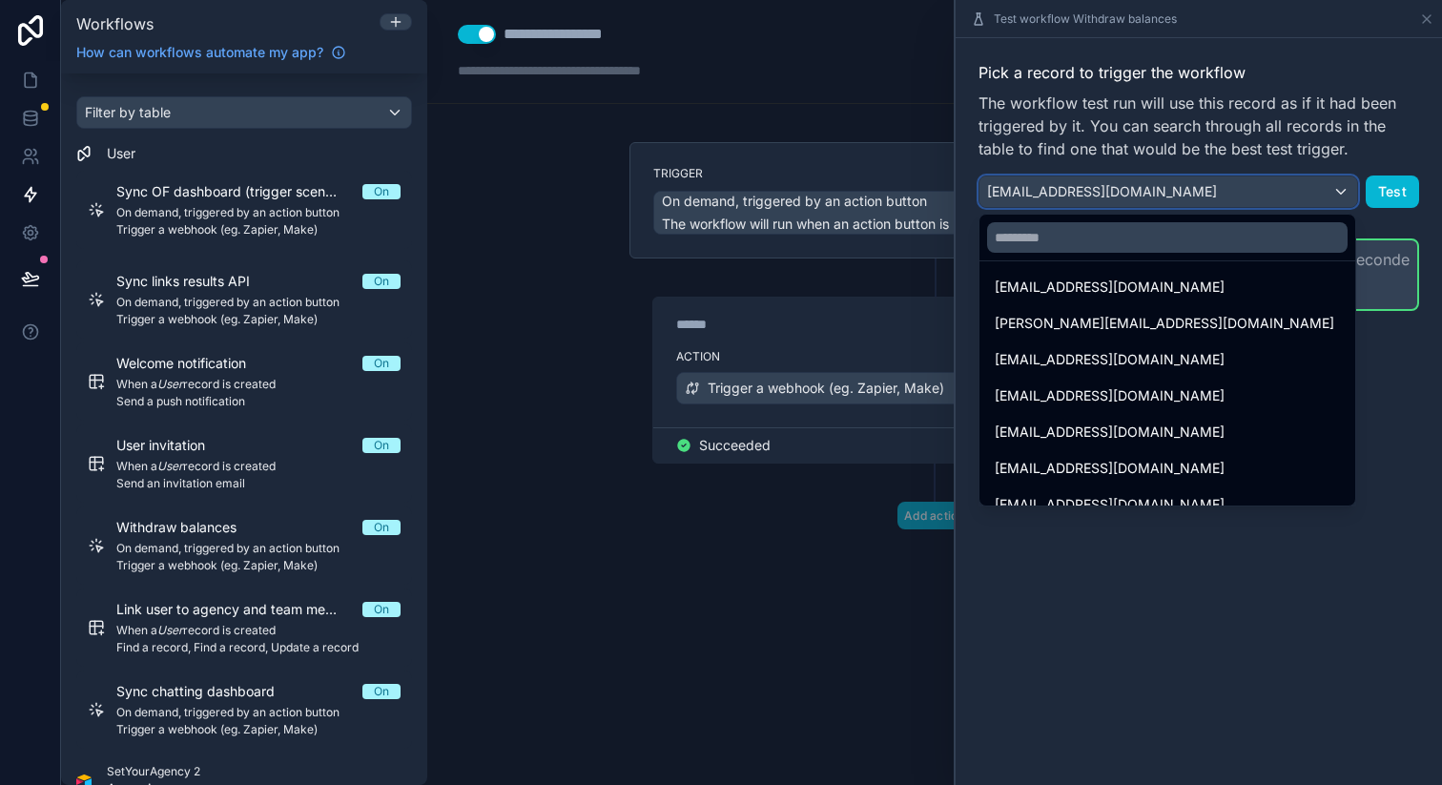
scroll to position [363, 0]
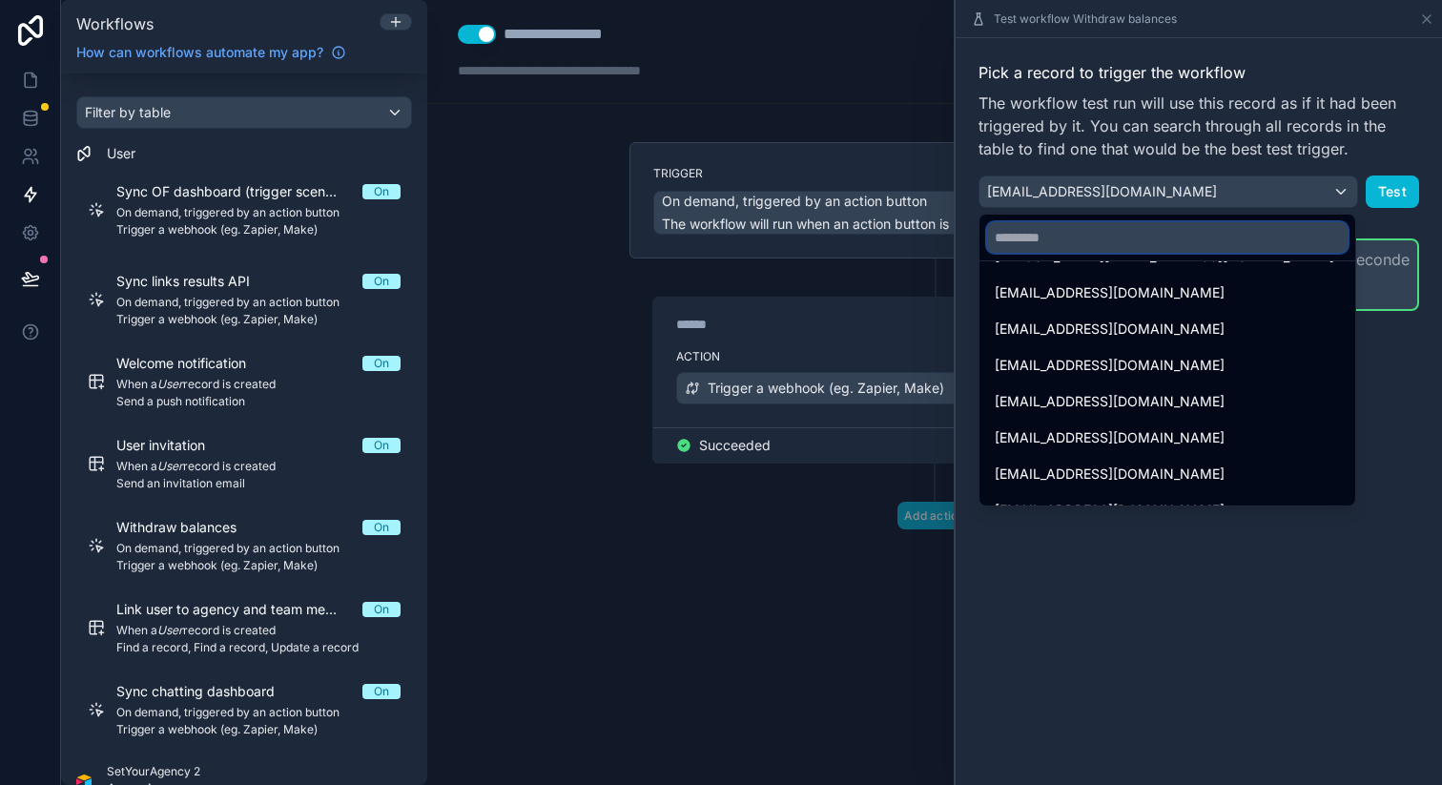
click at [1103, 233] on input "text" at bounding box center [1167, 237] width 361 height 31
paste input "**********"
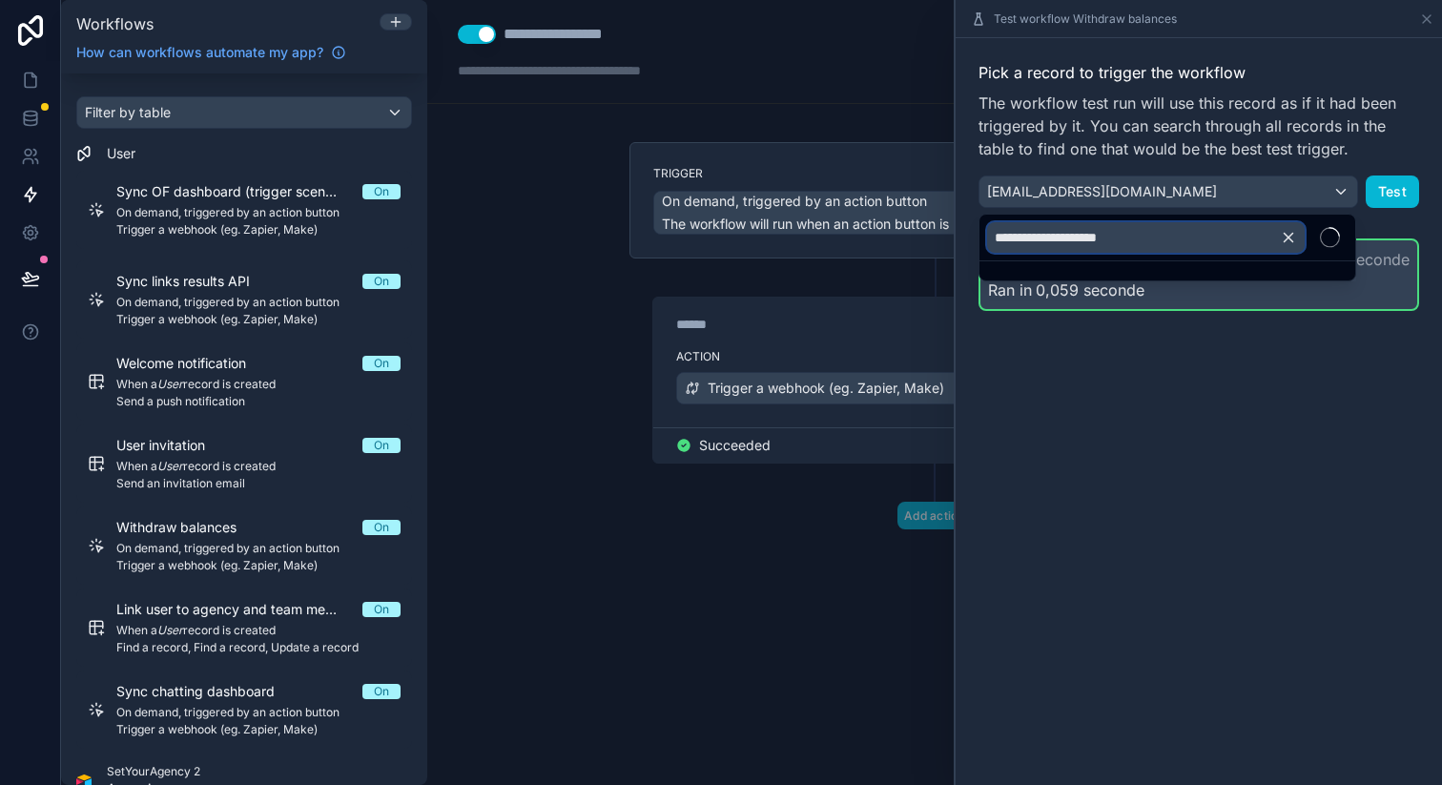
type input "**********"
click at [1209, 294] on div at bounding box center [1199, 392] width 486 height 785
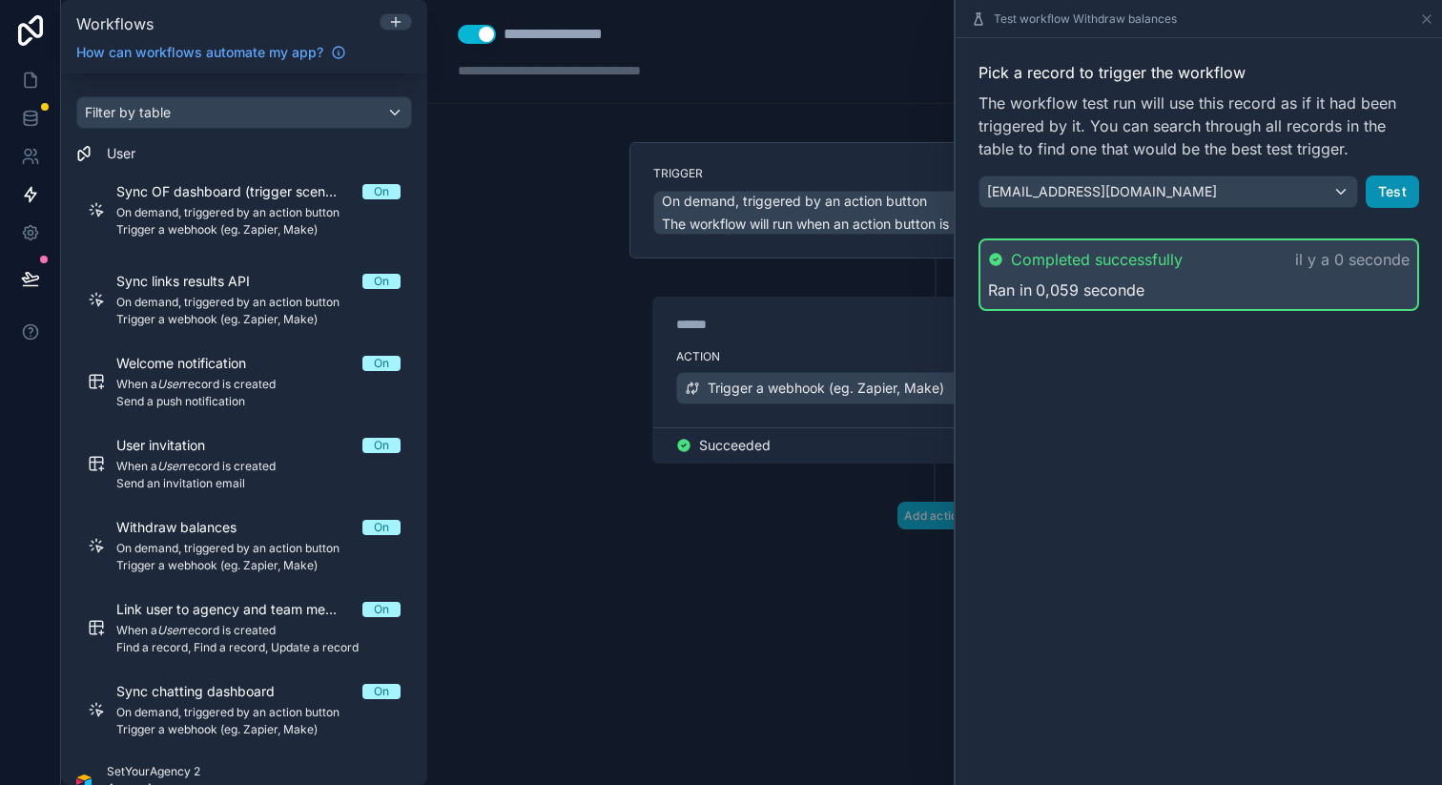
click at [1400, 199] on button "Test" at bounding box center [1392, 191] width 53 height 32
click at [31, 78] on icon at bounding box center [30, 80] width 19 height 19
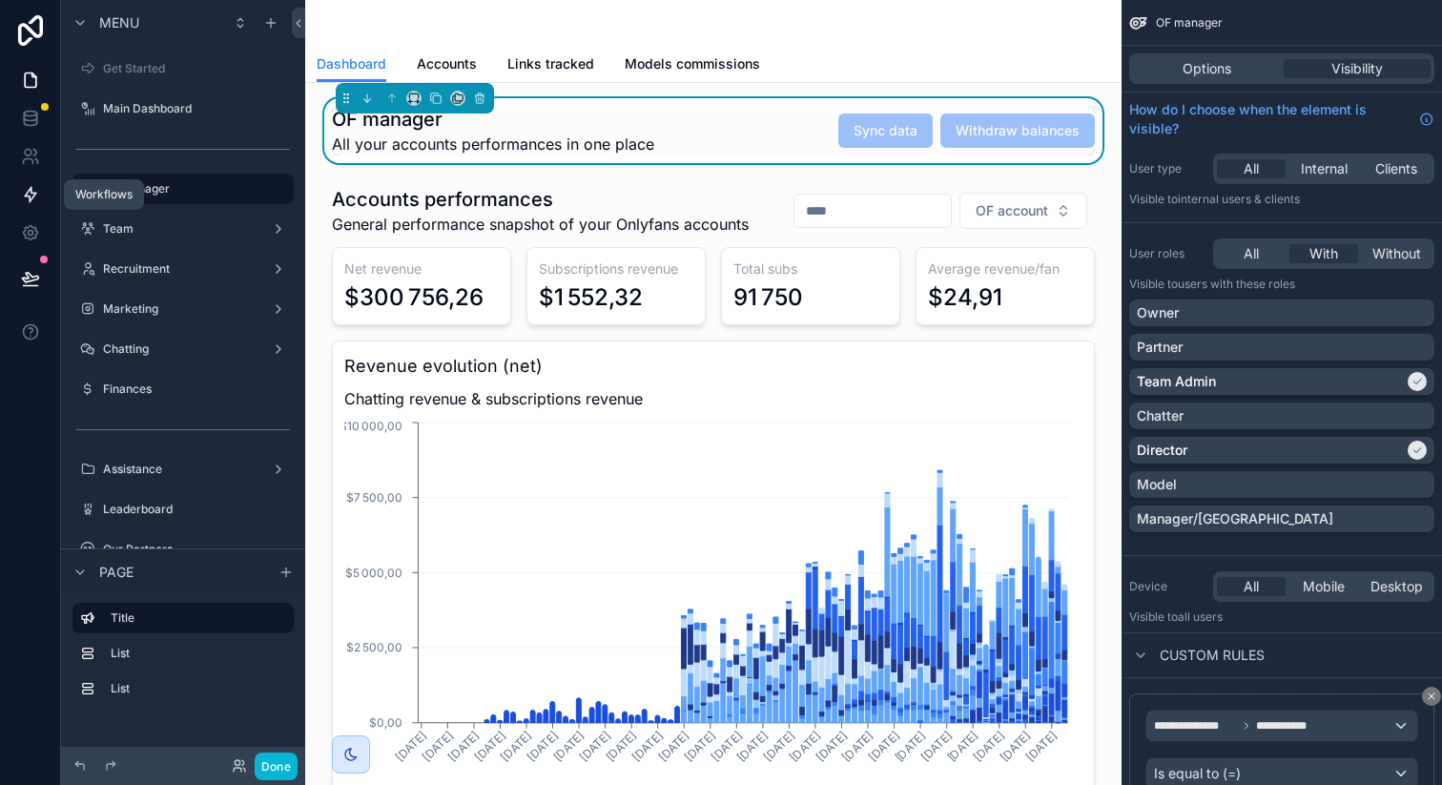
click at [31, 187] on icon at bounding box center [30, 194] width 19 height 19
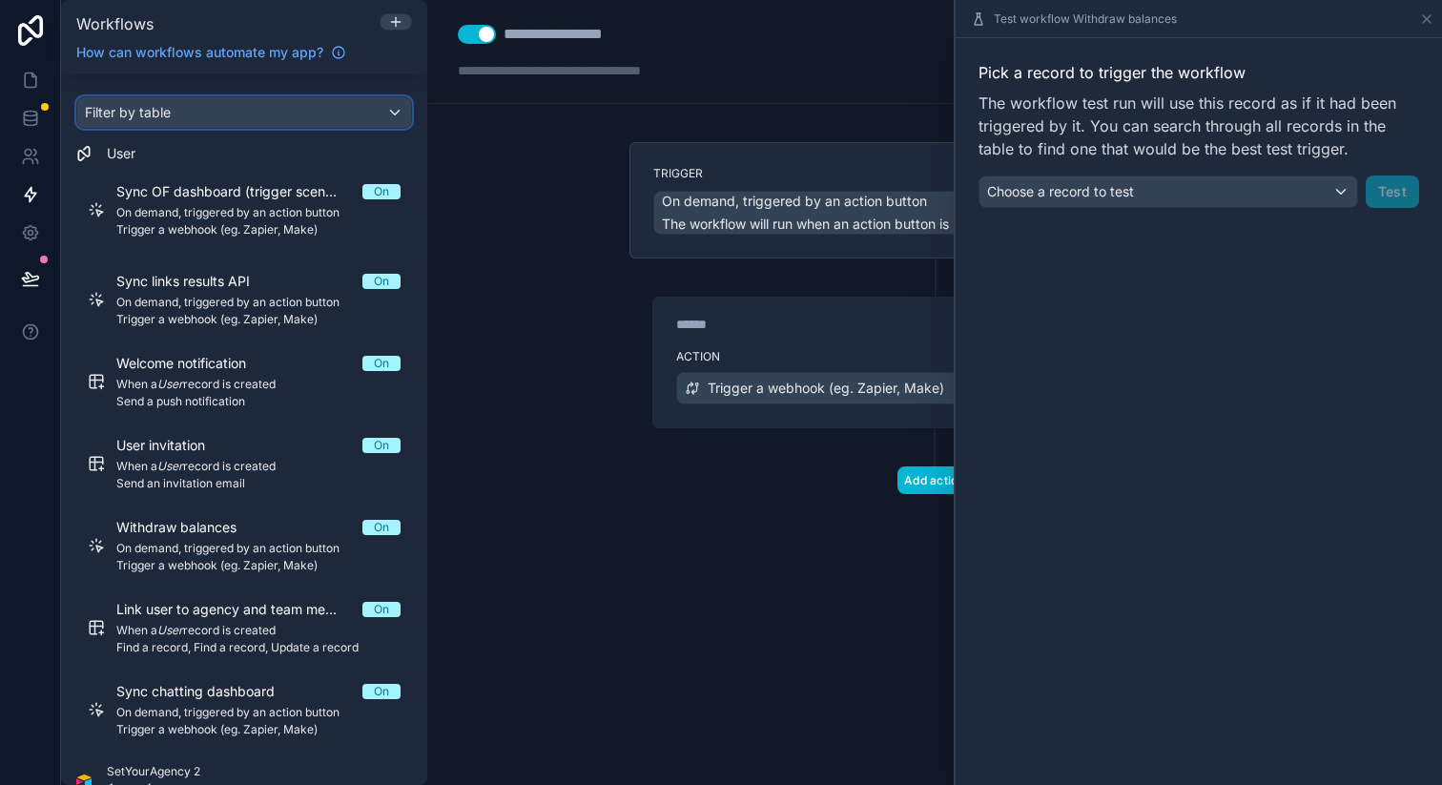
click at [262, 106] on div "Filter by table" at bounding box center [244, 112] width 334 height 31
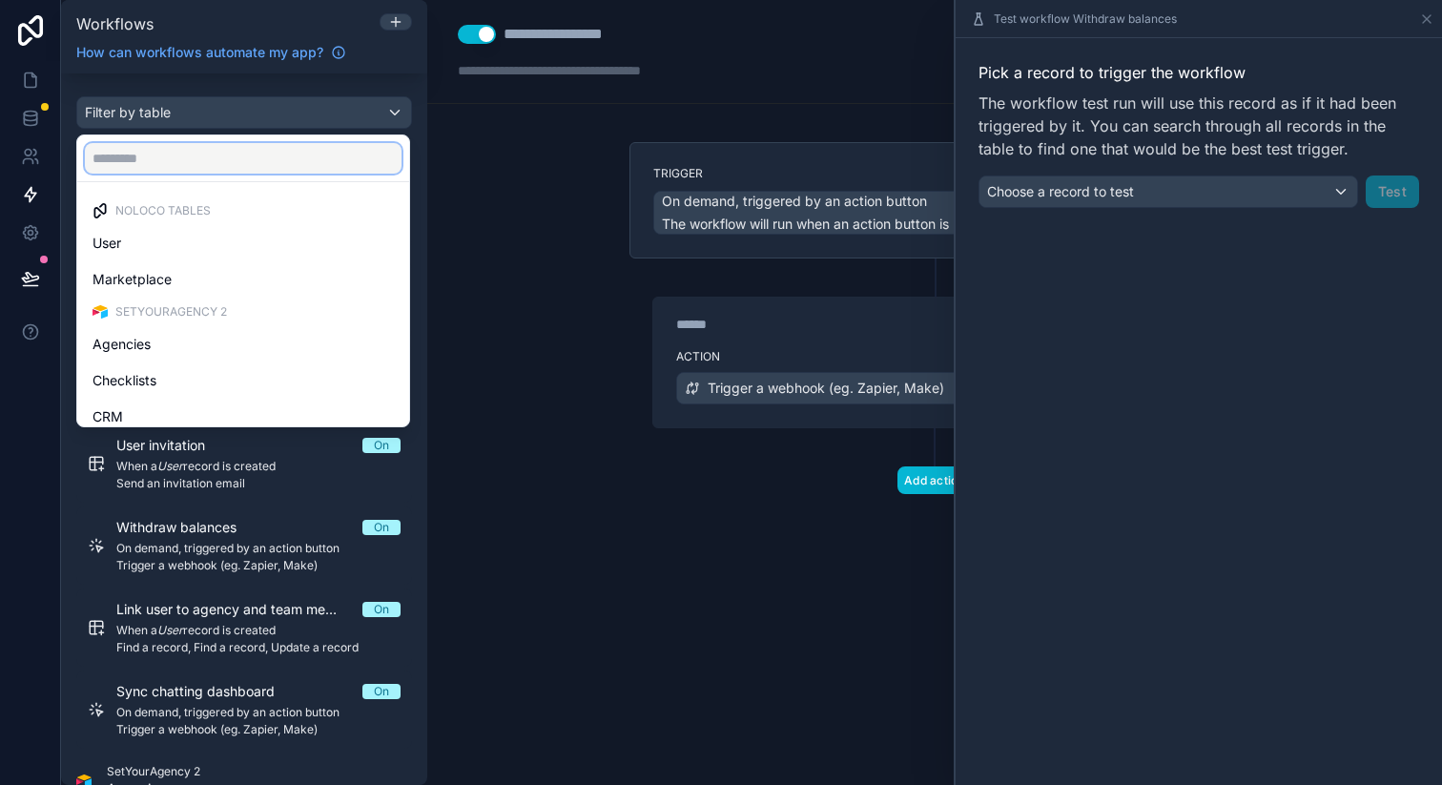
click at [174, 153] on input "text" at bounding box center [243, 158] width 317 height 31
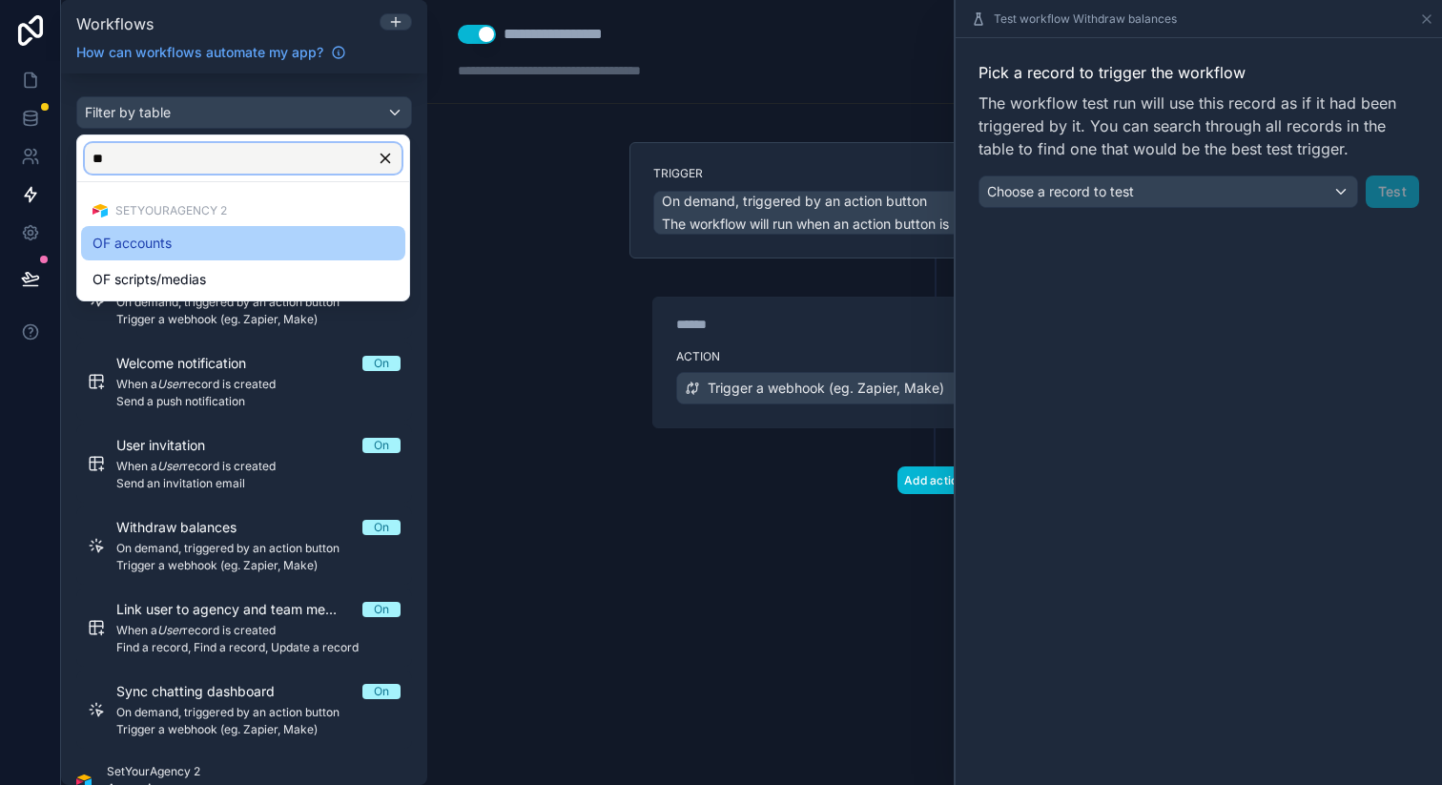
type input "**"
click at [162, 234] on span "OF accounts" at bounding box center [132, 243] width 79 height 23
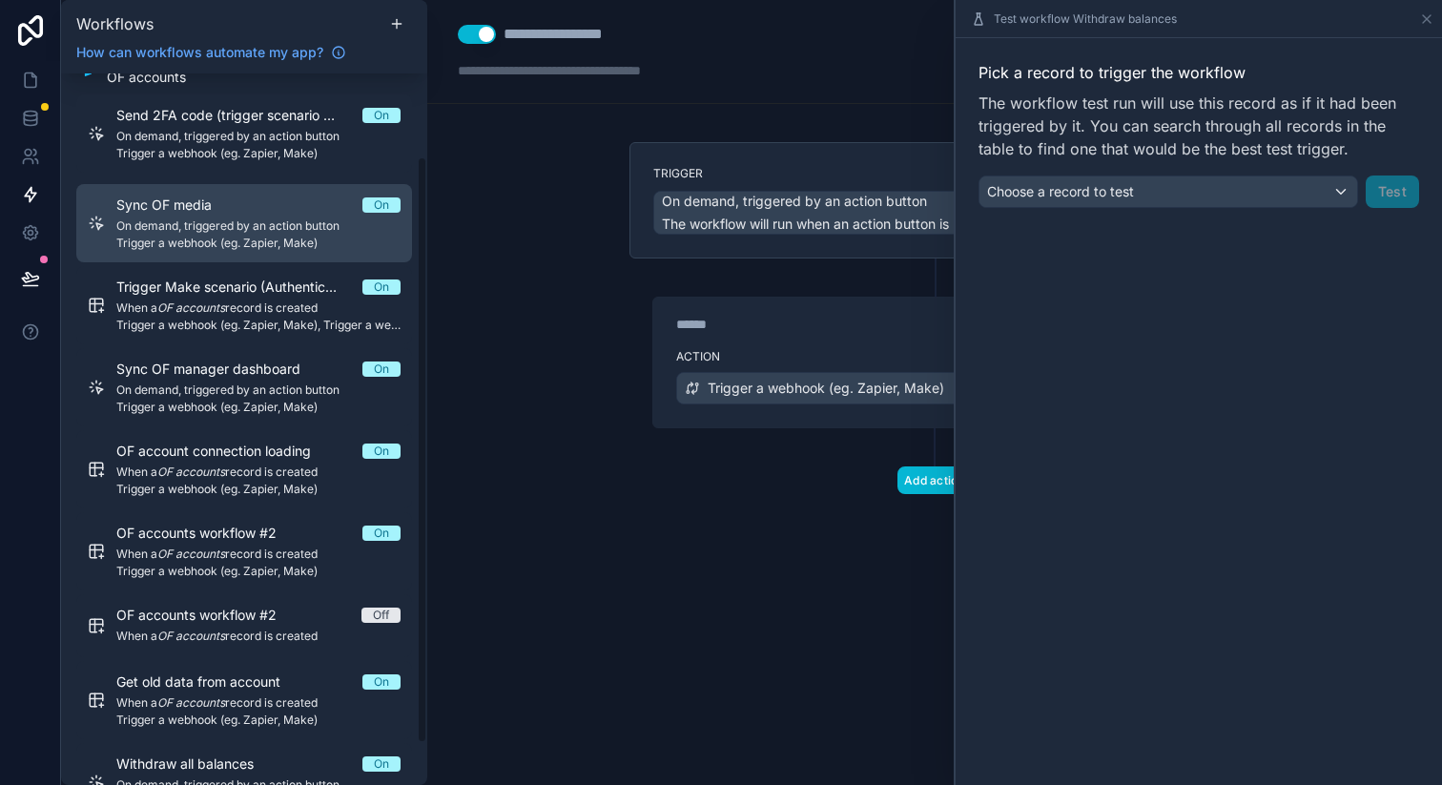
scroll to position [151, 0]
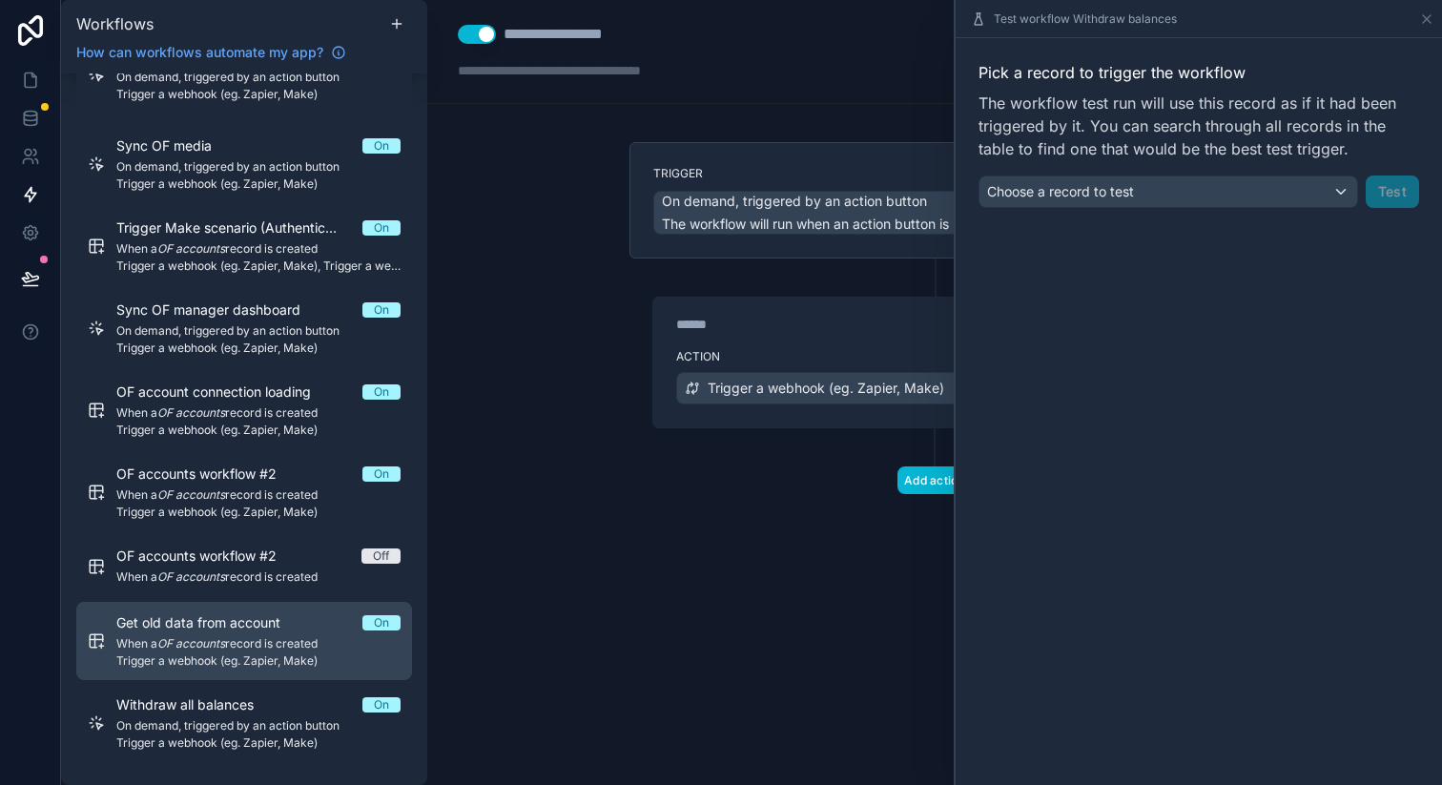
click at [262, 629] on span "Get old data from account" at bounding box center [209, 622] width 187 height 19
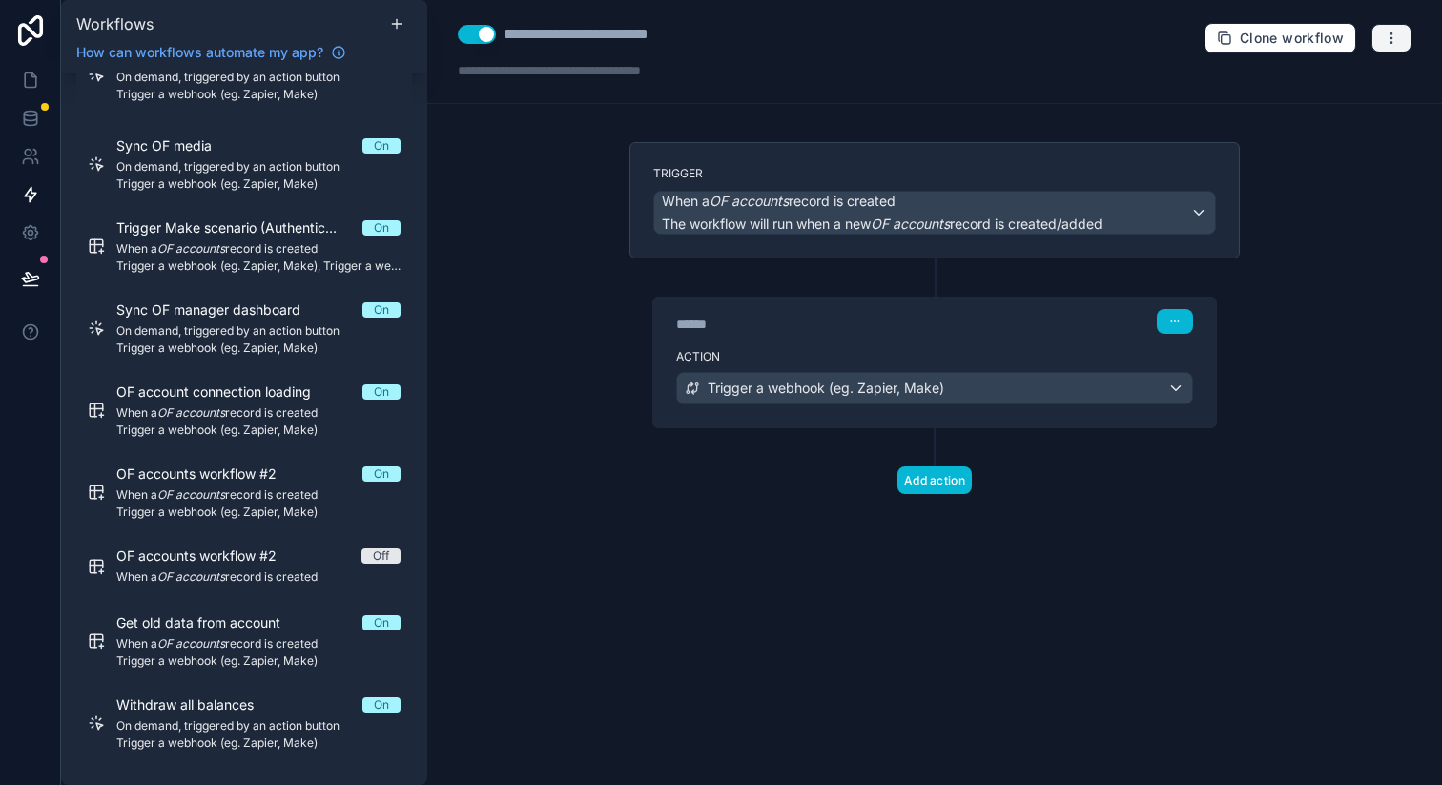
click at [1384, 44] on icon "button" at bounding box center [1391, 38] width 15 height 15
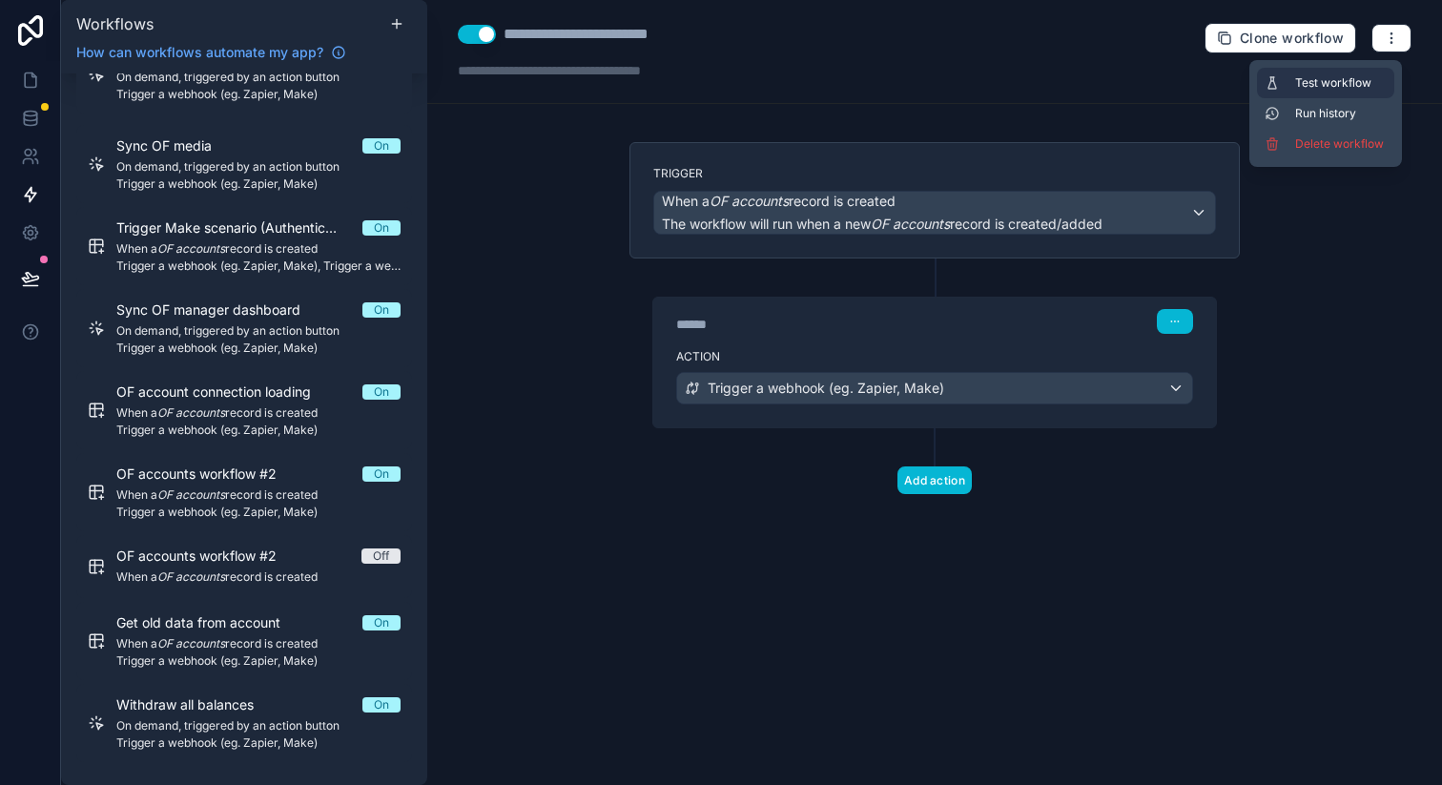
click at [1348, 76] on span "Test workflow" at bounding box center [1341, 82] width 92 height 15
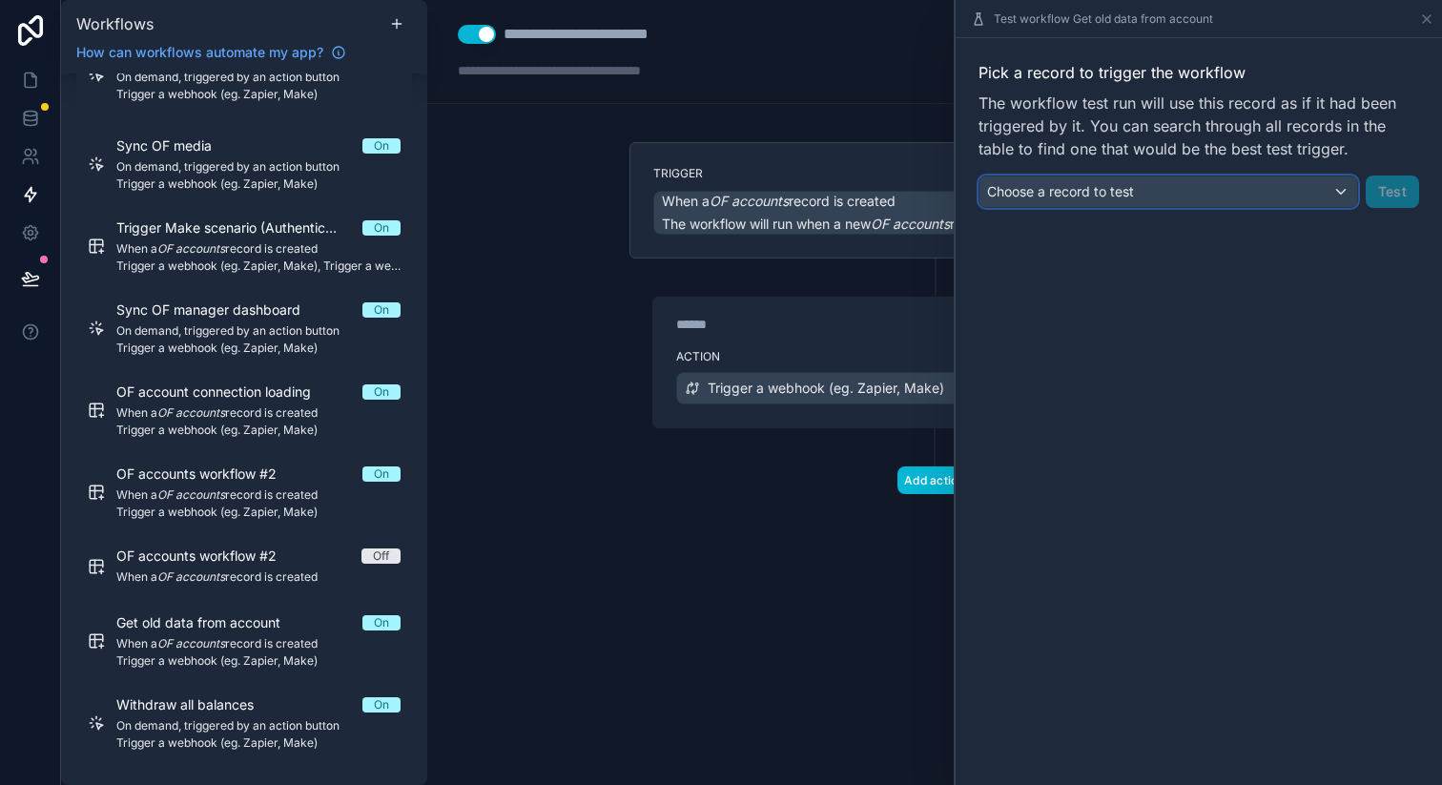
click at [1172, 196] on div "Choose a record to test" at bounding box center [1168, 191] width 378 height 31
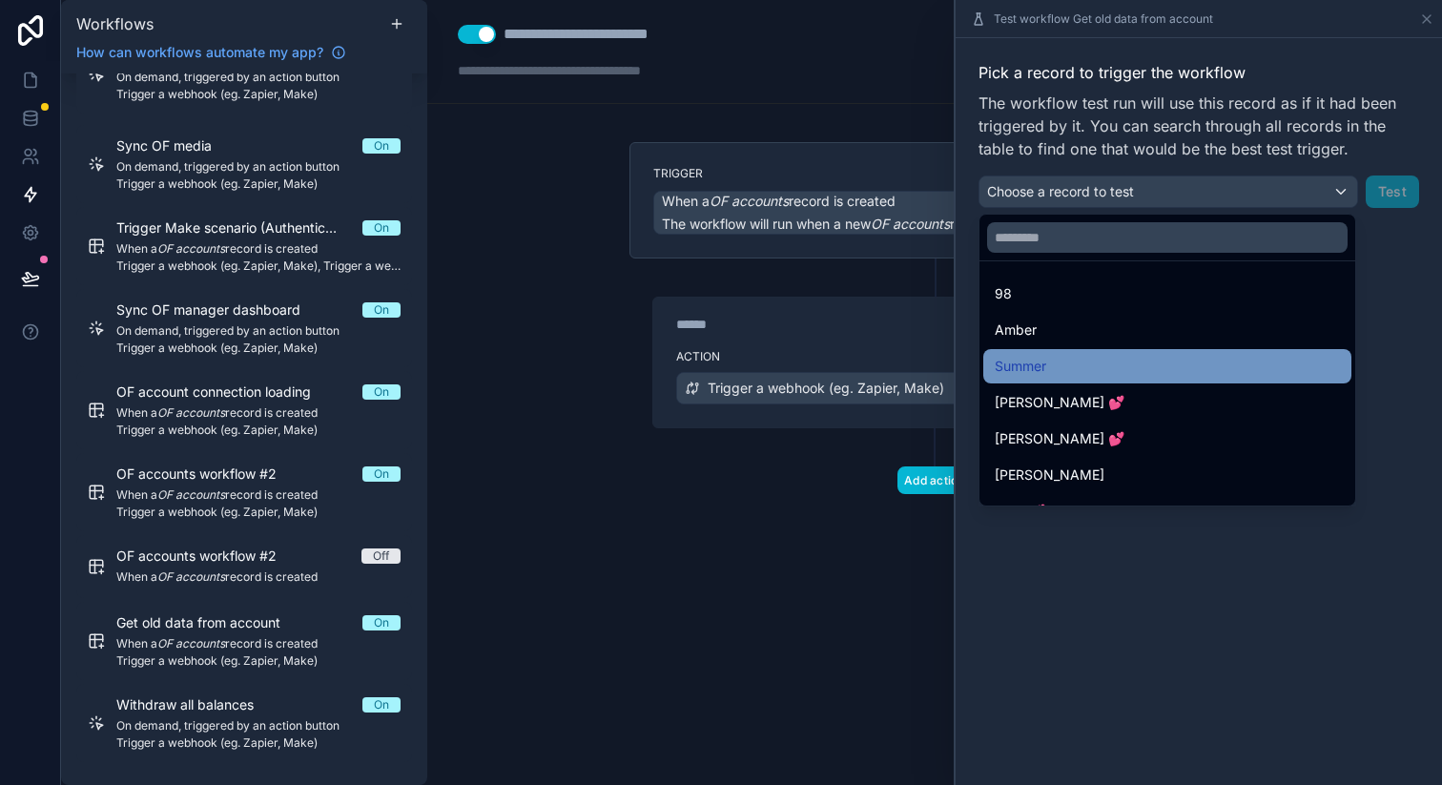
click at [1079, 365] on div "Summer" at bounding box center [1167, 366] width 345 height 23
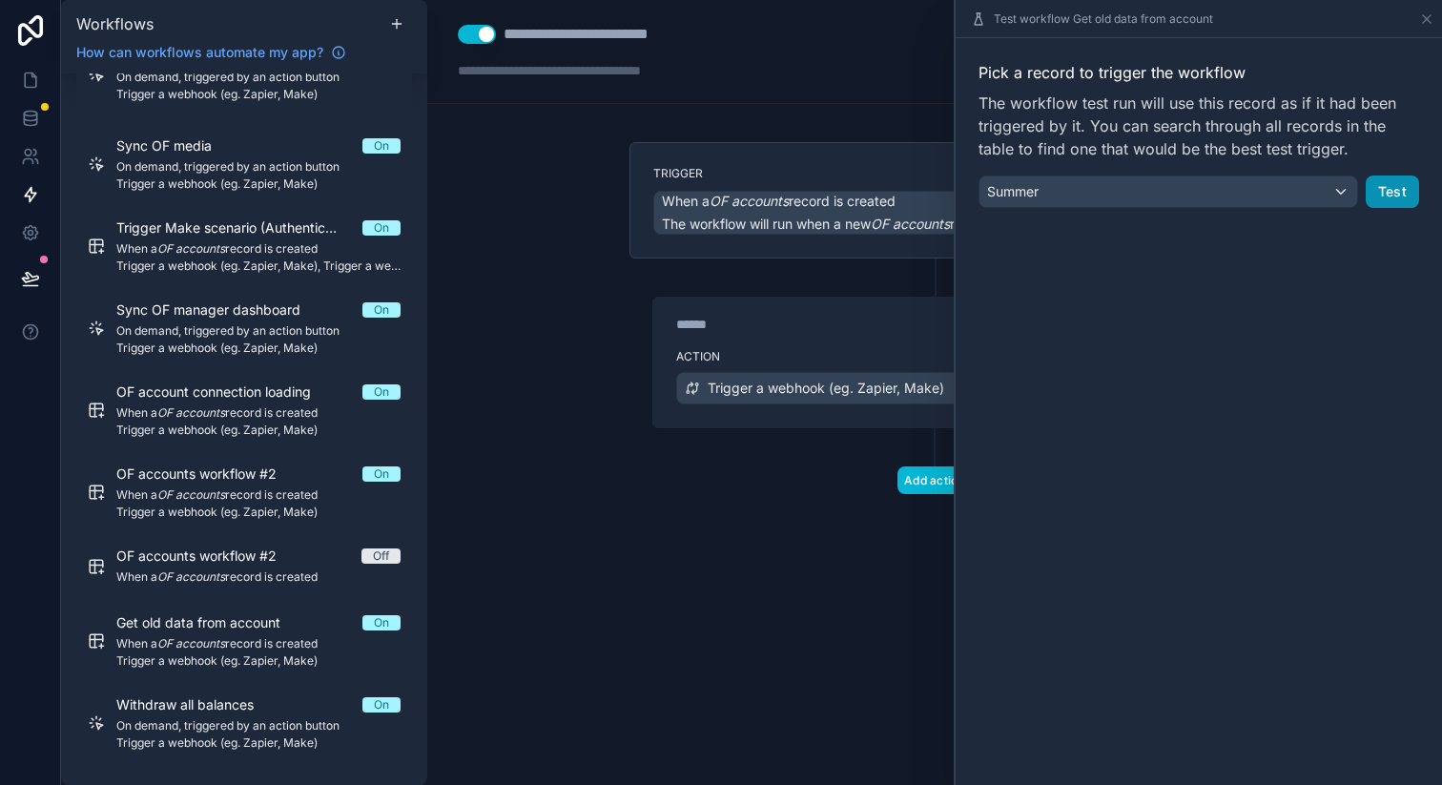
click at [1389, 196] on button "Test" at bounding box center [1392, 191] width 53 height 32
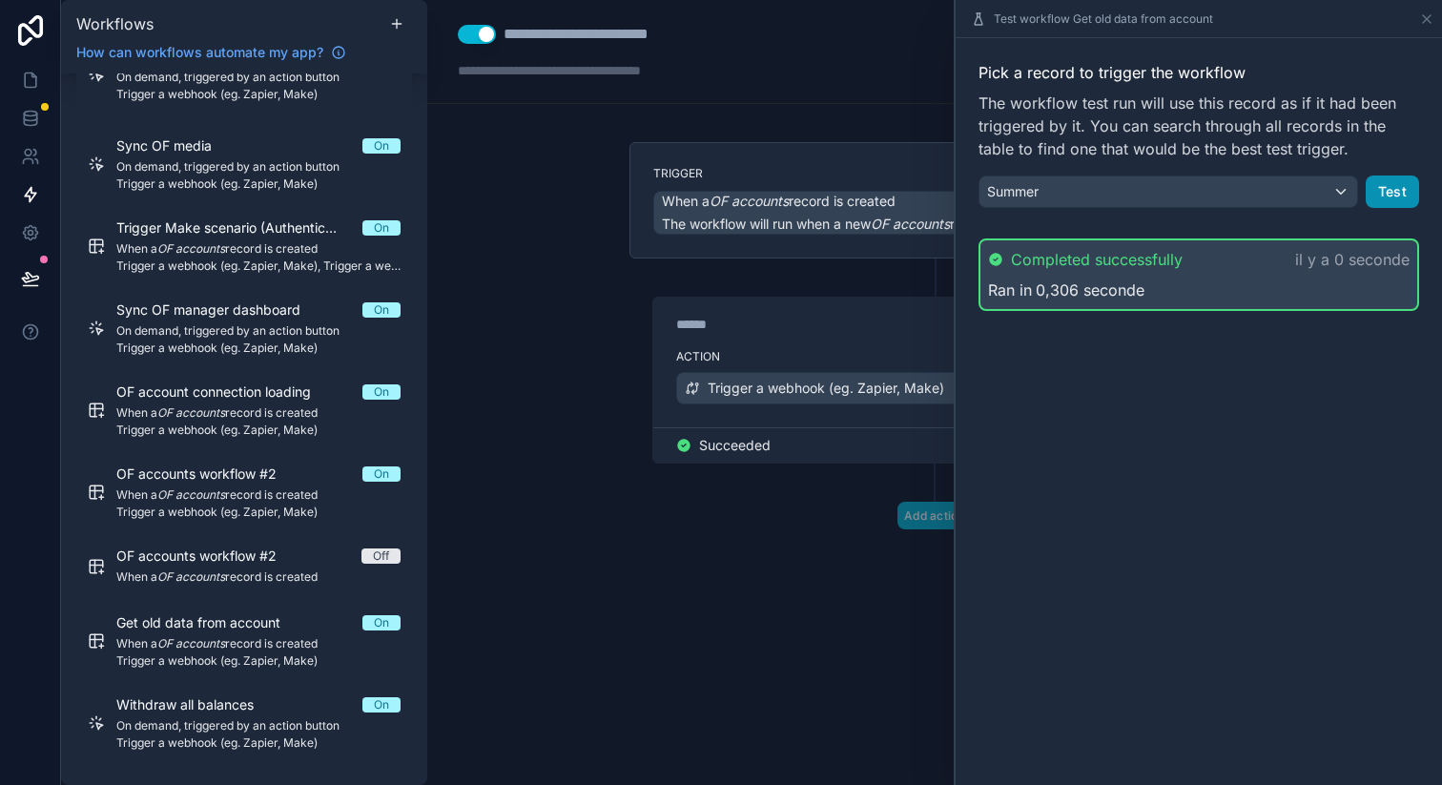
click at [1412, 187] on button "Test" at bounding box center [1392, 191] width 53 height 32
click at [1387, 191] on button "Test" at bounding box center [1392, 191] width 53 height 32
click at [1376, 193] on button "Test" at bounding box center [1392, 191] width 53 height 32
click at [1385, 190] on button "Test" at bounding box center [1392, 191] width 53 height 32
click at [1401, 185] on button "Test" at bounding box center [1392, 191] width 53 height 32
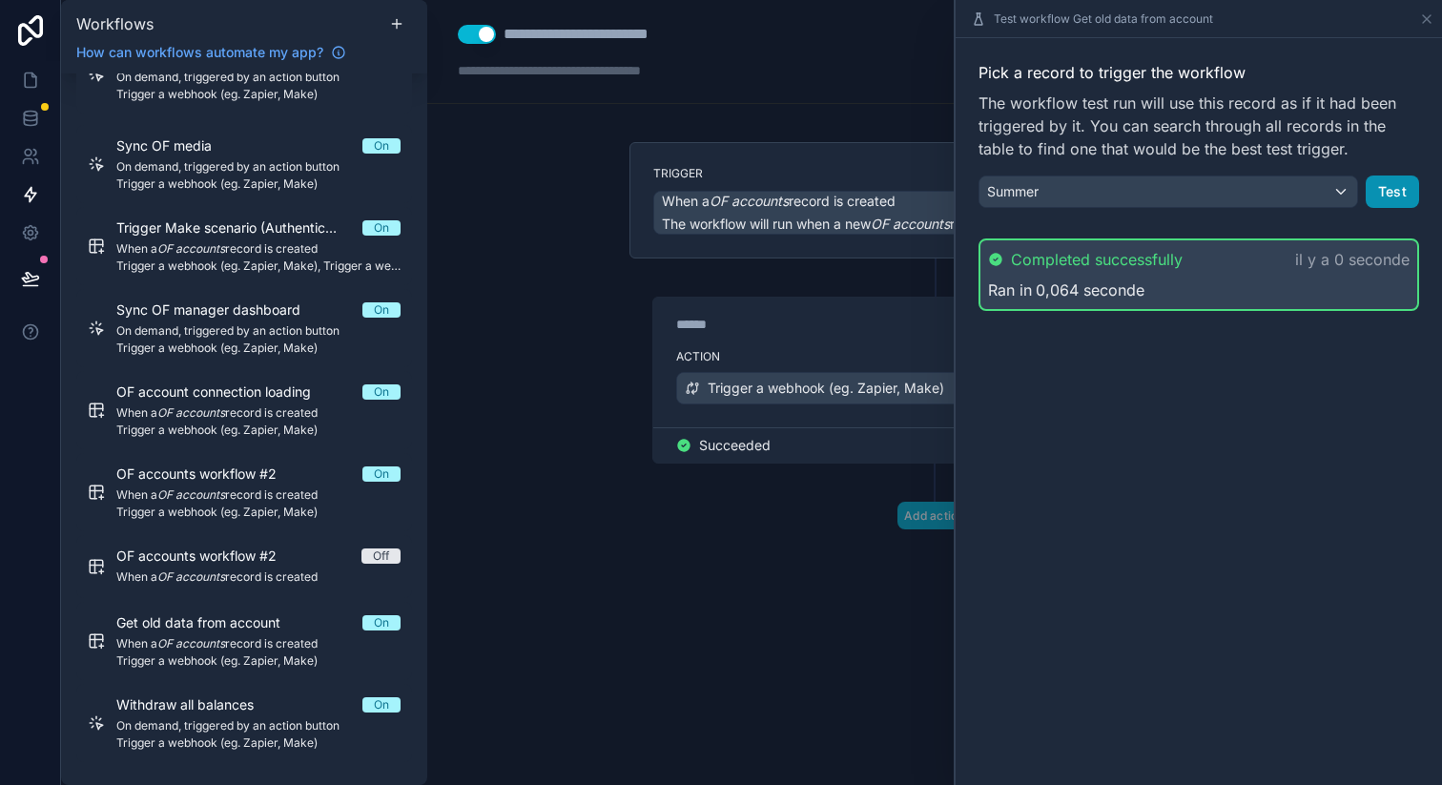
click at [1387, 195] on button "Test" at bounding box center [1392, 191] width 53 height 32
click at [1381, 193] on button "Test" at bounding box center [1392, 191] width 53 height 32
click at [1036, 189] on span "Summer" at bounding box center [1013, 191] width 52 height 19
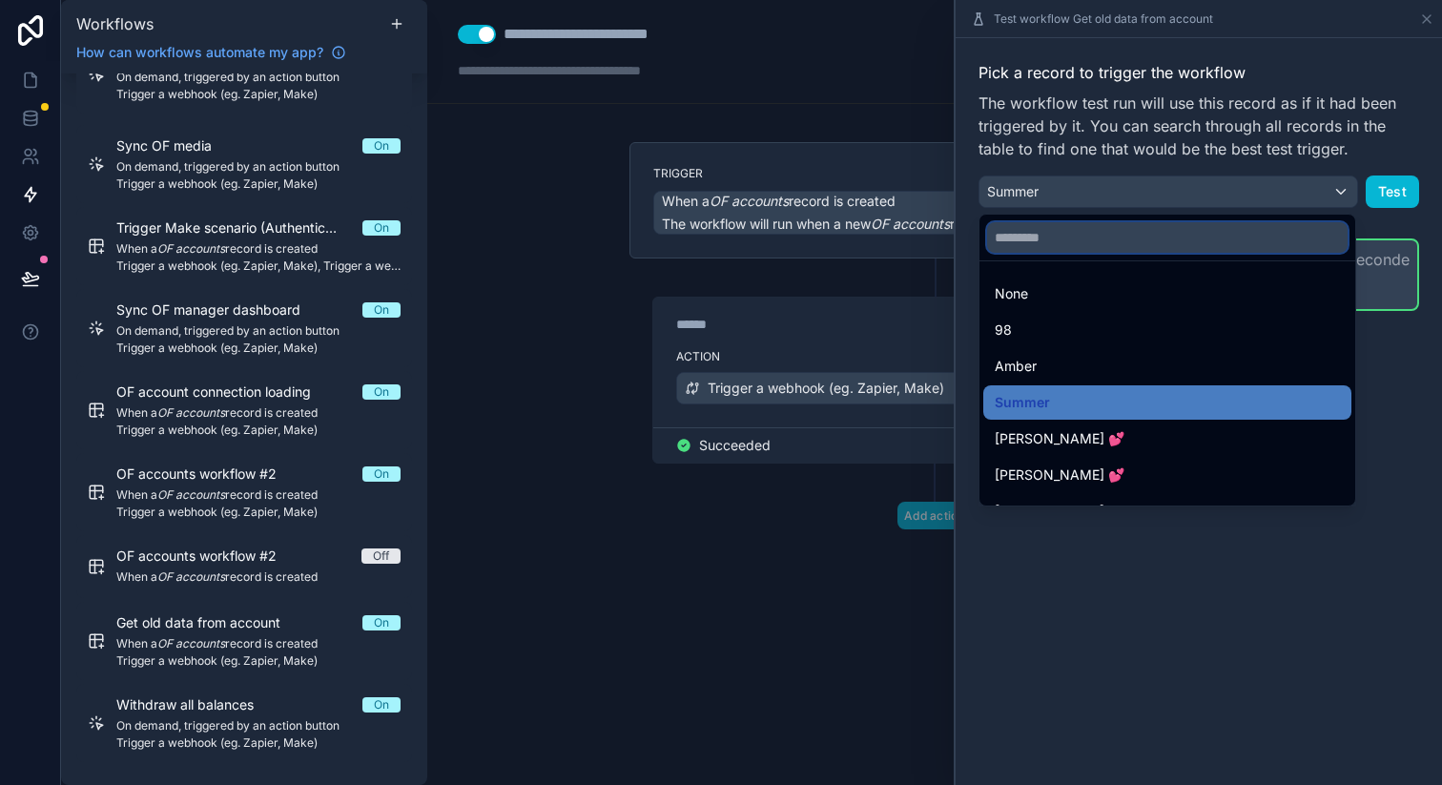
click at [1037, 232] on input "text" at bounding box center [1167, 237] width 361 height 31
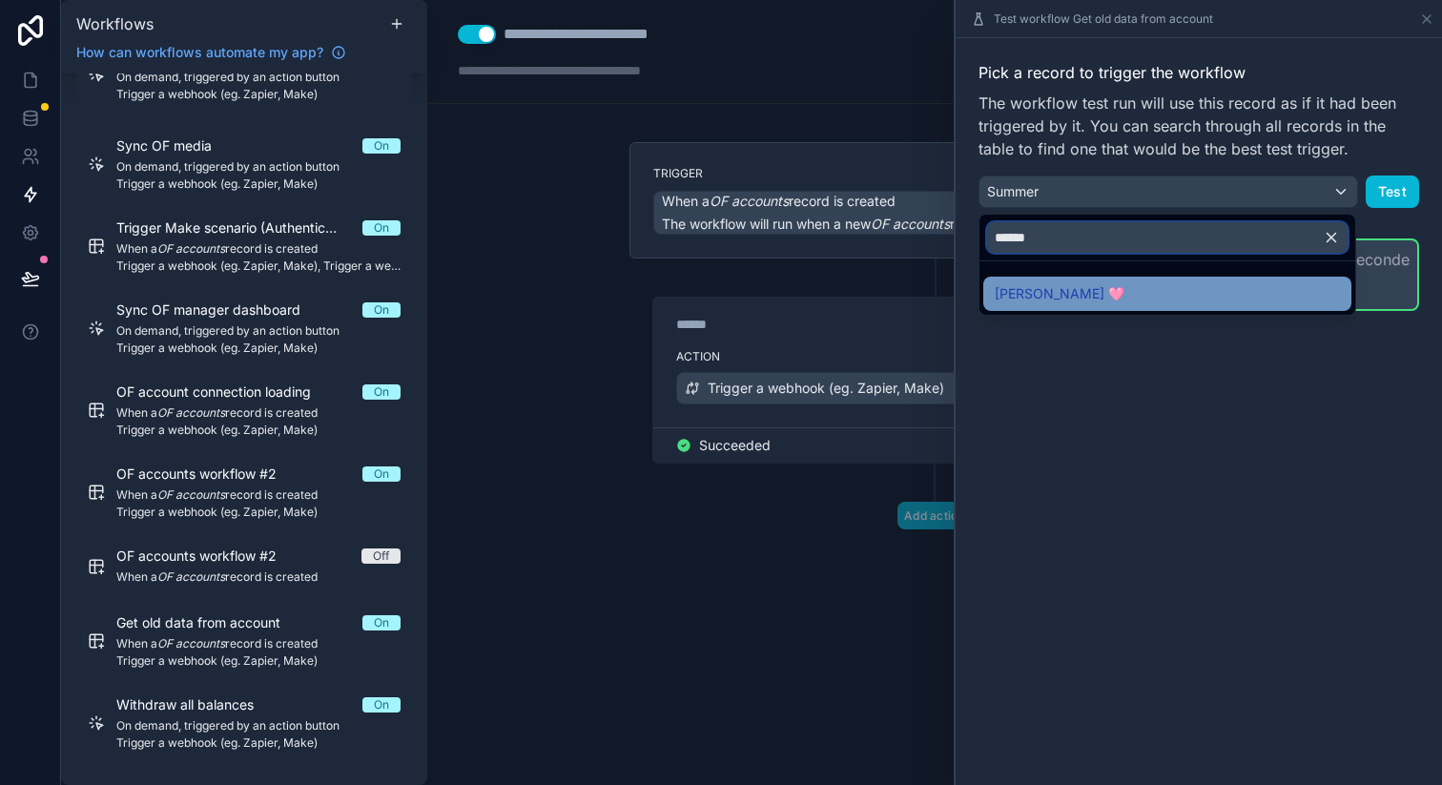
type input "******"
click at [1052, 290] on span "Louisa 🩷" at bounding box center [1060, 293] width 130 height 23
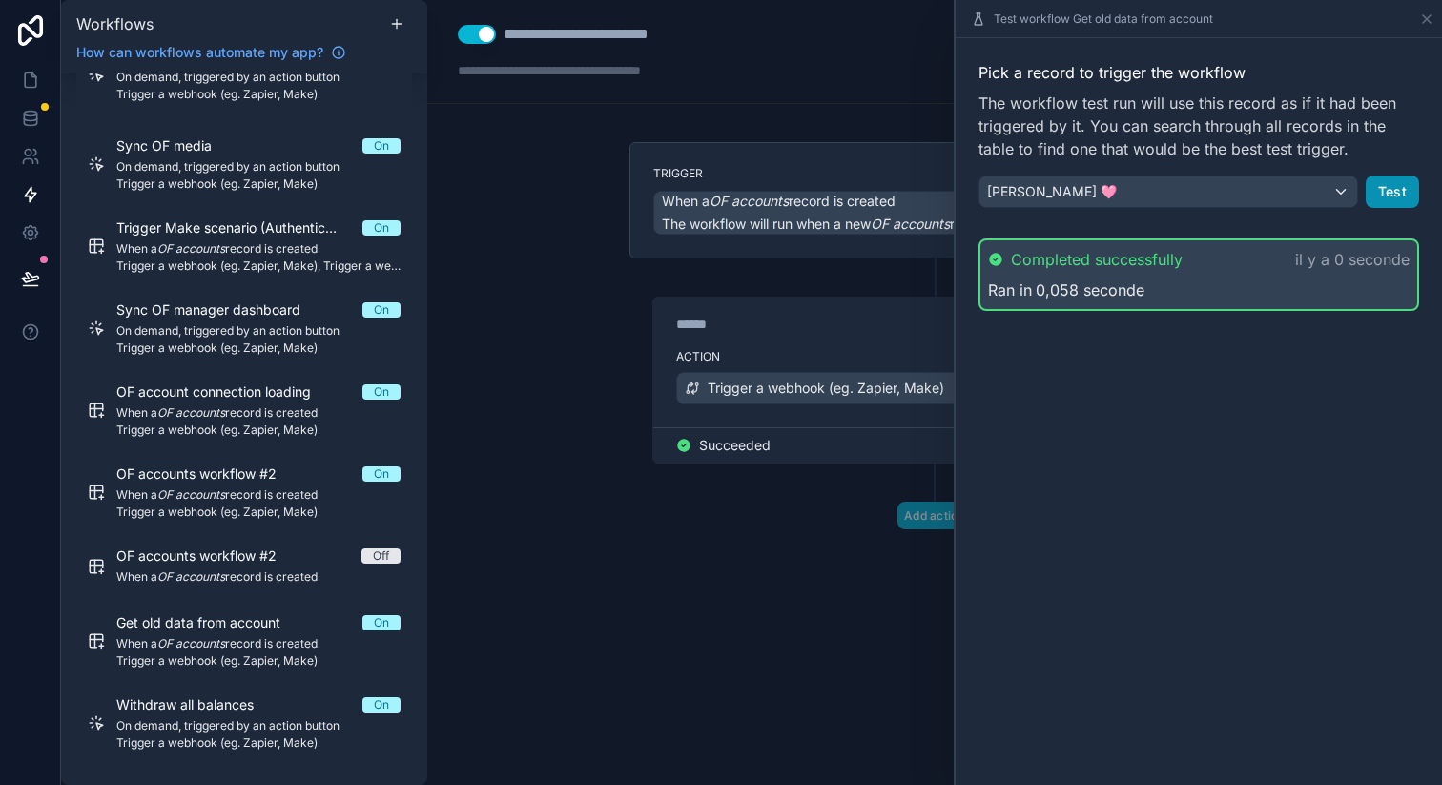
click at [1381, 196] on button "Test" at bounding box center [1392, 191] width 53 height 32
click at [1392, 195] on button "Test" at bounding box center [1392, 191] width 53 height 32
click at [1397, 189] on button "Test" at bounding box center [1392, 191] width 53 height 32
click at [1375, 193] on button "Test" at bounding box center [1392, 191] width 53 height 32
click at [526, 257] on div "**********" at bounding box center [934, 392] width 1015 height 785
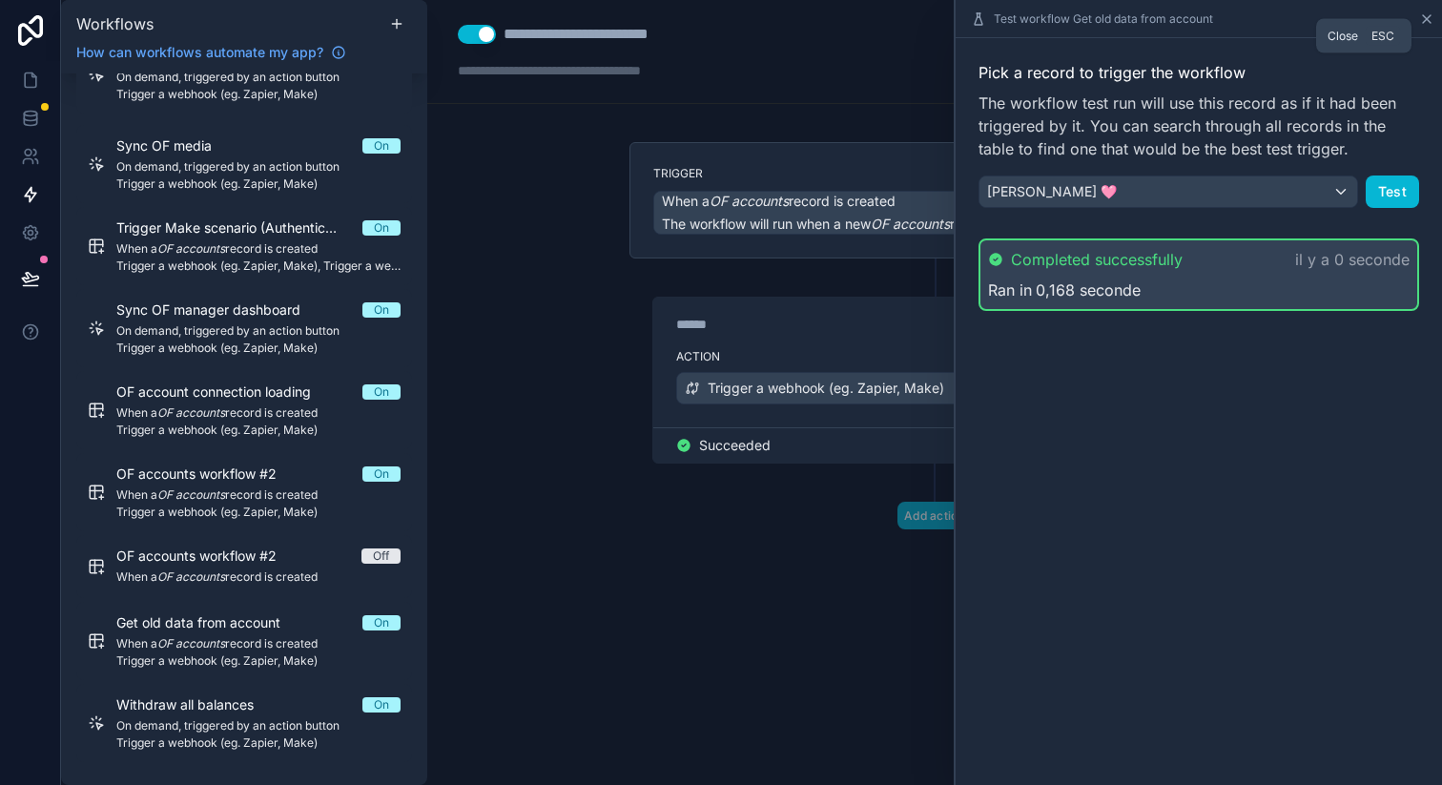
click at [1429, 22] on icon at bounding box center [1426, 18] width 15 height 15
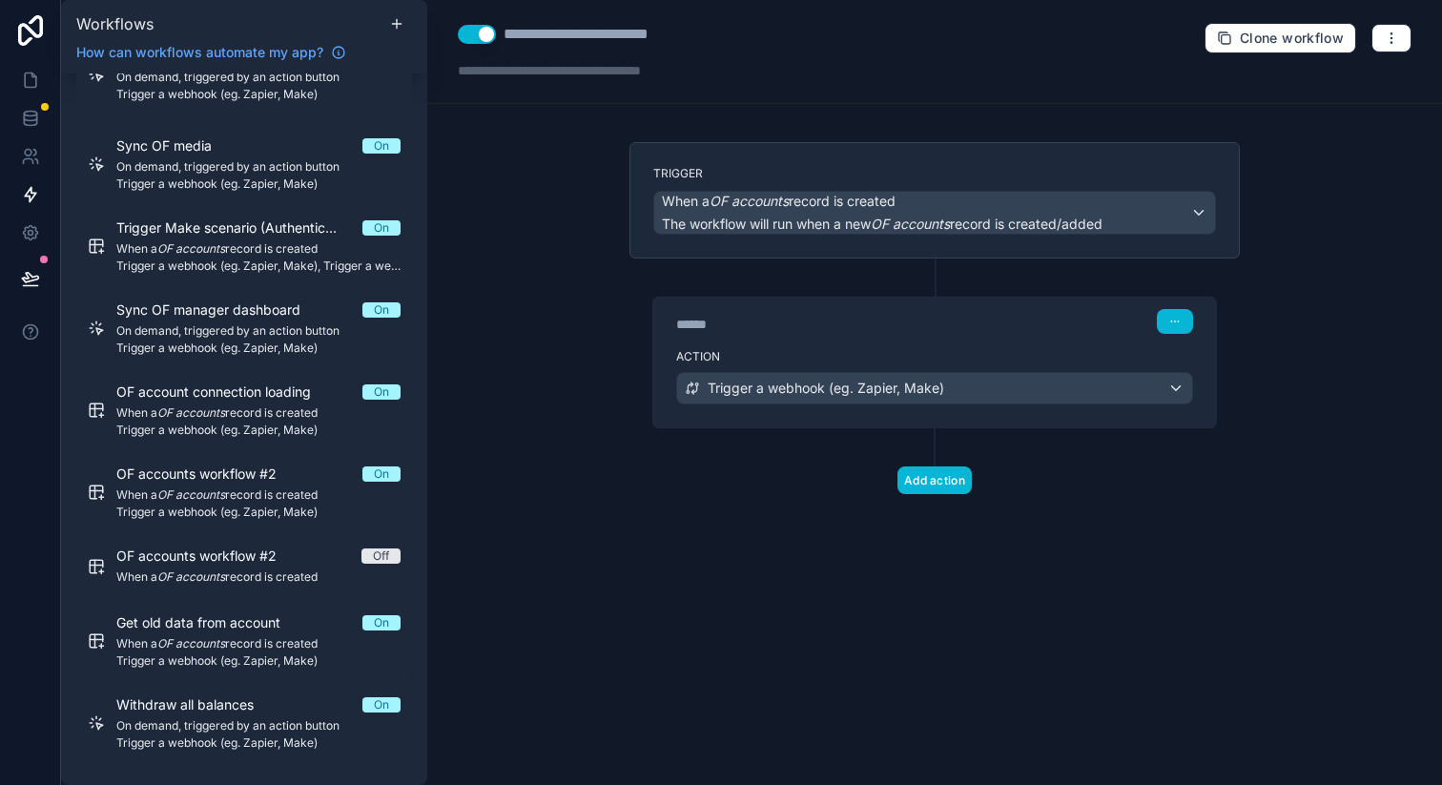
click at [552, 164] on div "**********" at bounding box center [934, 392] width 1015 height 785
click at [516, 195] on div "**********" at bounding box center [934, 392] width 1015 height 785
click at [1391, 37] on icon "button" at bounding box center [1391, 37] width 1 height 1
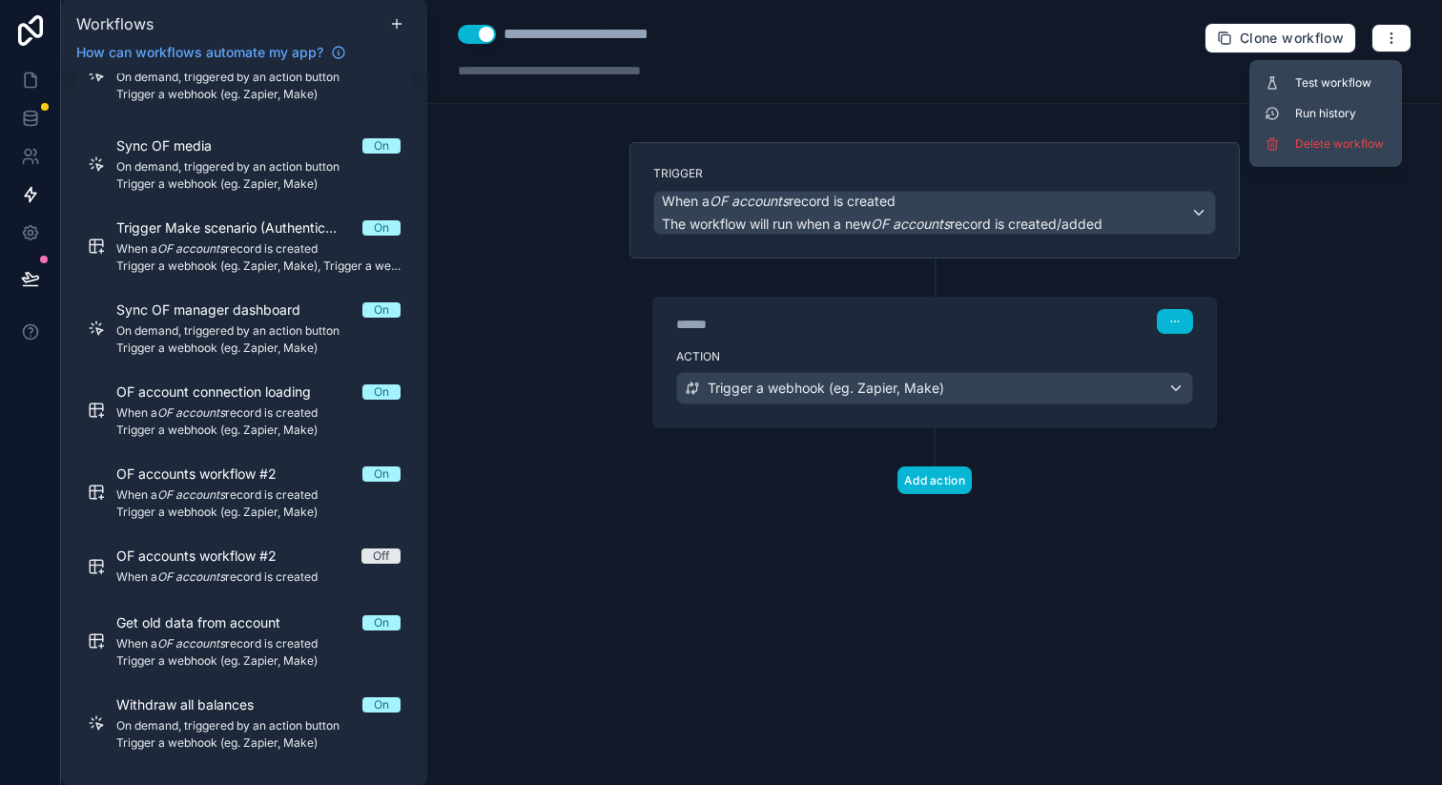
click at [1162, 76] on div "**********" at bounding box center [934, 52] width 1015 height 104
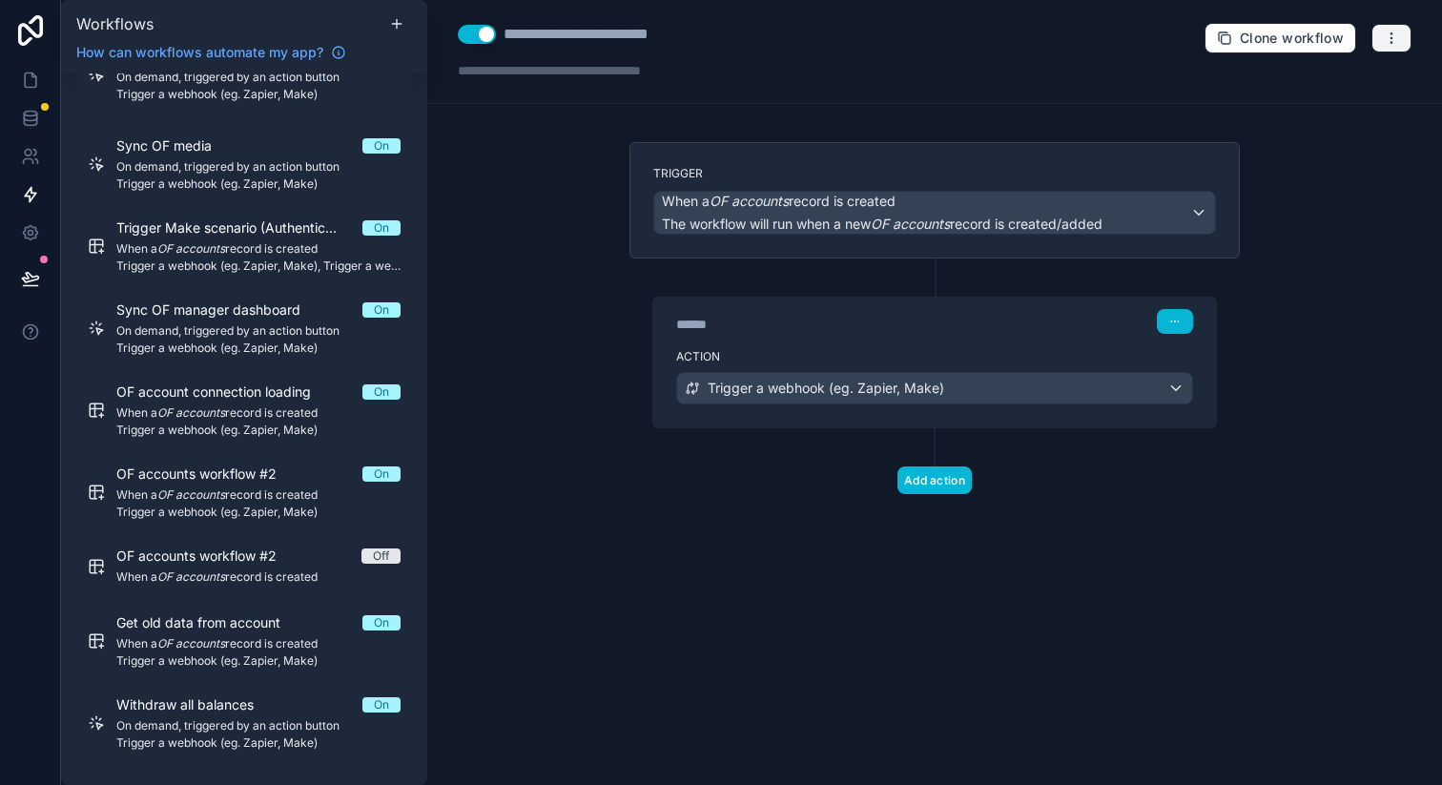
click at [1387, 35] on icon "button" at bounding box center [1391, 38] width 15 height 15
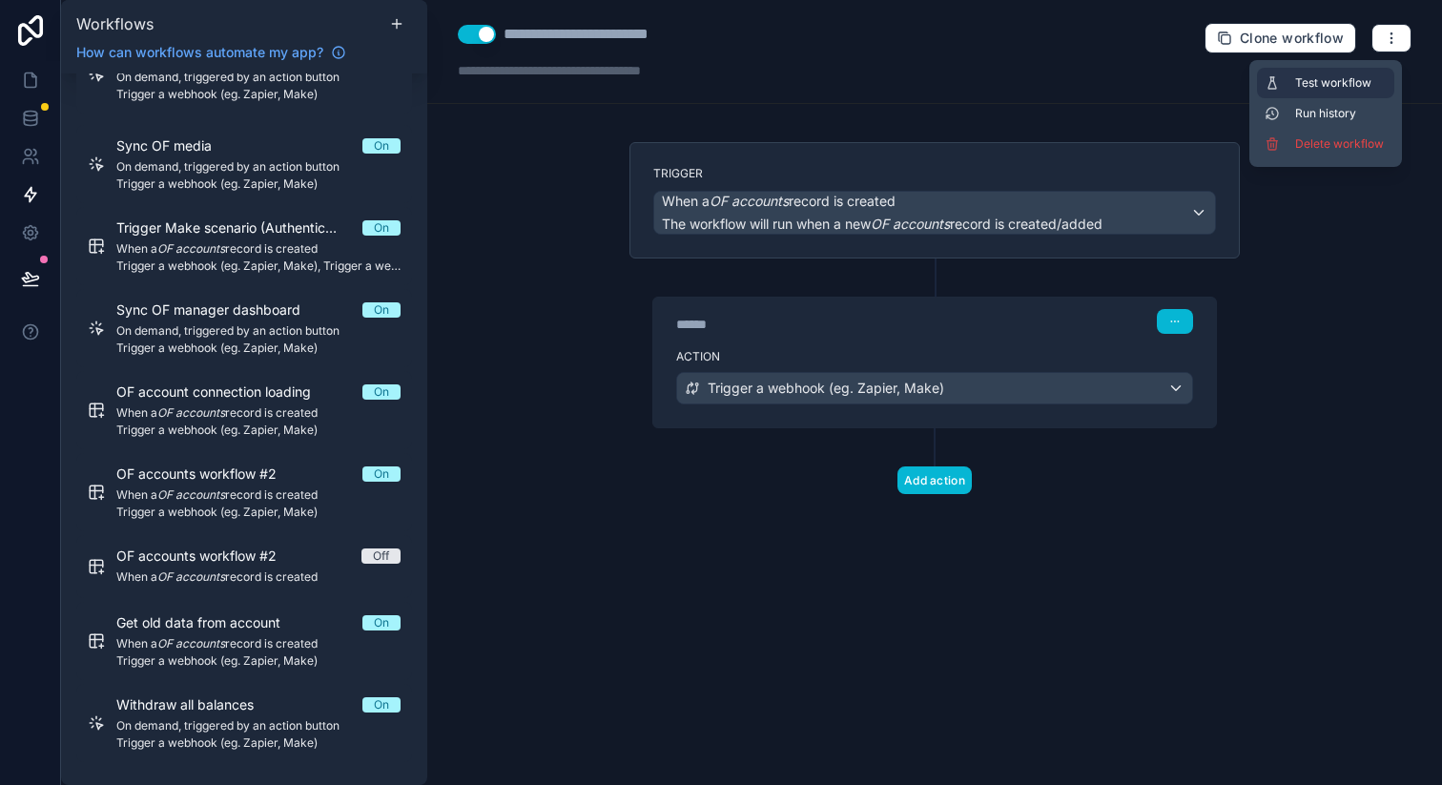
click at [1309, 79] on span "Test workflow" at bounding box center [1341, 82] width 92 height 15
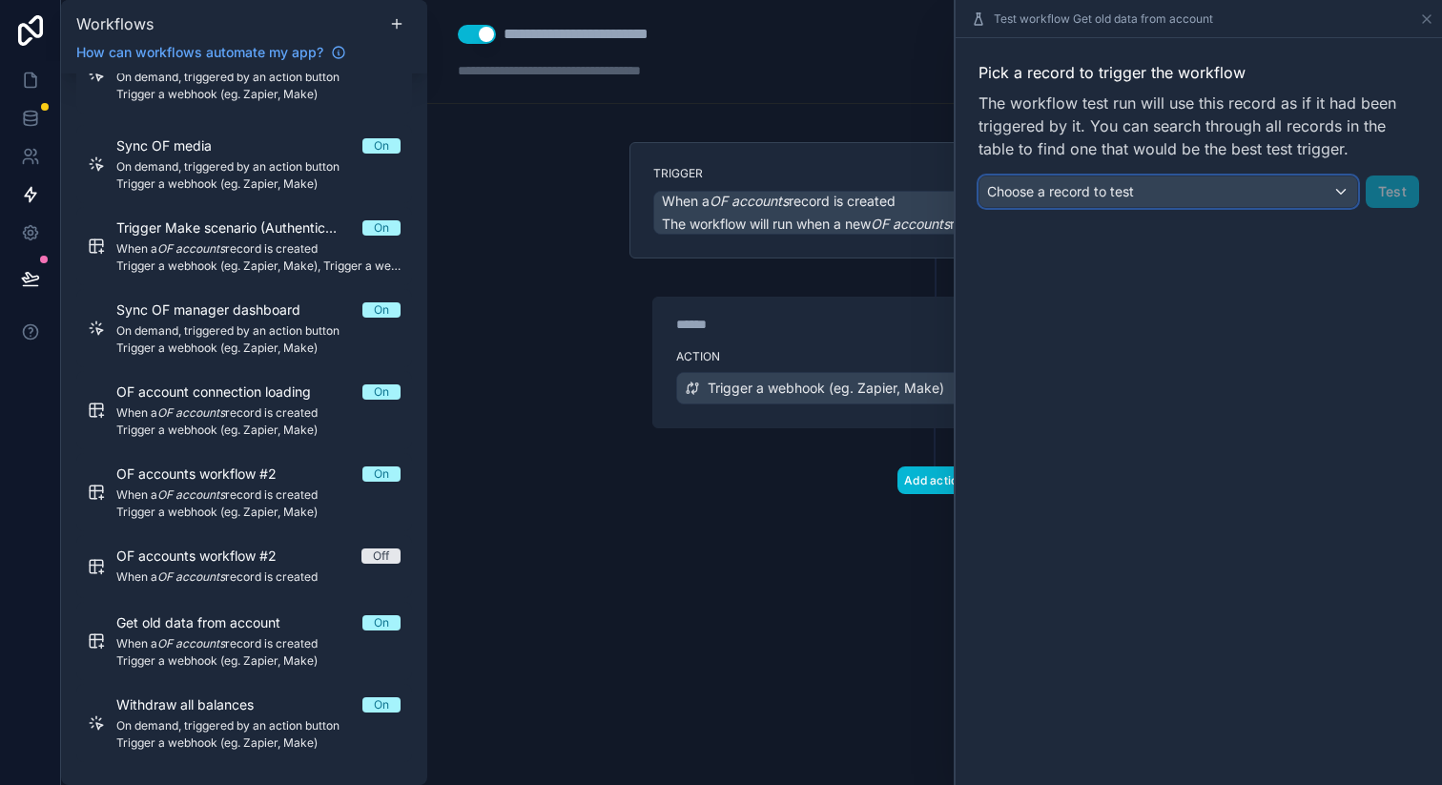
click at [1182, 201] on div "Choose a record to test" at bounding box center [1168, 191] width 378 height 31
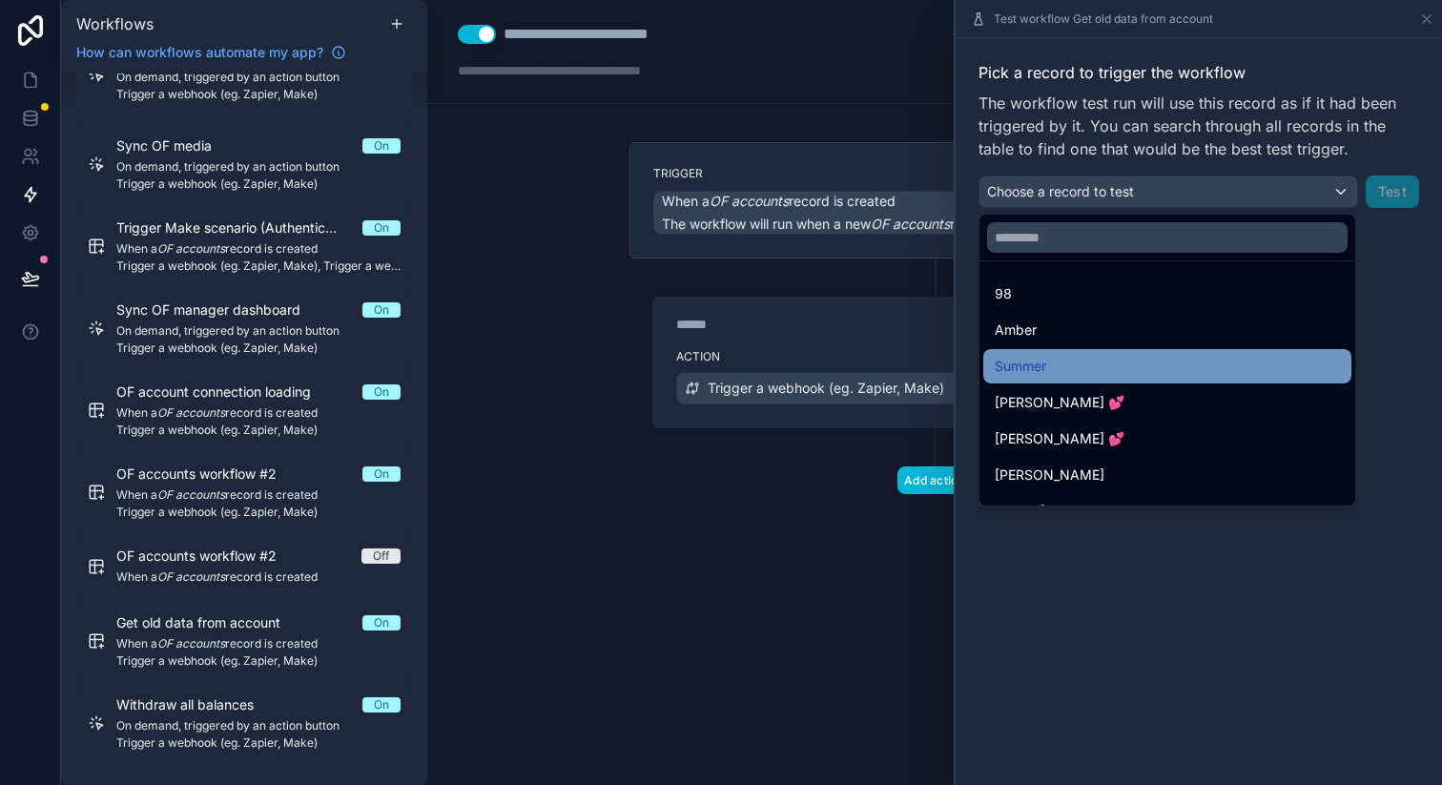
click at [1030, 364] on span "Summer" at bounding box center [1021, 366] width 52 height 23
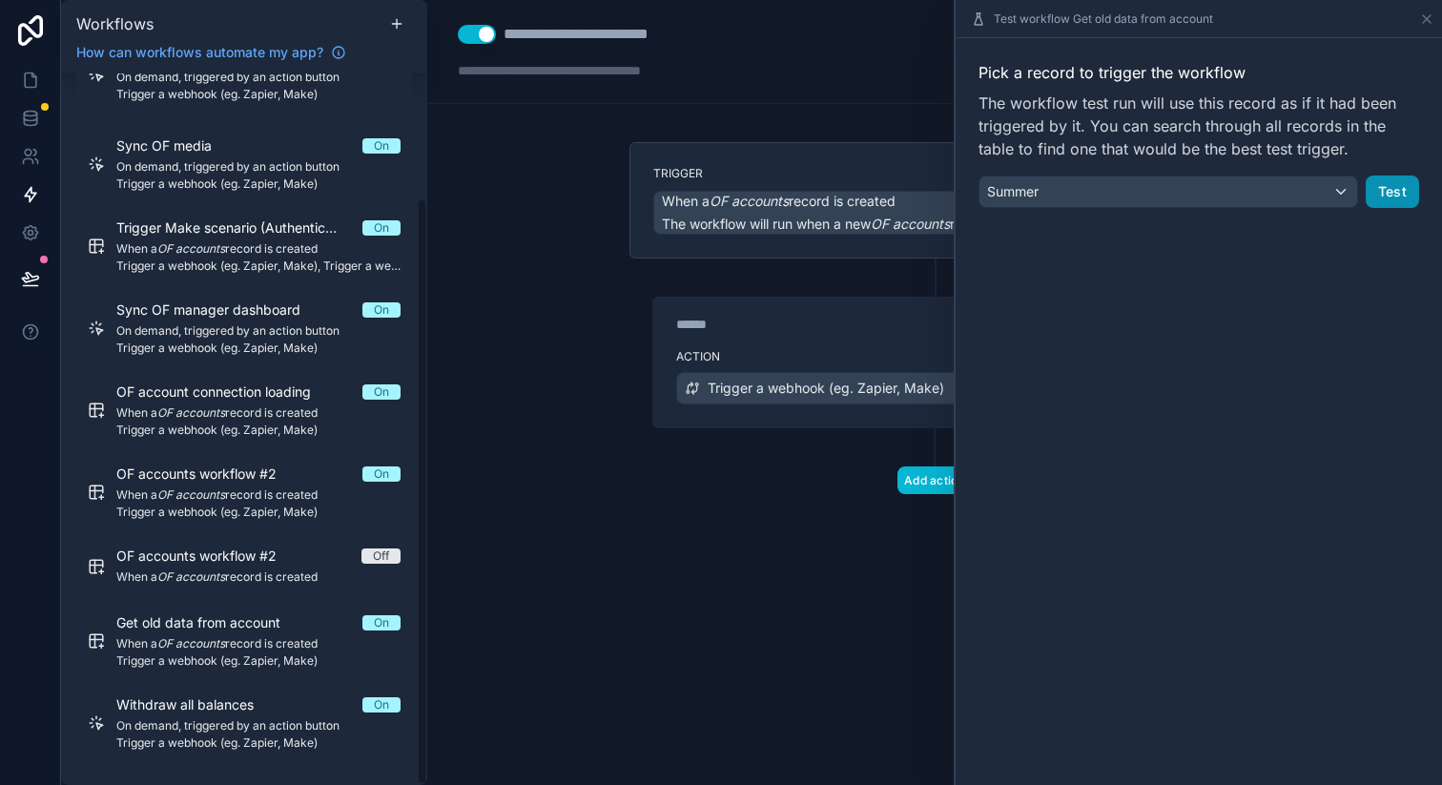
click at [1403, 195] on button "Test" at bounding box center [1392, 191] width 53 height 32
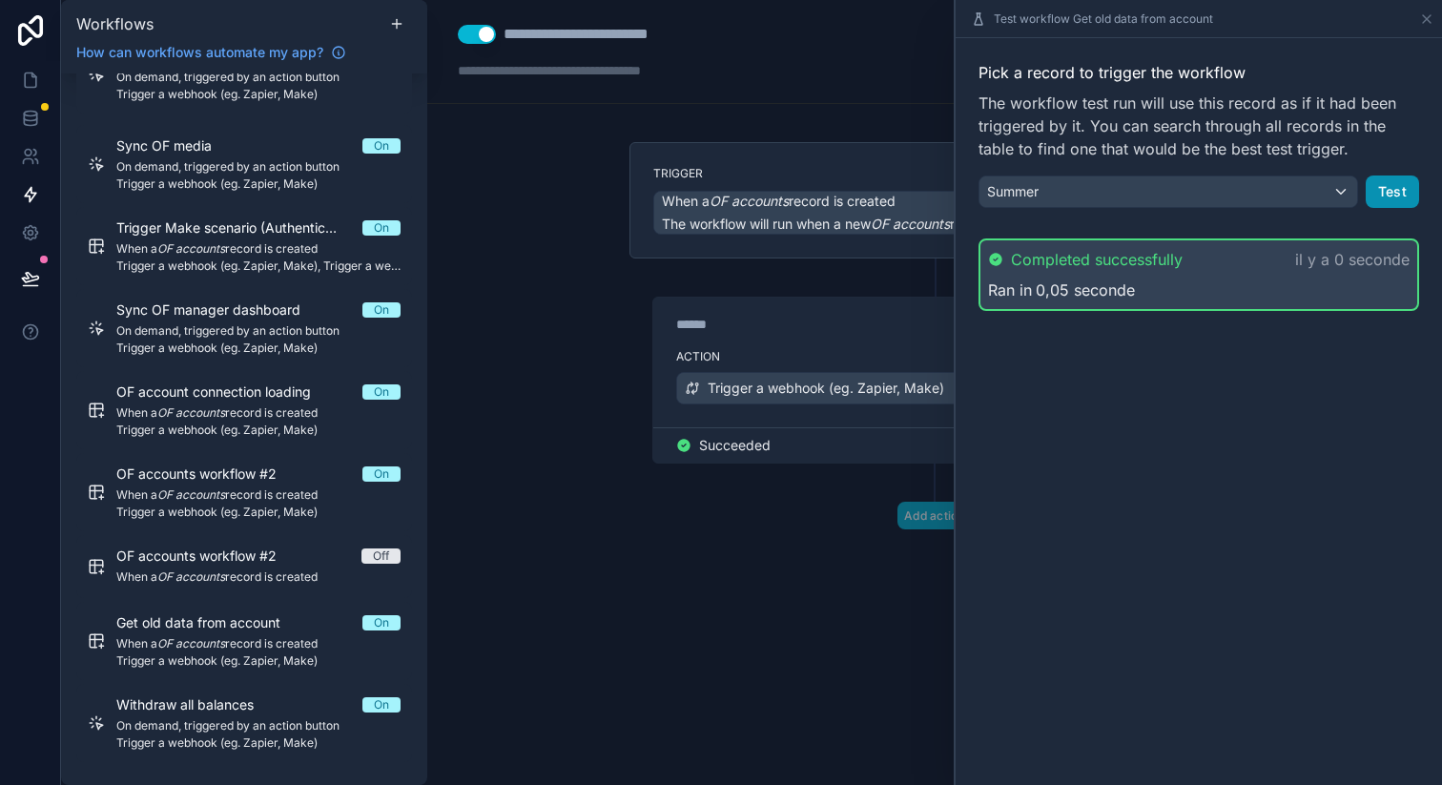
click at [1387, 190] on button "Test" at bounding box center [1392, 191] width 53 height 32
click at [1391, 194] on button "Test" at bounding box center [1392, 191] width 53 height 32
click at [1375, 182] on button "Test" at bounding box center [1392, 191] width 53 height 32
click at [1398, 193] on button "Test" at bounding box center [1392, 191] width 53 height 32
click at [1379, 196] on button "Test" at bounding box center [1392, 191] width 53 height 32
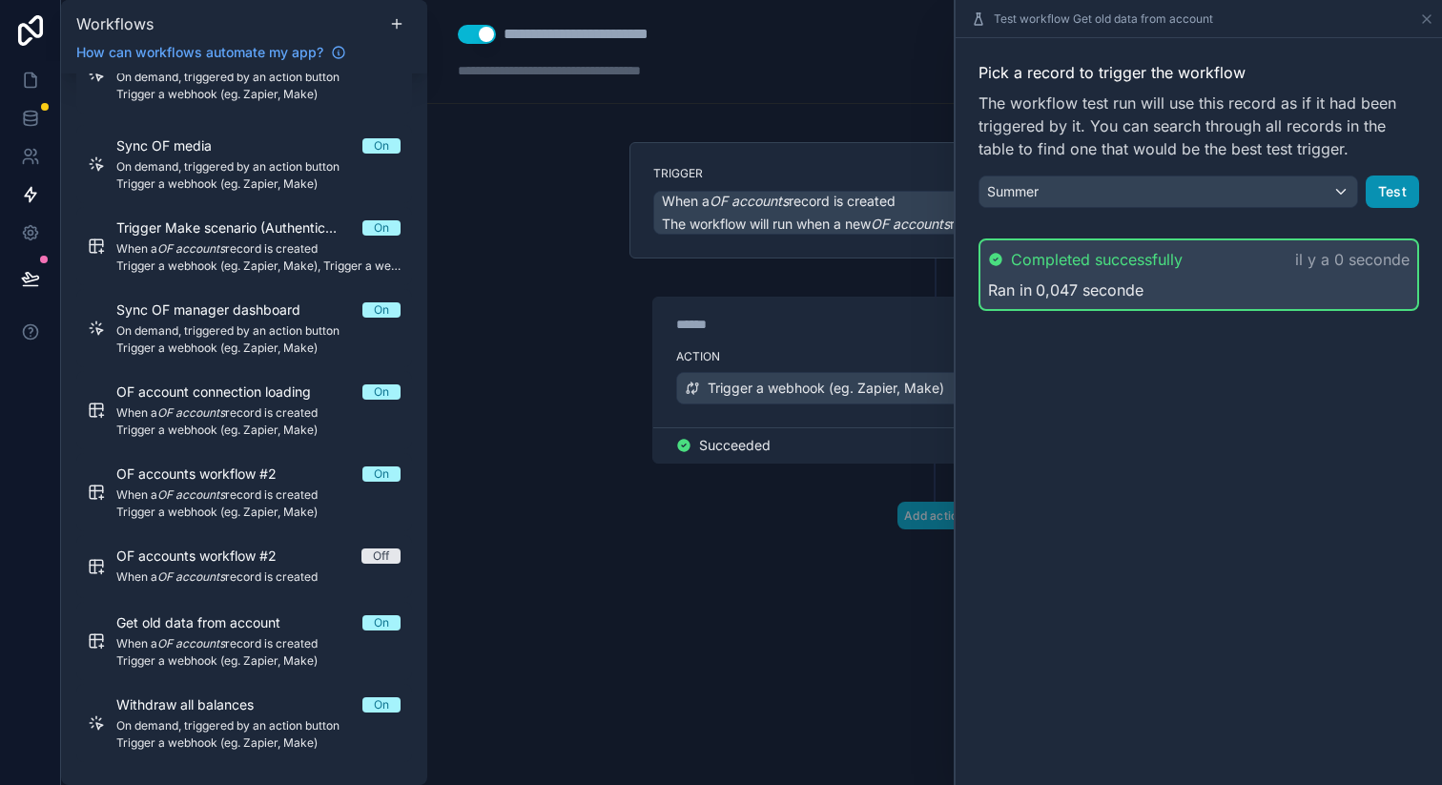
click at [1397, 186] on button "Test" at bounding box center [1392, 191] width 53 height 32
click at [1404, 182] on button "Test" at bounding box center [1392, 191] width 53 height 32
click at [1382, 183] on button "Test" at bounding box center [1392, 191] width 53 height 32
click at [1405, 195] on button "Test" at bounding box center [1392, 191] width 53 height 32
click at [1395, 201] on button "Test" at bounding box center [1392, 191] width 53 height 32
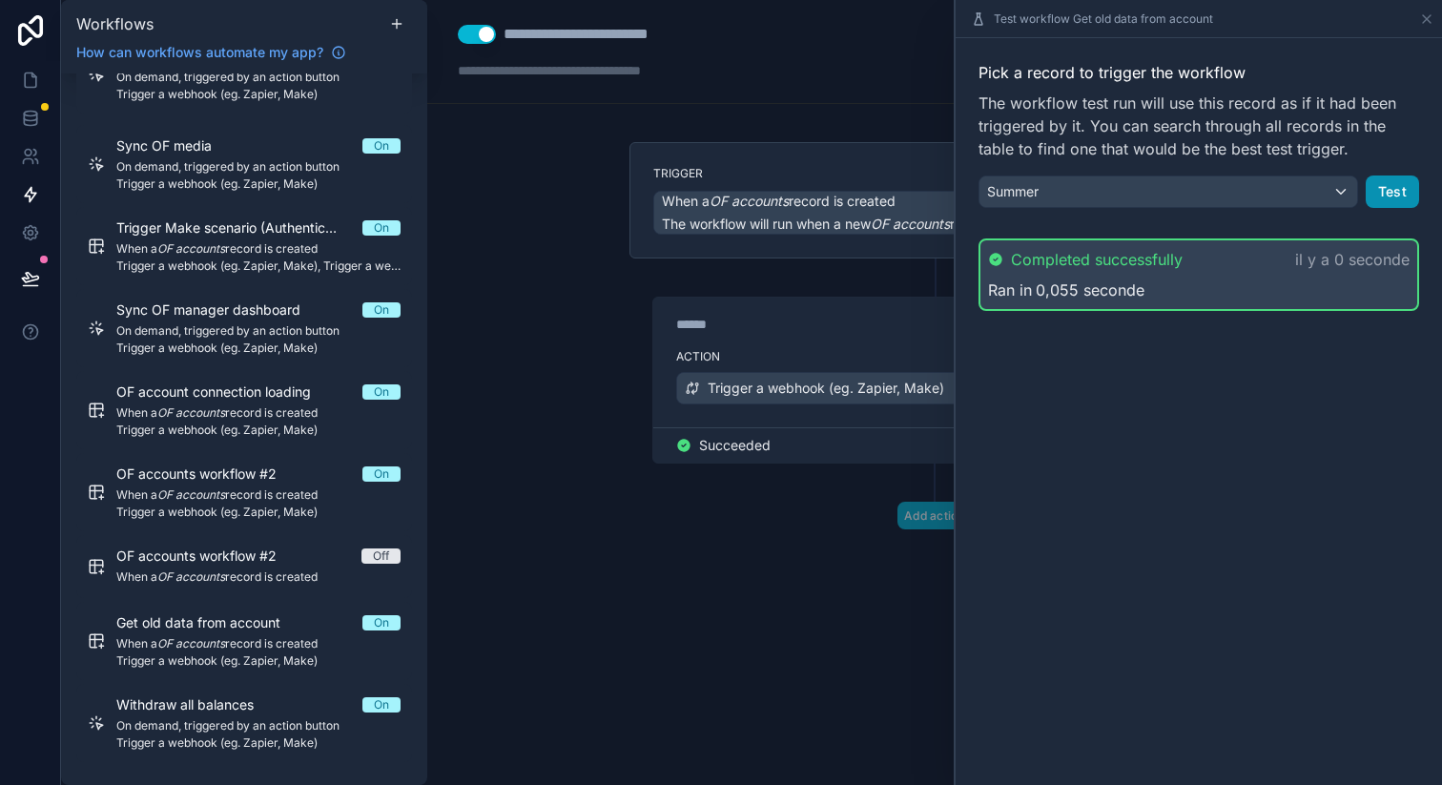
click at [1410, 201] on button "Test" at bounding box center [1392, 191] width 53 height 32
click at [1177, 194] on div "Summer" at bounding box center [1168, 191] width 378 height 31
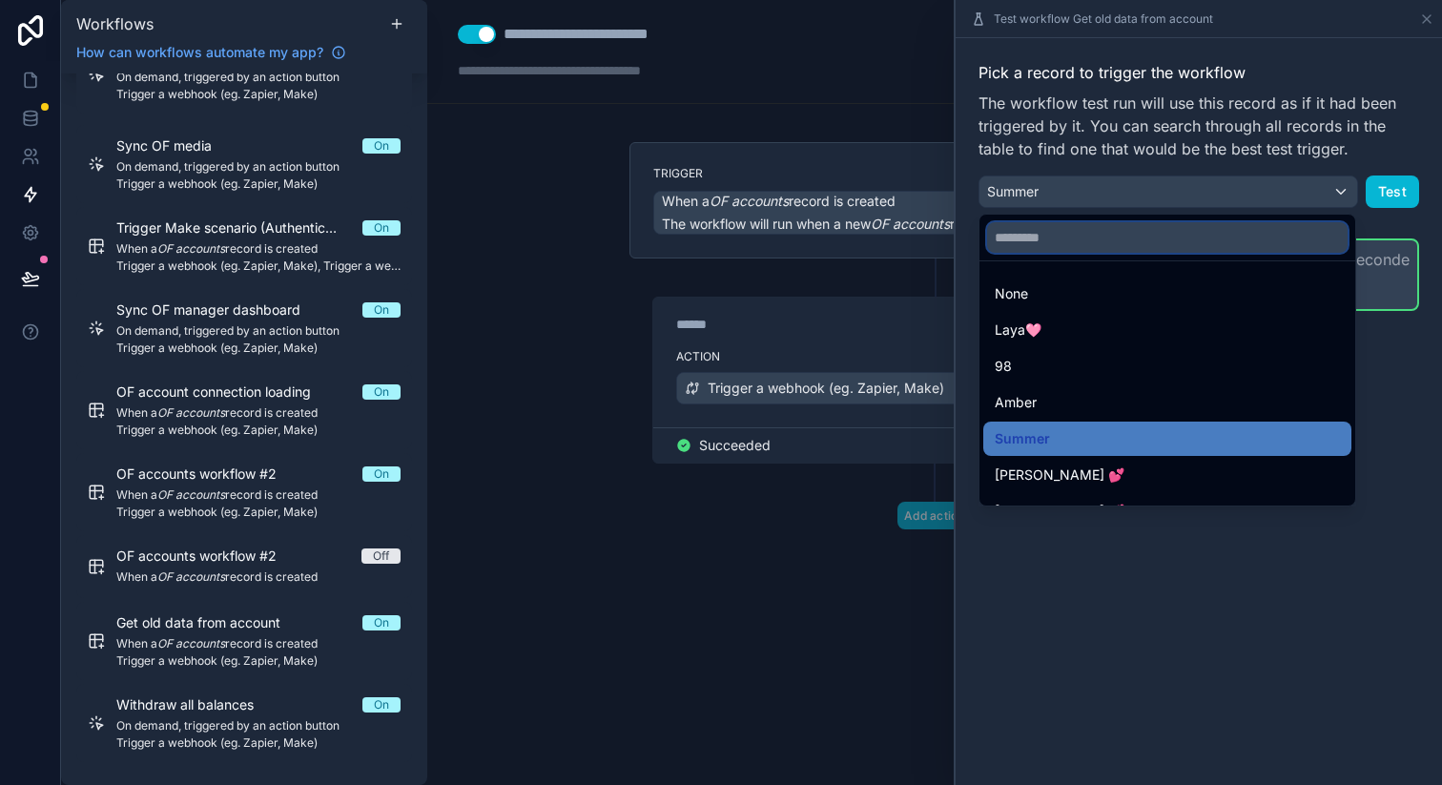
click at [1074, 235] on input "text" at bounding box center [1167, 237] width 361 height 31
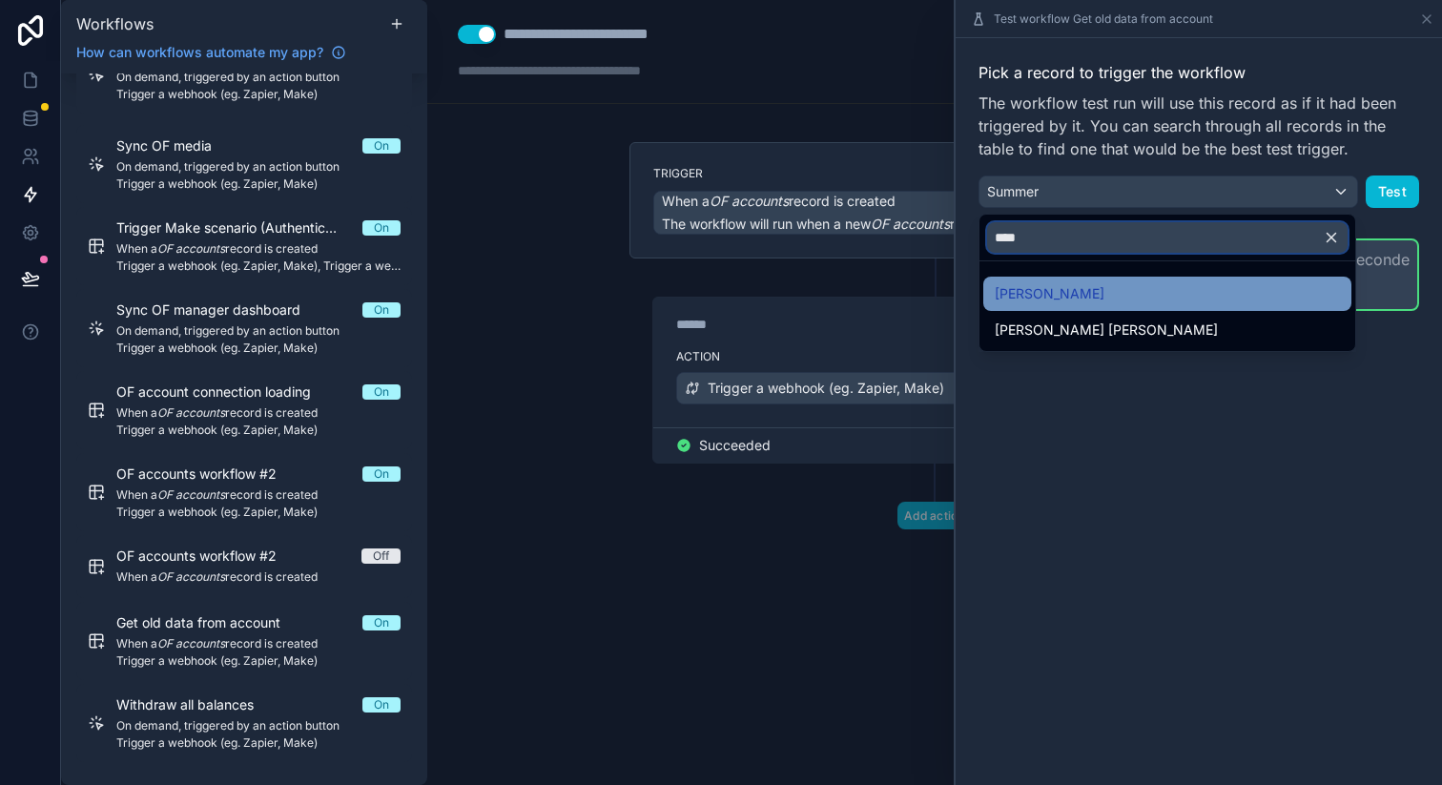
type input "****"
click at [1070, 294] on div "[PERSON_NAME]" at bounding box center [1167, 293] width 345 height 23
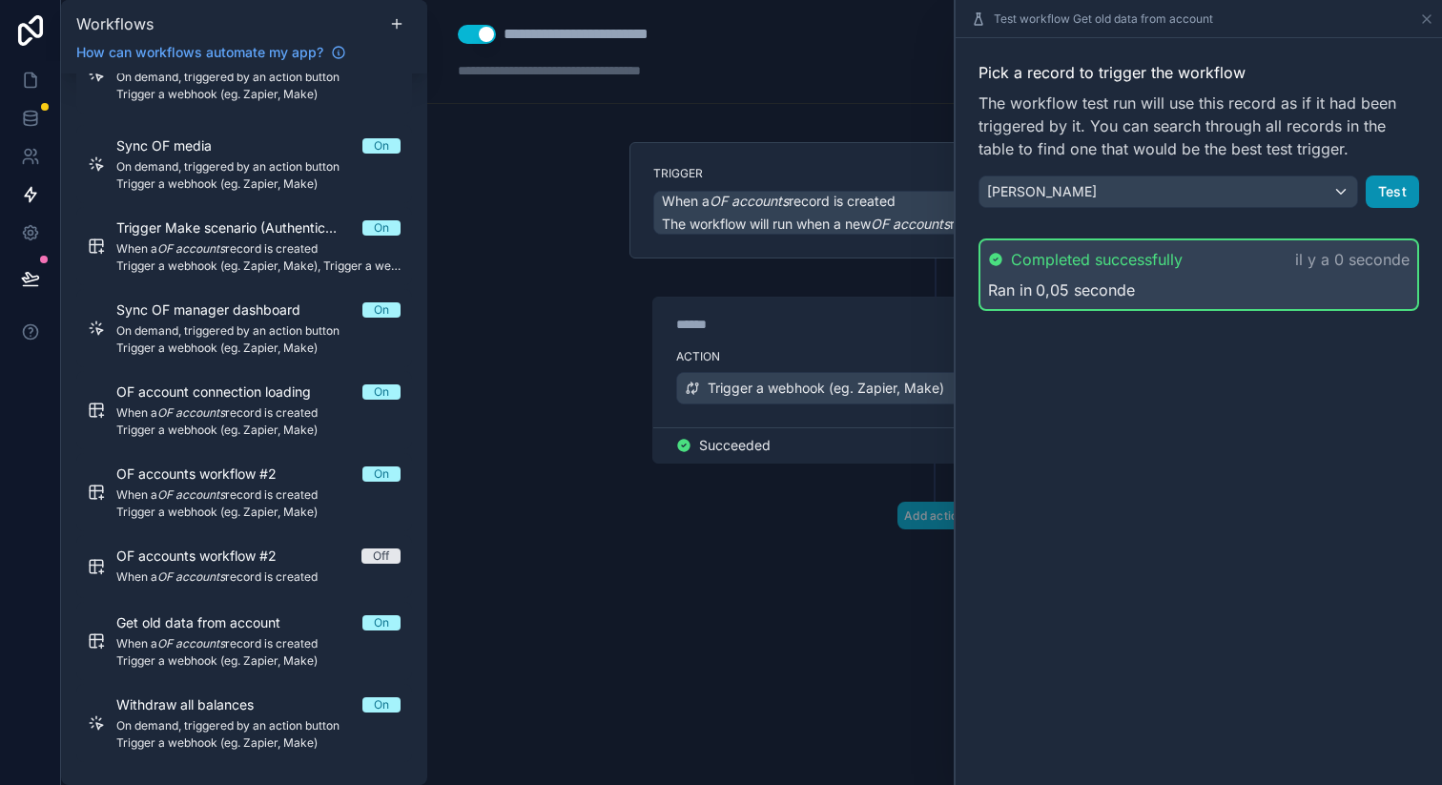
click at [1389, 183] on button "Test" at bounding box center [1392, 191] width 53 height 32
click at [36, 75] on icon at bounding box center [30, 80] width 19 height 19
click at [35, 80] on icon at bounding box center [30, 80] width 11 height 14
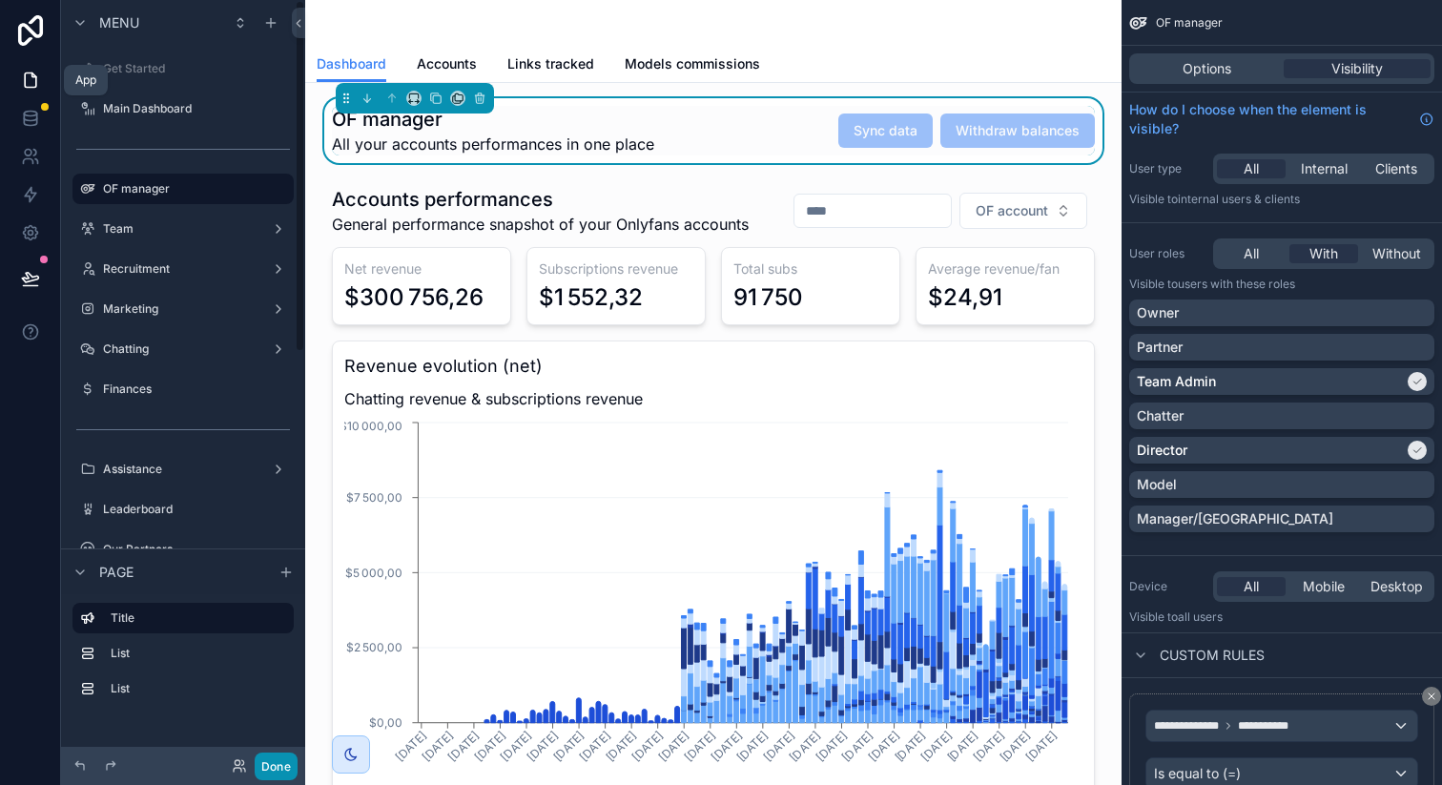
click at [275, 757] on button "Done" at bounding box center [276, 766] width 43 height 28
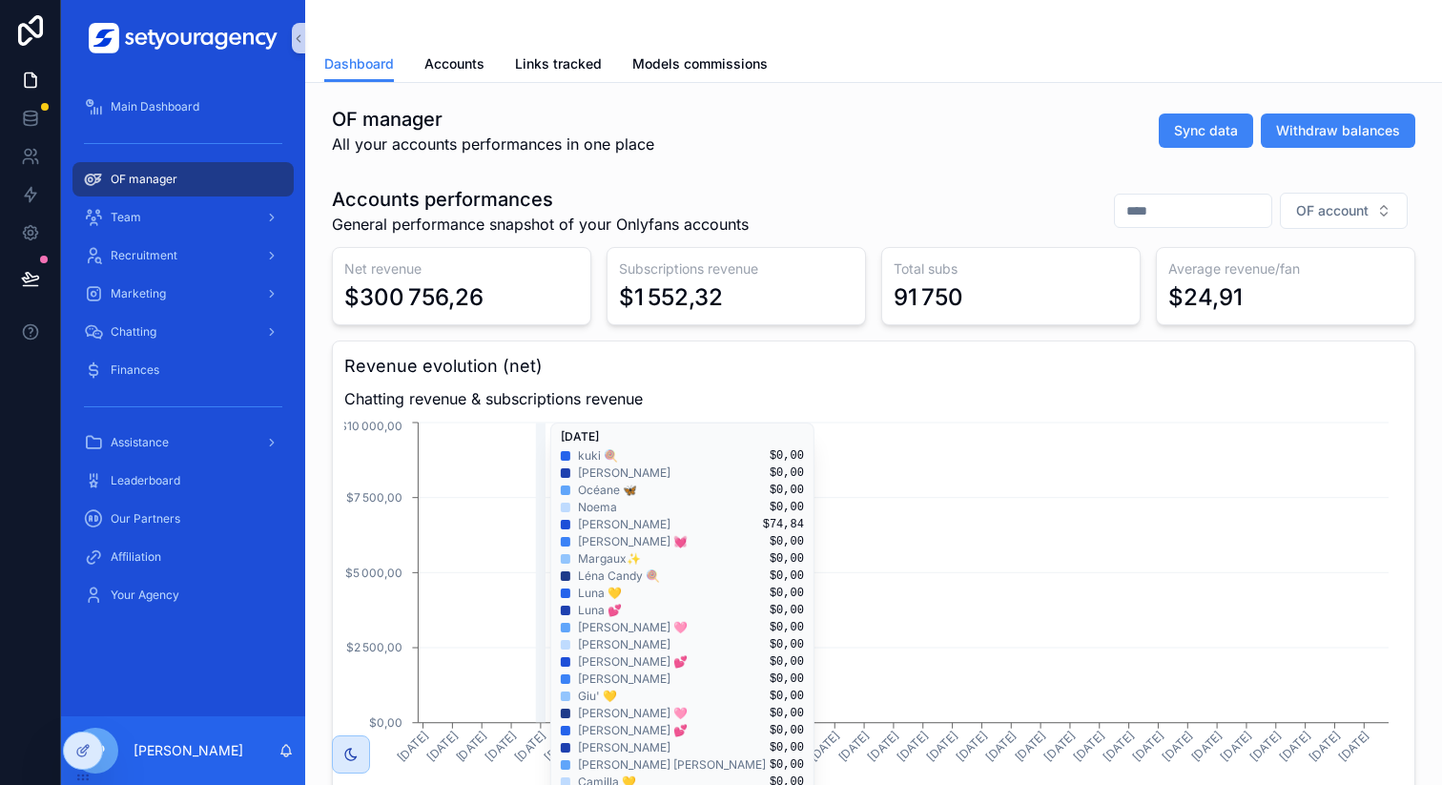
scroll to position [172, 0]
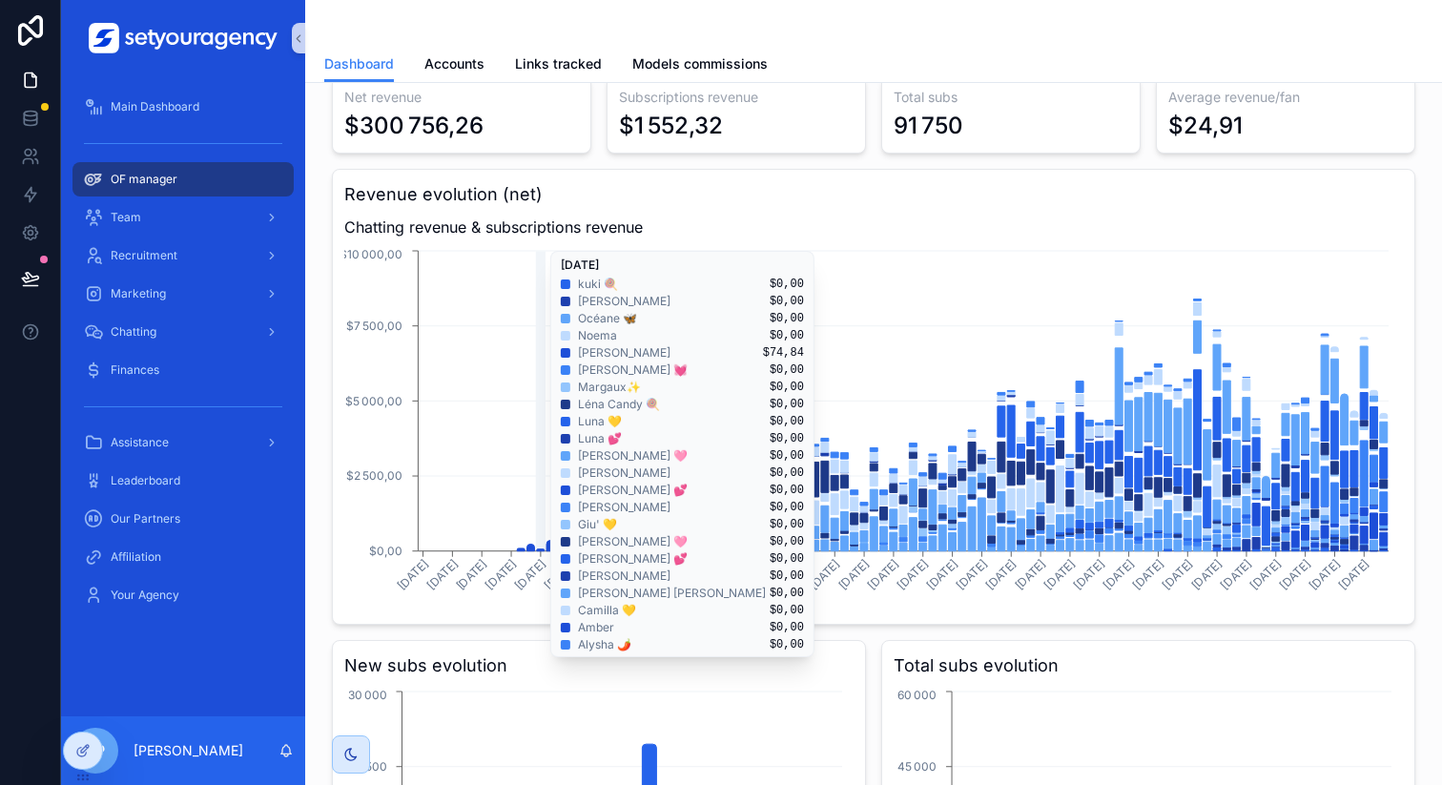
click at [409, 609] on icon "01/02/2025 28/04/2025 01/05/2025 04/05/2025 03/06/2025 06/06/2025 09/06/2025 12…" at bounding box center [866, 429] width 1044 height 366
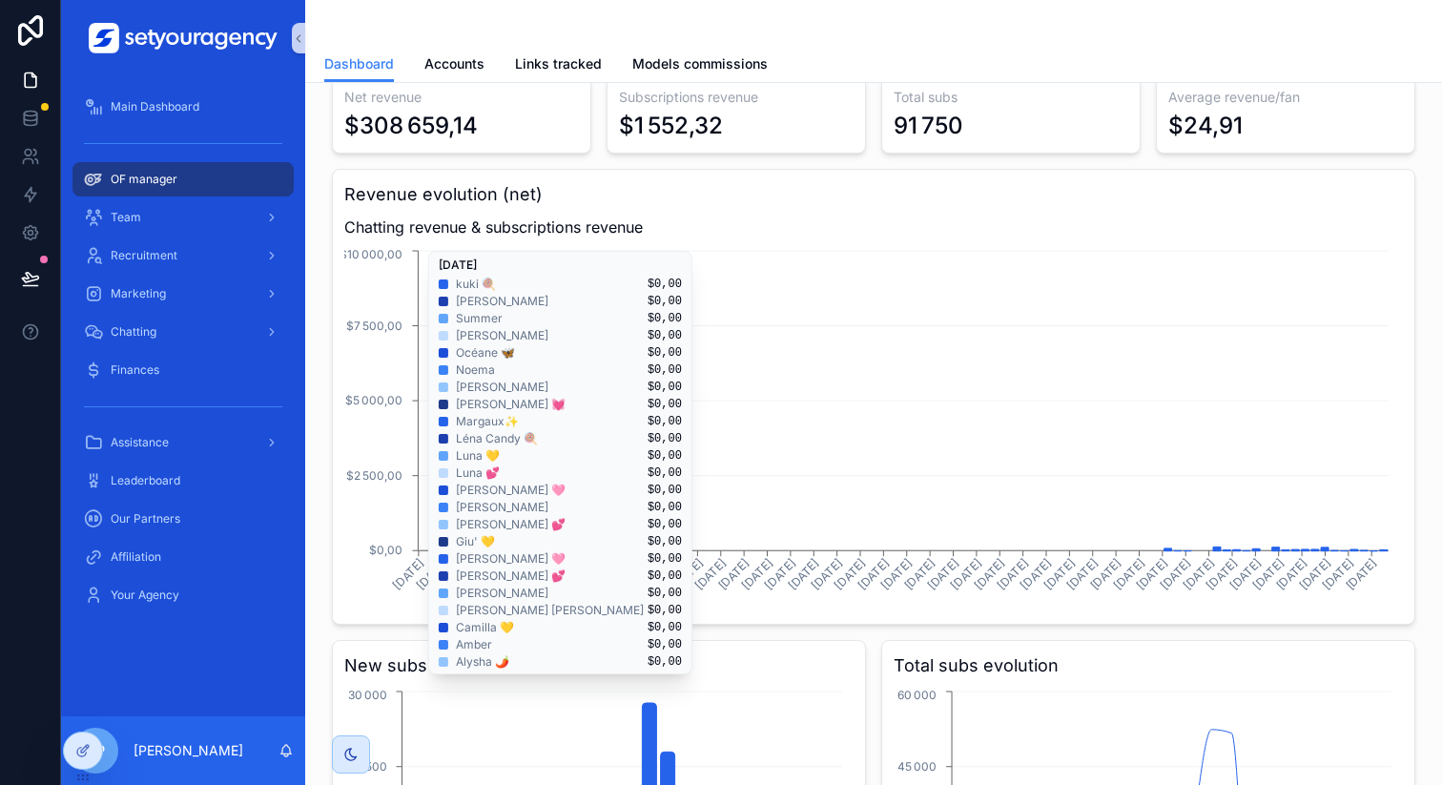
click at [320, 611] on div "Accounts performances General performance snapshot of your Onlyfans accounts OF…" at bounding box center [873, 540] width 1106 height 1066
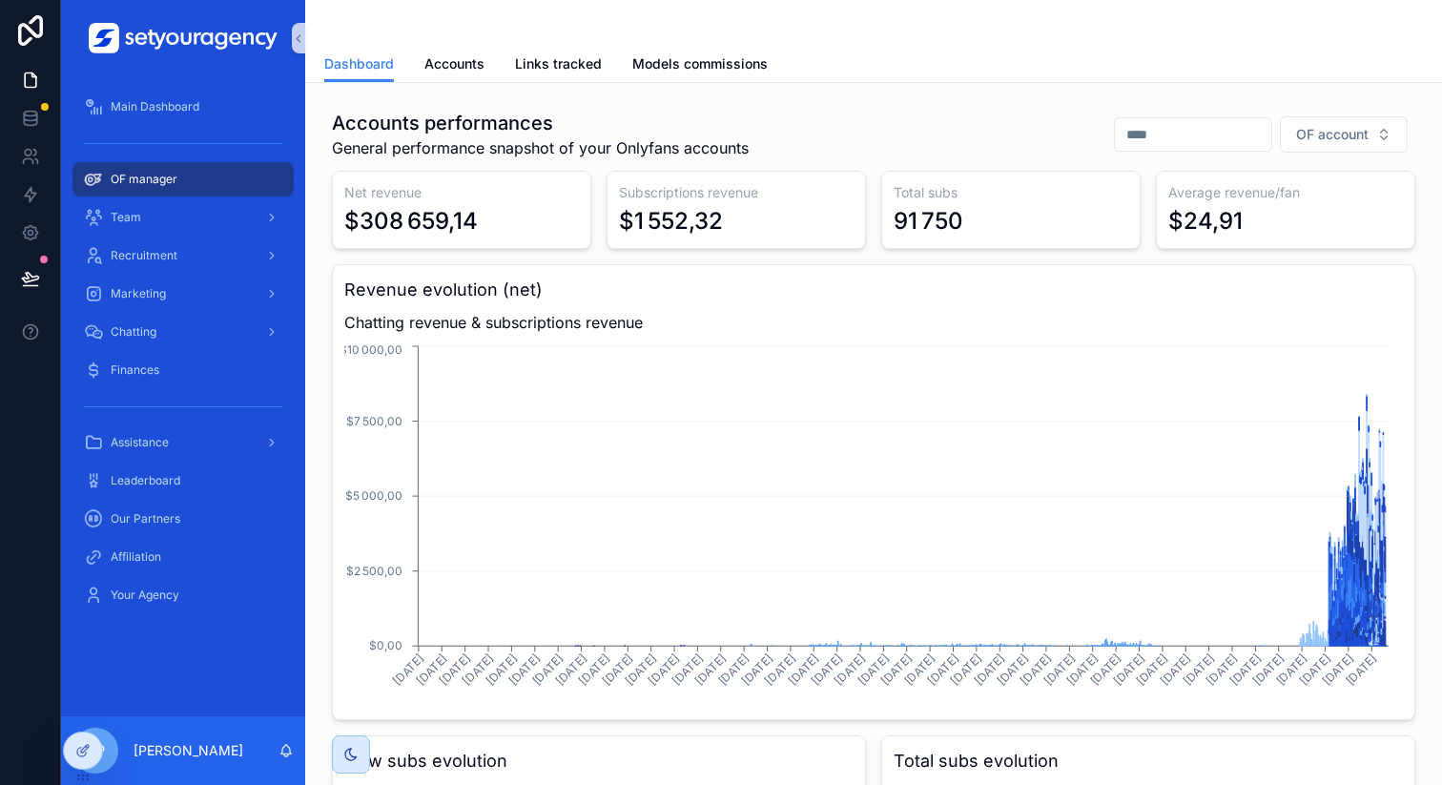
scroll to position [88, 0]
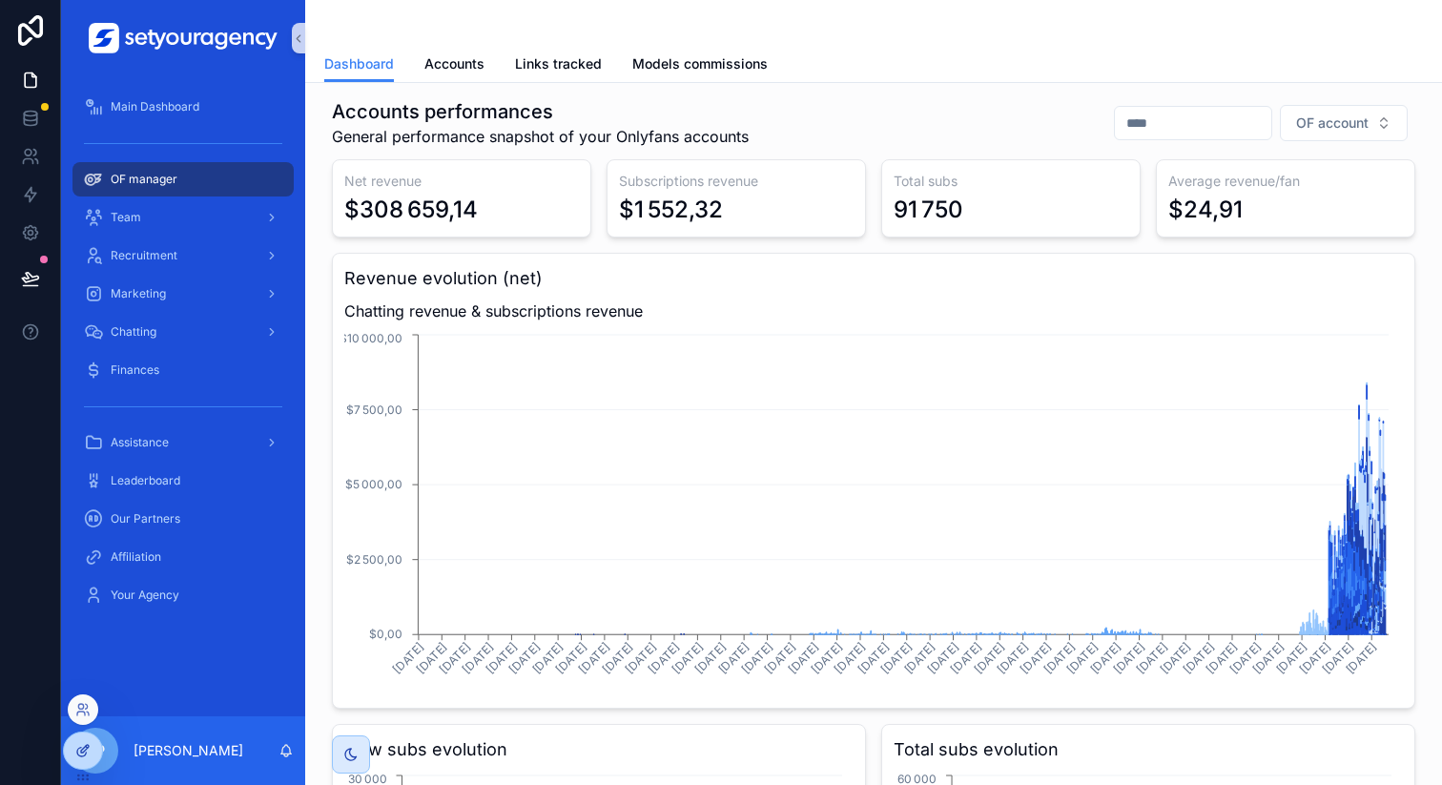
click at [72, 750] on div at bounding box center [83, 750] width 38 height 36
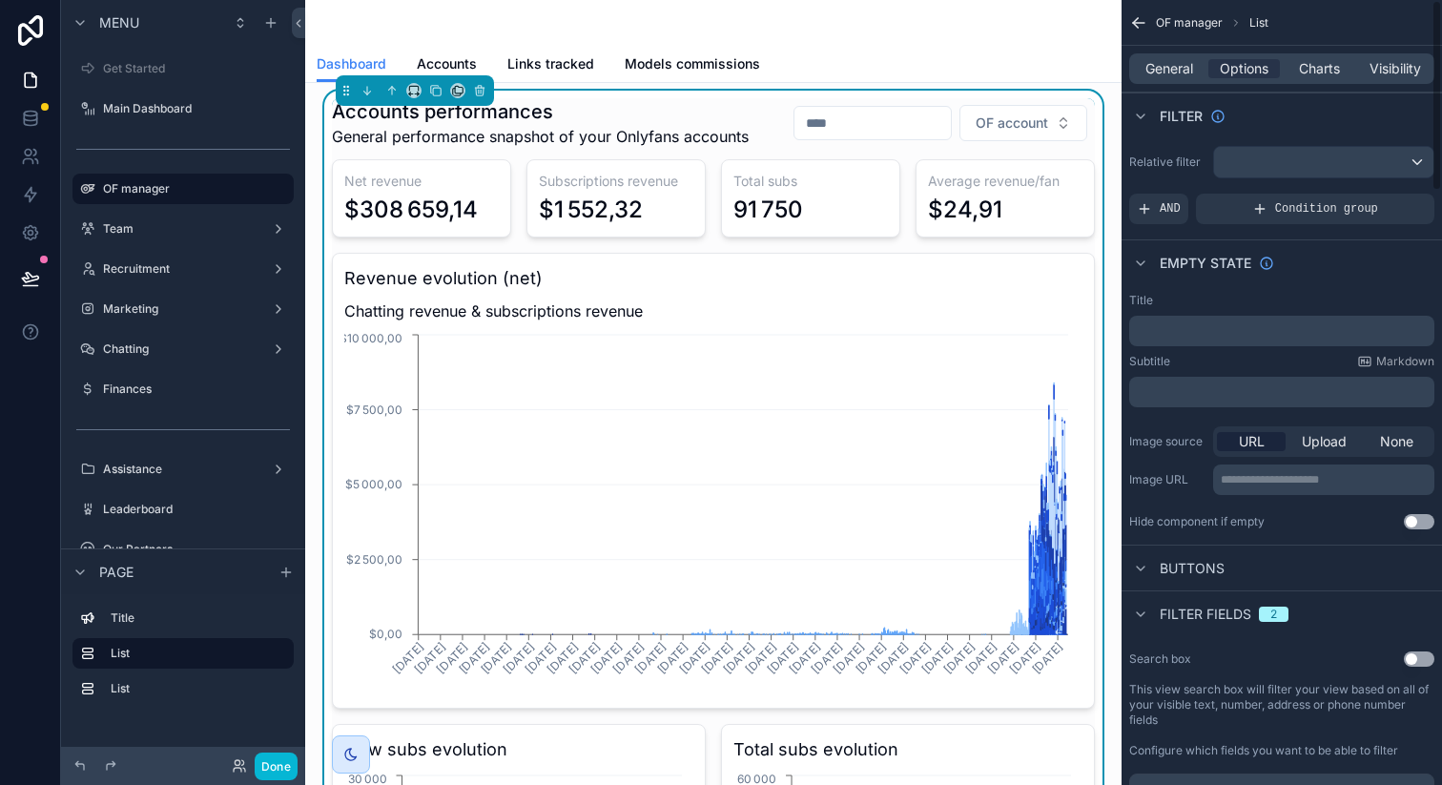
scroll to position [138, 0]
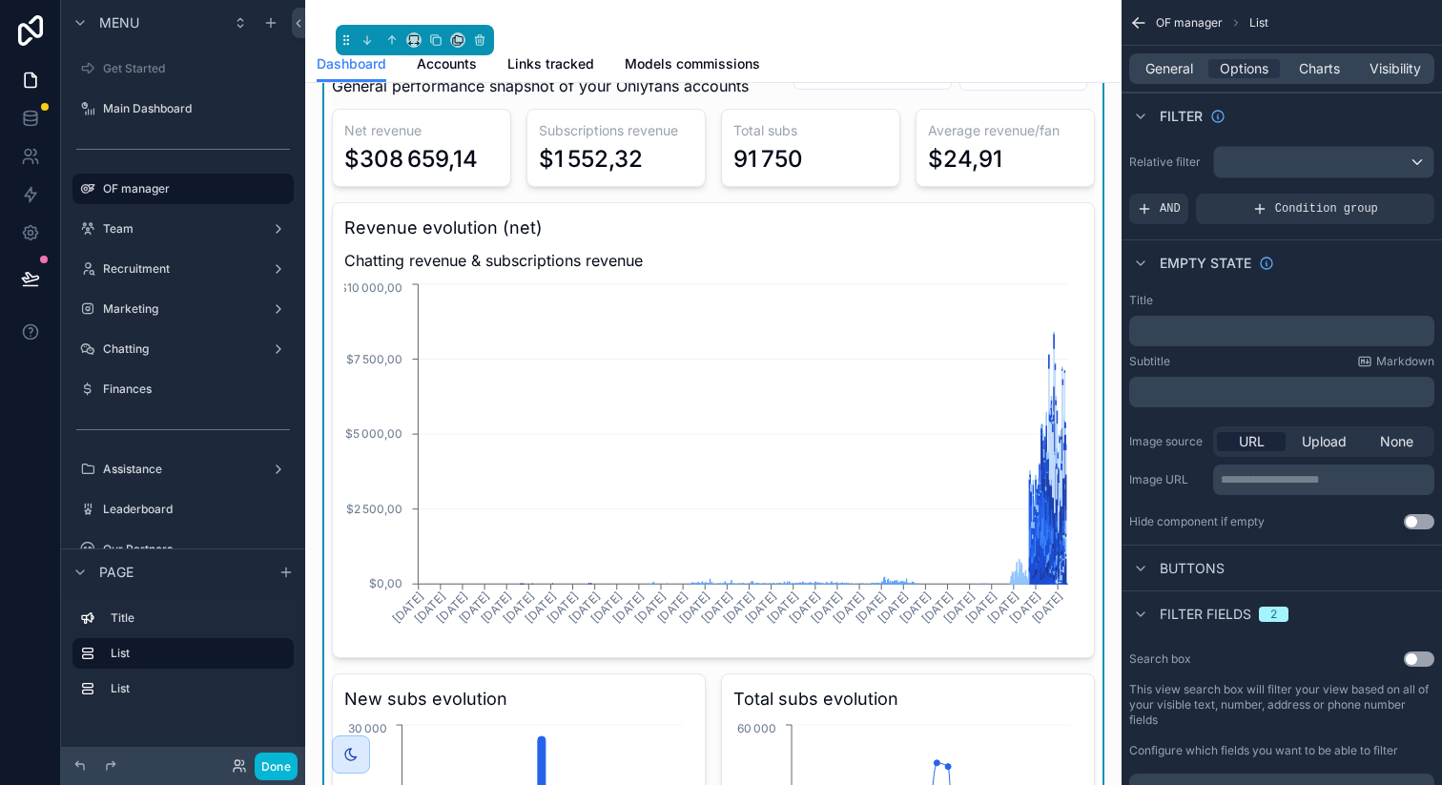
click at [1311, 277] on div "Empty state" at bounding box center [1282, 262] width 320 height 46
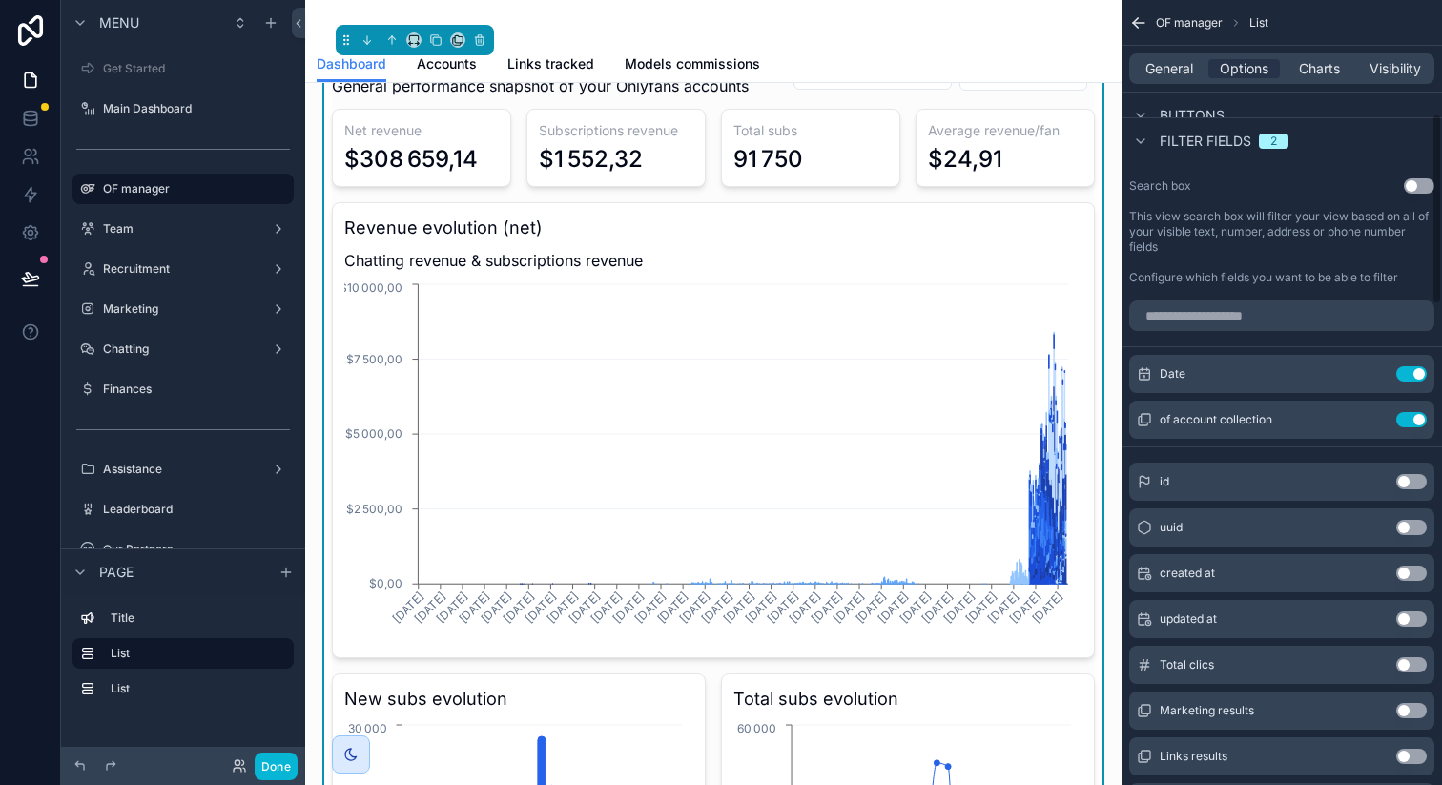
scroll to position [484, 0]
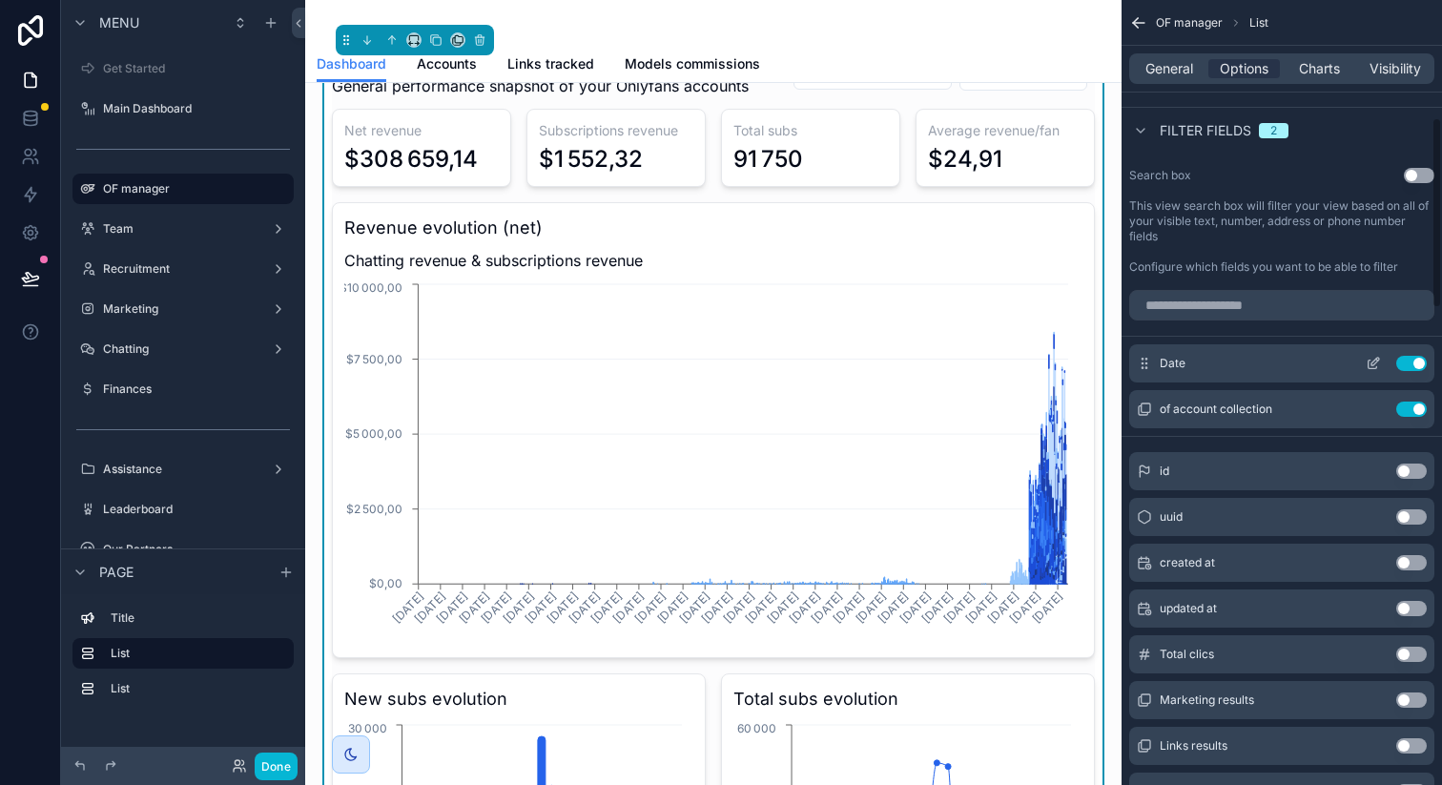
click at [1370, 361] on icon "scrollable content" at bounding box center [1373, 365] width 9 height 9
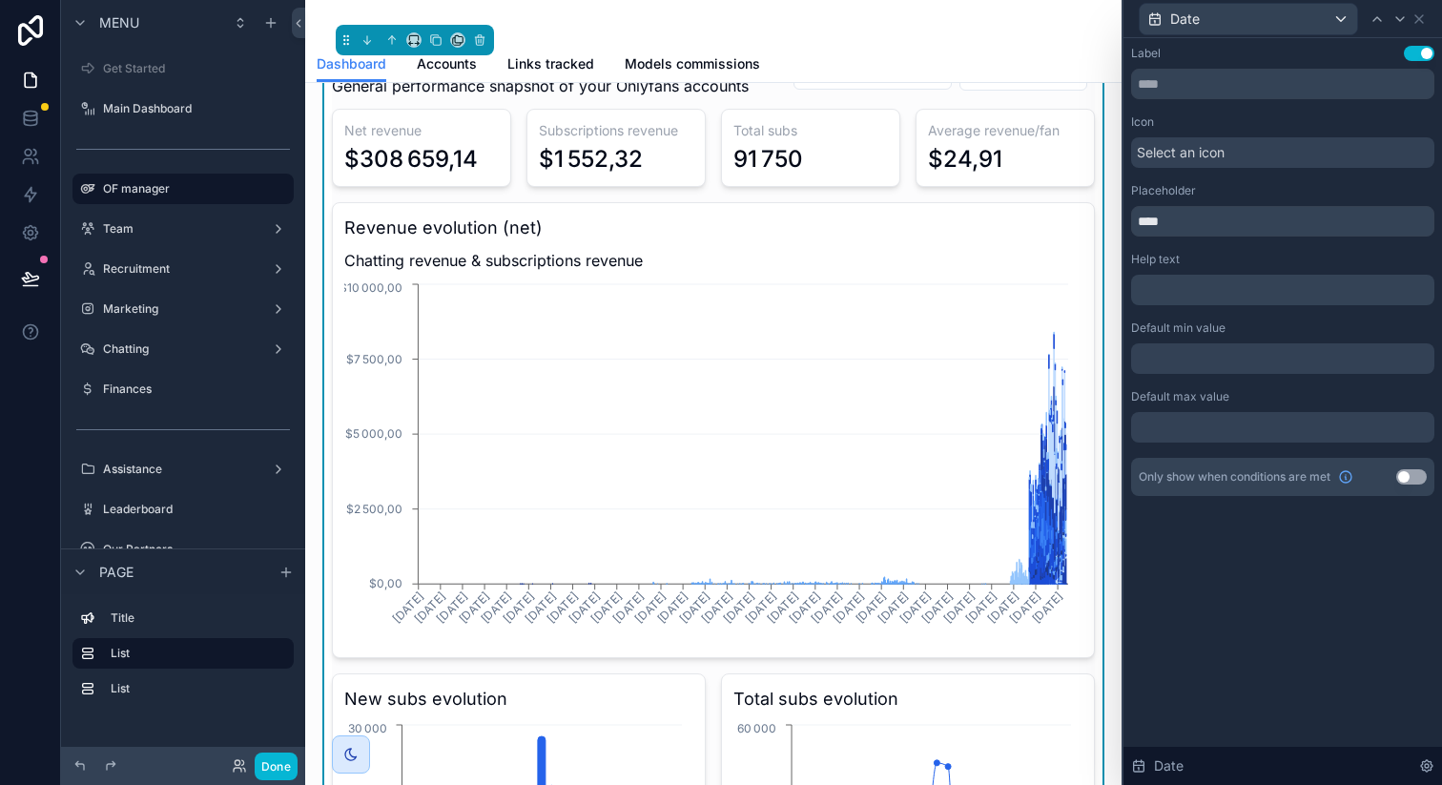
click at [1202, 361] on div at bounding box center [1282, 358] width 303 height 31
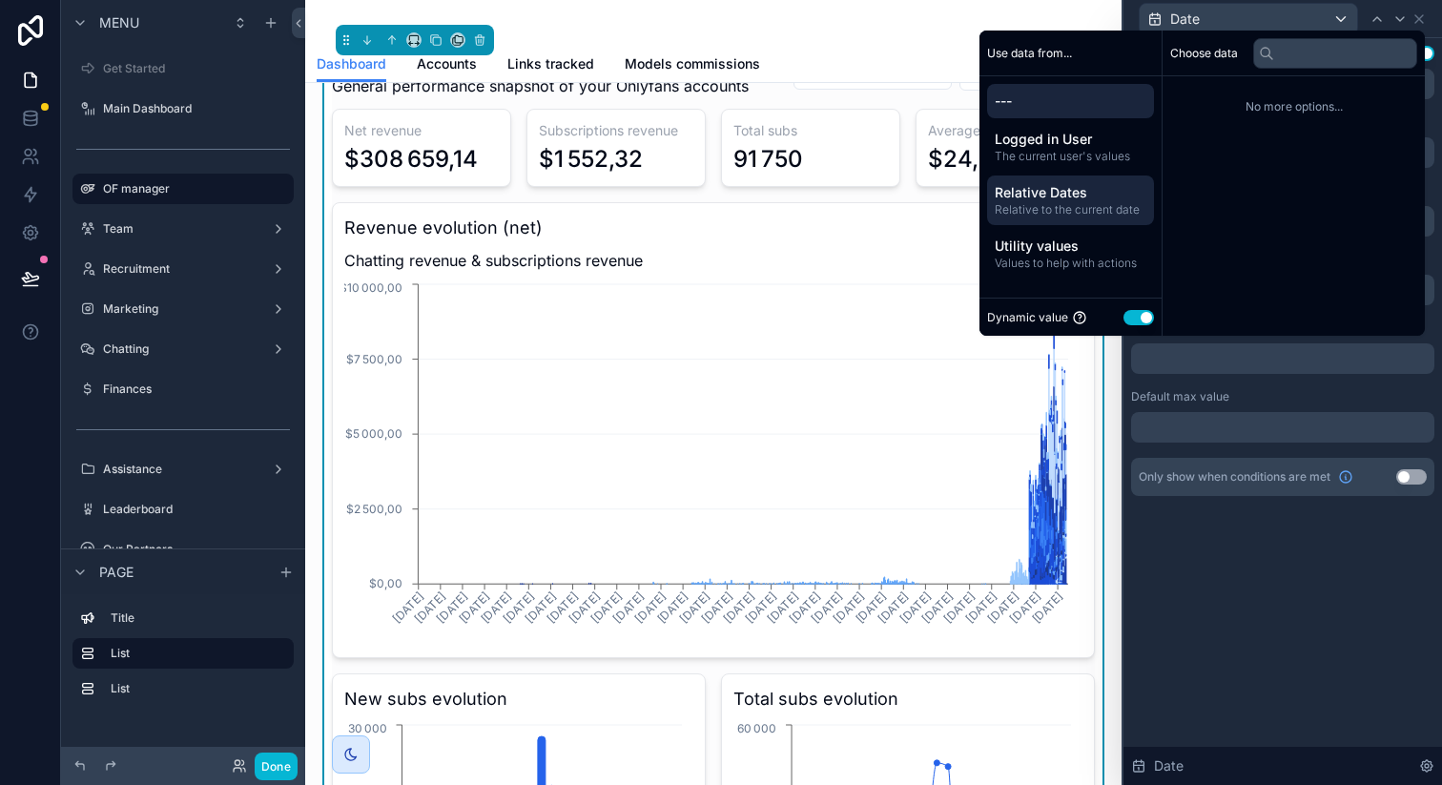
click at [1088, 203] on span "Relative to the current date" at bounding box center [1071, 209] width 152 height 15
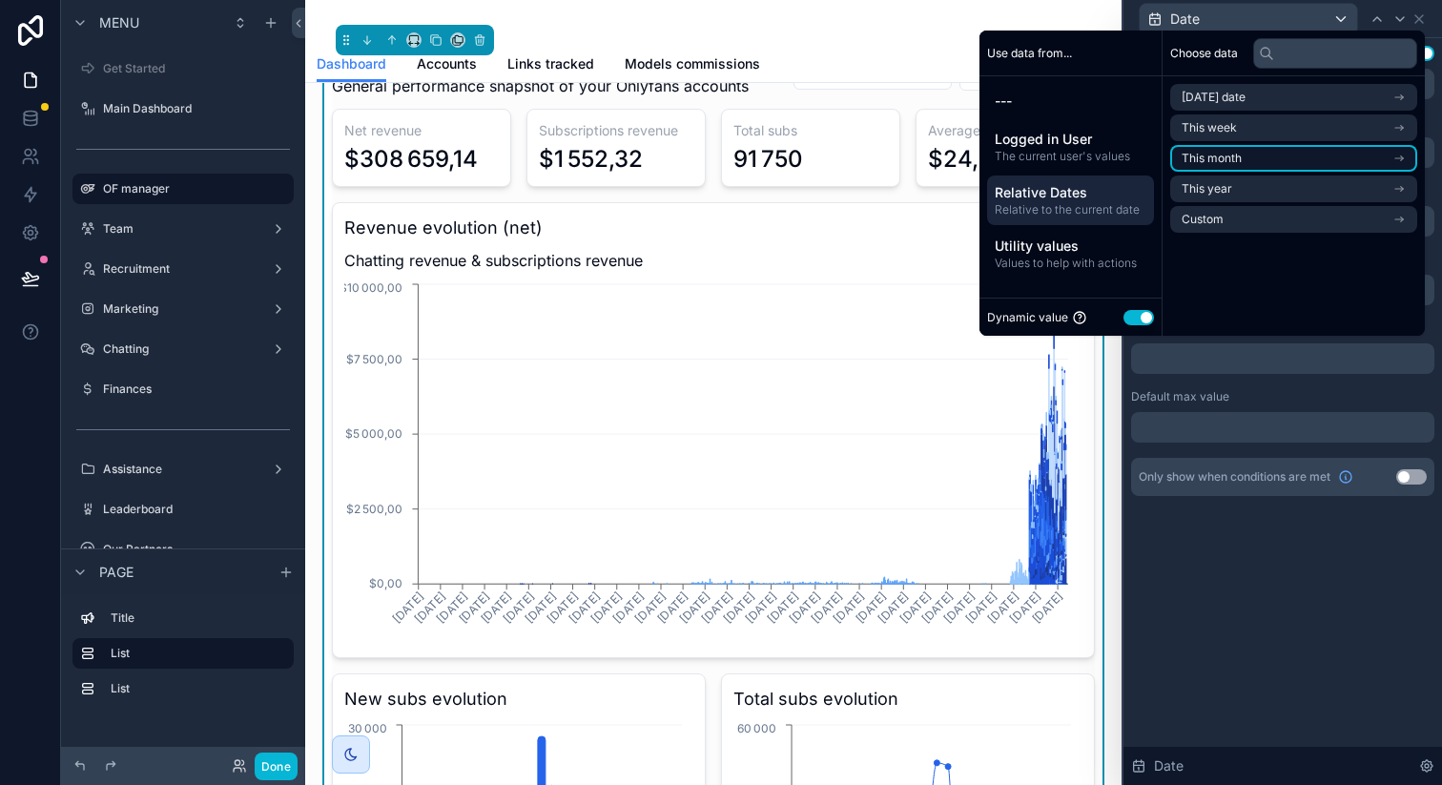
click at [1226, 152] on span "This month" at bounding box center [1212, 158] width 60 height 15
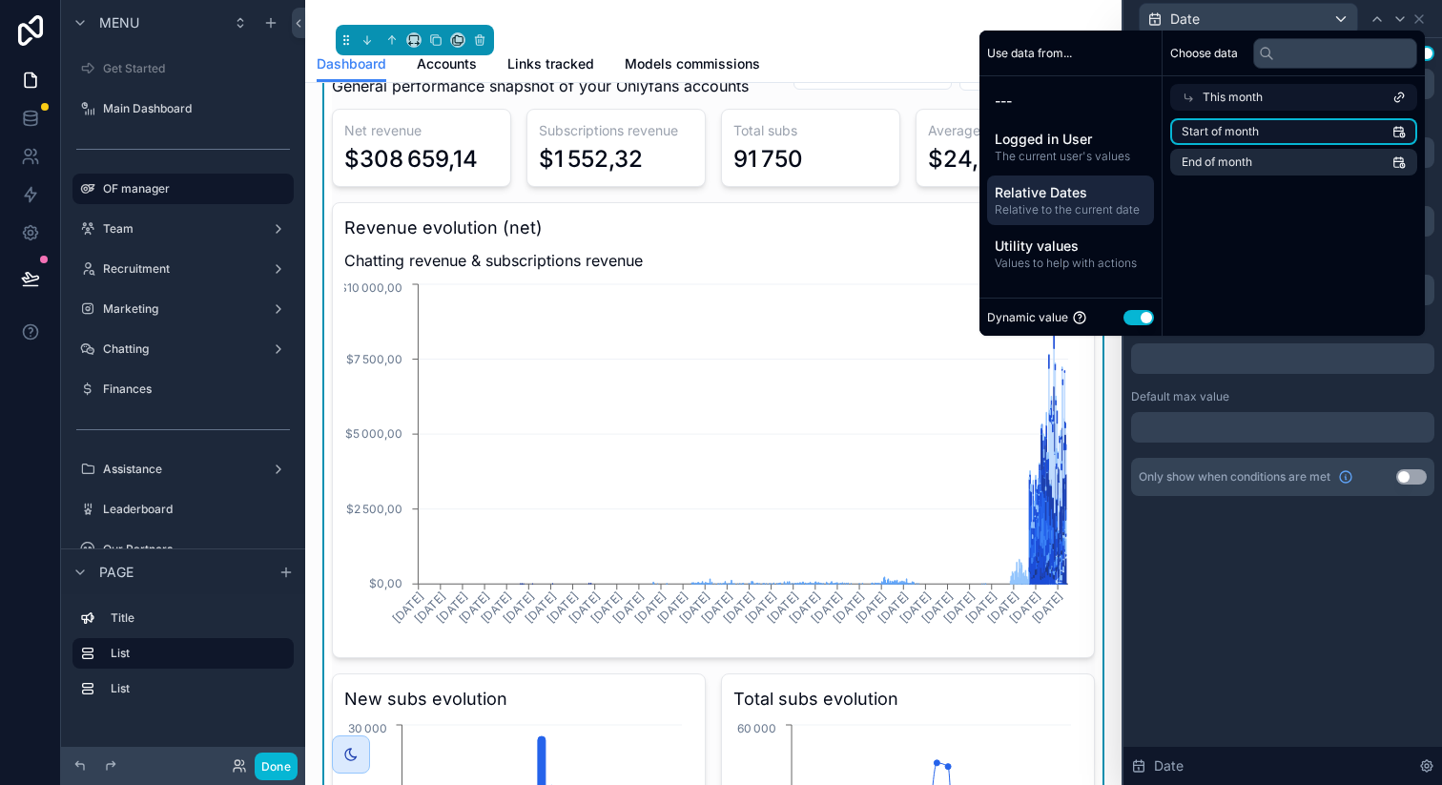
click at [1237, 133] on span "Start of month" at bounding box center [1220, 131] width 77 height 15
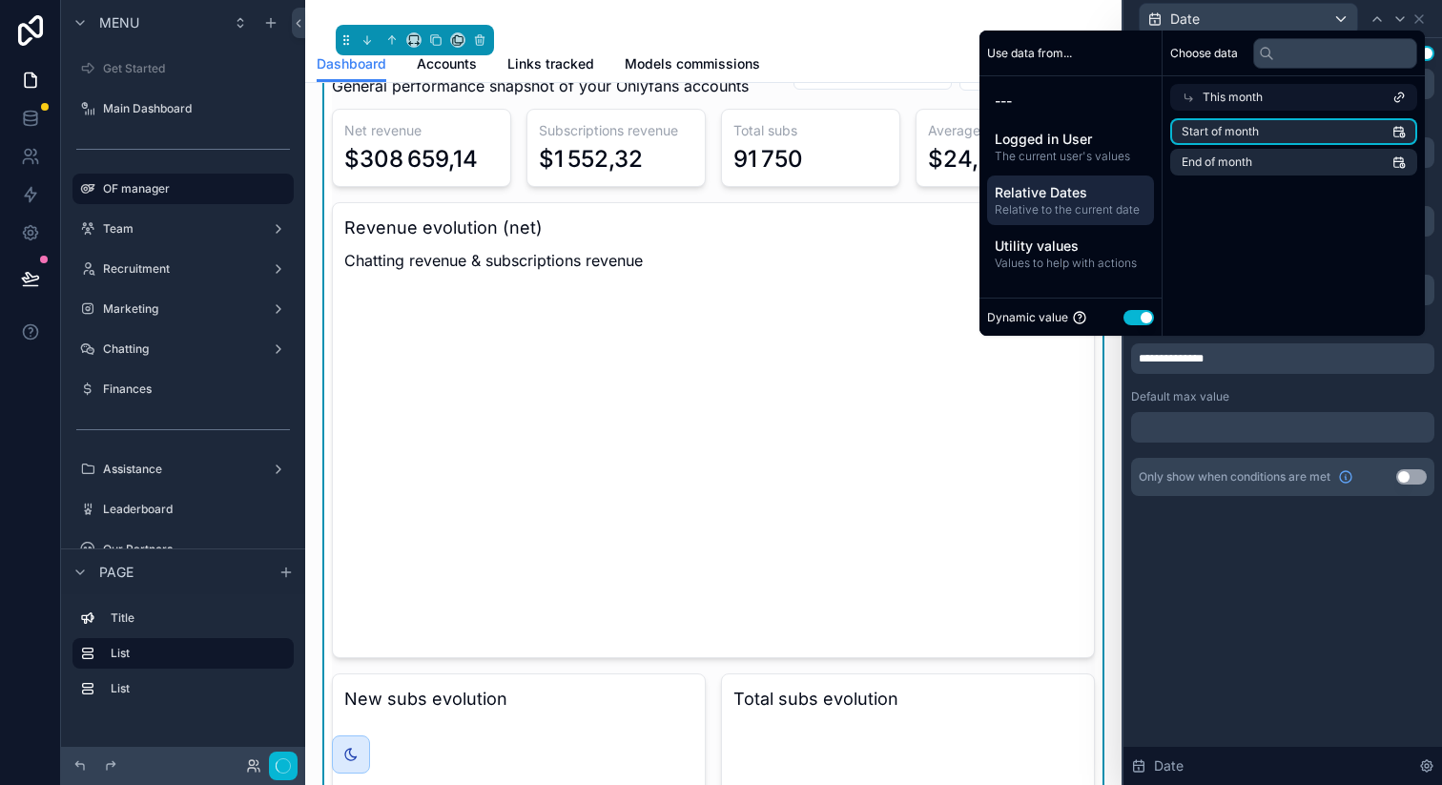
click at [1293, 386] on div "**********" at bounding box center [1282, 271] width 303 height 450
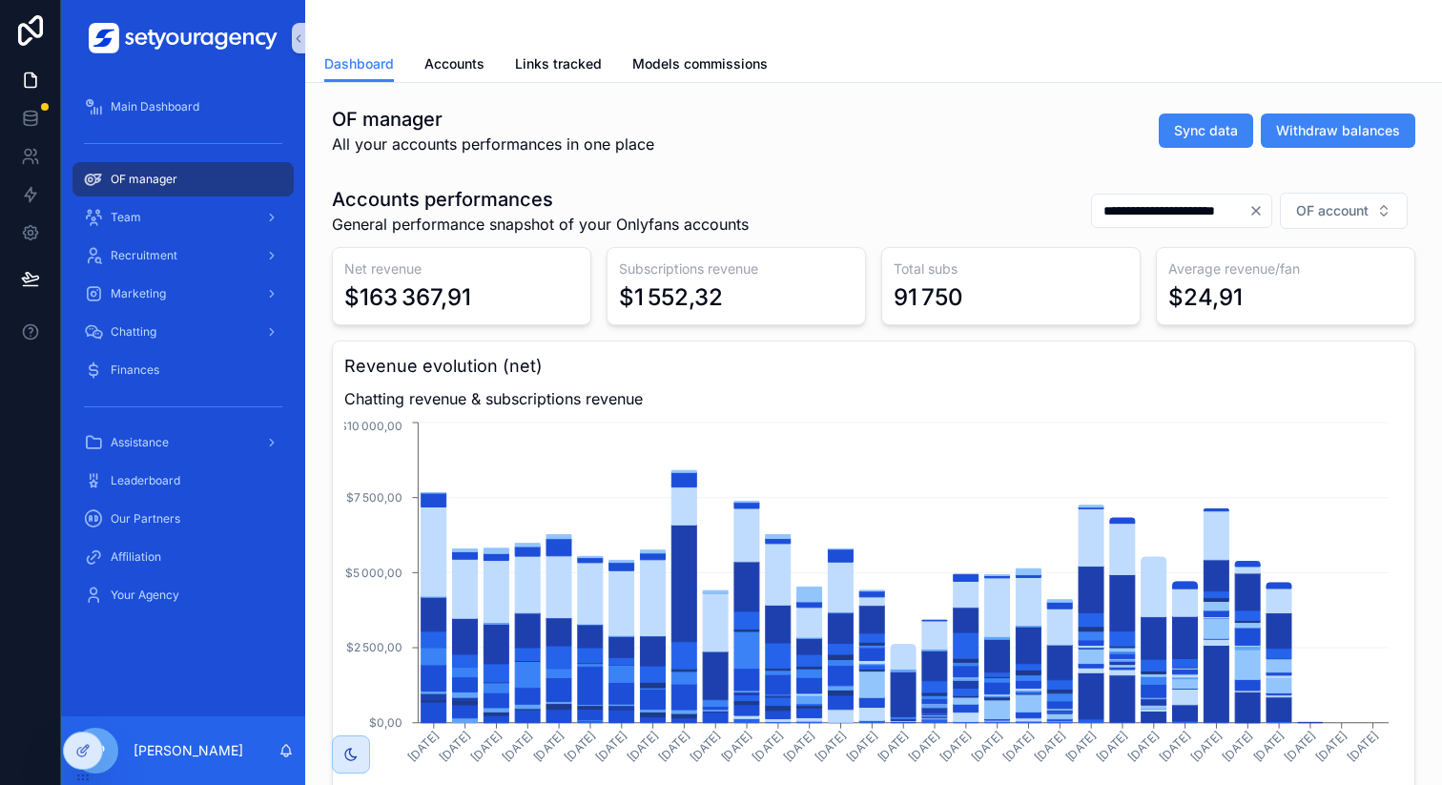
scroll to position [93, 0]
